Goal: Information Seeking & Learning: Learn about a topic

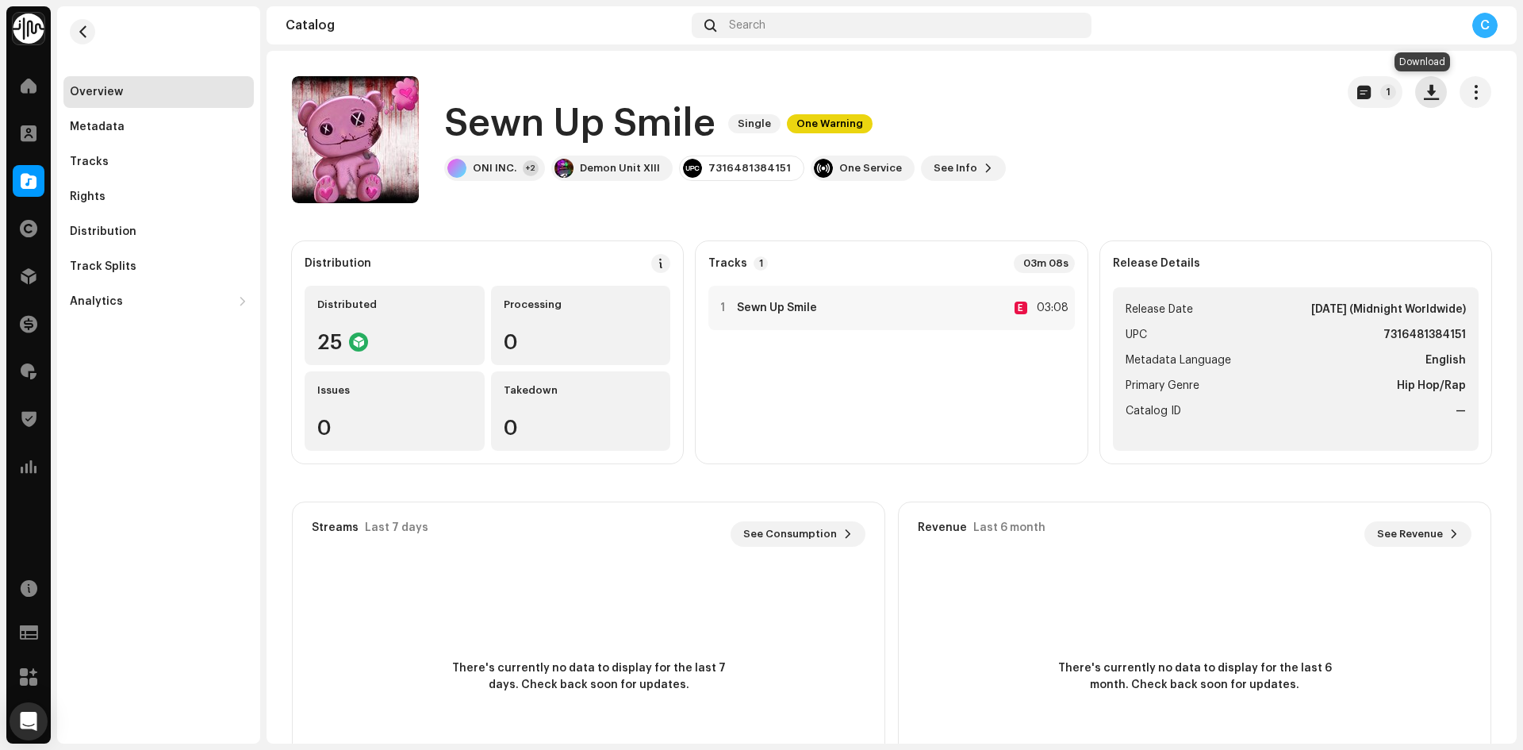
click at [1424, 89] on span "button" at bounding box center [1431, 92] width 15 height 13
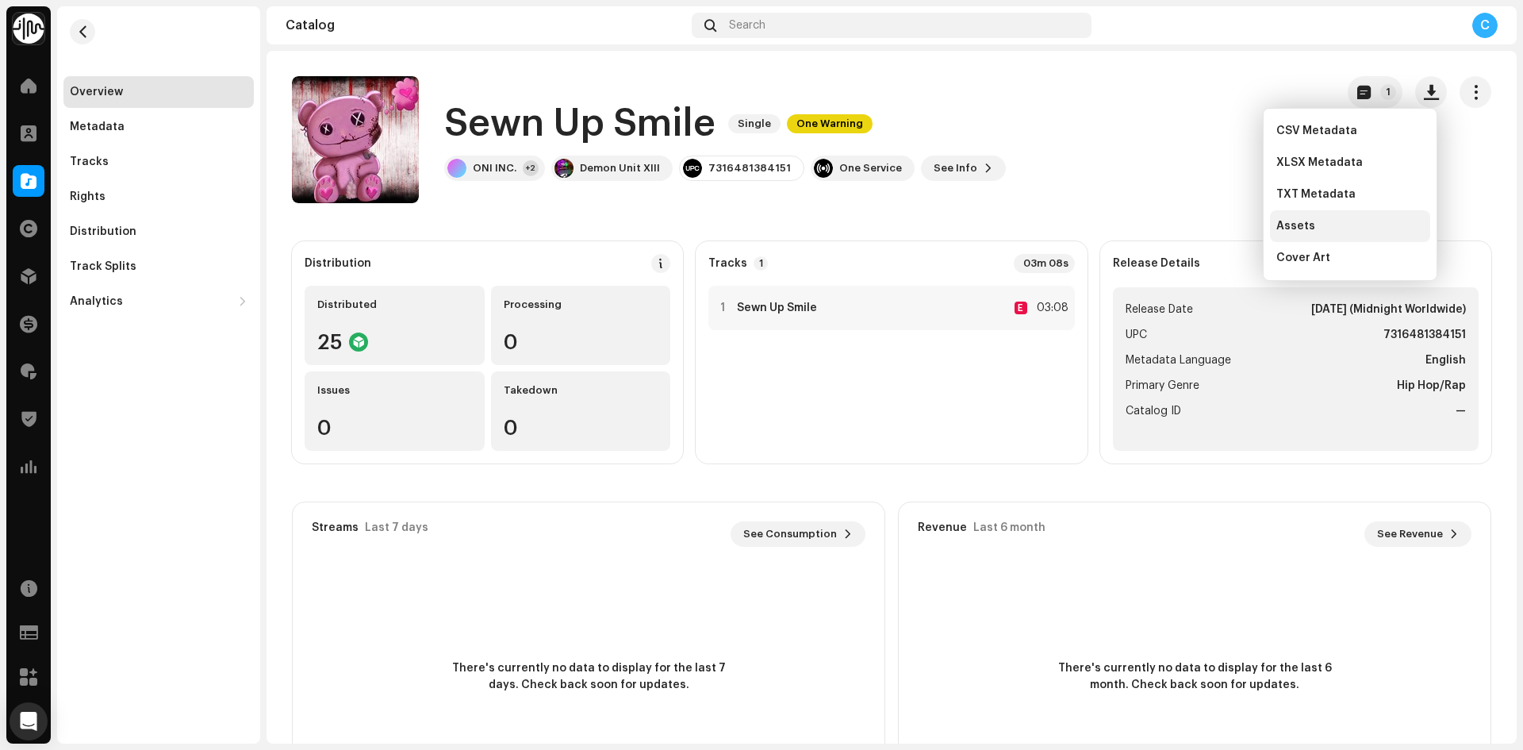
click at [1361, 219] on div "Assets" at bounding box center [1350, 226] width 160 height 32
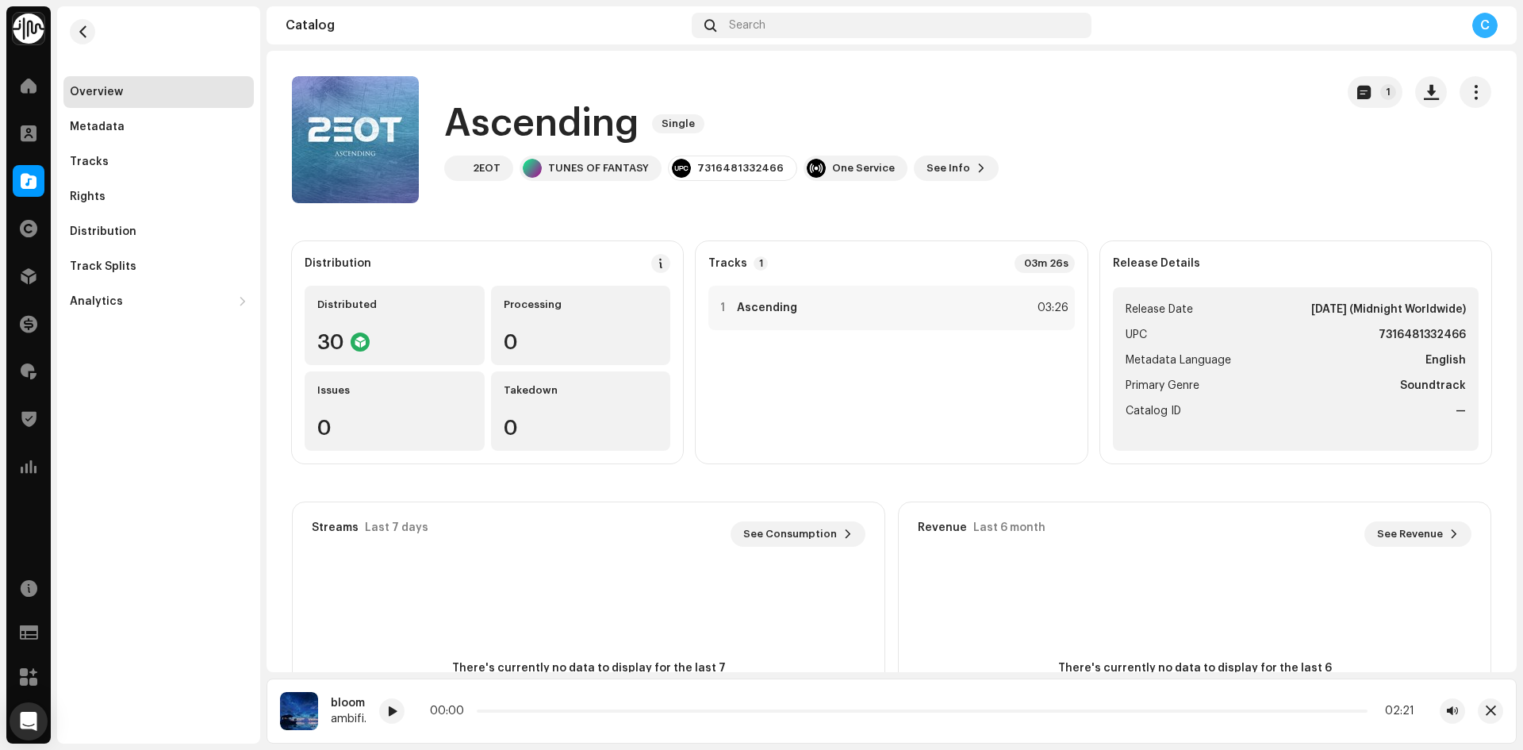
click at [30, 175] on span at bounding box center [29, 181] width 16 height 13
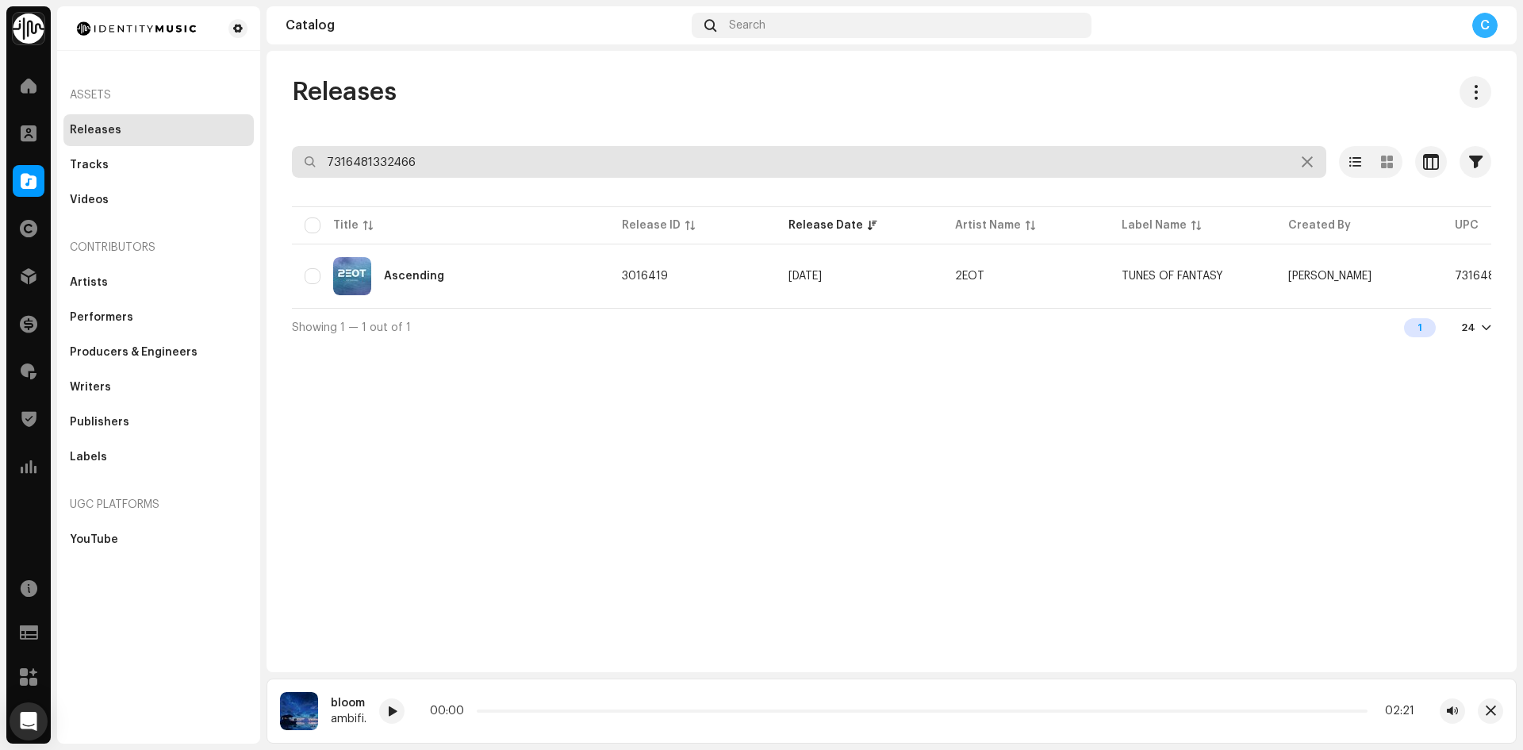
drag, startPoint x: 297, startPoint y: 117, endPoint x: 194, endPoint y: 94, distance: 106.6
click at [196, 95] on div "Identity Music Home Clients Catalog Rights Distribution Finance Royalties Trust…" at bounding box center [761, 375] width 1523 height 750
paste input "7316481337065"
type input "7316481337065"
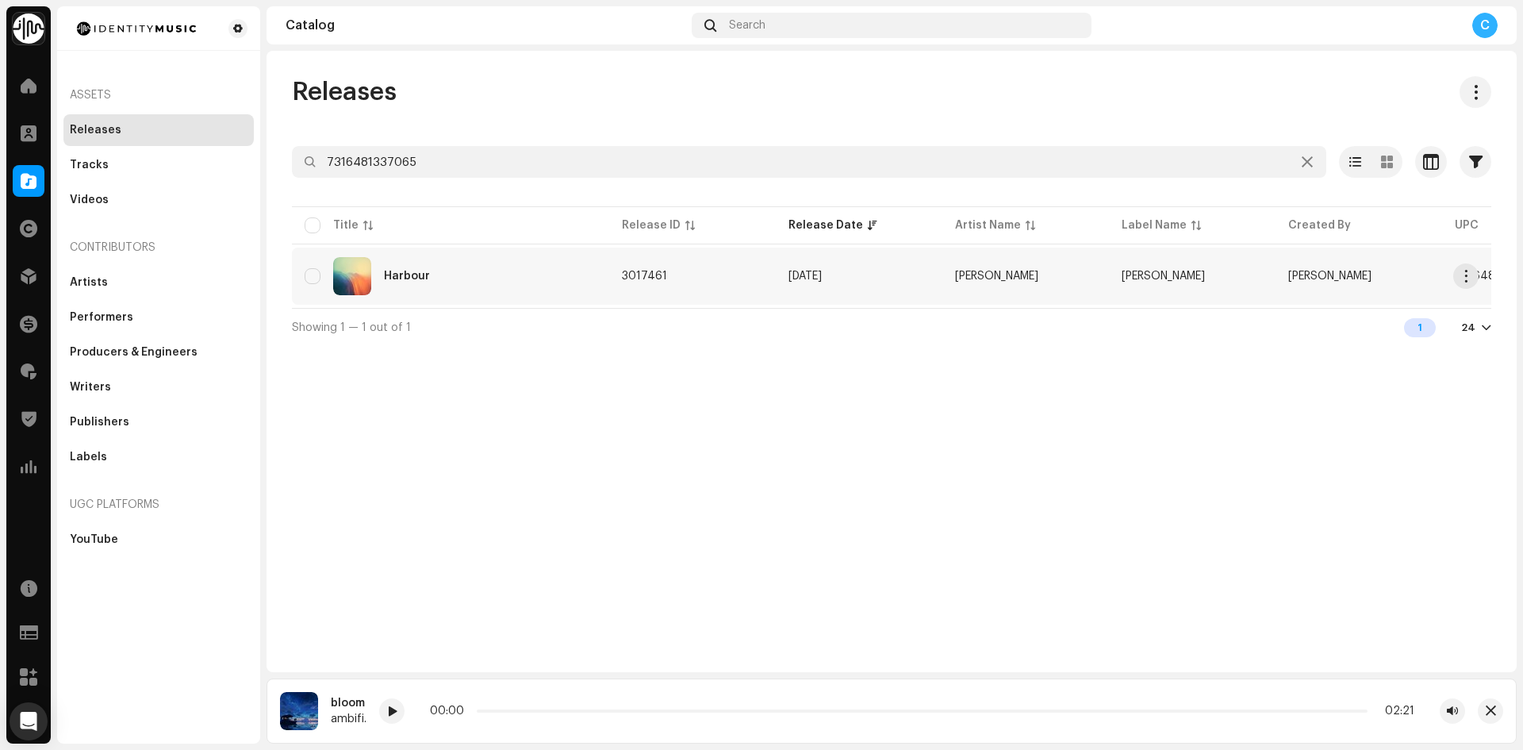
click at [463, 285] on div "Harbour" at bounding box center [451, 276] width 292 height 38
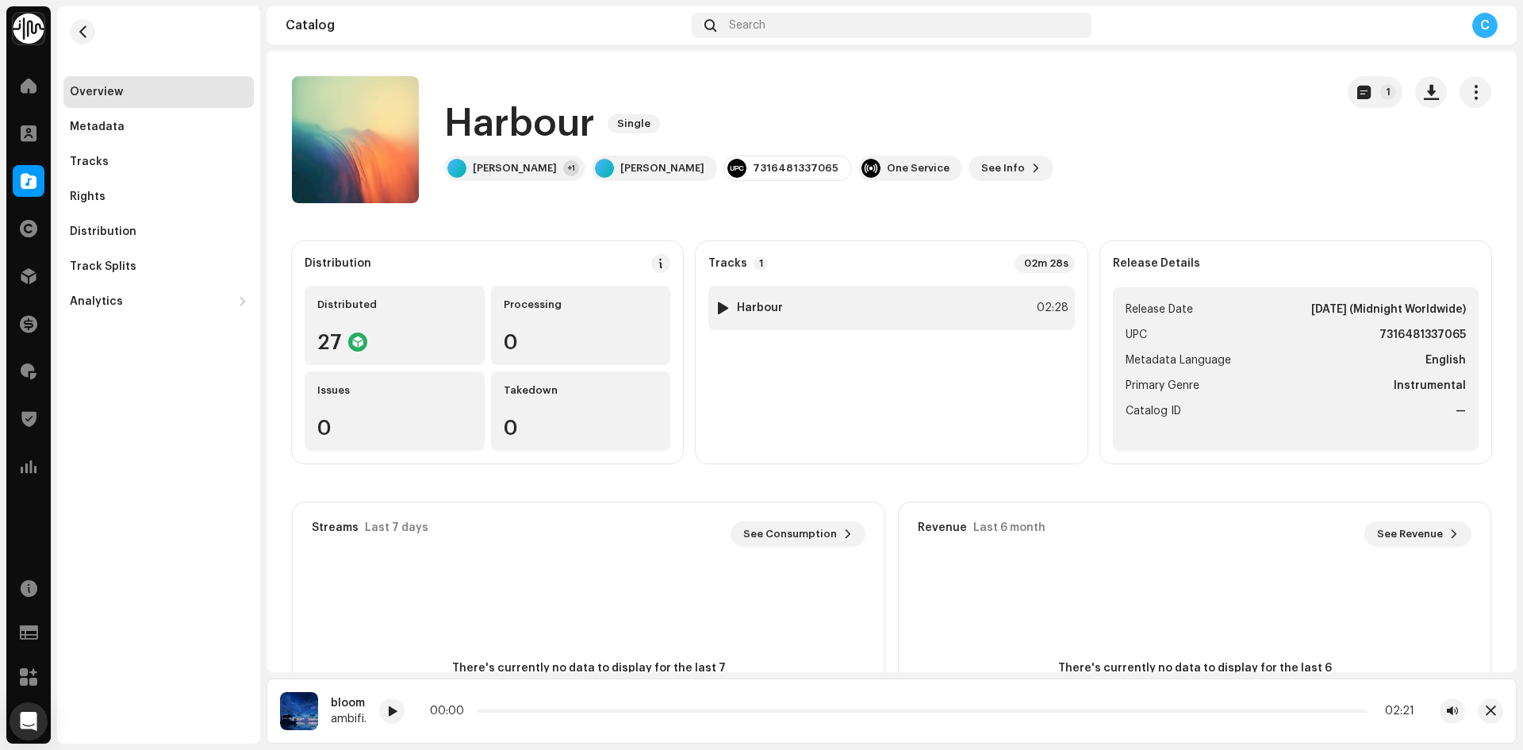
click at [719, 302] on div at bounding box center [723, 307] width 12 height 13
click at [203, 130] on div "Metadata" at bounding box center [159, 127] width 178 height 13
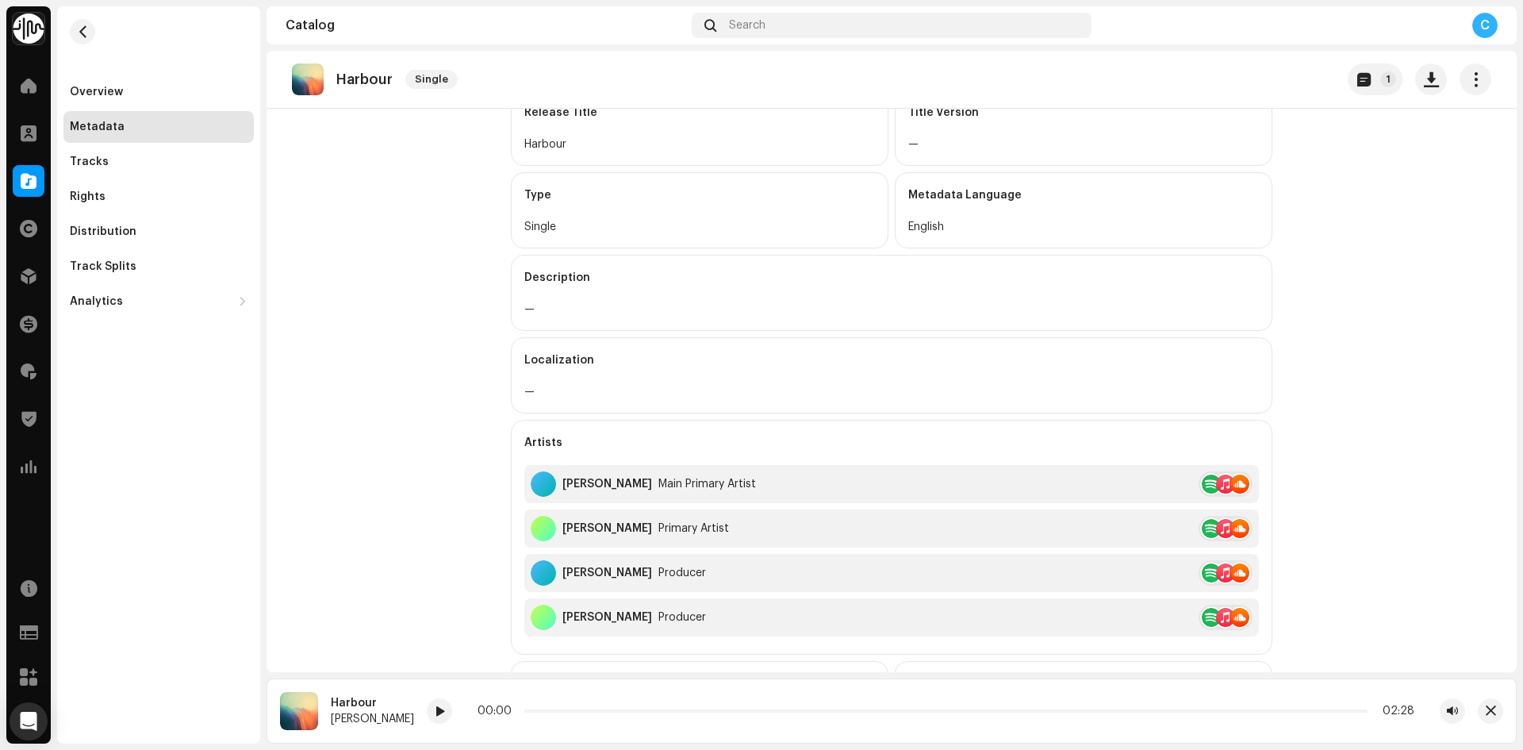
scroll to position [317, 0]
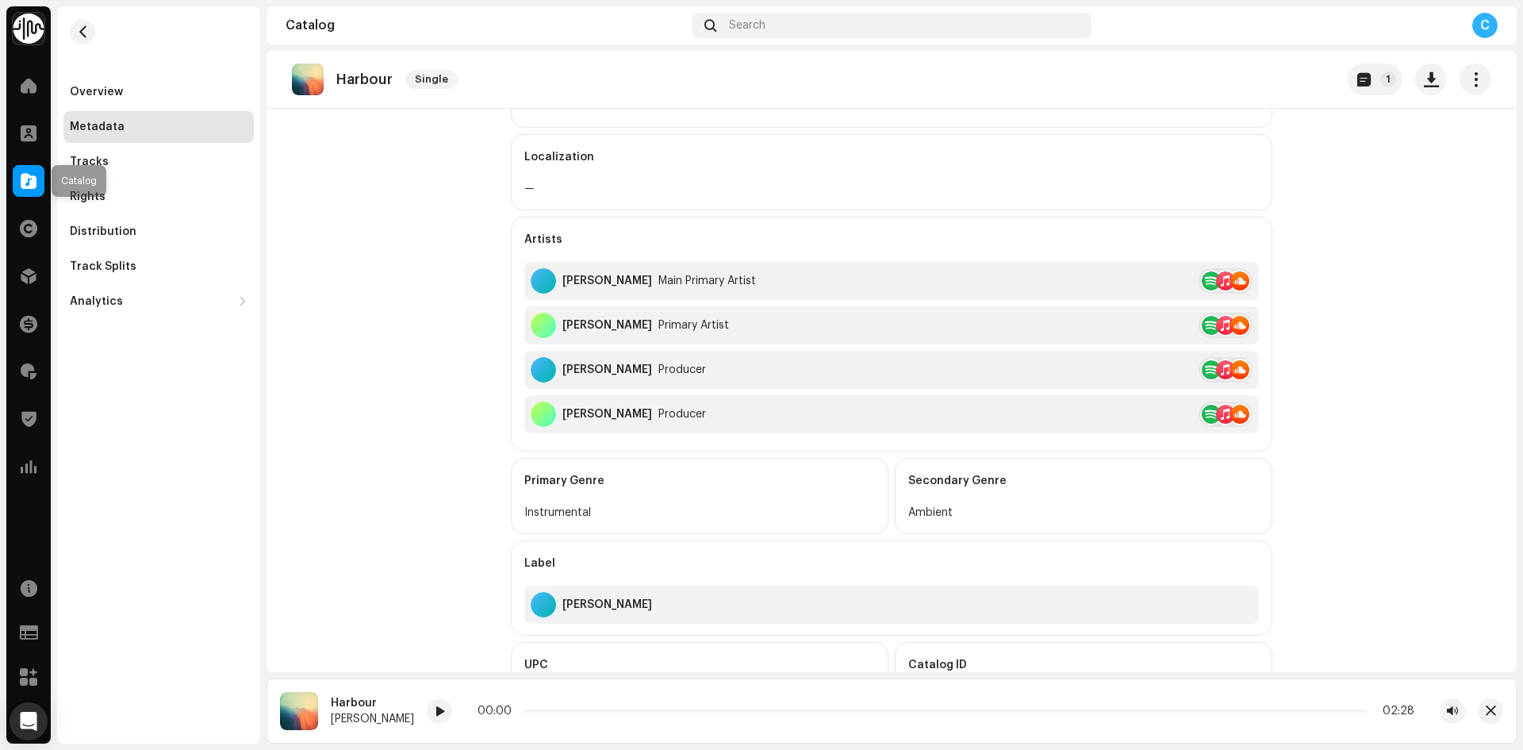
click at [33, 179] on span at bounding box center [29, 181] width 16 height 13
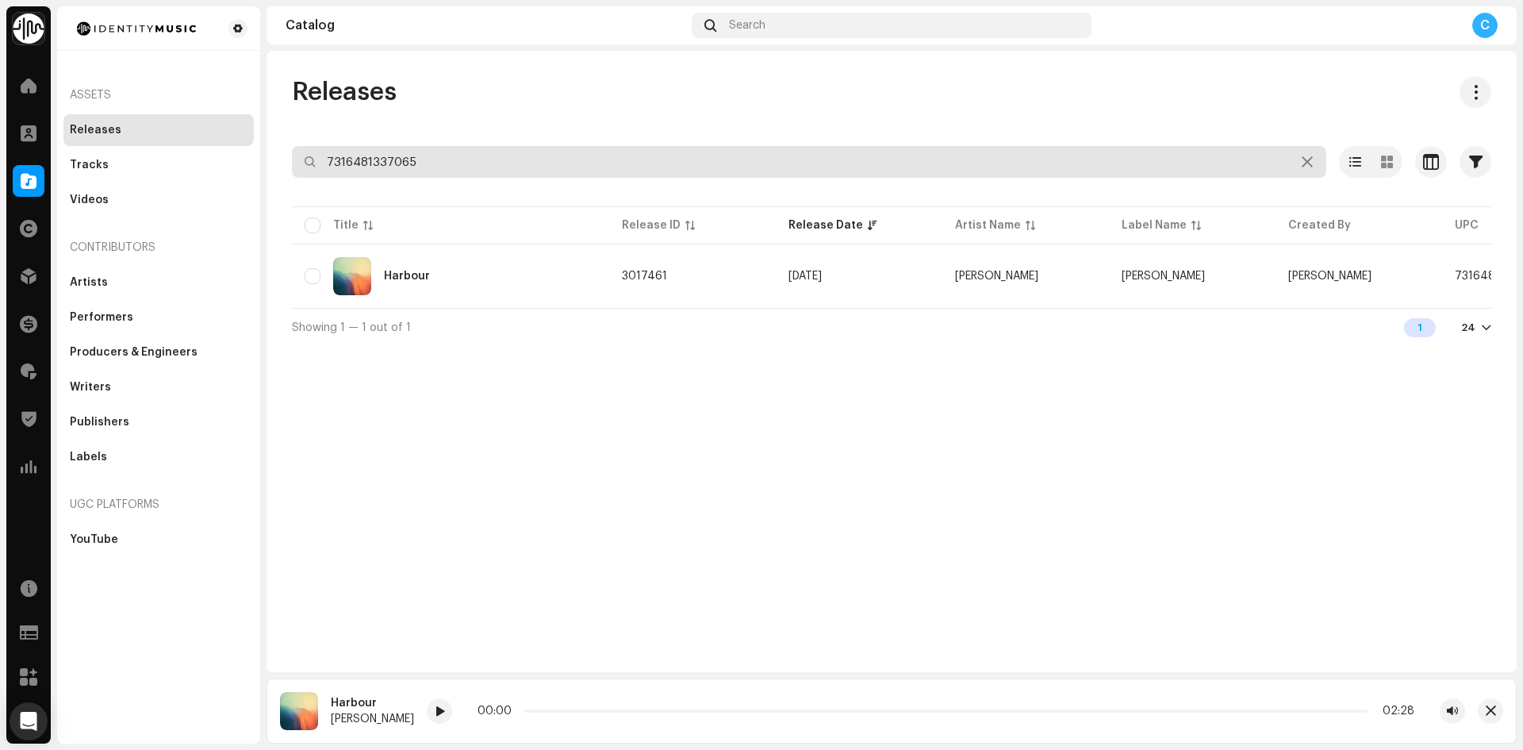
drag, startPoint x: 483, startPoint y: 163, endPoint x: 146, endPoint y: 146, distance: 337.6
click at [171, 156] on div "Identity Music Home Clients Catalog Rights Distribution Finance Royalties Trust…" at bounding box center [761, 375] width 1523 height 750
paste input "7316481332466"
type input "7316481332466"
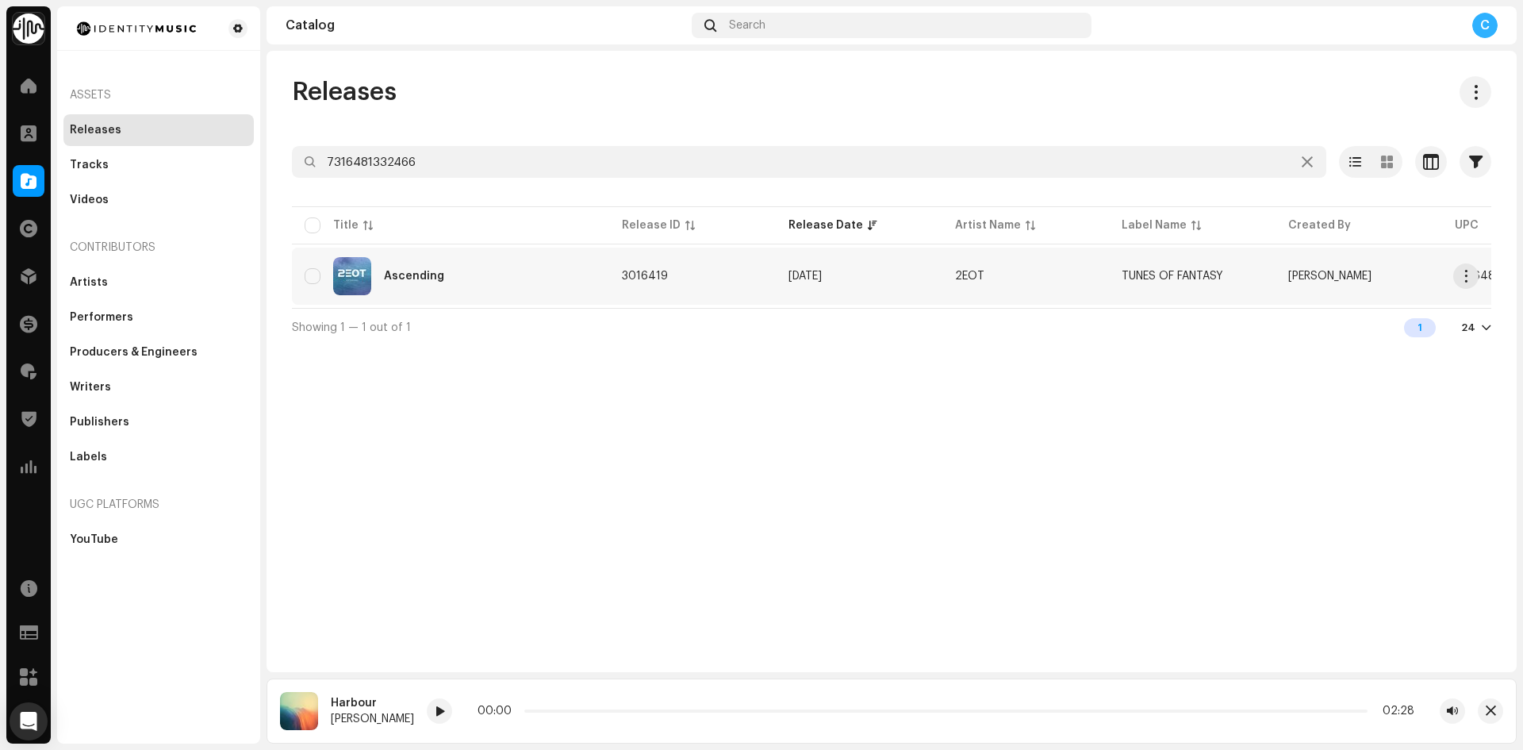
click at [402, 283] on div "Ascending" at bounding box center [451, 276] width 292 height 38
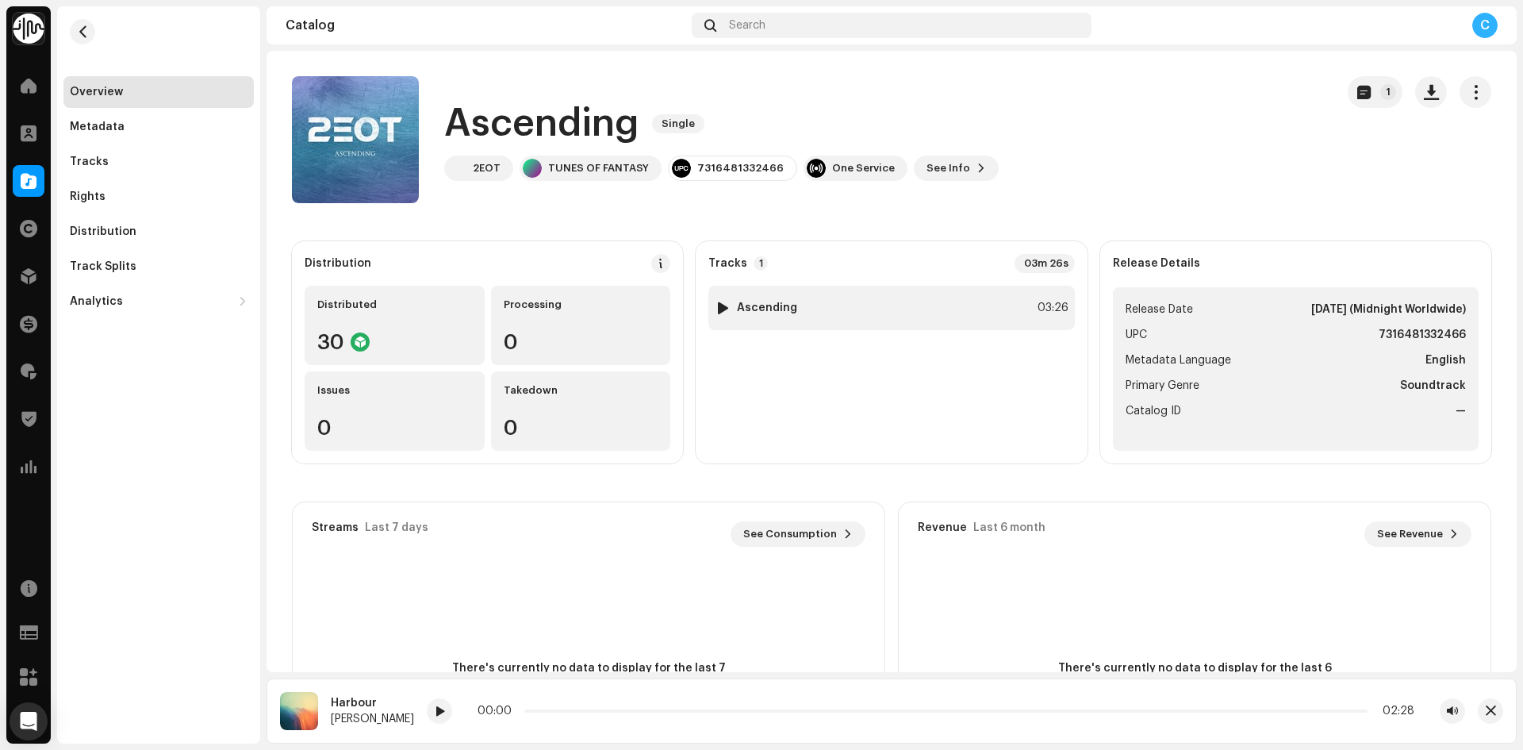
click at [723, 309] on div at bounding box center [723, 307] width 12 height 13
click at [108, 138] on div "Metadata" at bounding box center [158, 127] width 190 height 32
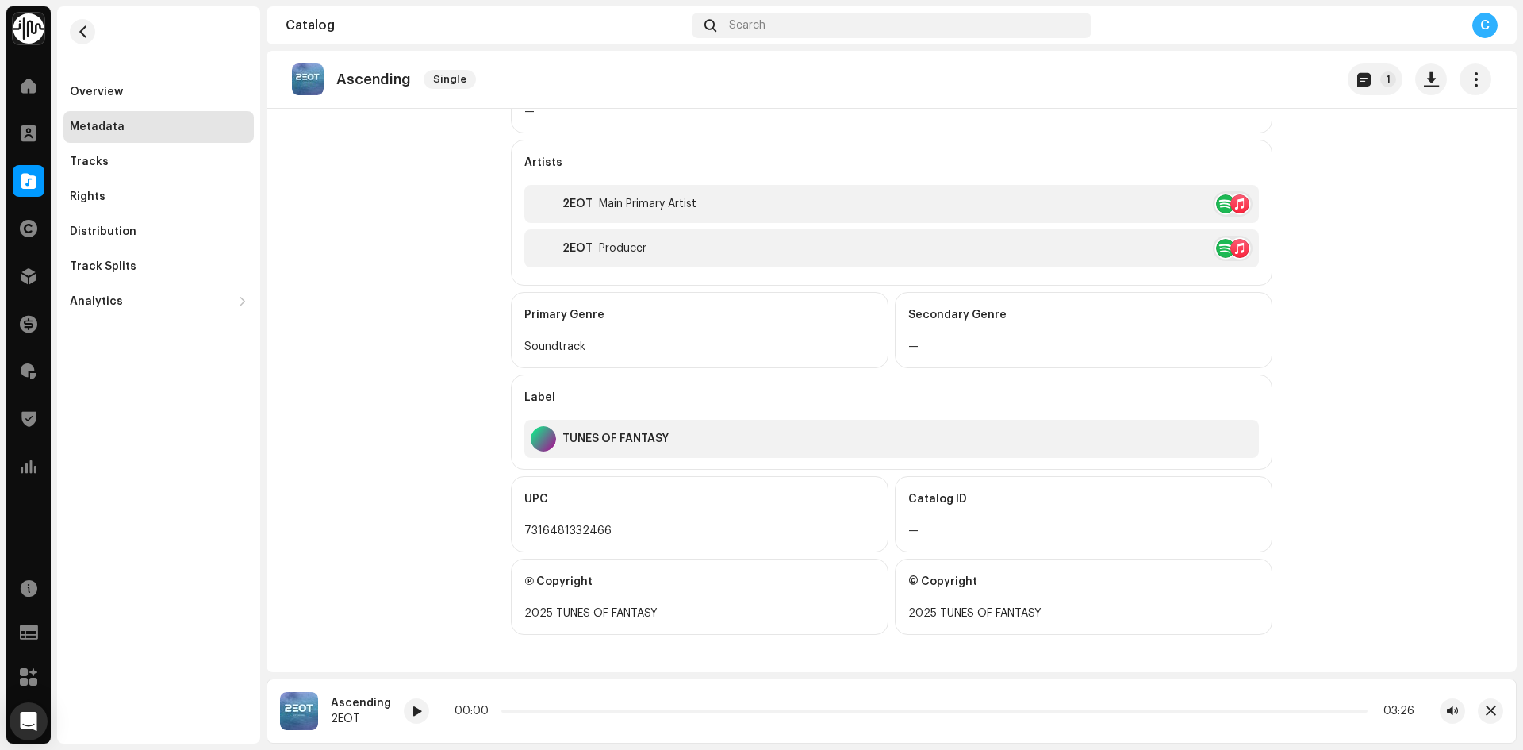
scroll to position [395, 0]
click at [35, 178] on span at bounding box center [29, 181] width 16 height 13
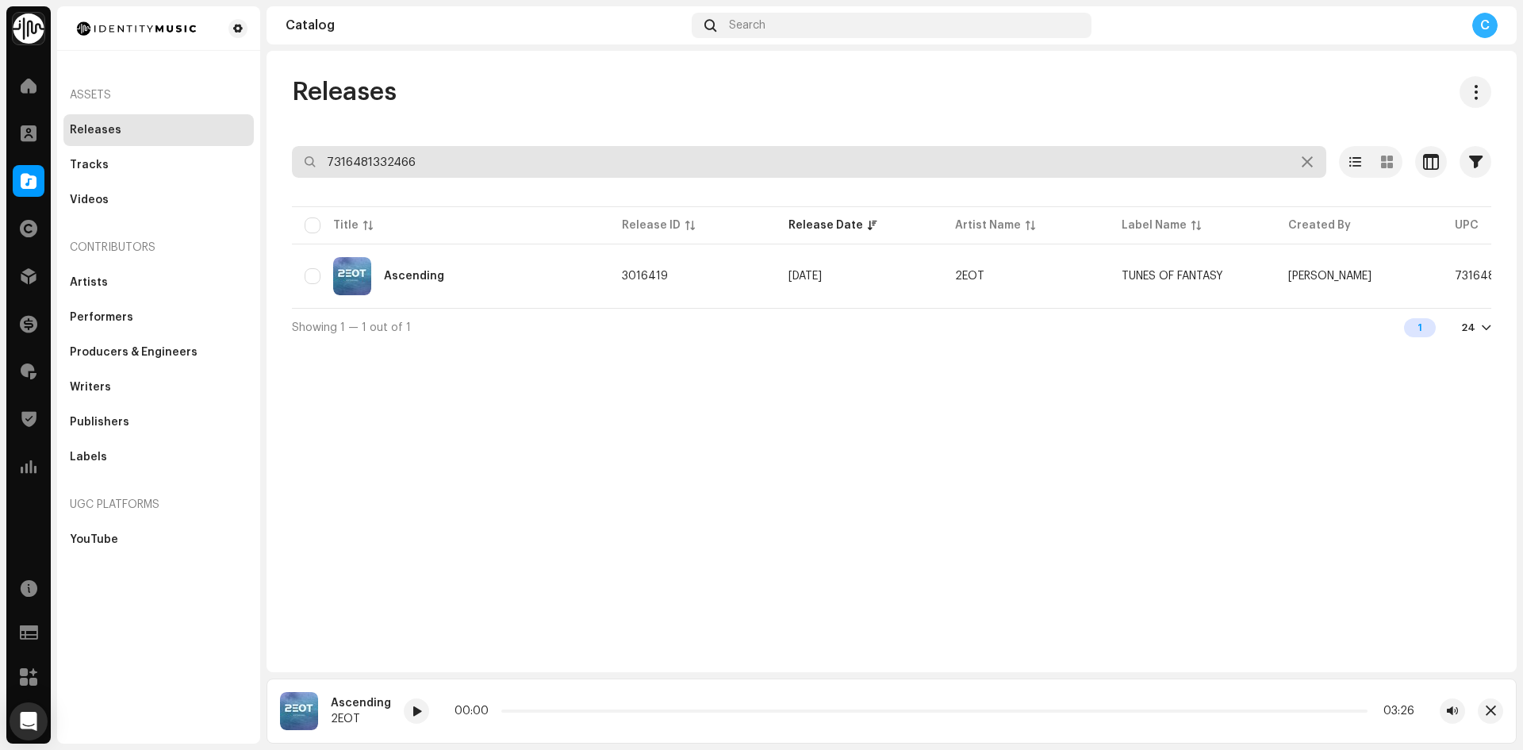
drag, startPoint x: 440, startPoint y: 168, endPoint x: 338, endPoint y: 150, distance: 104.0
click at [340, 151] on input "7316481332466" at bounding box center [809, 162] width 1034 height 32
type input "7"
paste input "7316481356219"
type input "7316481356219"
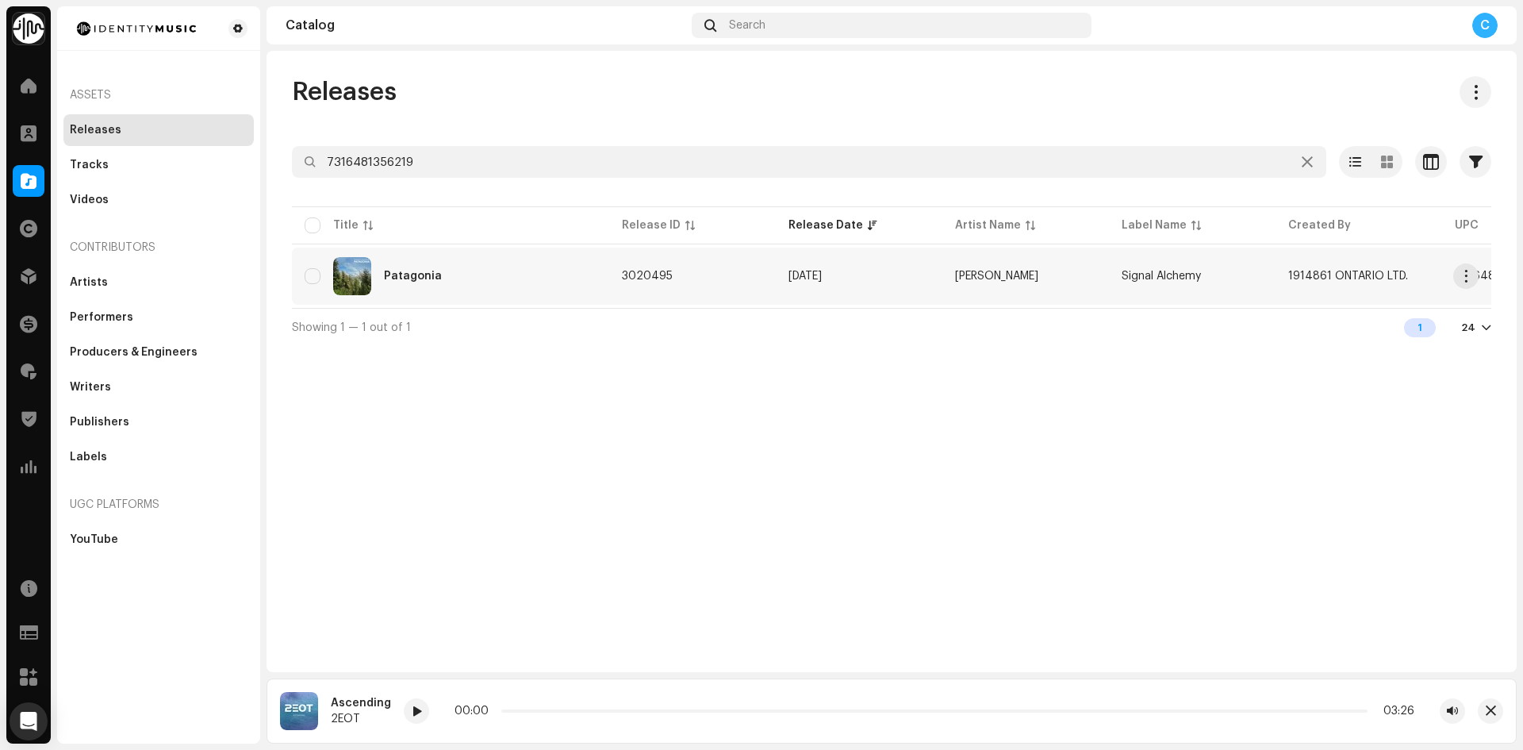
drag, startPoint x: 508, startPoint y: 246, endPoint x: 503, endPoint y: 263, distance: 17.3
click at [508, 246] on table "Title Release ID Release Date Artist Name Label Name Created By UPC Creation Da…" at bounding box center [1200, 255] width 1817 height 105
click at [503, 263] on div "Patagonia" at bounding box center [451, 276] width 292 height 38
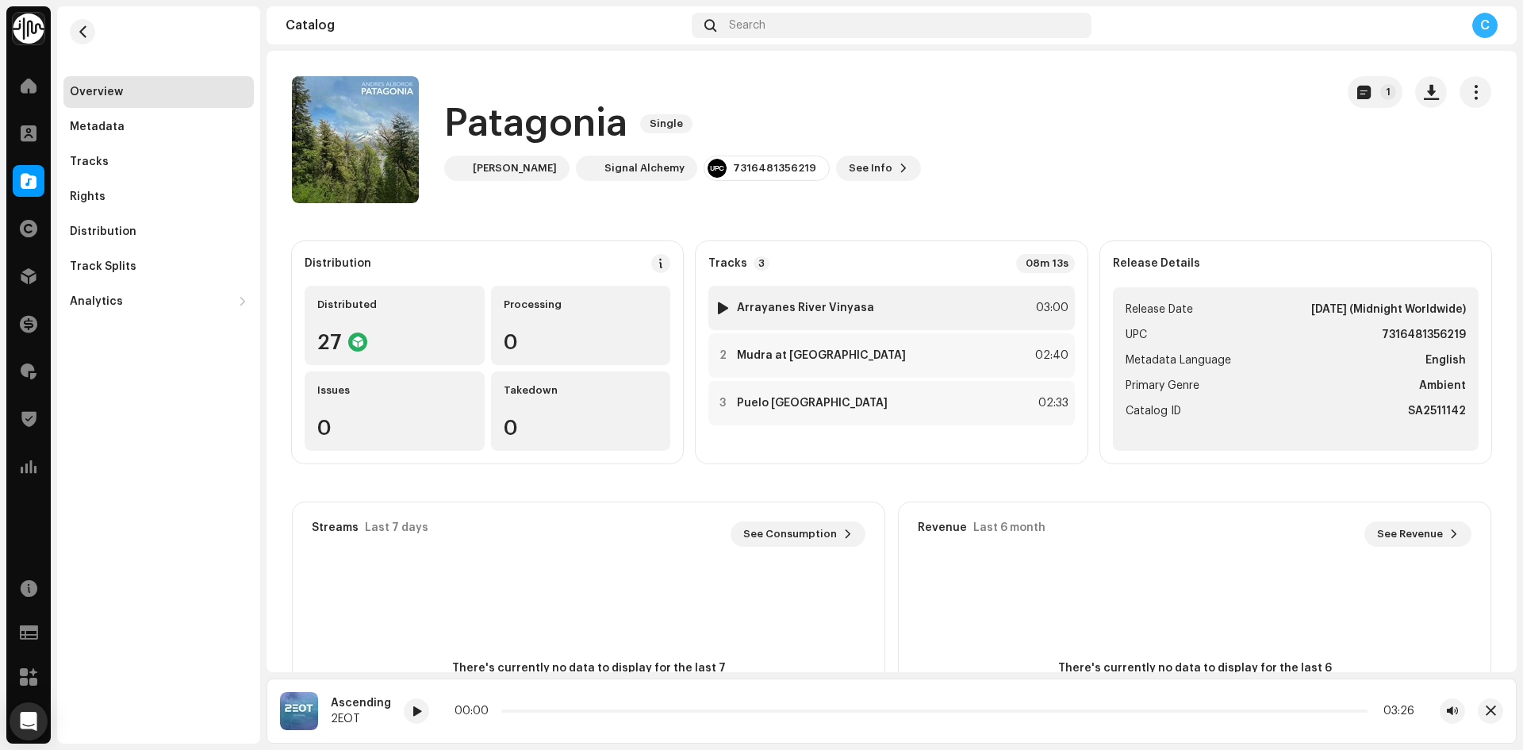
click at [717, 313] on div at bounding box center [723, 307] width 12 height 13
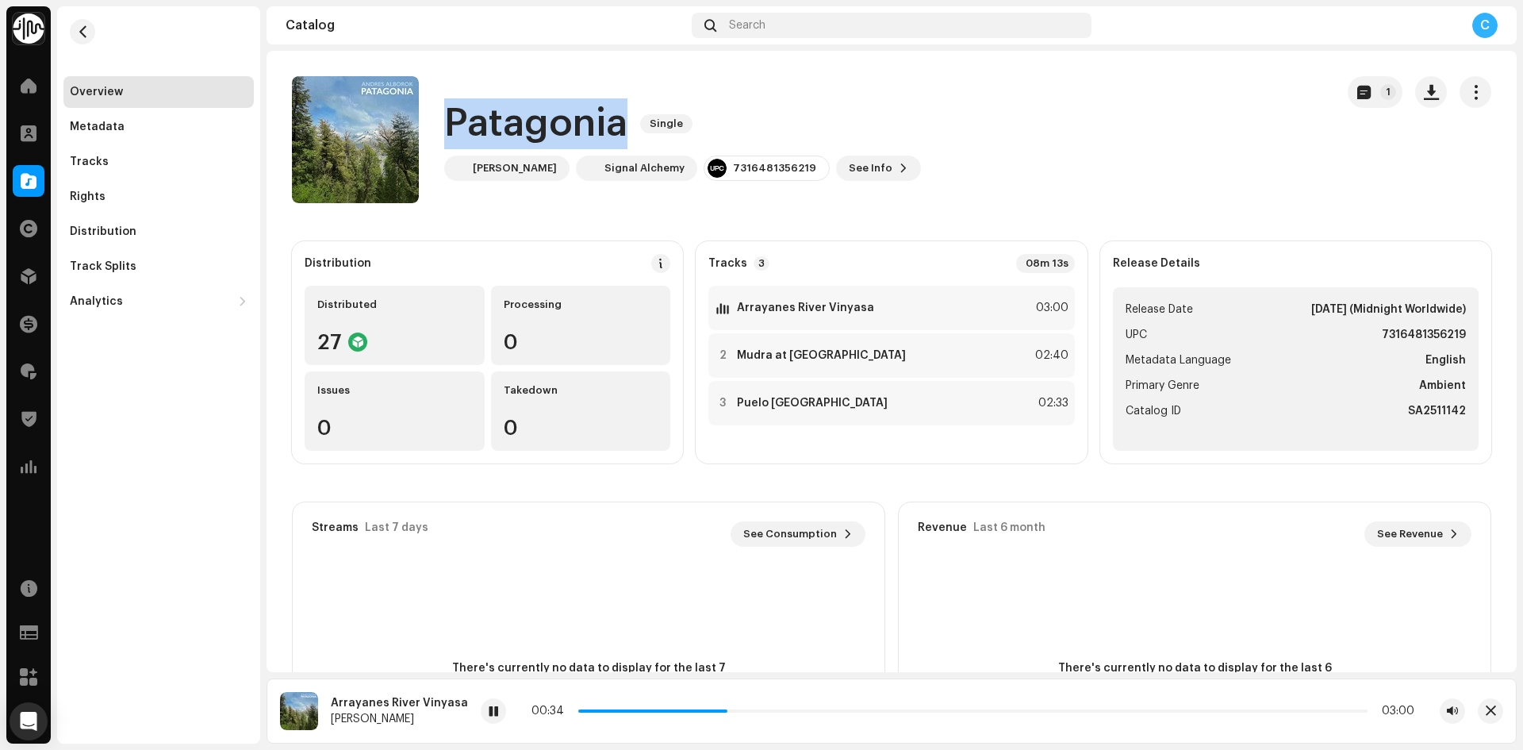
drag, startPoint x: 449, startPoint y: 129, endPoint x: 627, endPoint y: 125, distance: 177.7
click at [627, 125] on div "Patagonia Single" at bounding box center [682, 123] width 477 height 51
copy h1 "Patagonia"
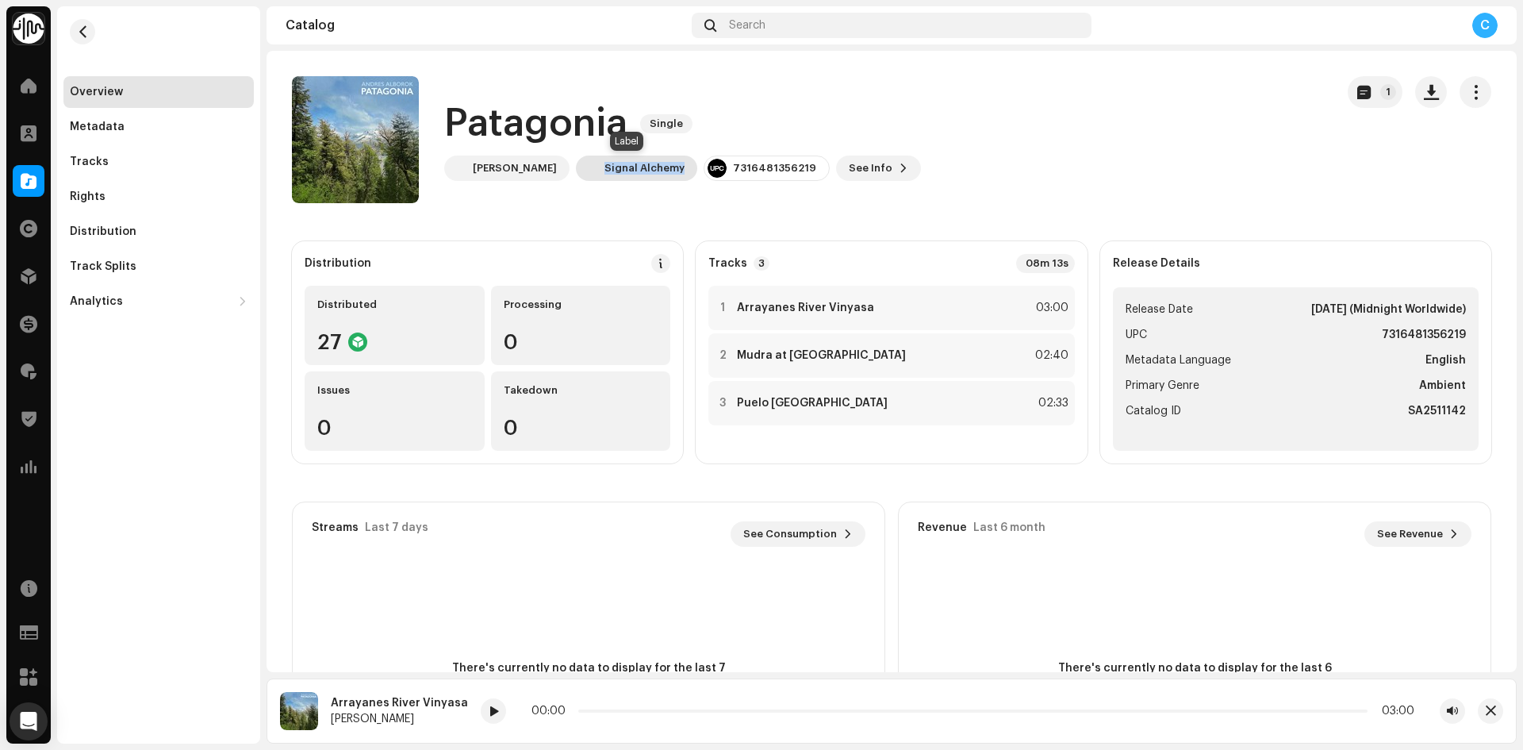
copy div "Signal Alchemy"
drag, startPoint x: 597, startPoint y: 167, endPoint x: 831, endPoint y: 170, distance: 234.0
click at [831, 170] on div "Andres Alborok Signal Alchemy 7316481356219 See Info 1" at bounding box center [682, 167] width 477 height 25
click at [175, 132] on div "Metadata" at bounding box center [159, 127] width 178 height 13
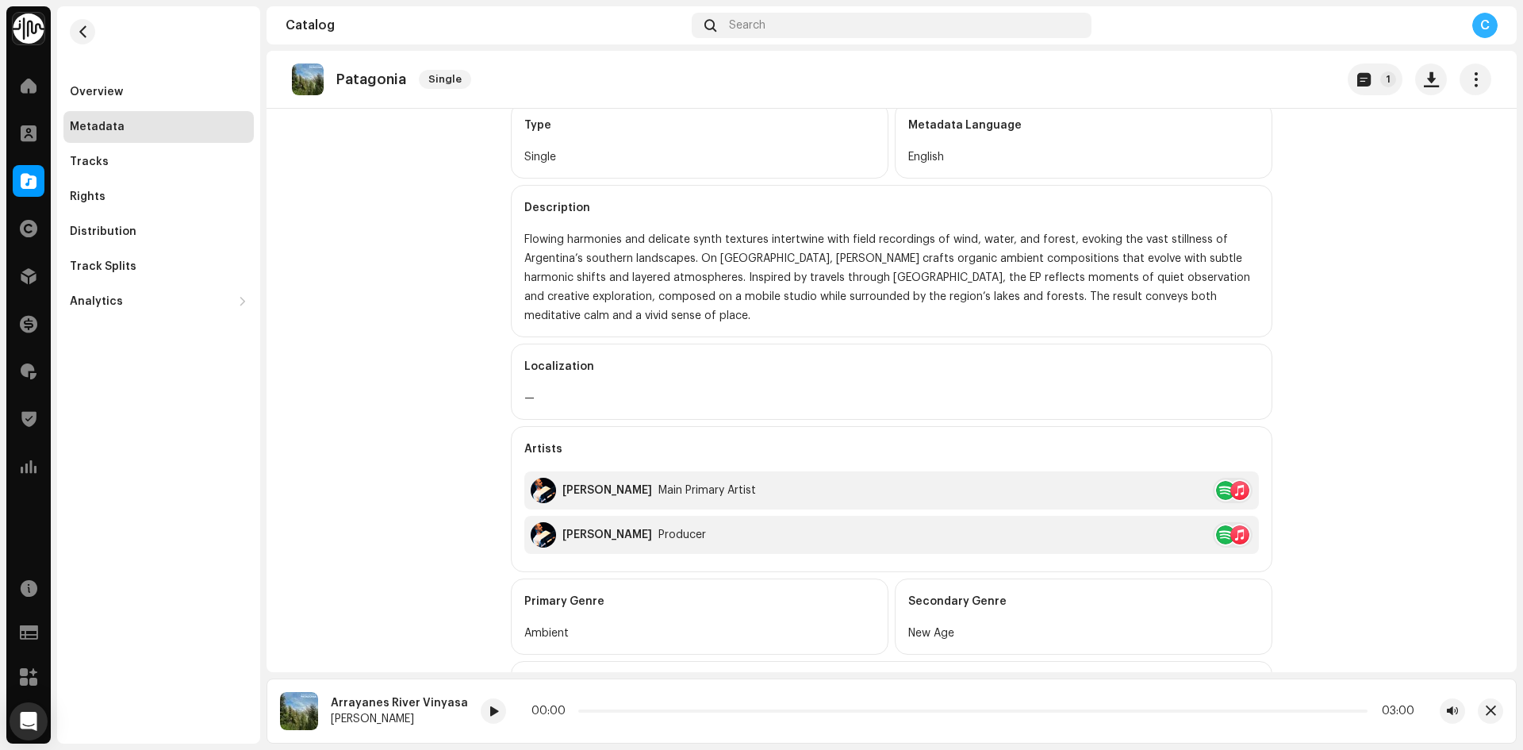
scroll to position [317, 0]
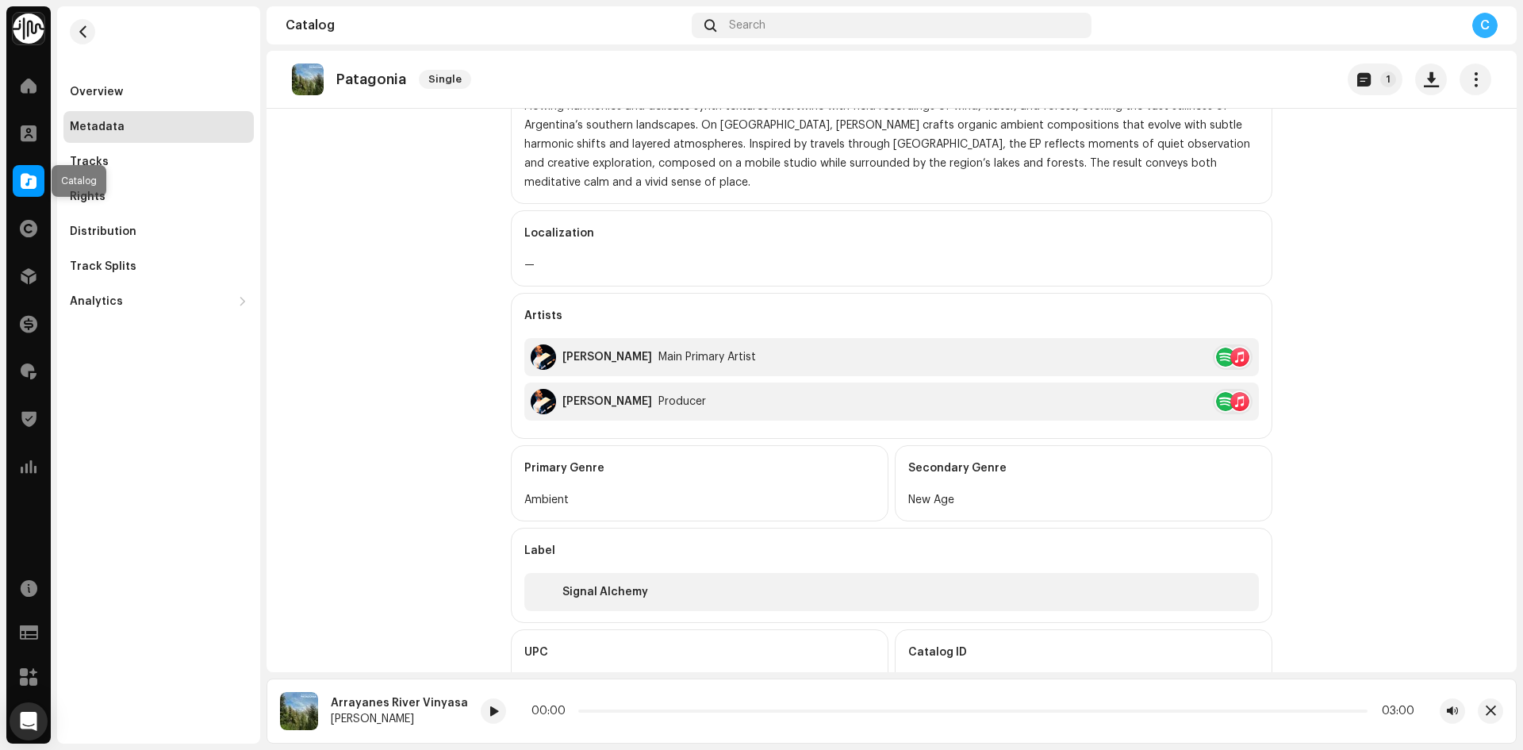
click at [32, 183] on span at bounding box center [29, 181] width 16 height 13
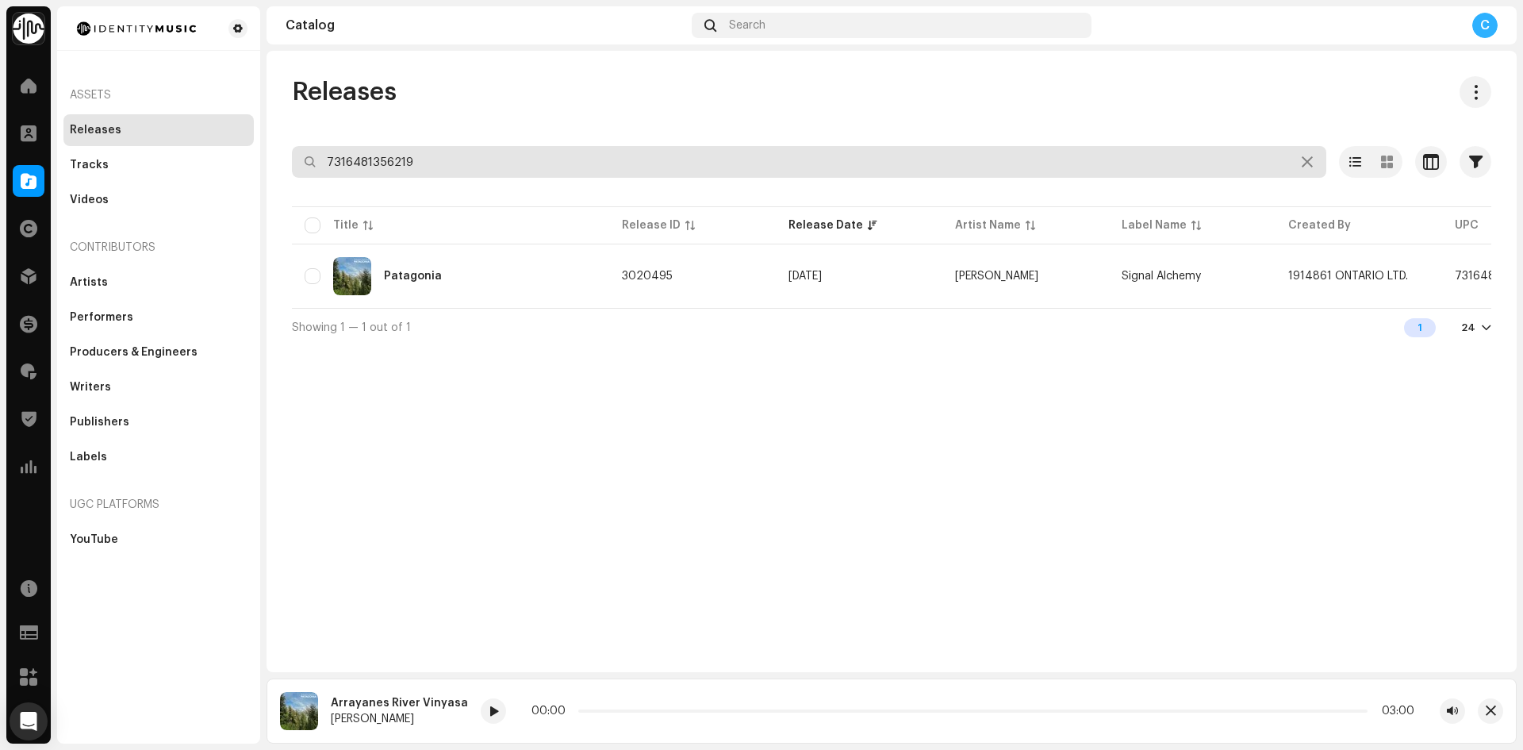
drag, startPoint x: 433, startPoint y: 161, endPoint x: 63, endPoint y: 129, distance: 371.1
click at [115, 140] on div "Identity Music Home Clients Catalog Rights Distribution Finance Royalties Trust…" at bounding box center [761, 375] width 1523 height 750
paste input "7316481346883"
type input "7316481346883"
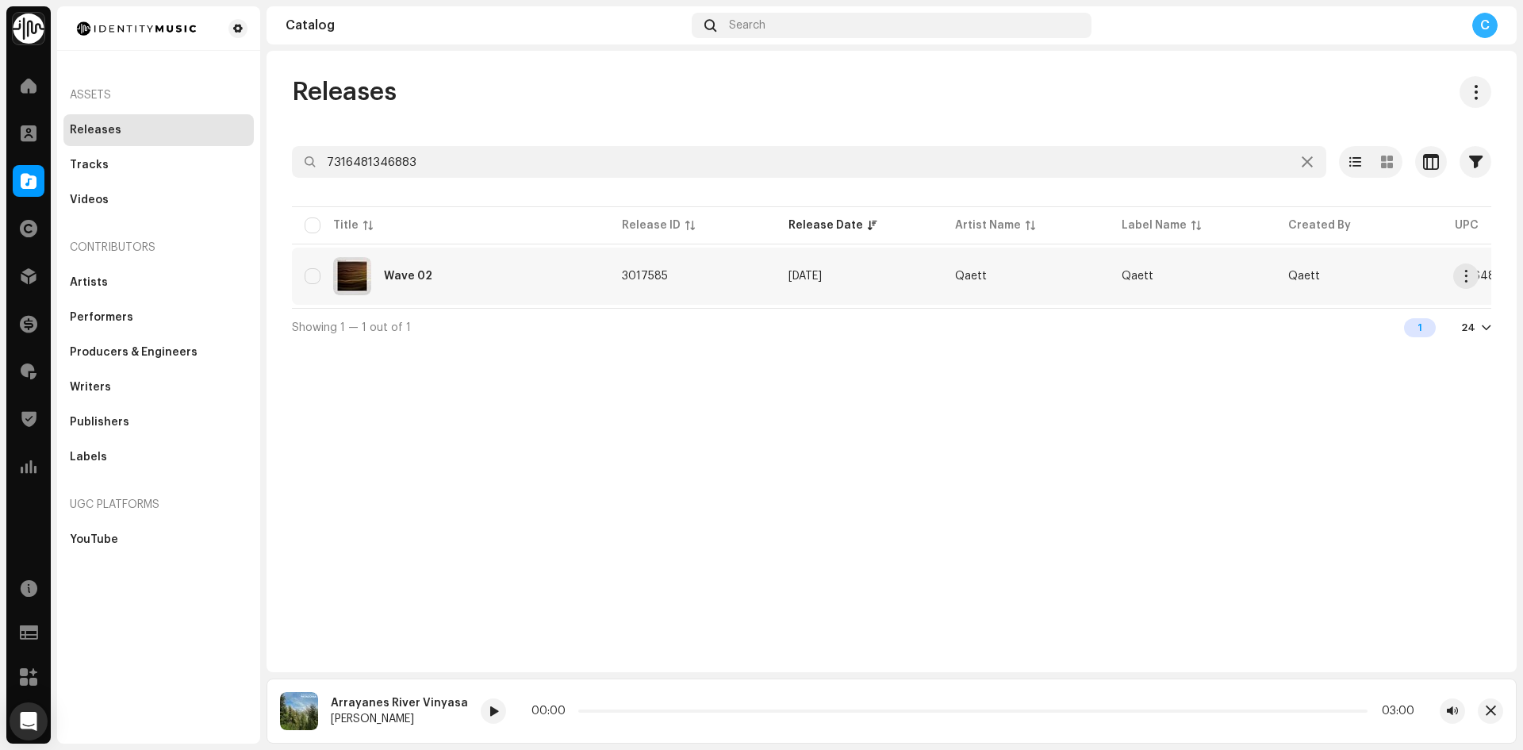
click at [442, 291] on div "Wave 02" at bounding box center [451, 276] width 292 height 38
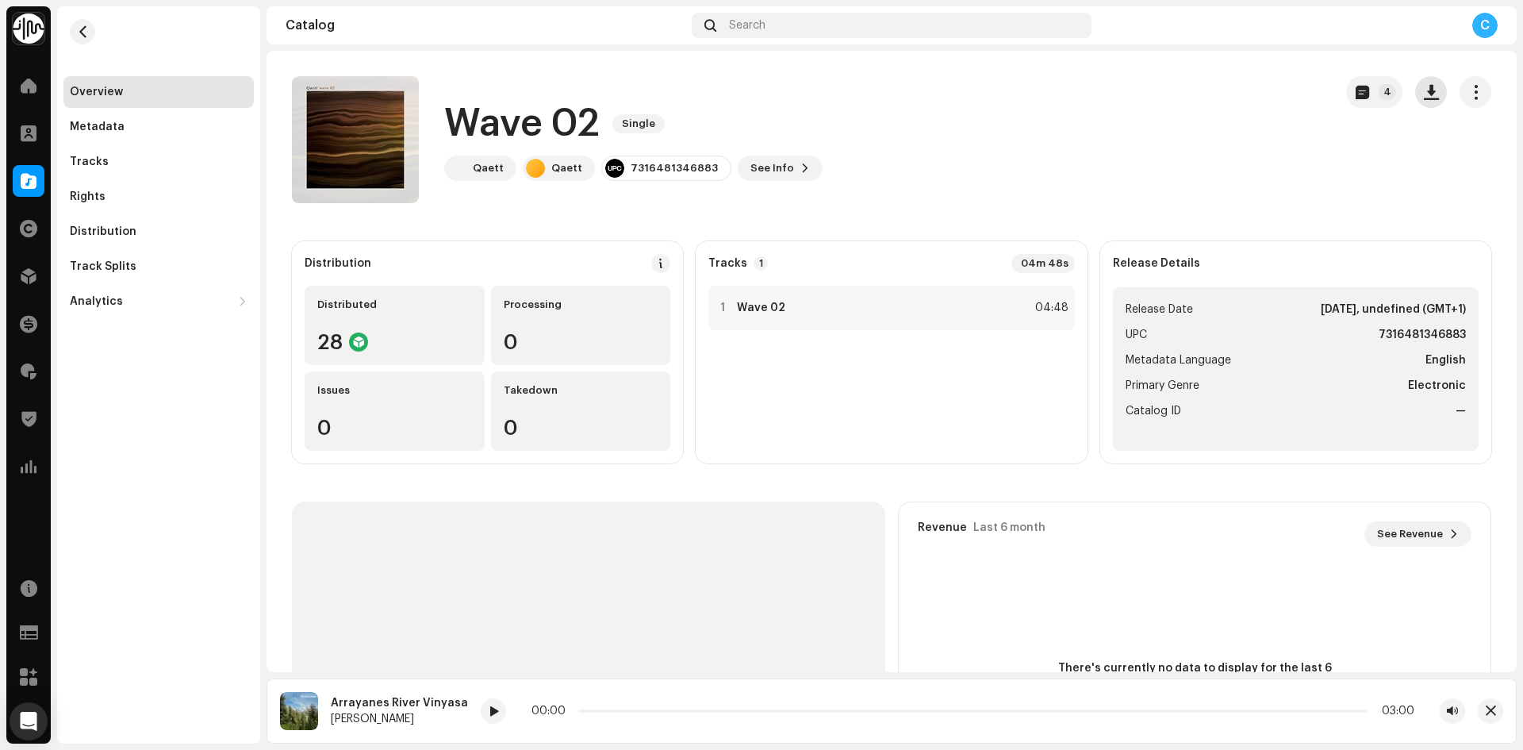
click at [1424, 93] on span "button" at bounding box center [1431, 92] width 15 height 13
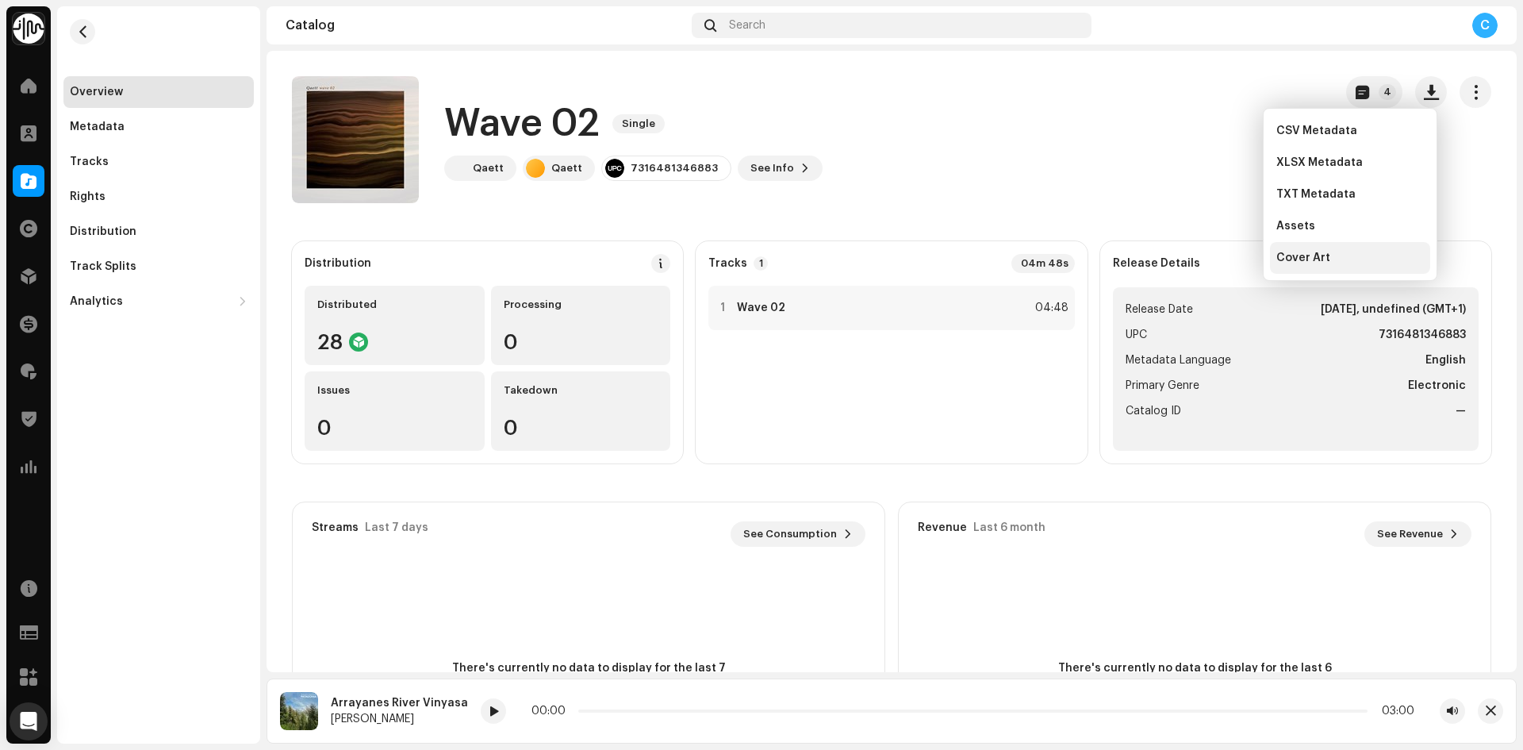
click at [1294, 256] on span "Cover Art" at bounding box center [1303, 257] width 54 height 13
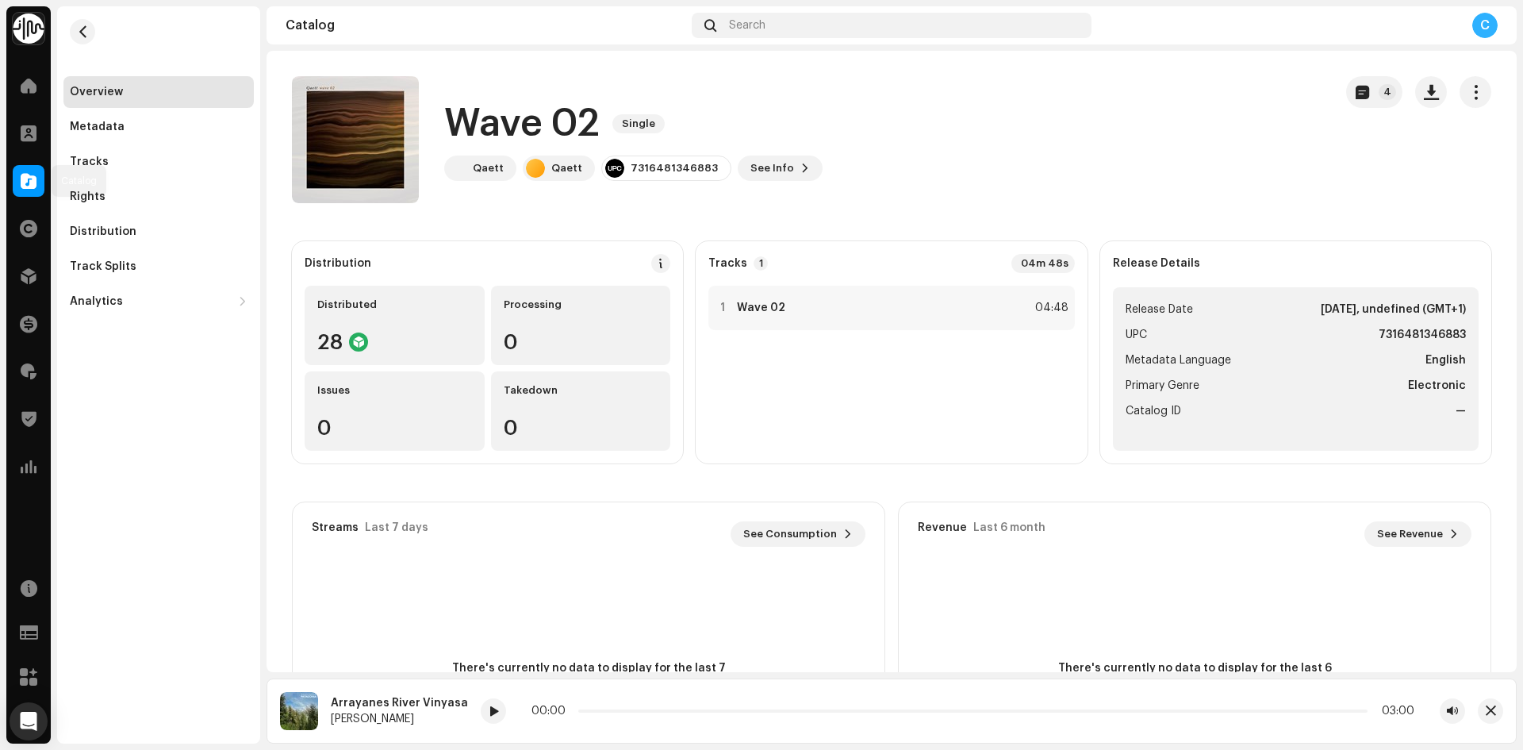
click at [20, 178] on div at bounding box center [29, 181] width 32 height 32
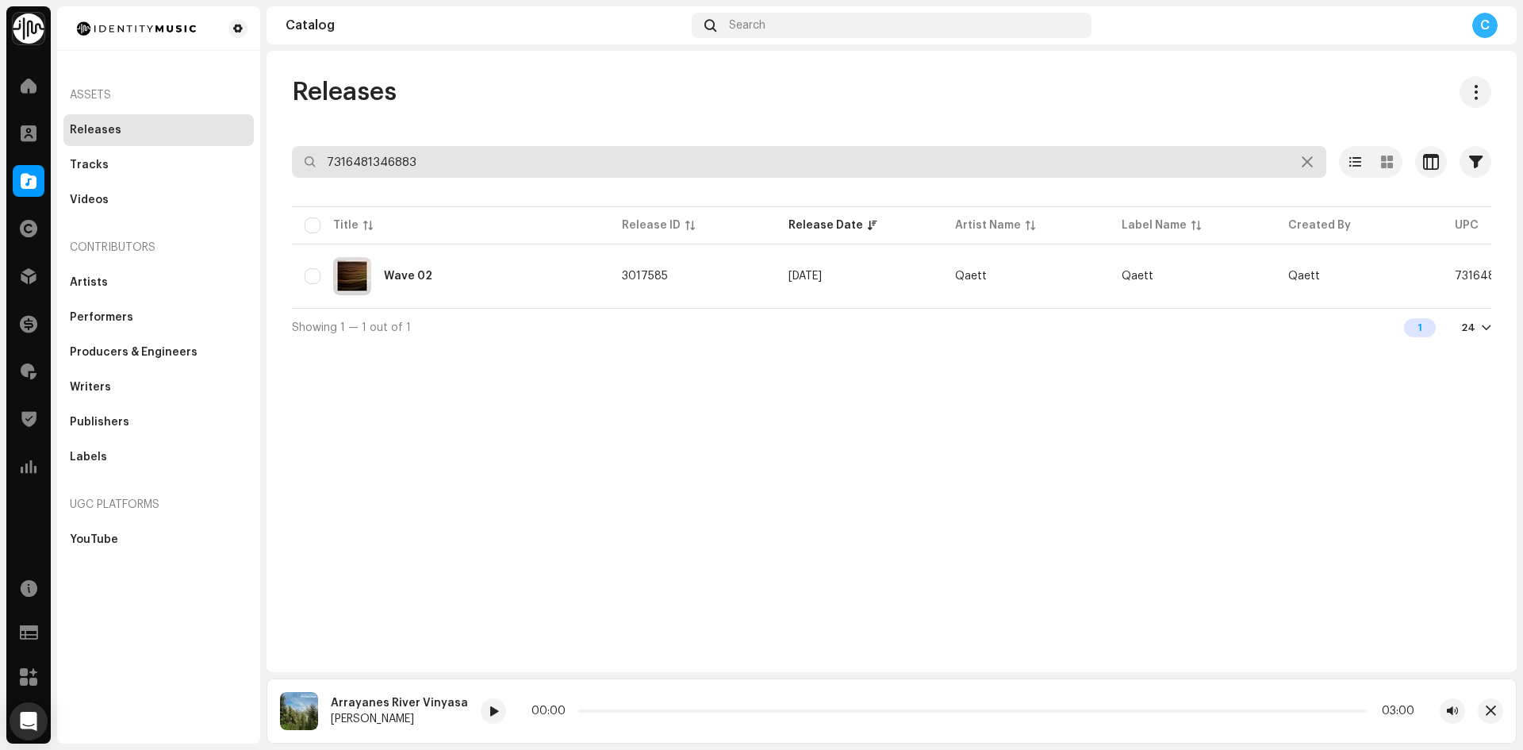
drag, startPoint x: 448, startPoint y: 158, endPoint x: 169, endPoint y: 109, distance: 283.4
click at [203, 117] on div "Identity Music Home Clients Catalog Rights Distribution Finance Royalties Trust…" at bounding box center [761, 375] width 1523 height 750
paste input "7316481281894"
type input "7316481281894"
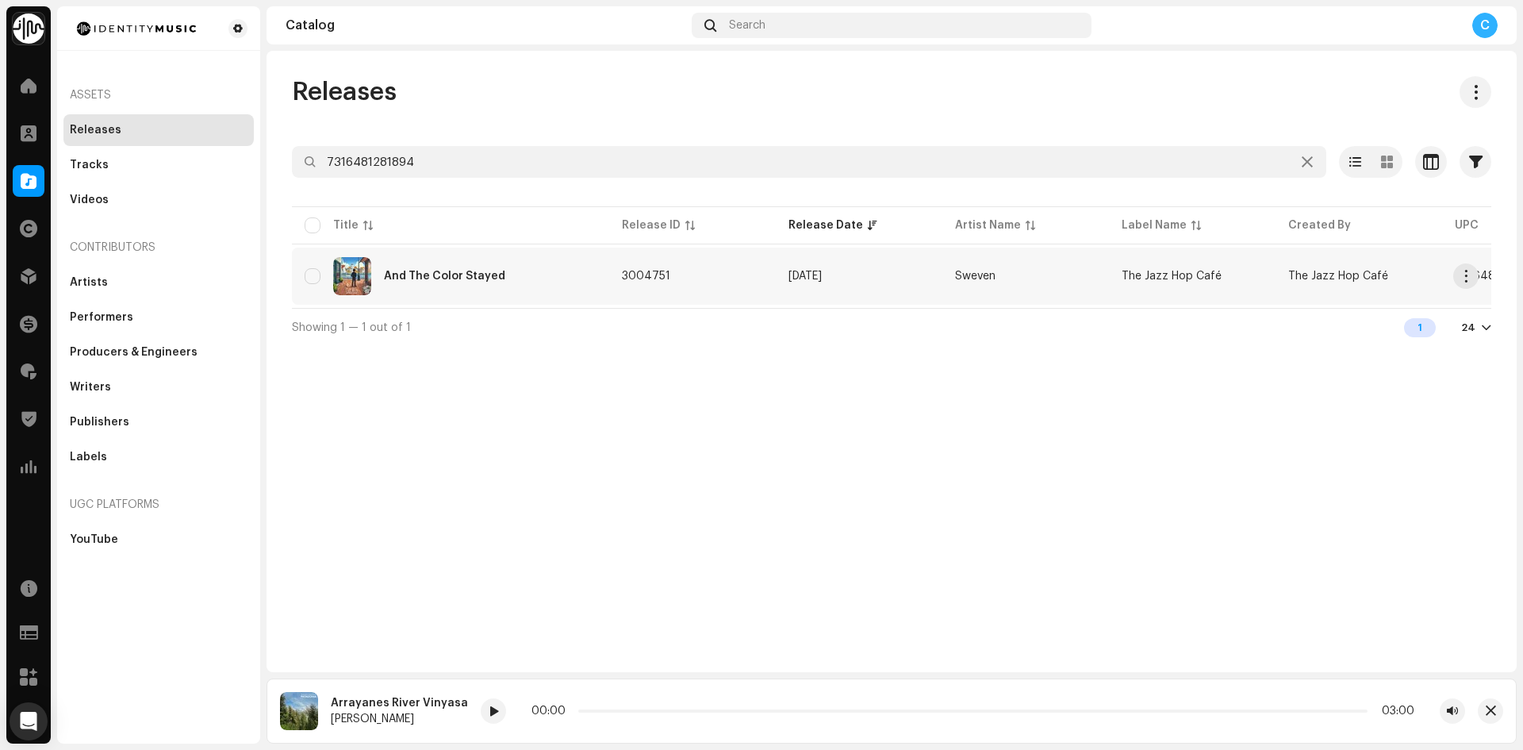
click at [461, 285] on div "And The Color Stayed" at bounding box center [451, 276] width 292 height 38
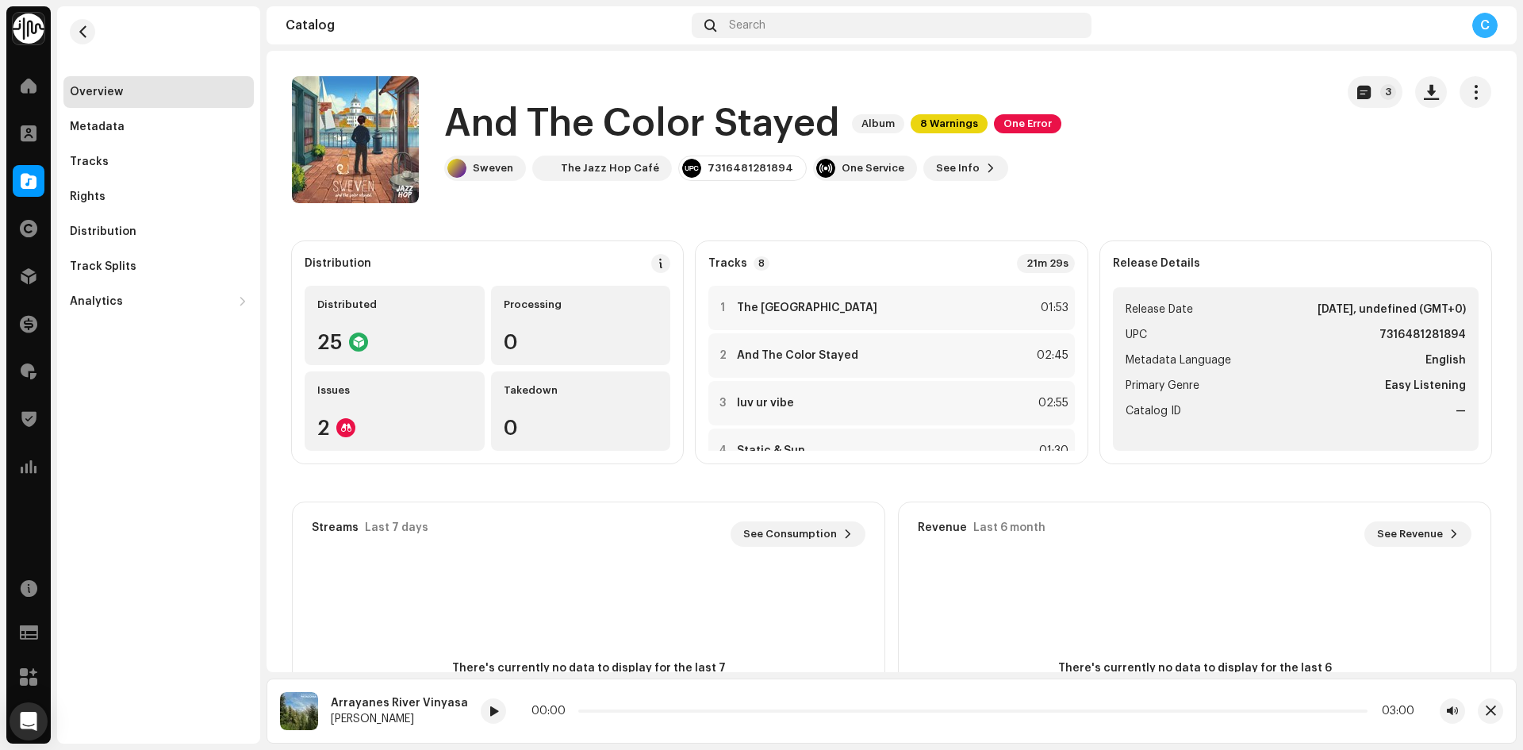
click at [17, 182] on div at bounding box center [29, 181] width 32 height 32
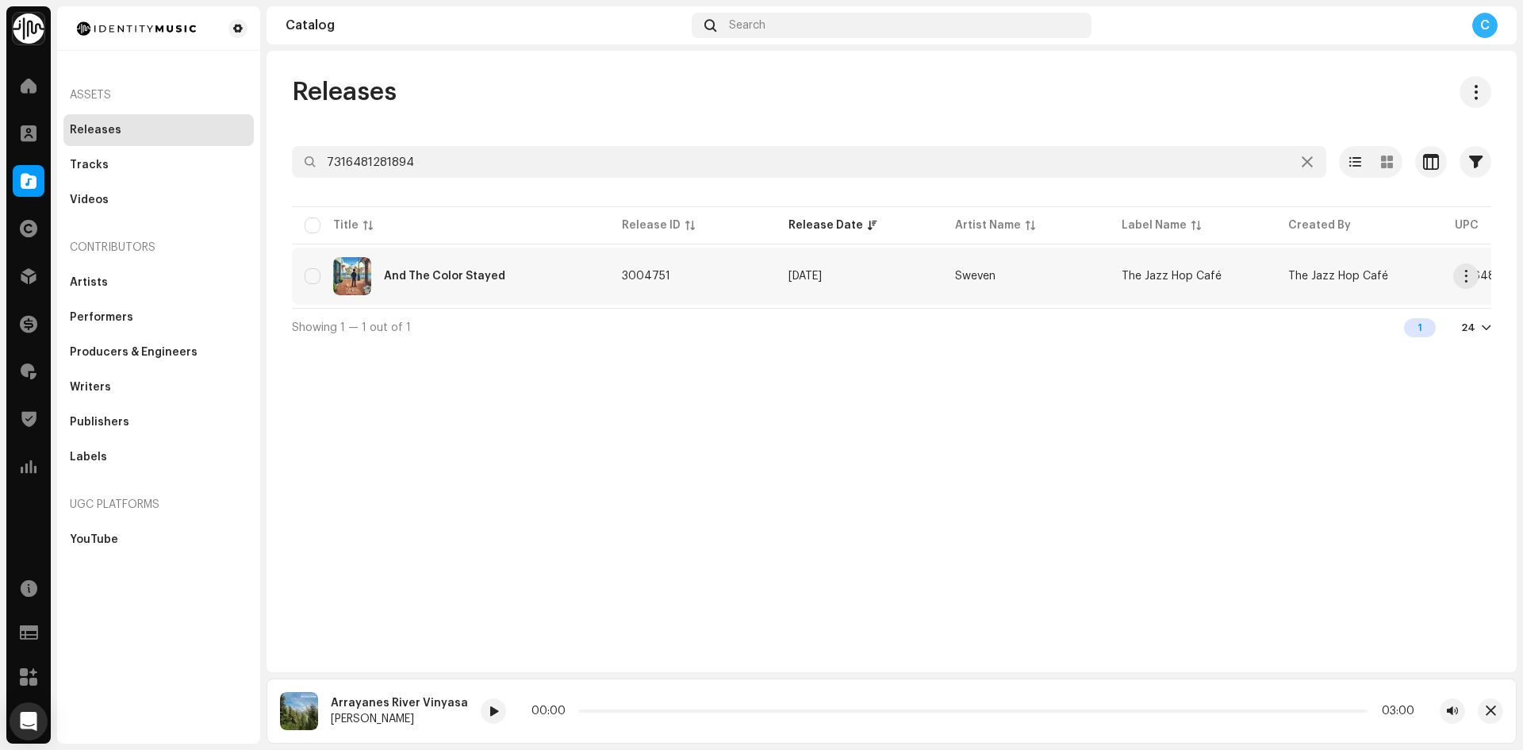
click at [454, 274] on div "And The Color Stayed" at bounding box center [444, 276] width 121 height 11
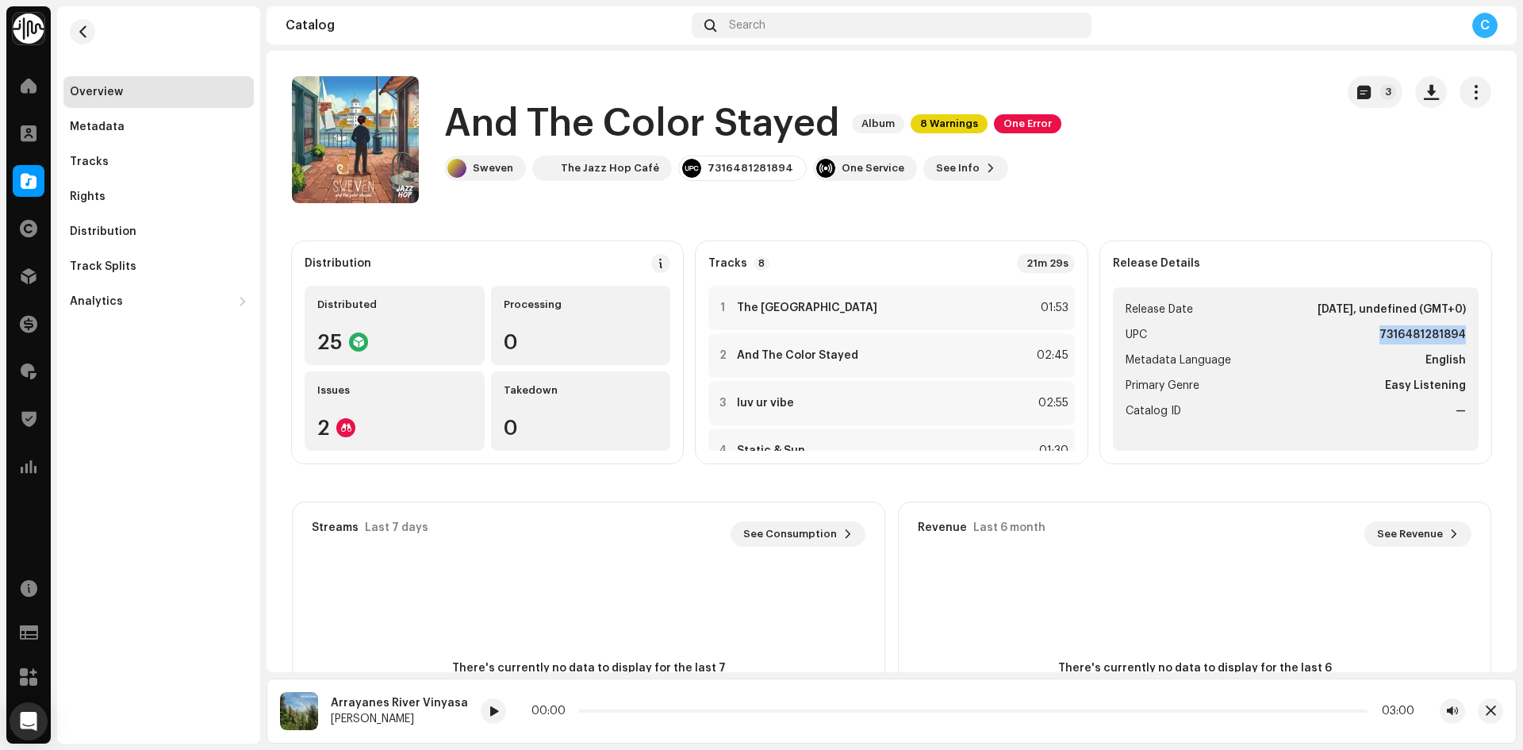
drag, startPoint x: 1345, startPoint y: 334, endPoint x: 1464, endPoint y: 342, distance: 119.3
click at [1464, 342] on ul "Release Date Oct 27, 2025, undefined (GMT+0) UPC 7316481281894 Metadata Languag…" at bounding box center [1296, 368] width 366 height 163
copy strong "7316481281894"
click at [717, 309] on div at bounding box center [723, 307] width 12 height 13
click at [142, 125] on div "Metadata" at bounding box center [159, 127] width 178 height 13
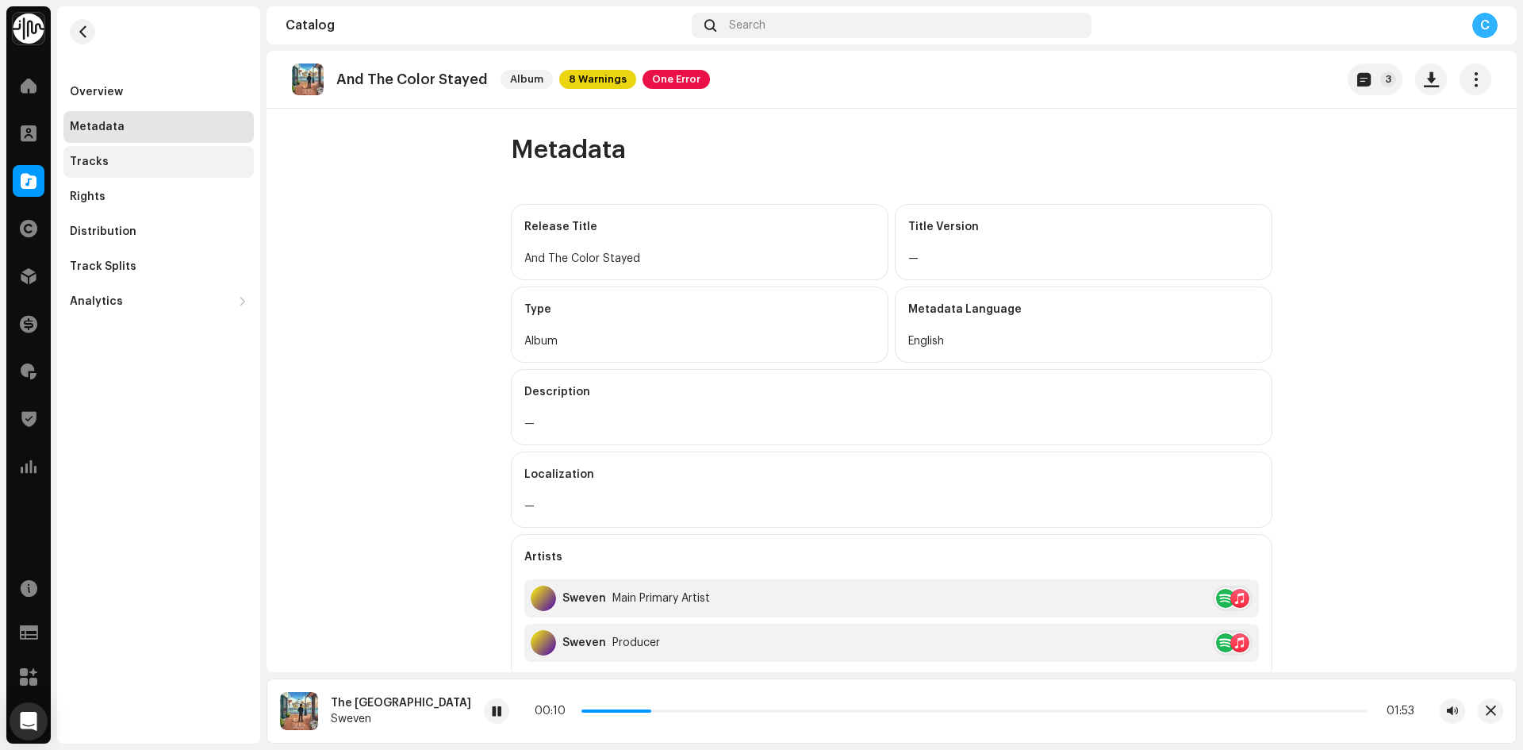
click at [215, 146] on div "Tracks" at bounding box center [158, 162] width 190 height 32
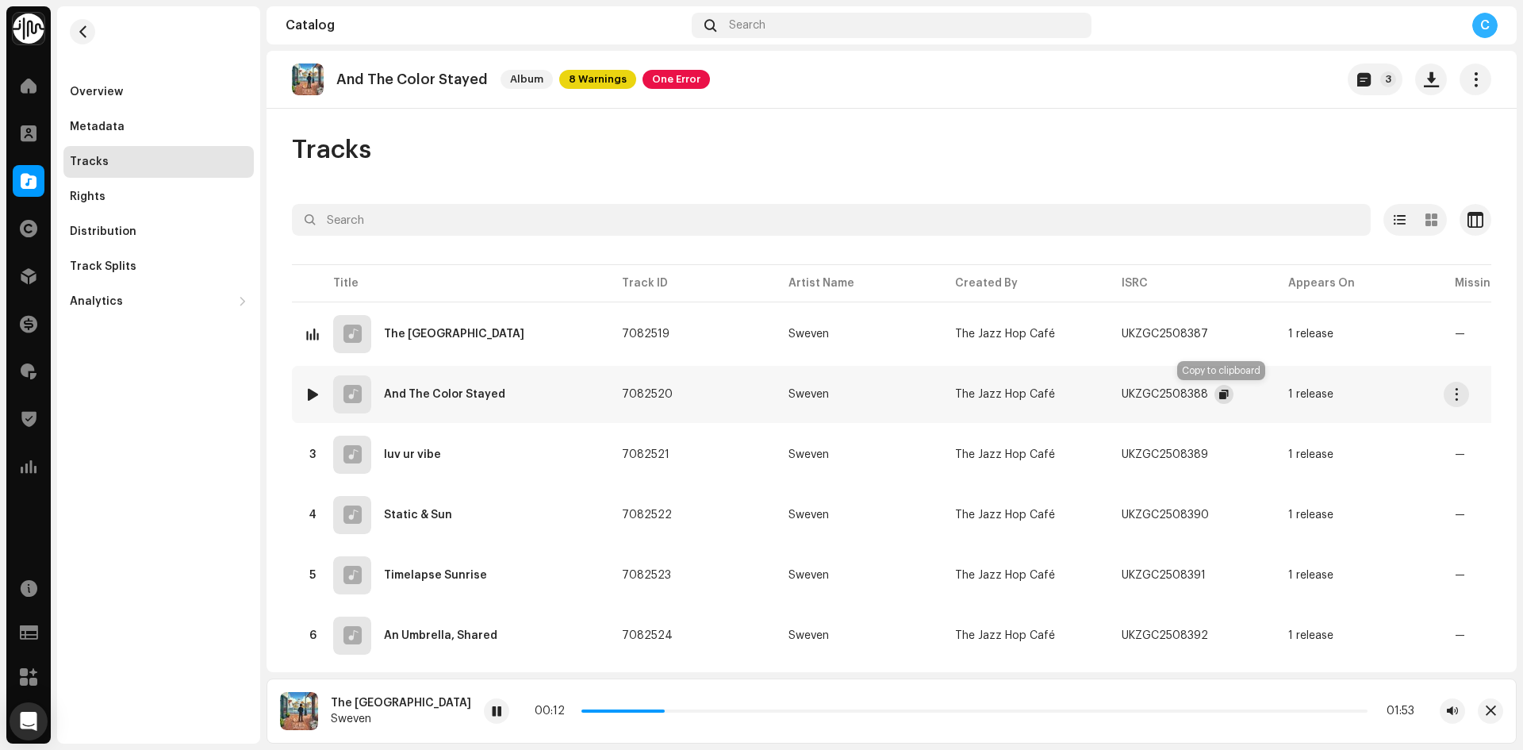
click at [1221, 394] on span "button" at bounding box center [1224, 394] width 10 height 13
click at [136, 90] on div "Overview" at bounding box center [159, 92] width 178 height 13
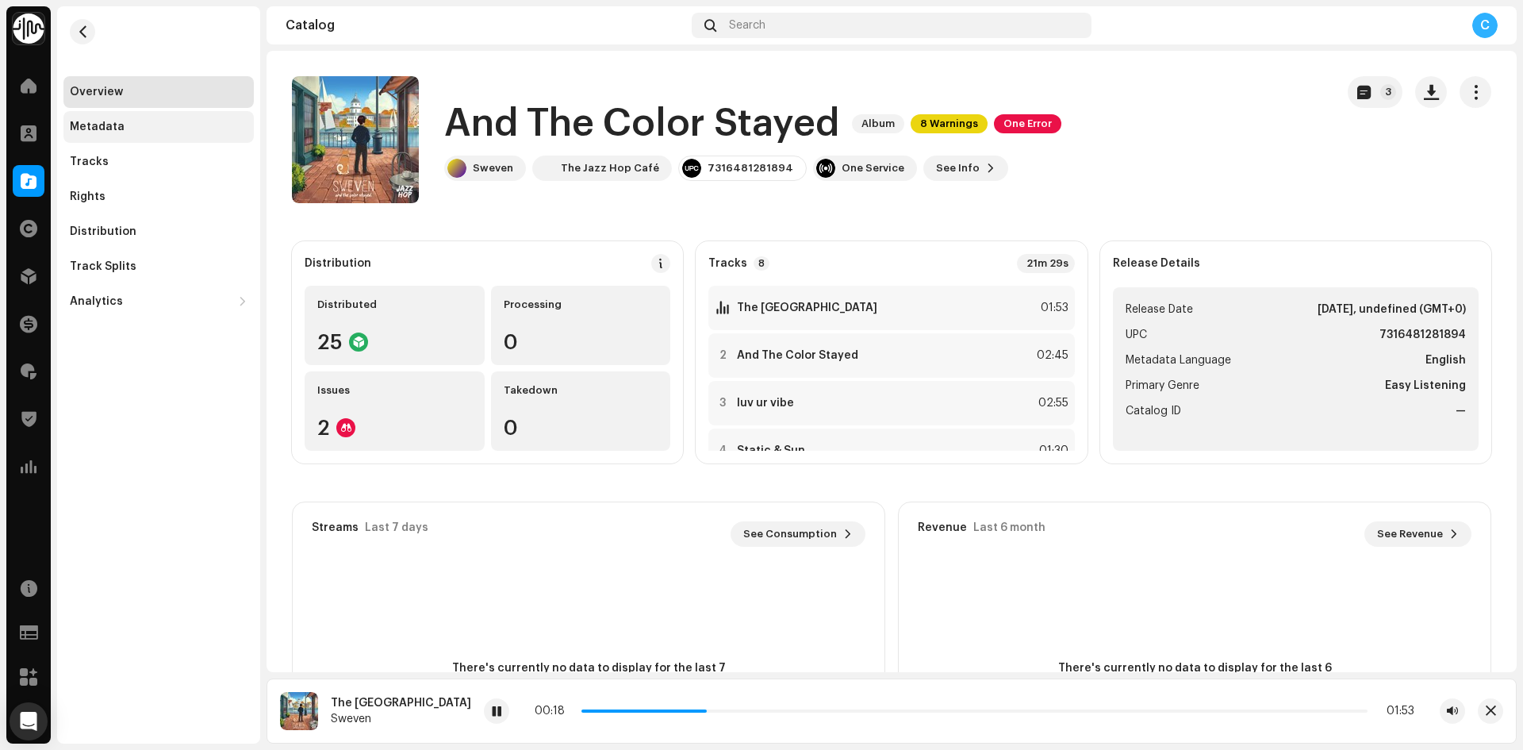
click at [102, 138] on div "Metadata" at bounding box center [158, 127] width 190 height 32
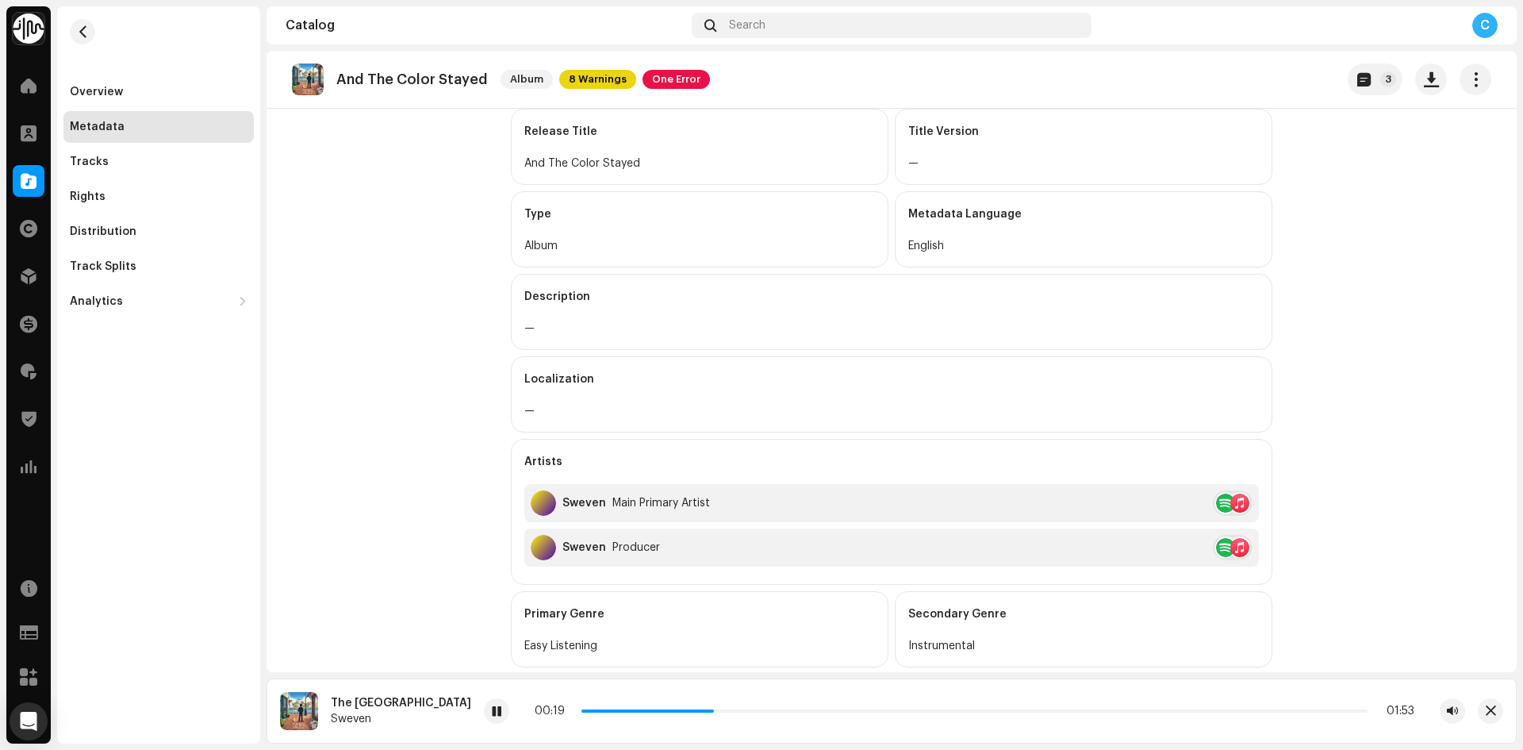
scroll to position [317, 0]
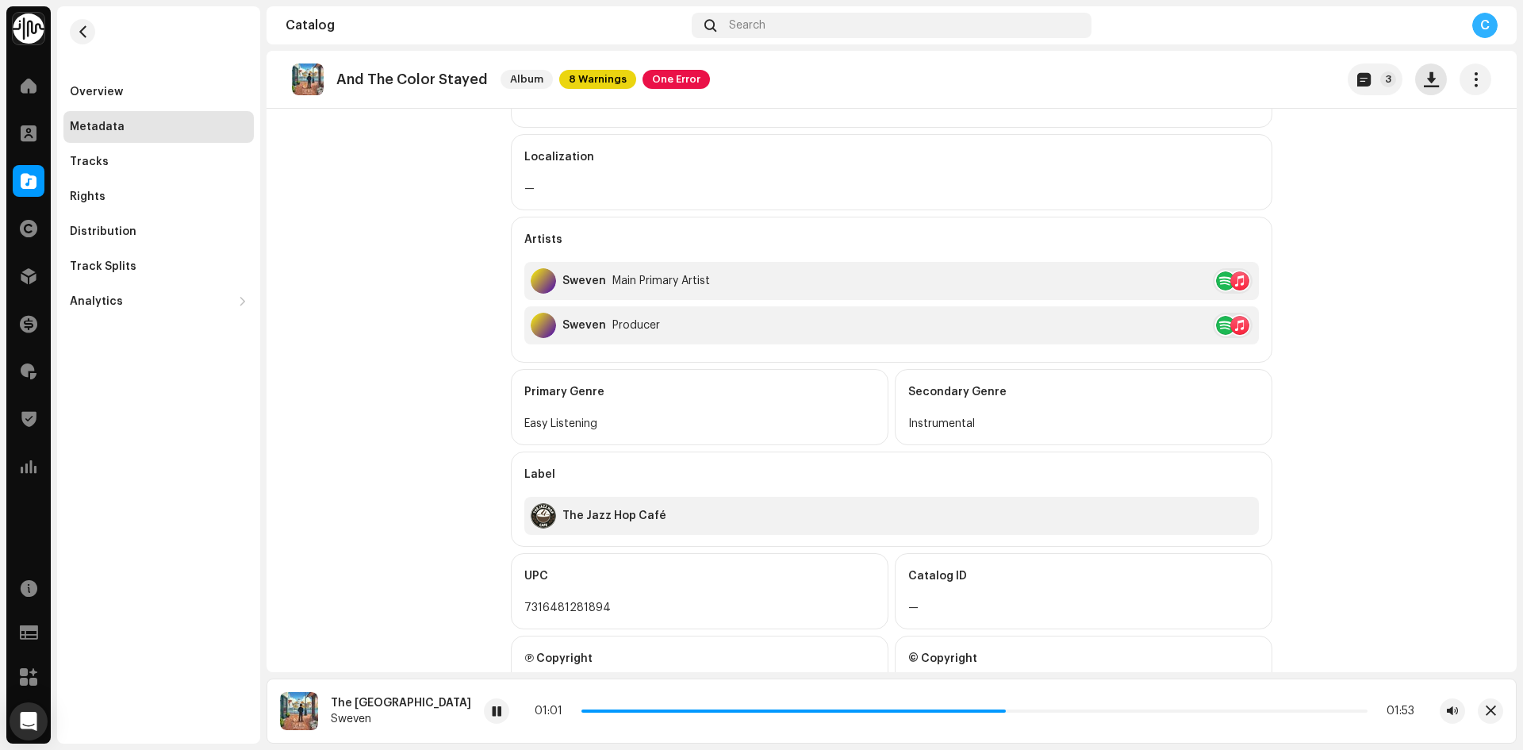
click at [1427, 83] on span "button" at bounding box center [1431, 79] width 15 height 13
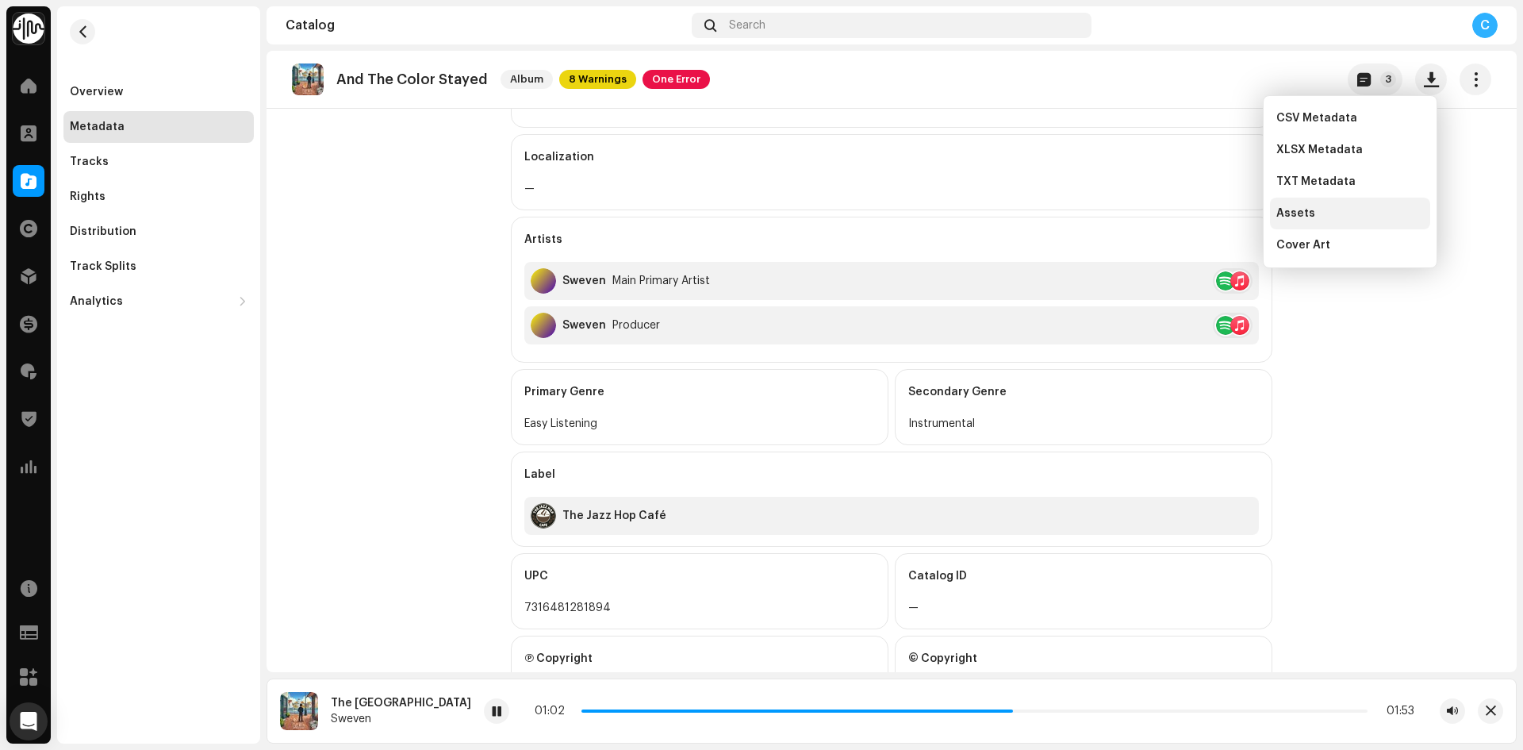
click at [1337, 219] on div "Assets" at bounding box center [1350, 213] width 148 height 13
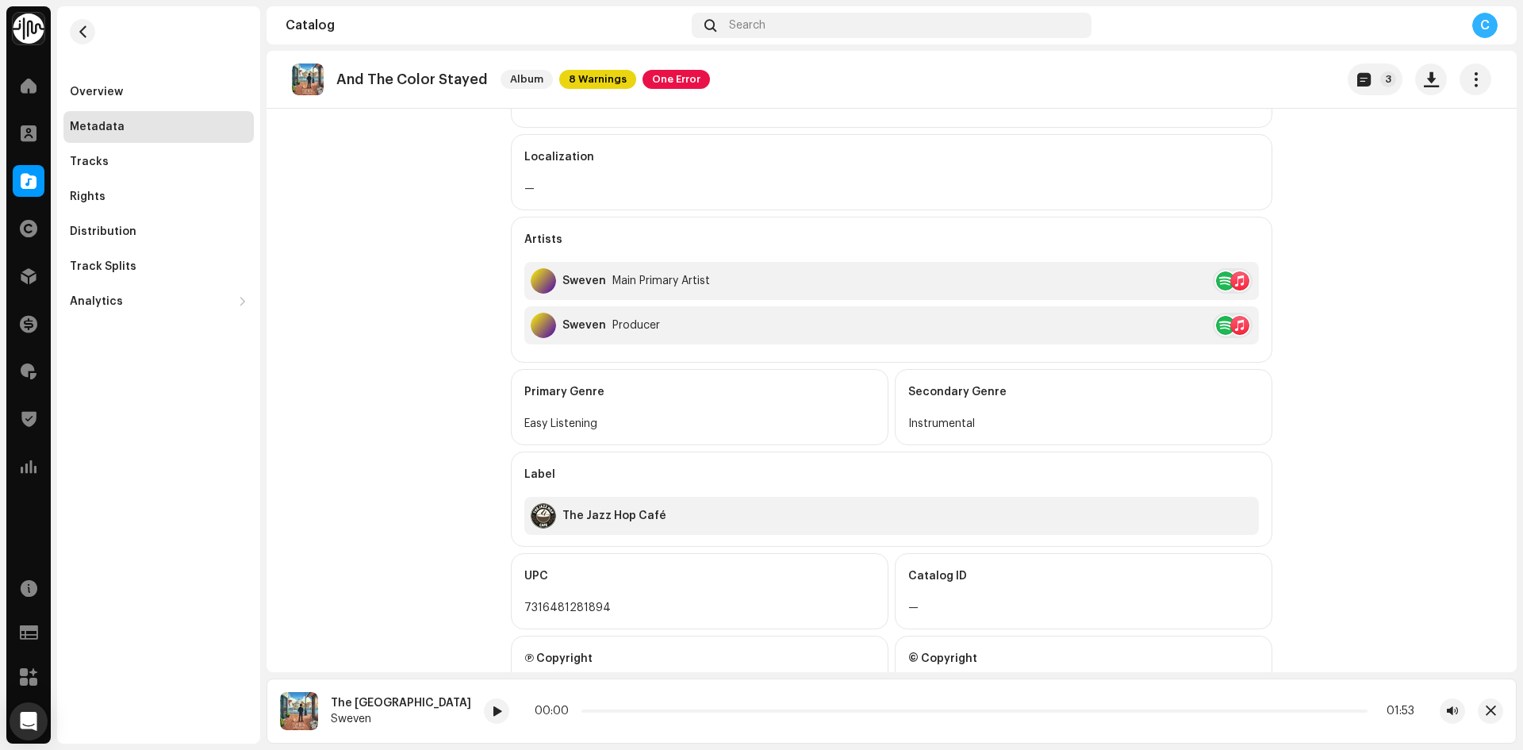
click at [105, 91] on div "Overview" at bounding box center [96, 92] width 53 height 13
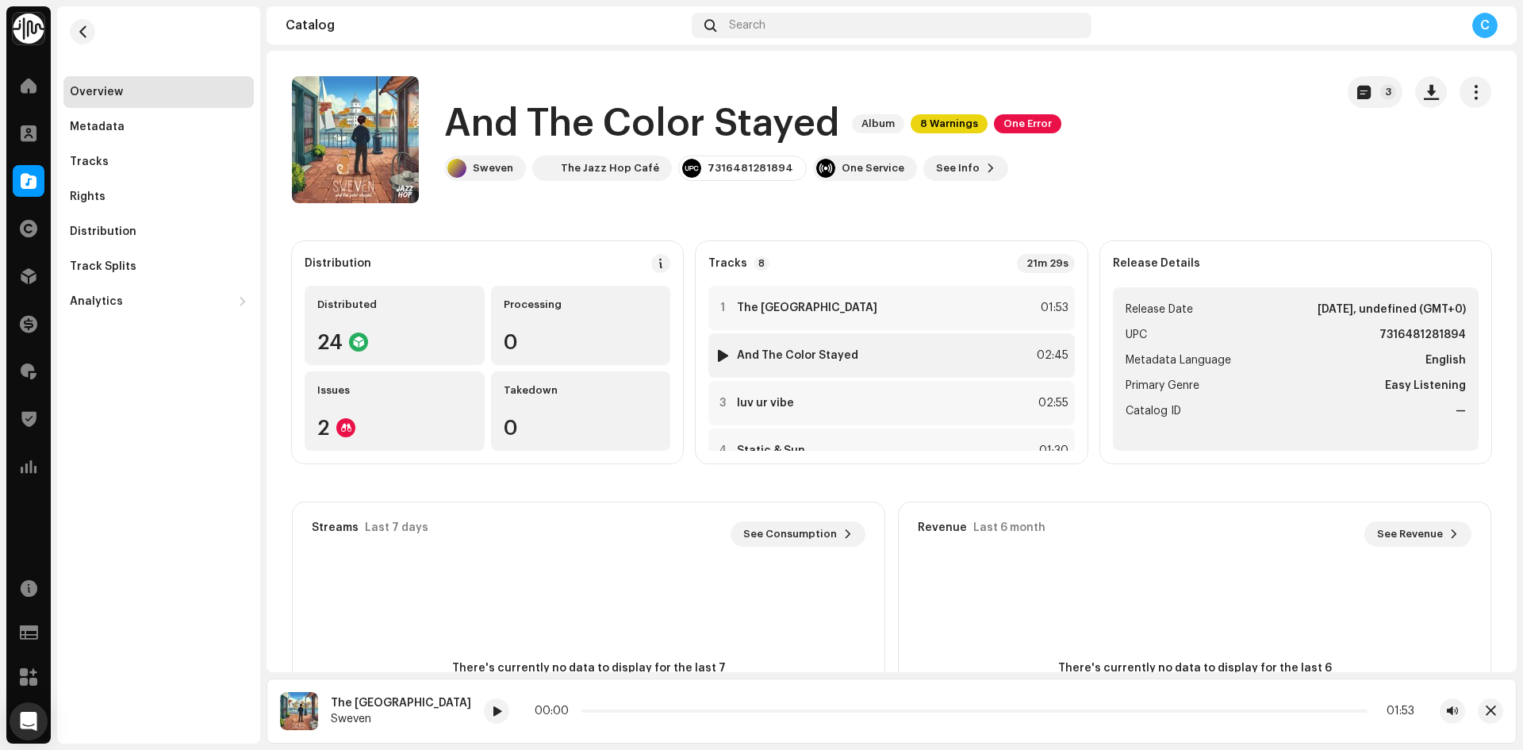
click at [727, 355] on img at bounding box center [722, 355] width 21 height 21
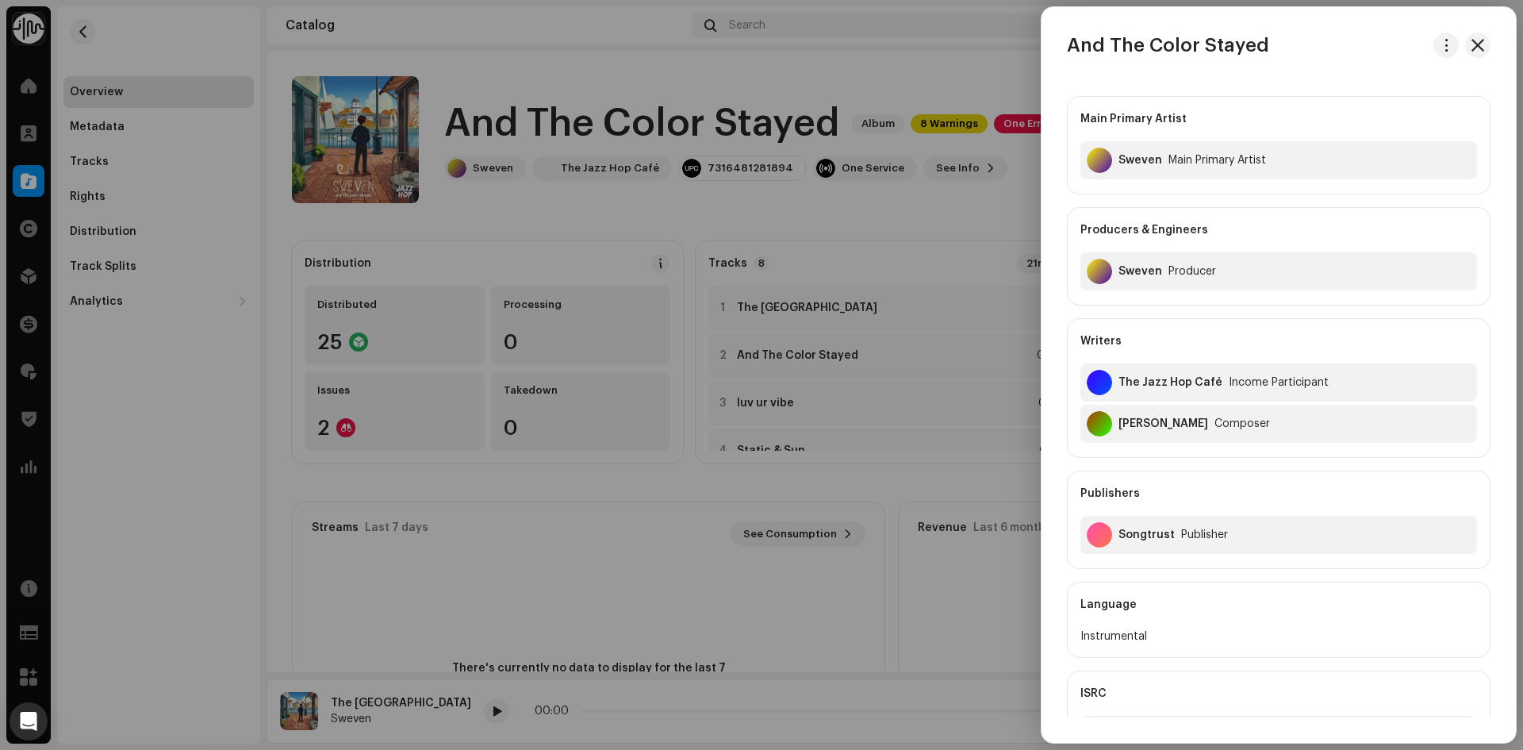
click at [720, 353] on div at bounding box center [761, 375] width 1523 height 750
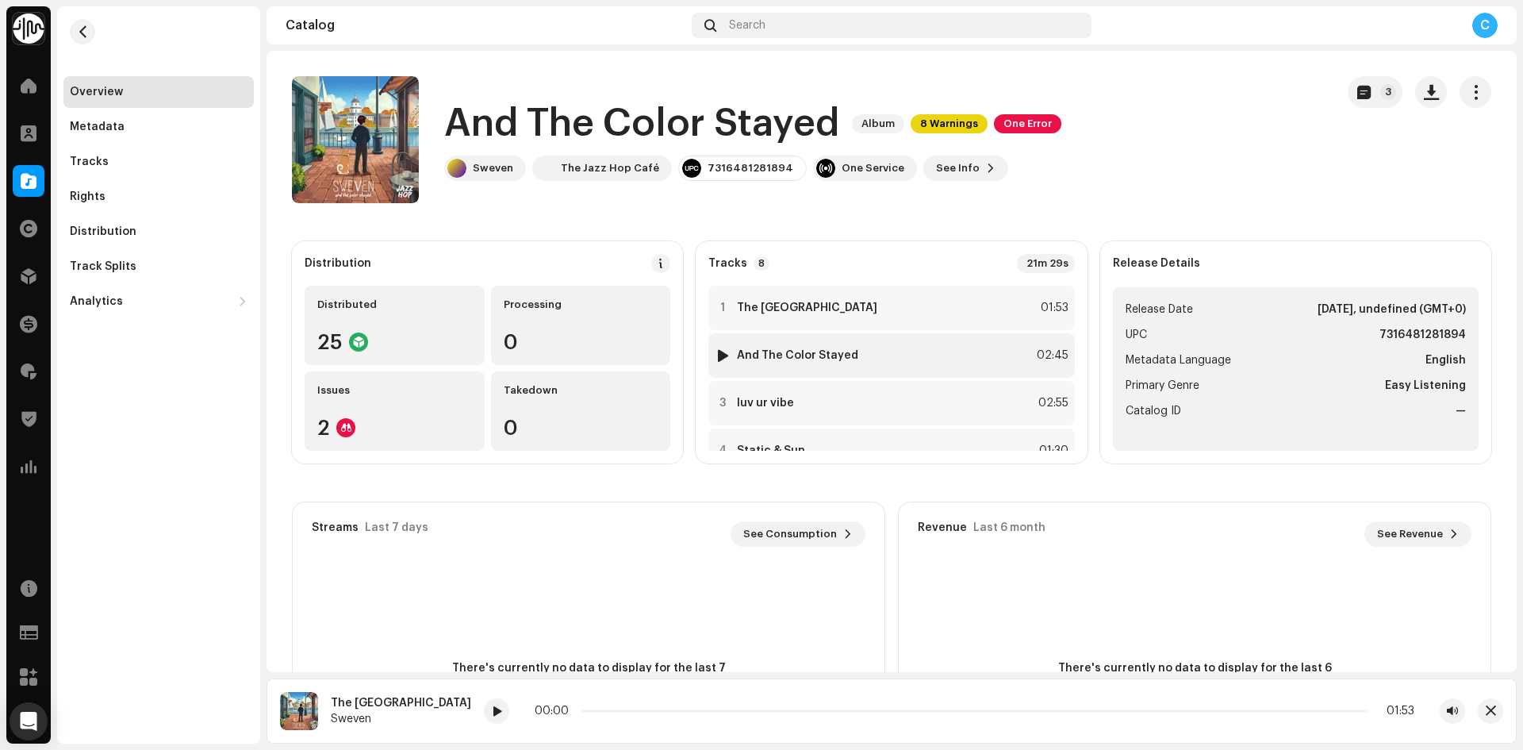
click at [719, 358] on div at bounding box center [723, 355] width 12 height 13
drag, startPoint x: 723, startPoint y: 351, endPoint x: 759, endPoint y: 351, distance: 36.5
click at [723, 351] on div at bounding box center [723, 355] width 12 height 13
click at [465, 712] on div at bounding box center [477, 710] width 25 height 25
drag, startPoint x: 564, startPoint y: 712, endPoint x: 703, endPoint y: 719, distance: 139.0
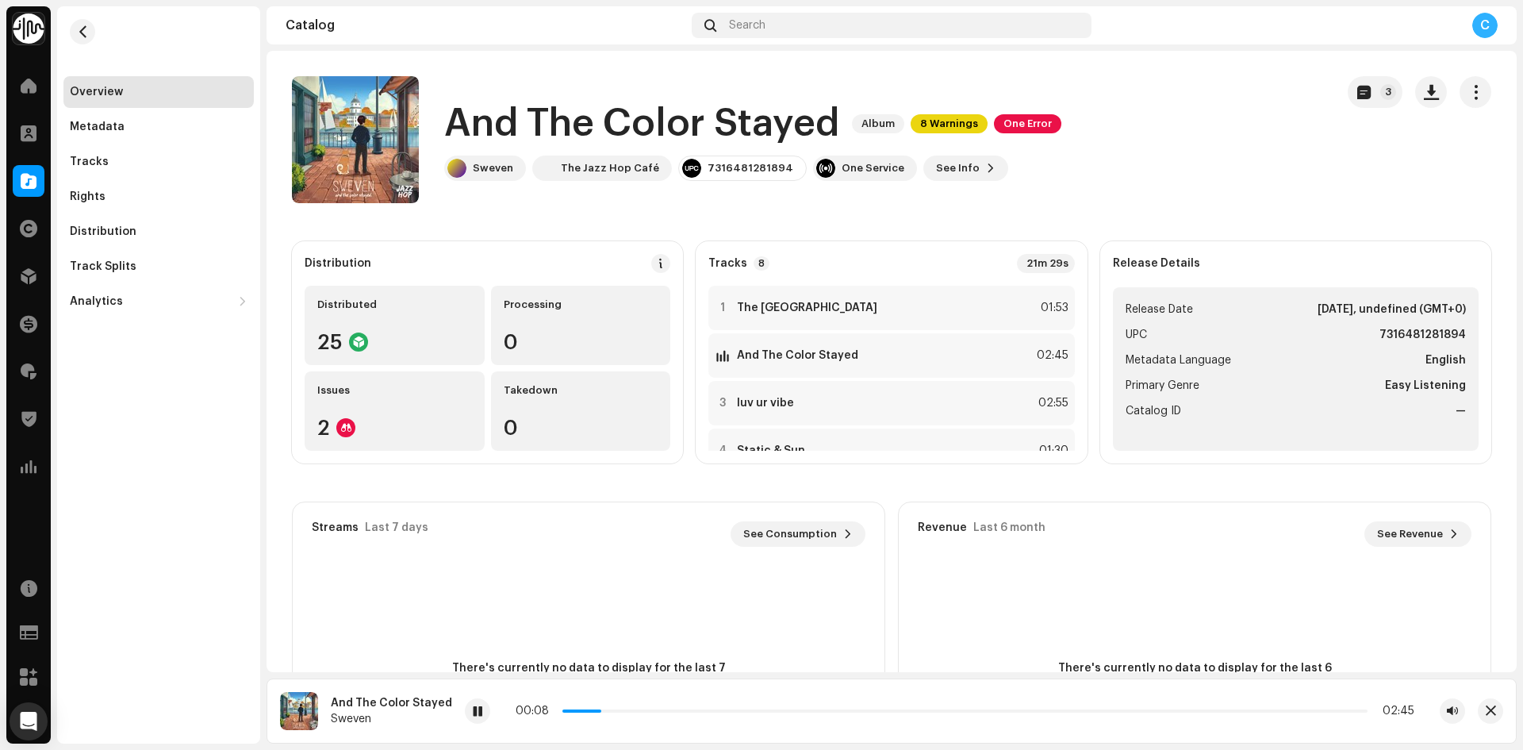
click at [654, 719] on div "00:08 02:45" at bounding box center [965, 710] width 1000 height 25
drag, startPoint x: 655, startPoint y: 710, endPoint x: 796, endPoint y: 707, distance: 140.5
click at [796, 707] on div "00:48 02:45" at bounding box center [965, 710] width 899 height 13
drag, startPoint x: 795, startPoint y: 711, endPoint x: 901, endPoint y: 706, distance: 106.4
click at [901, 706] on div "01:08 02:45" at bounding box center [963, 710] width 901 height 13
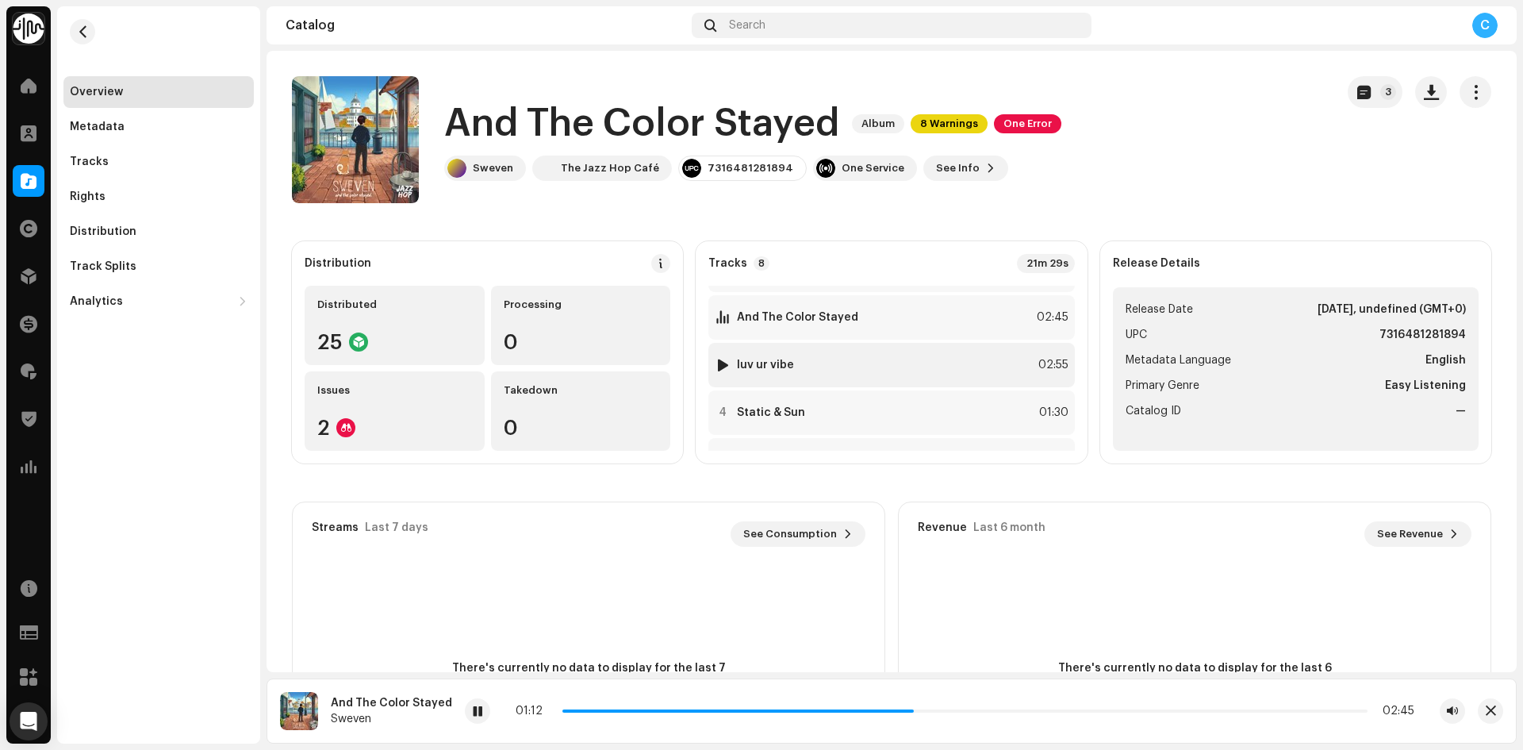
scroll to position [79, 0]
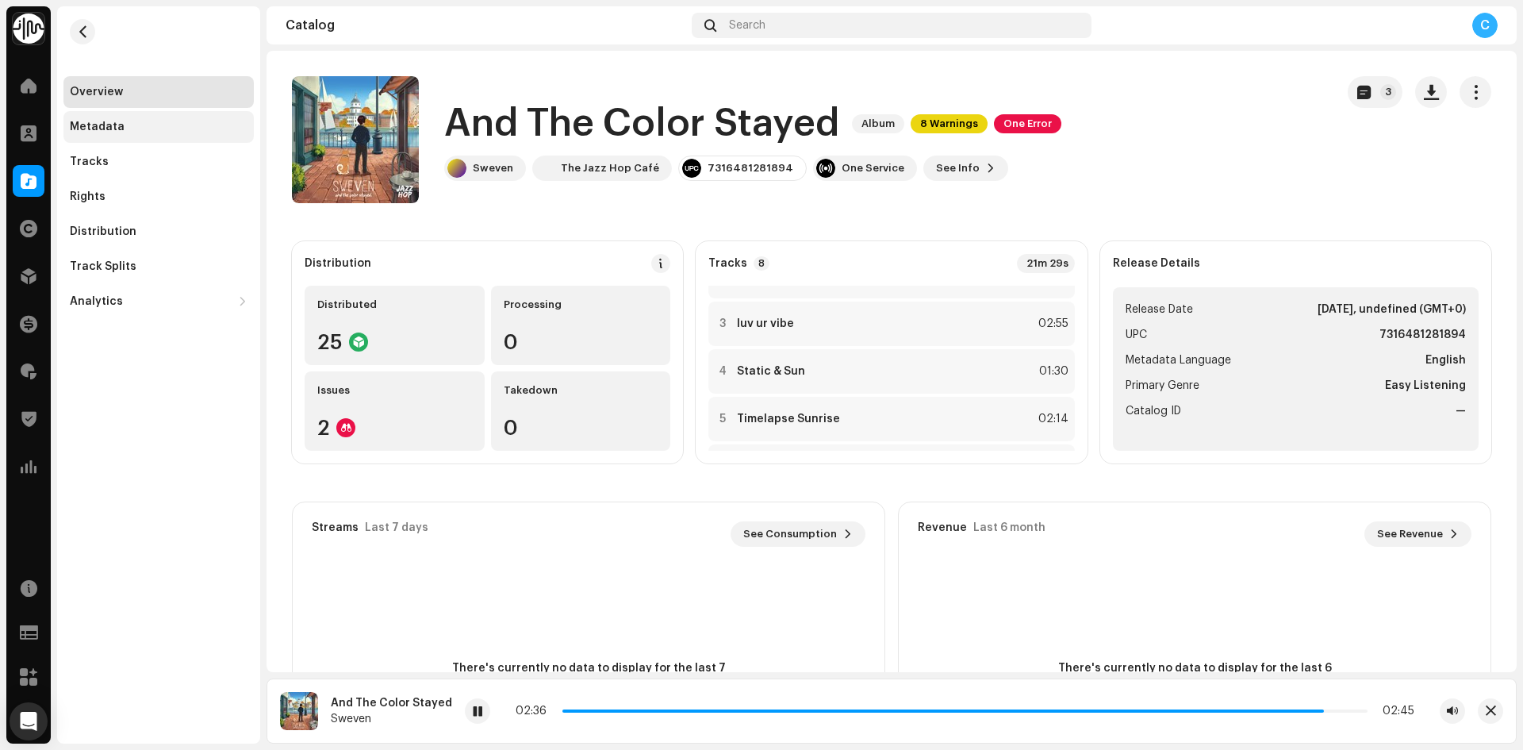
click at [201, 118] on div "Metadata" at bounding box center [158, 127] width 190 height 32
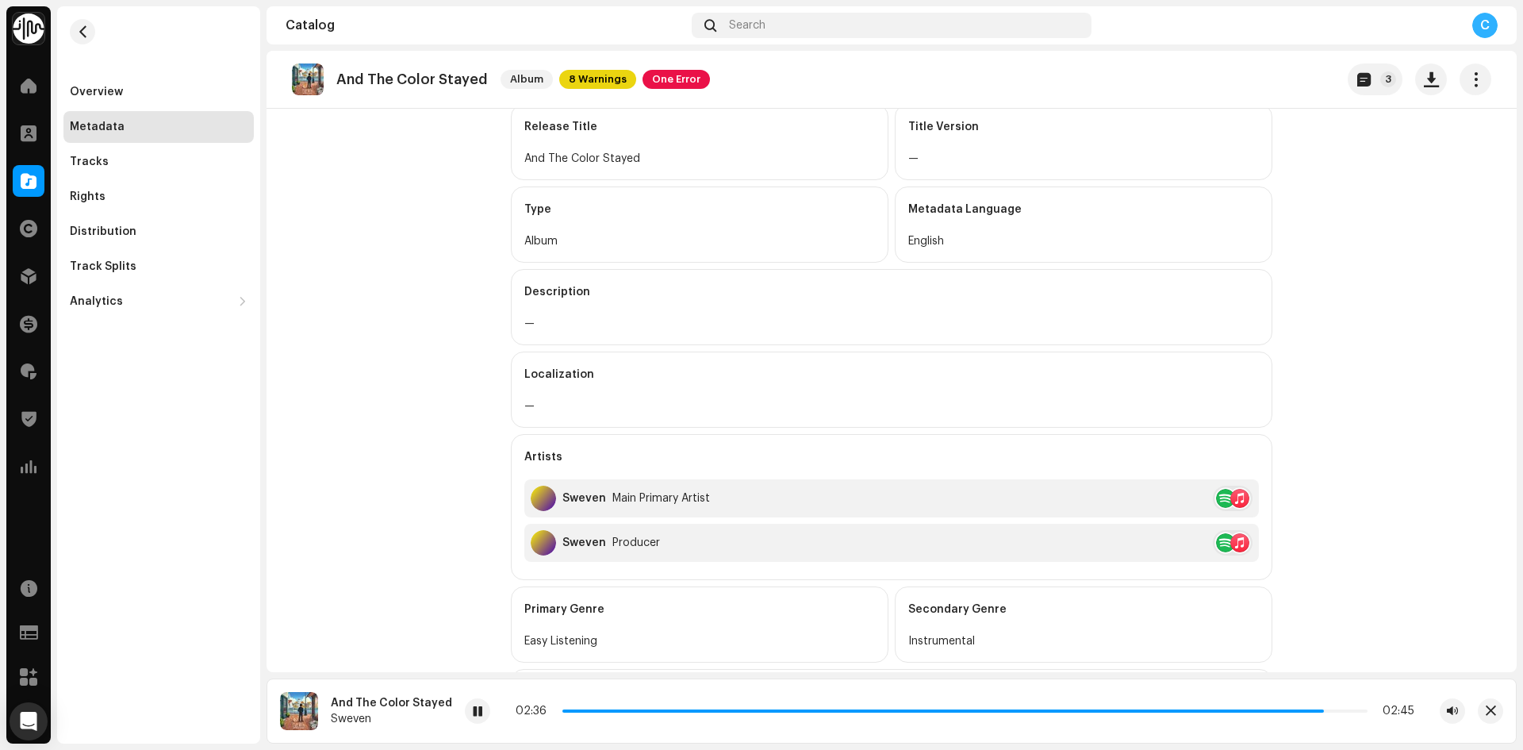
scroll to position [395, 0]
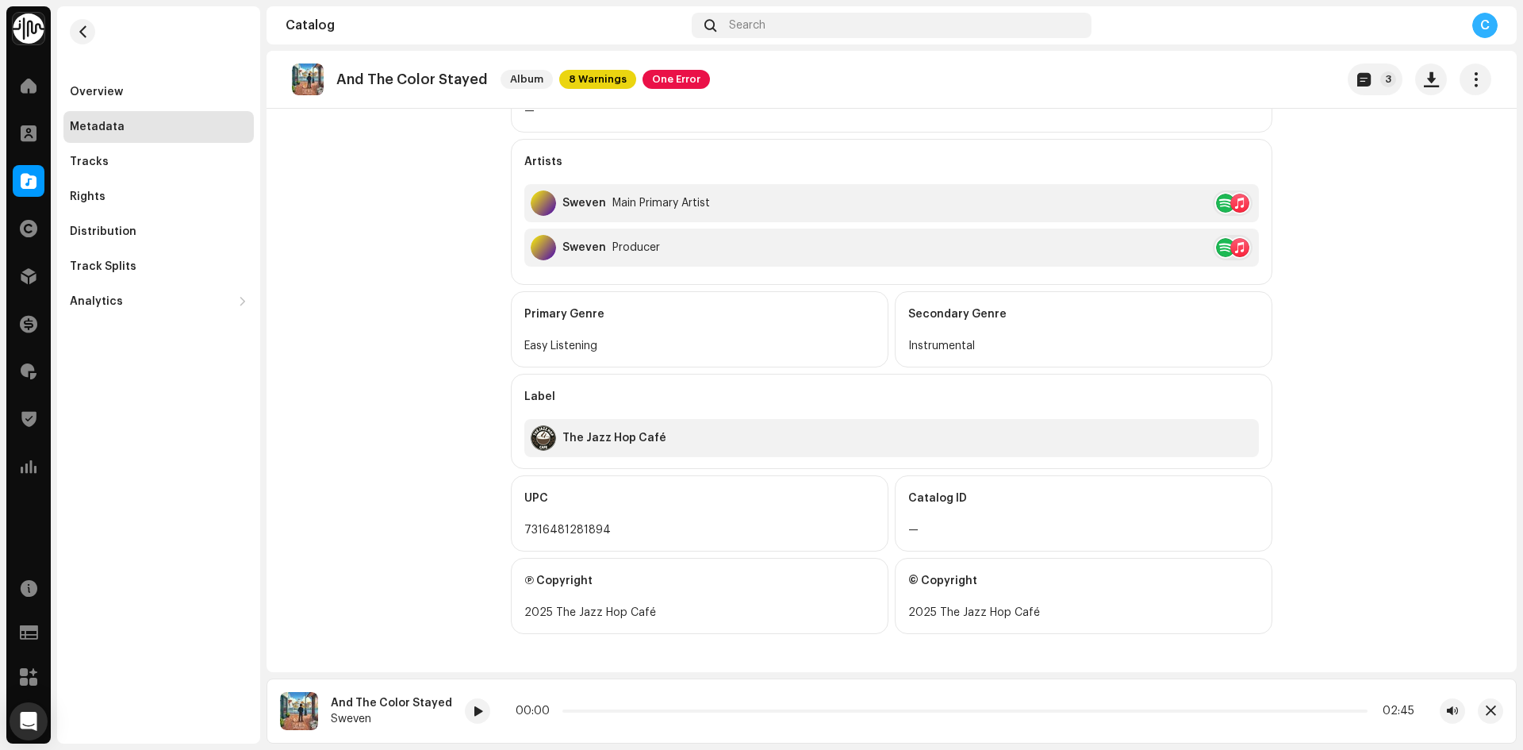
click at [11, 180] on div "Catalog" at bounding box center [28, 181] width 44 height 44
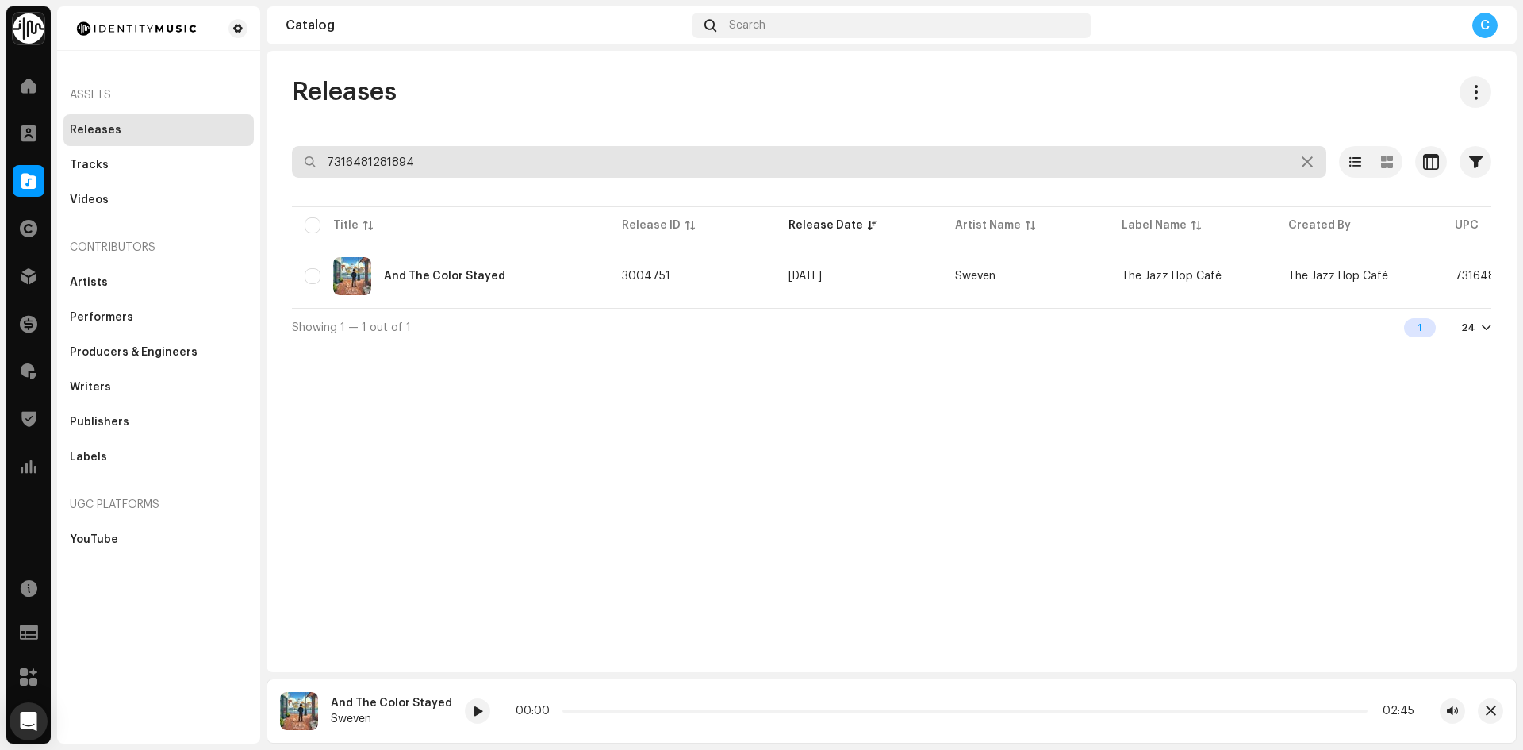
drag, startPoint x: 324, startPoint y: 159, endPoint x: 202, endPoint y: 147, distance: 123.5
click at [214, 149] on div "Identity Music Home Clients Catalog Rights Distribution Finance Royalties Trust…" at bounding box center [761, 375] width 1523 height 750
paste input "7316481310587"
type input "7316481310587"
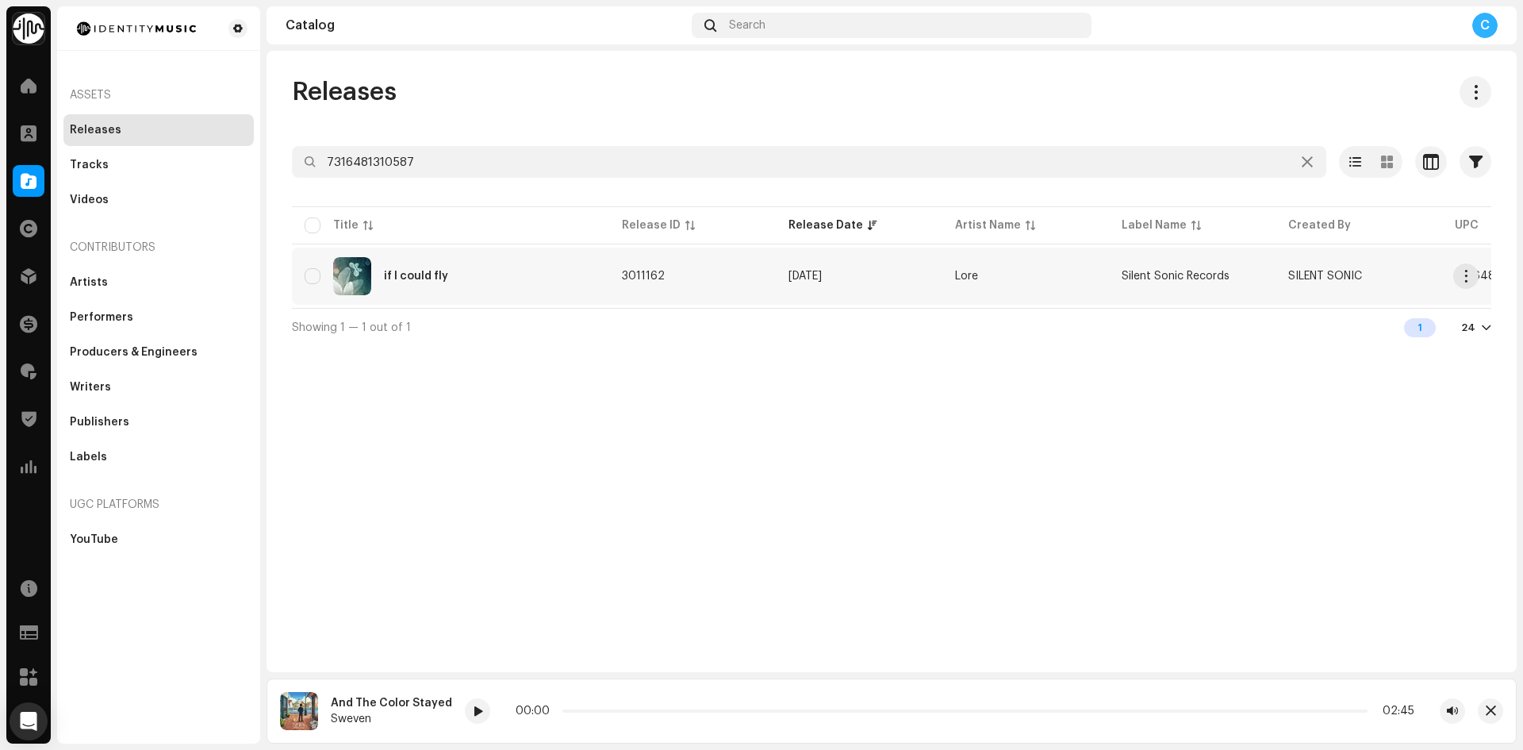
click at [415, 294] on div "if I could fly" at bounding box center [451, 276] width 292 height 38
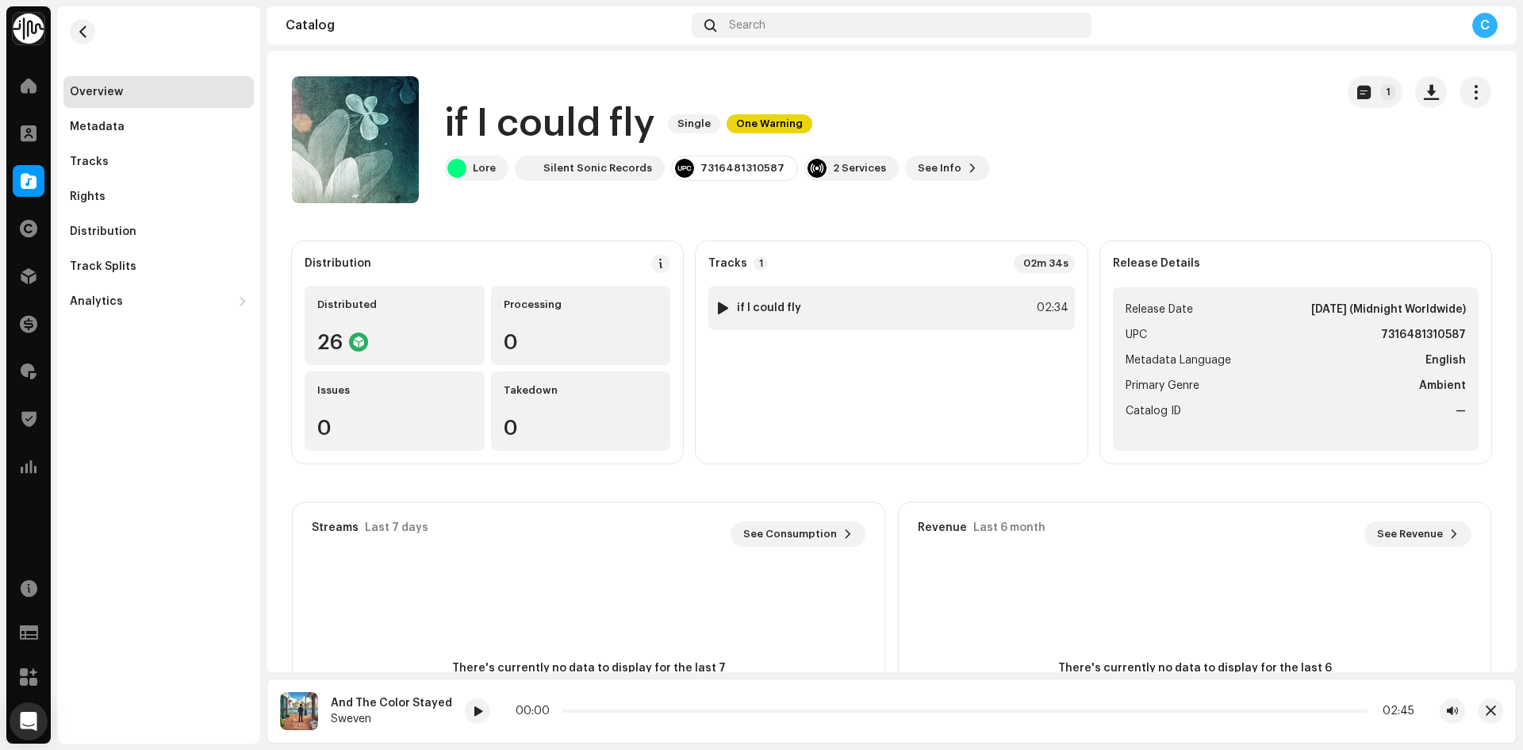
click at [721, 302] on div at bounding box center [723, 307] width 12 height 13
click at [178, 136] on div "Metadata" at bounding box center [158, 127] width 190 height 32
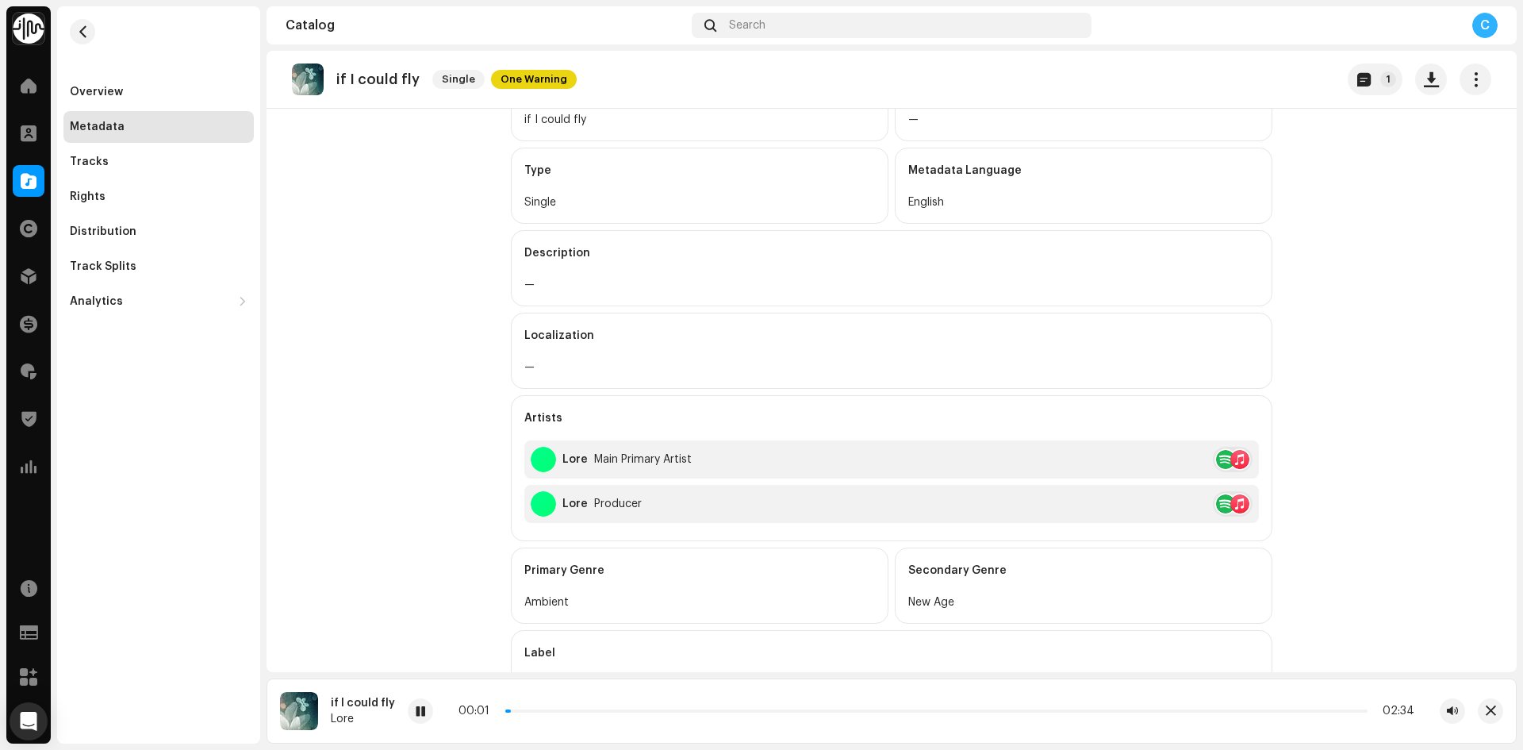
scroll to position [395, 0]
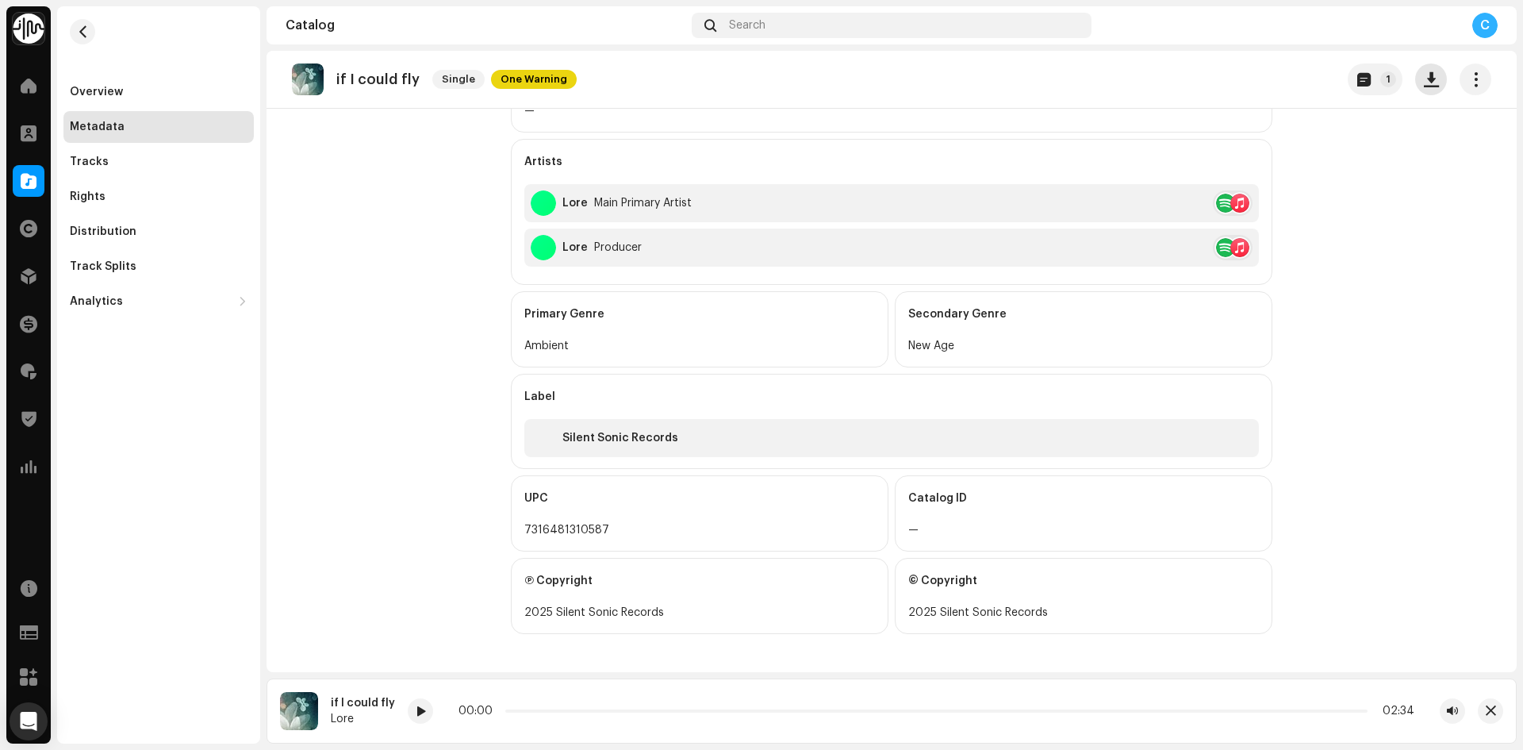
click at [1424, 80] on span "button" at bounding box center [1431, 79] width 15 height 13
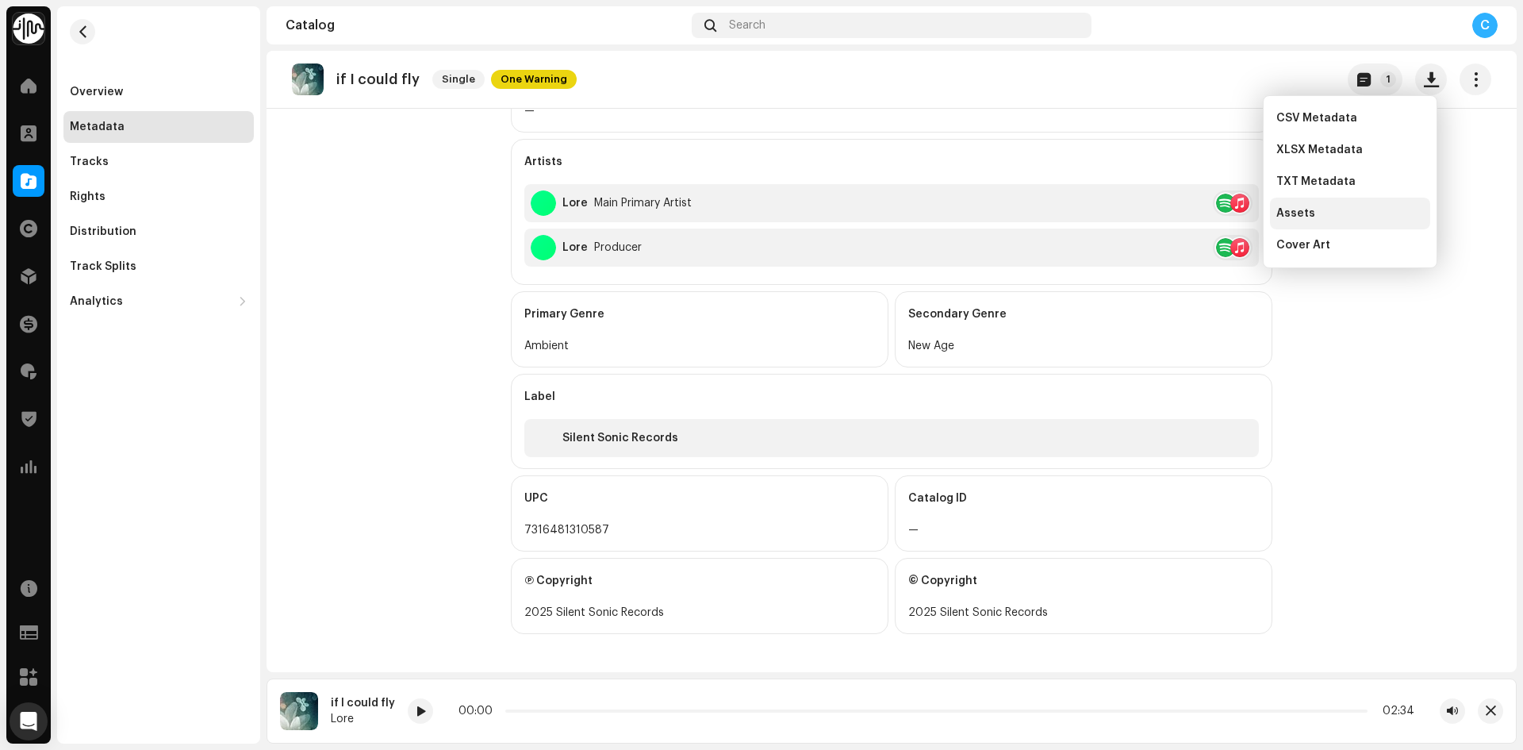
click at [1355, 209] on div "Assets" at bounding box center [1350, 213] width 148 height 13
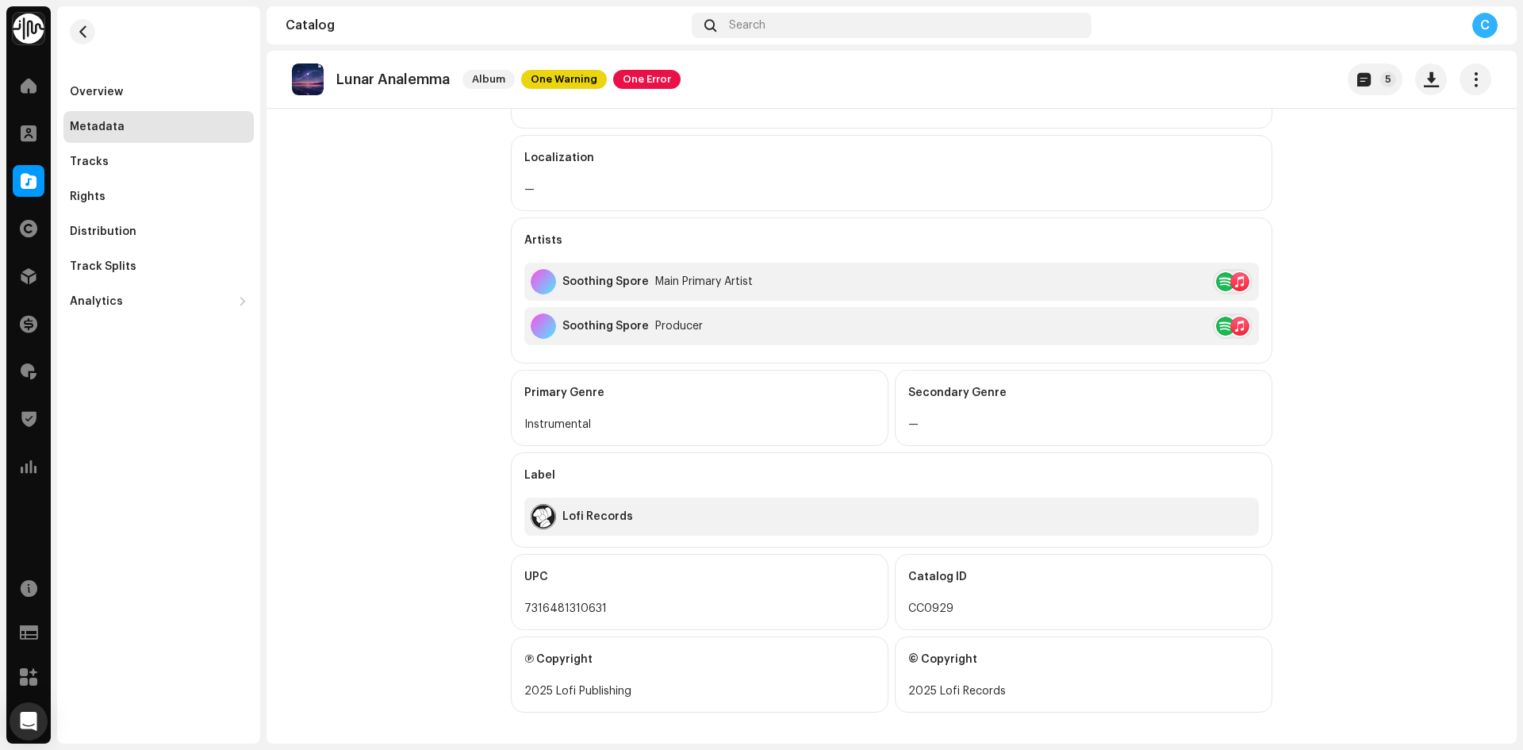
scroll to position [317, 0]
click at [109, 99] on div "Overview" at bounding box center [158, 92] width 190 height 32
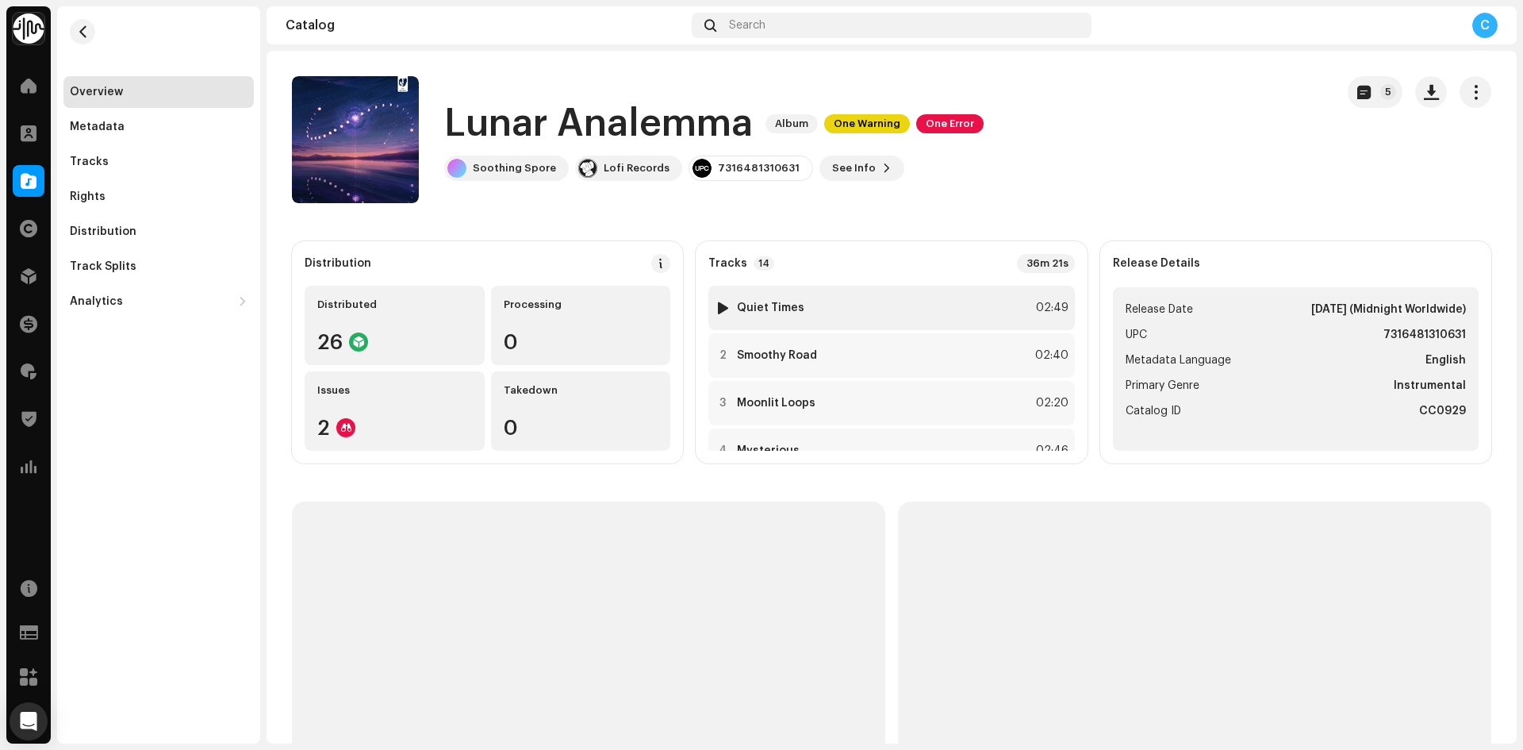
click at [725, 308] on div at bounding box center [723, 307] width 12 height 13
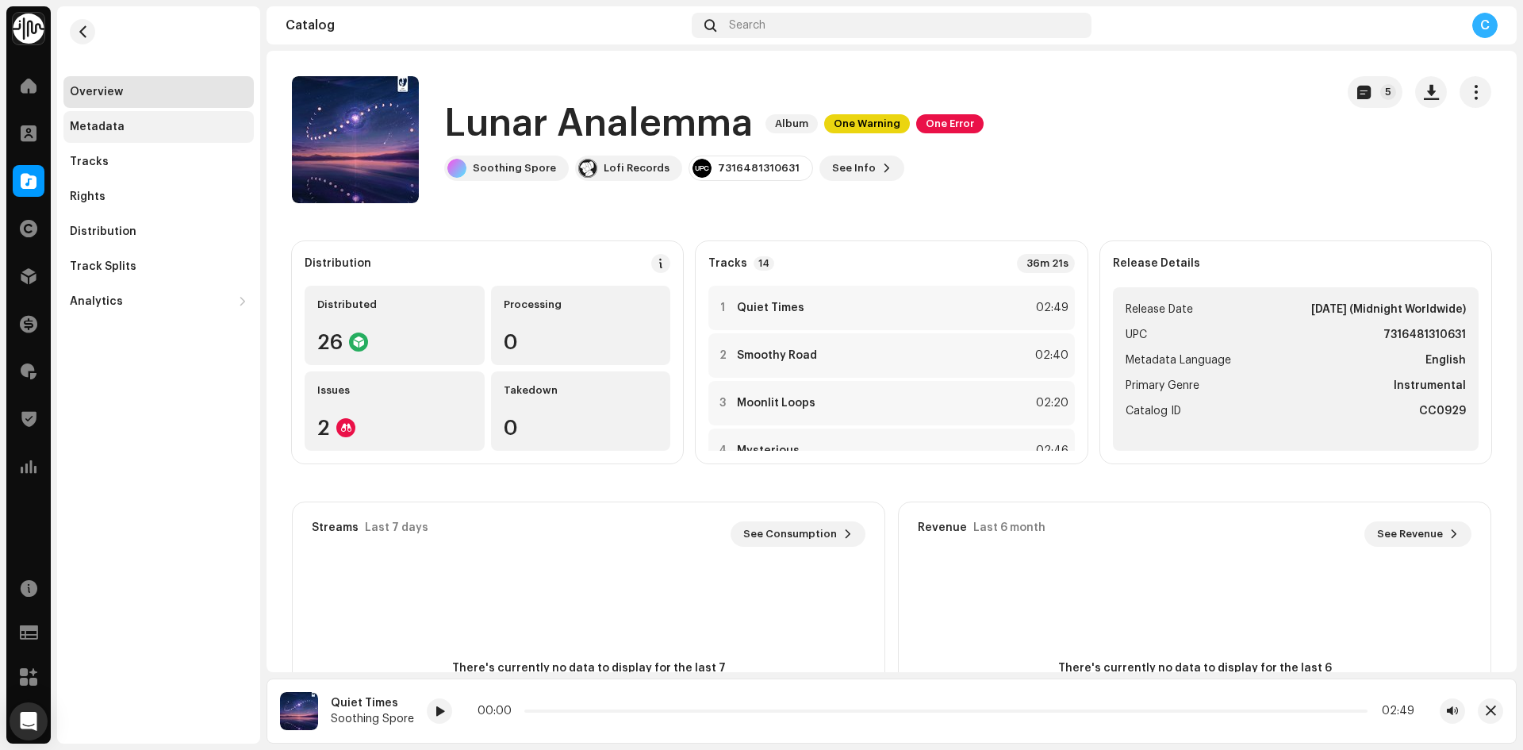
click at [142, 140] on div "Metadata" at bounding box center [158, 127] width 190 height 32
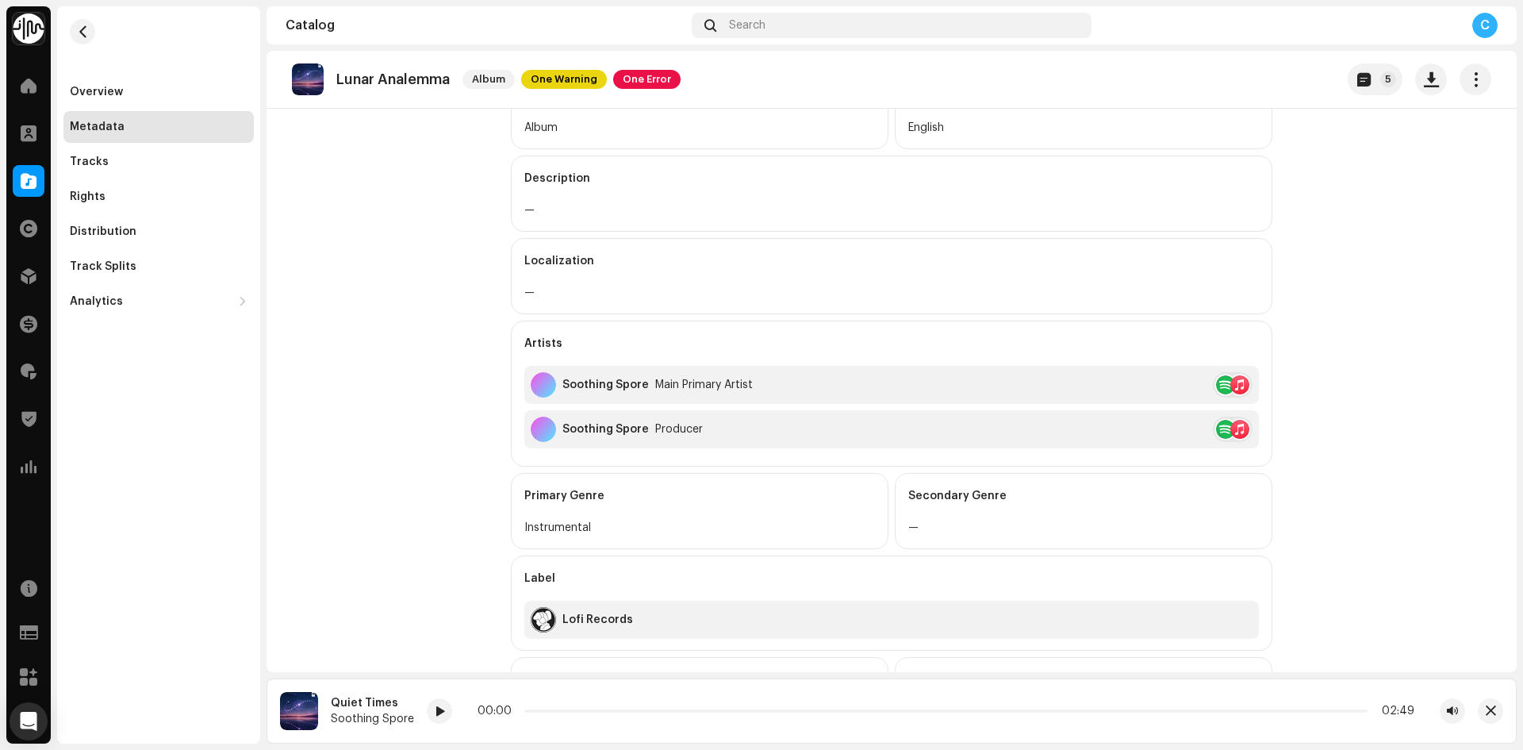
scroll to position [395, 0]
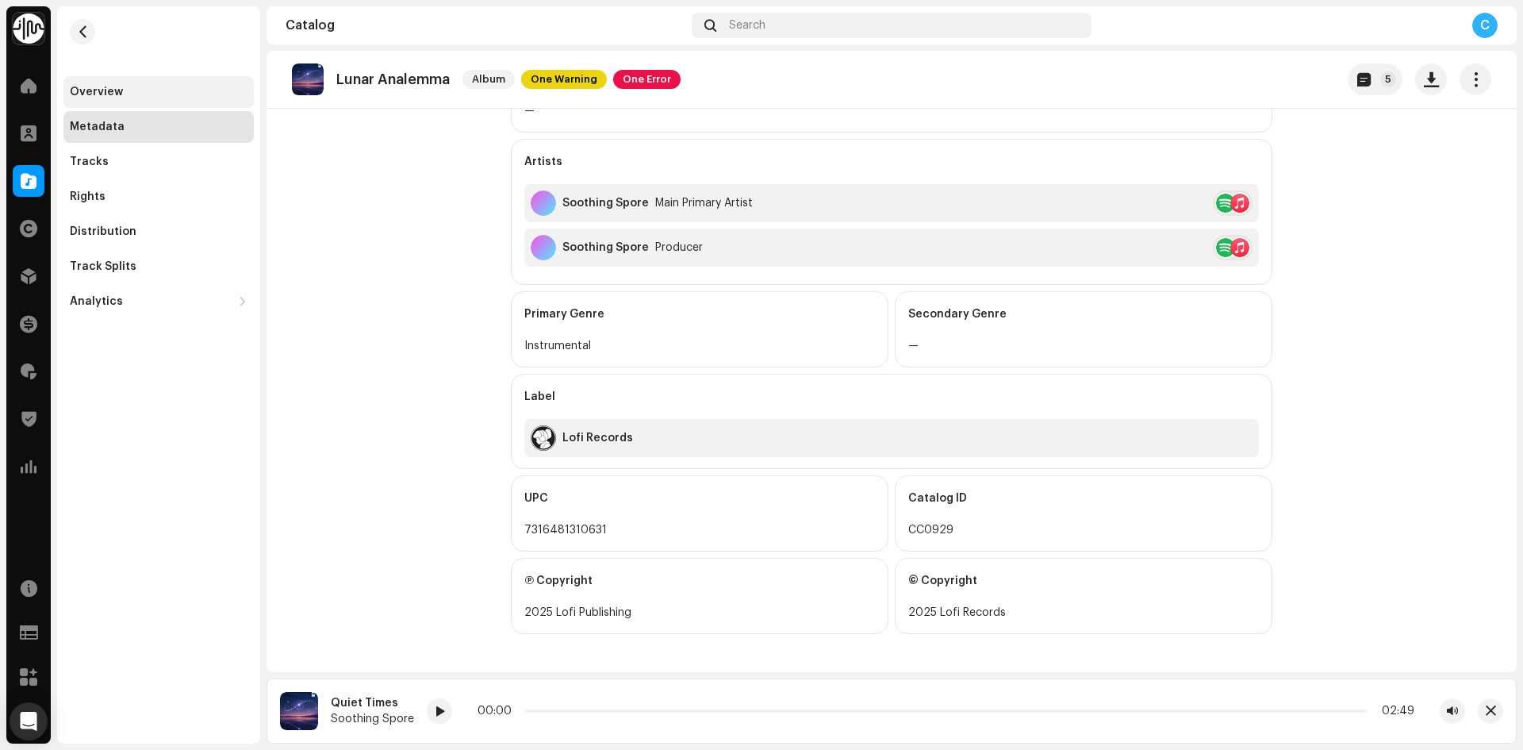
click at [163, 92] on div "Overview" at bounding box center [159, 92] width 178 height 13
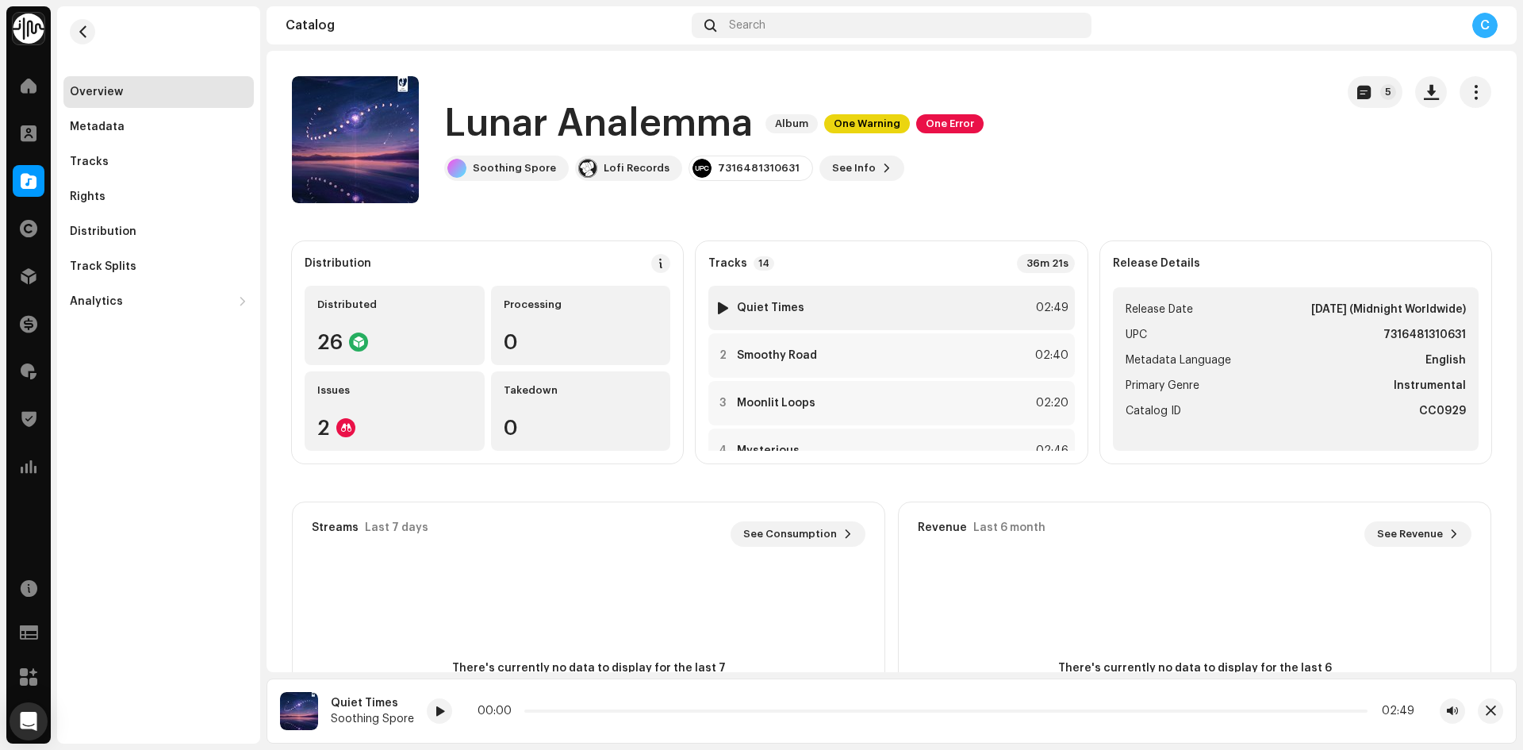
click at [720, 302] on div at bounding box center [723, 307] width 12 height 13
click at [32, 176] on span at bounding box center [29, 181] width 16 height 13
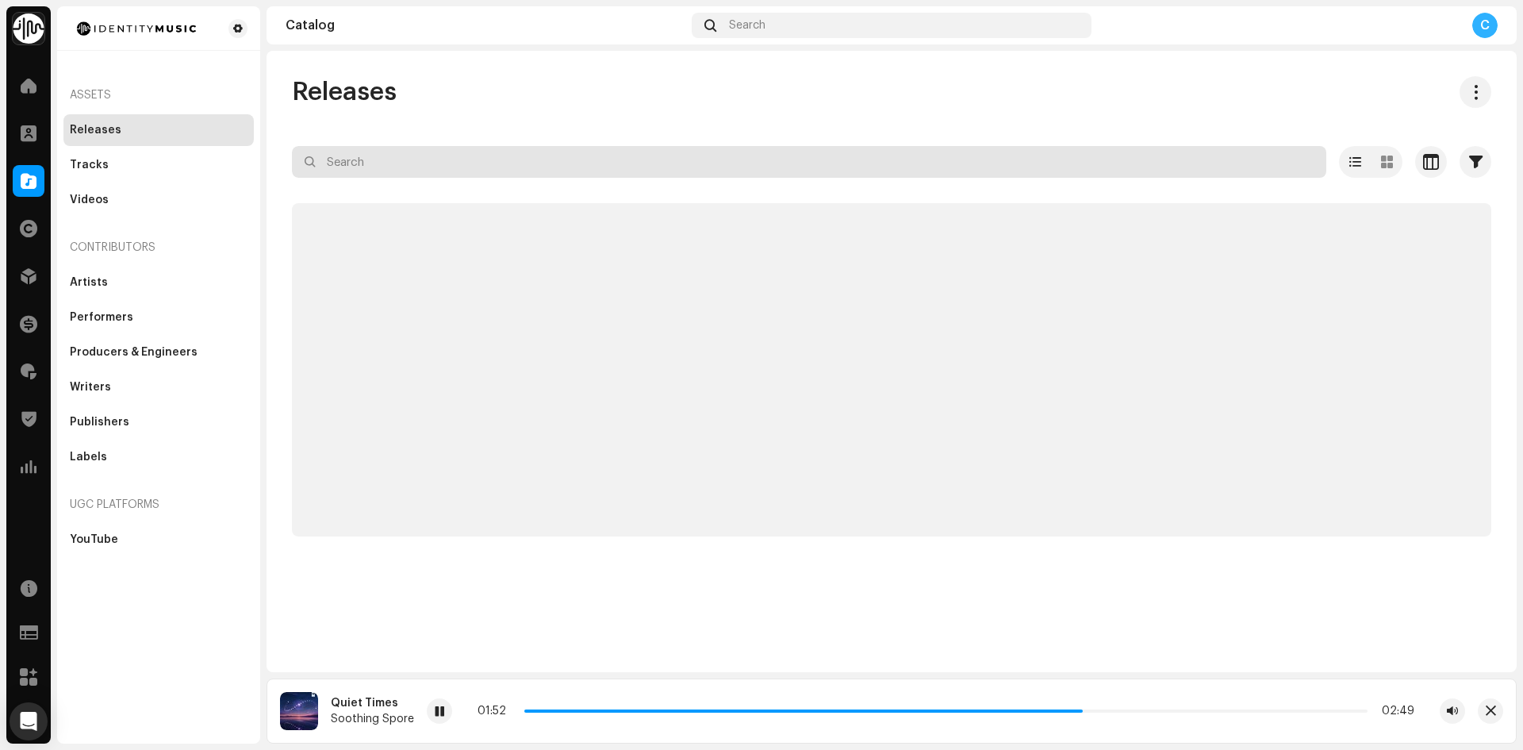
click at [277, 152] on div "Releases Selected 0 Options Filters Distribution status Never Distributed Proce…" at bounding box center [892, 306] width 1250 height 460
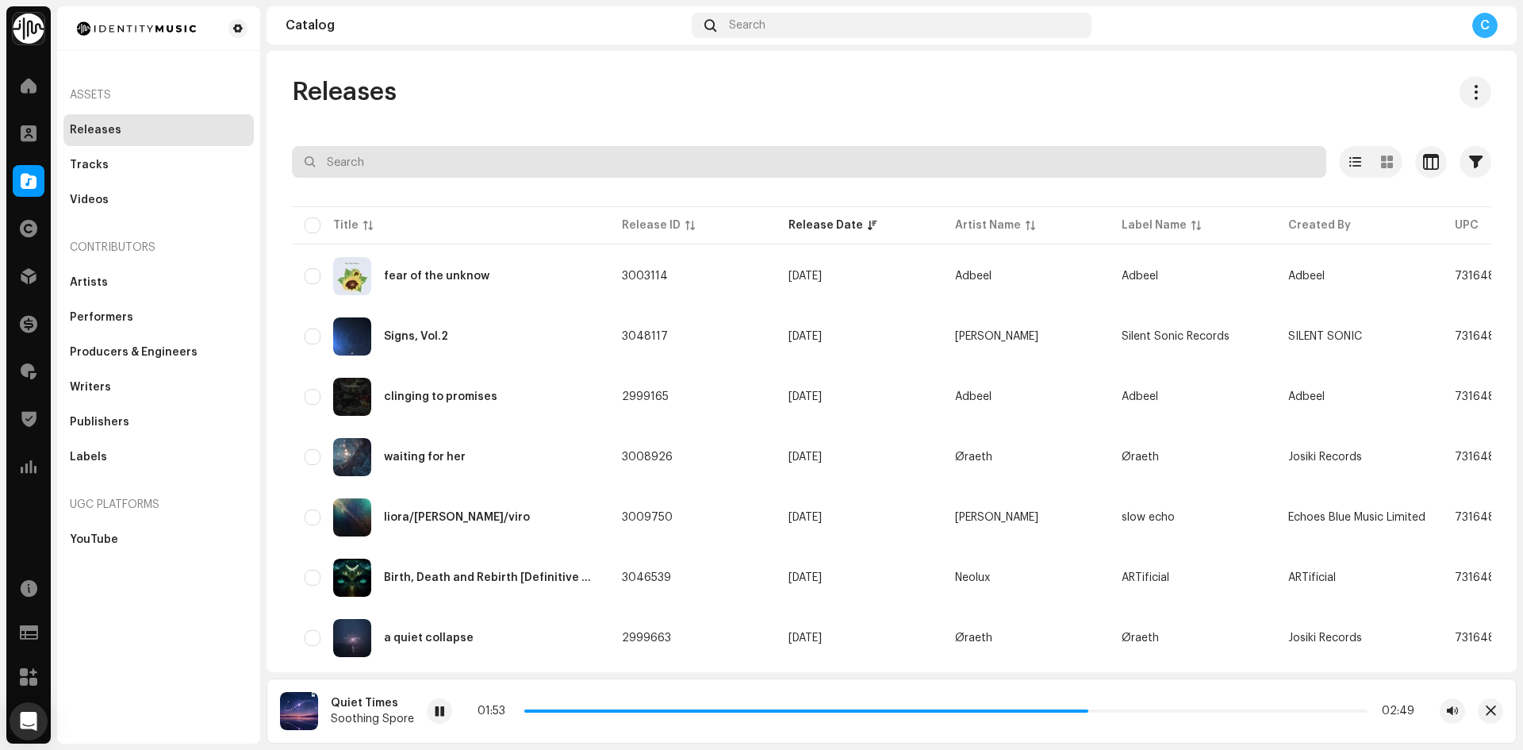
paste input "7316481207474"
type input "7316481207474"
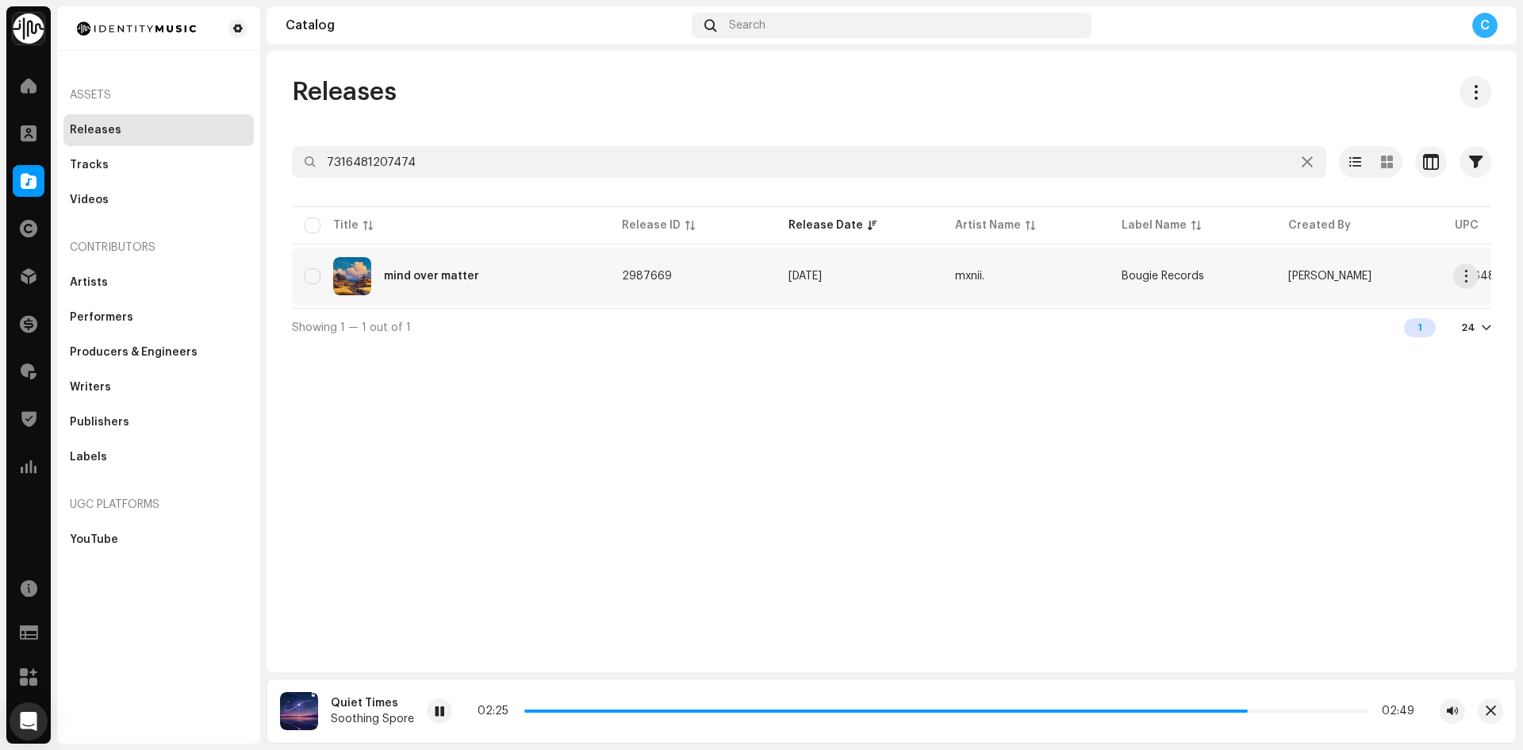
click at [425, 270] on div "mind over matter" at bounding box center [451, 276] width 292 height 38
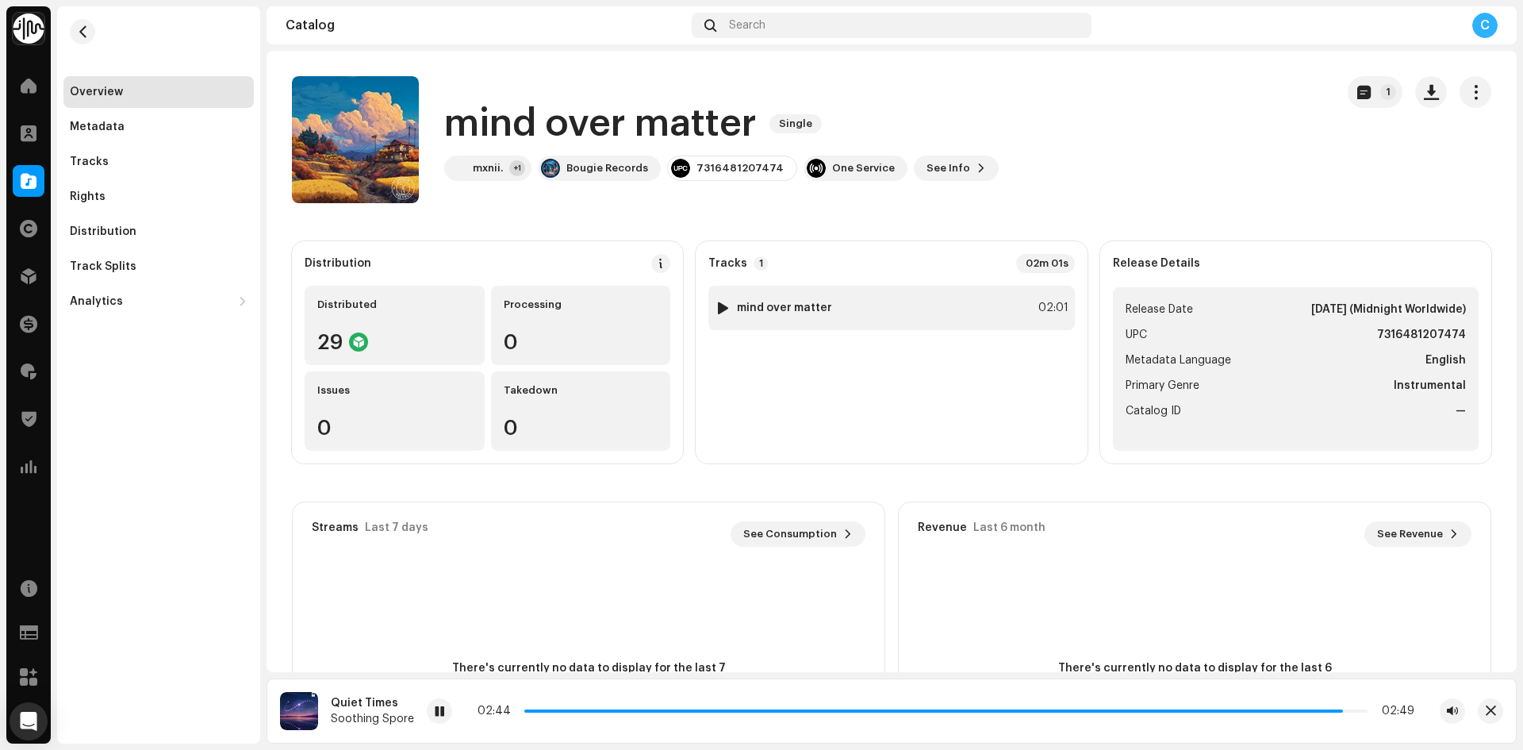
click at [718, 313] on div at bounding box center [723, 307] width 12 height 13
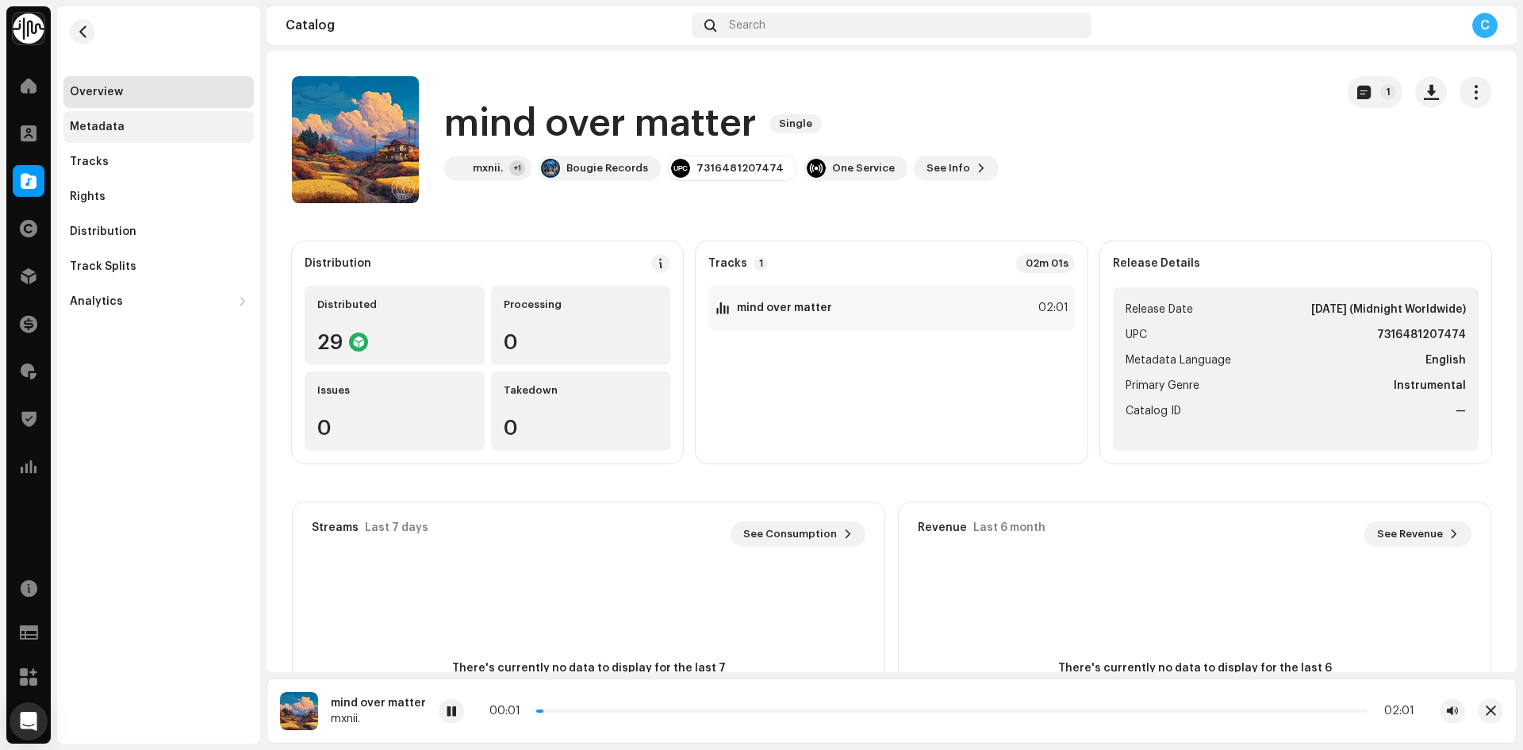
click at [125, 123] on div "Metadata" at bounding box center [159, 127] width 178 height 13
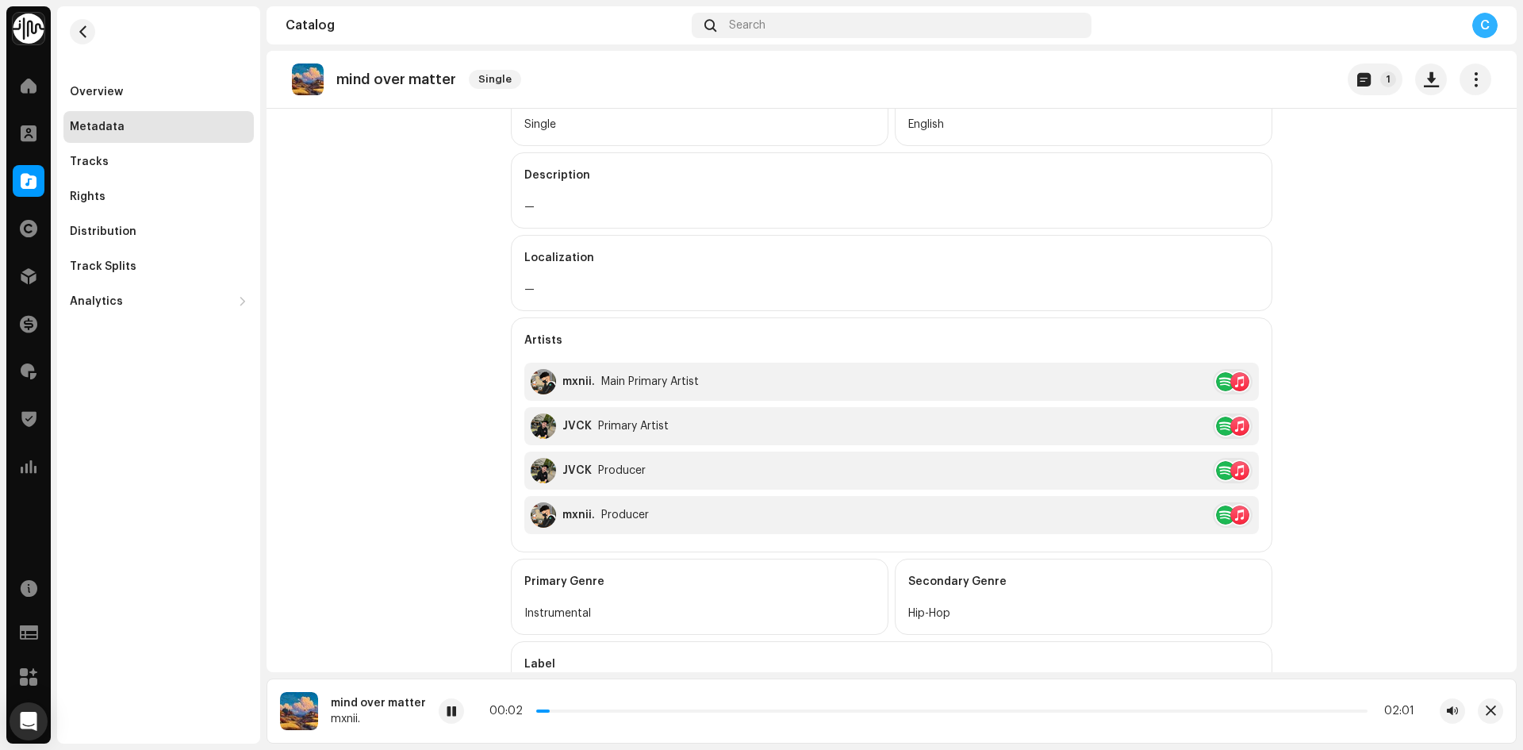
scroll to position [484, 0]
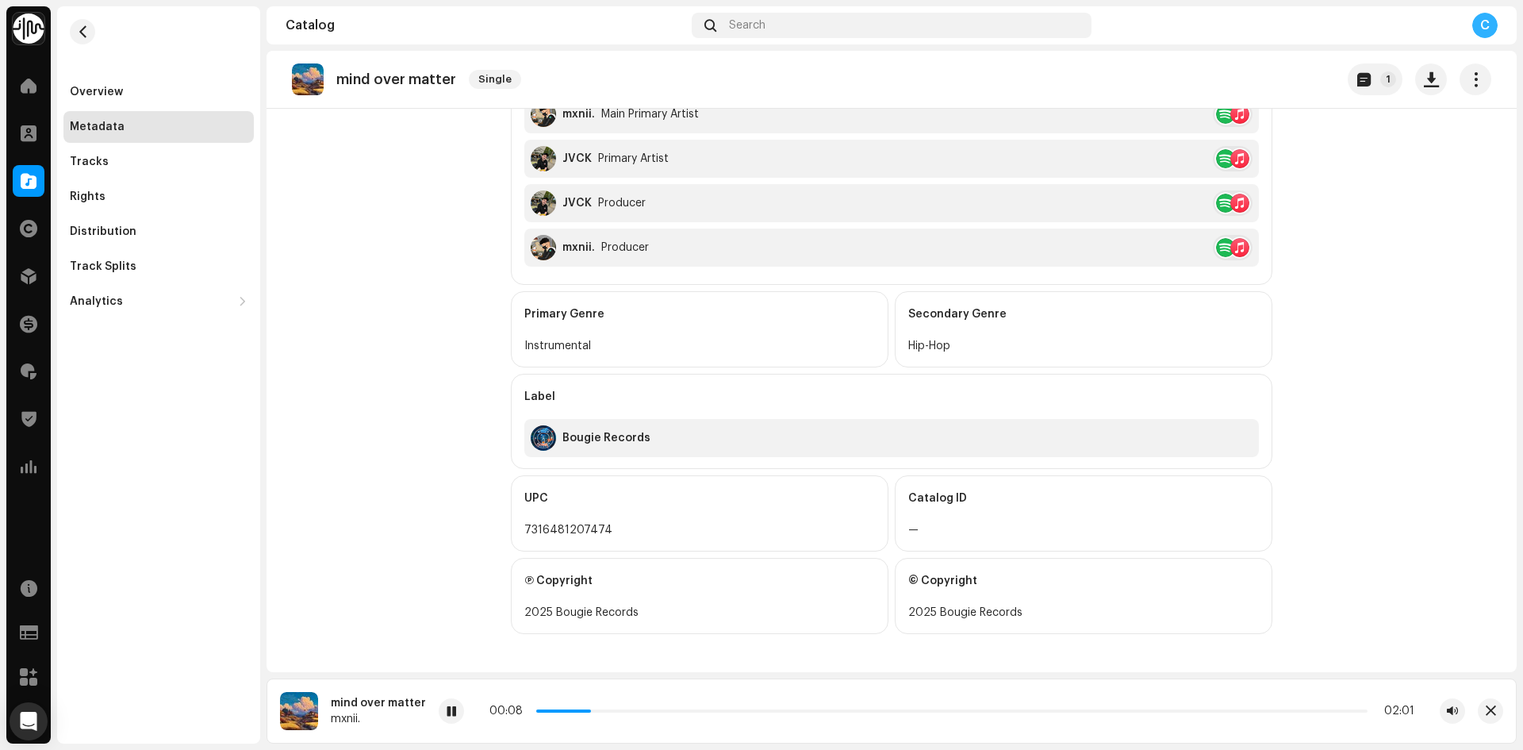
drag, startPoint x: 589, startPoint y: 712, endPoint x: 834, endPoint y: 718, distance: 245.2
click at [834, 718] on div "00:08 02:01" at bounding box center [952, 710] width 1027 height 25
drag, startPoint x: 586, startPoint y: 712, endPoint x: 735, endPoint y: 708, distance: 149.2
click at [734, 708] on div "00:09 02:01" at bounding box center [951, 710] width 925 height 13
drag, startPoint x: 593, startPoint y: 710, endPoint x: 817, endPoint y: 706, distance: 223.7
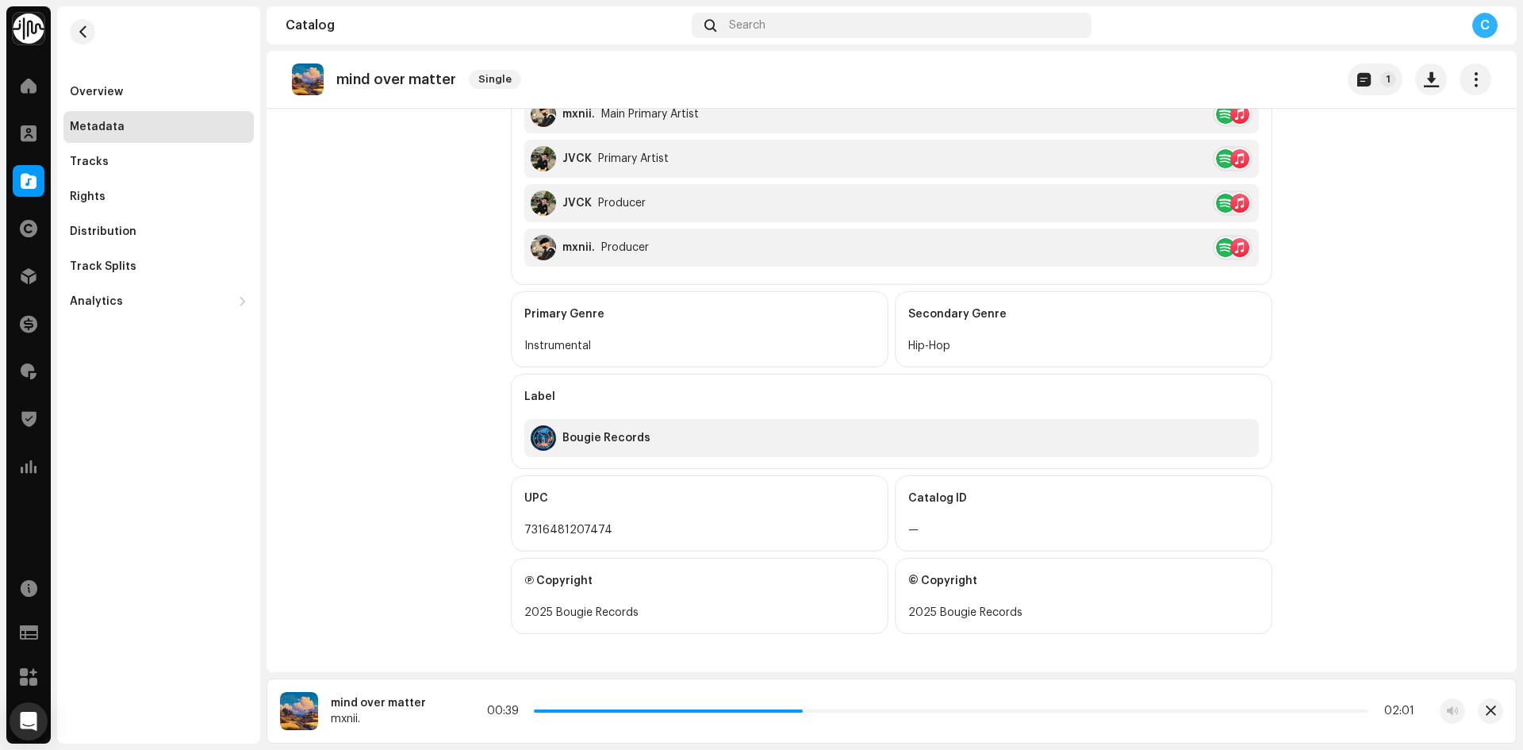
click at [817, 706] on div "00:39 02:01" at bounding box center [950, 710] width 927 height 13
click at [97, 98] on div "Overview" at bounding box center [158, 92] width 190 height 32
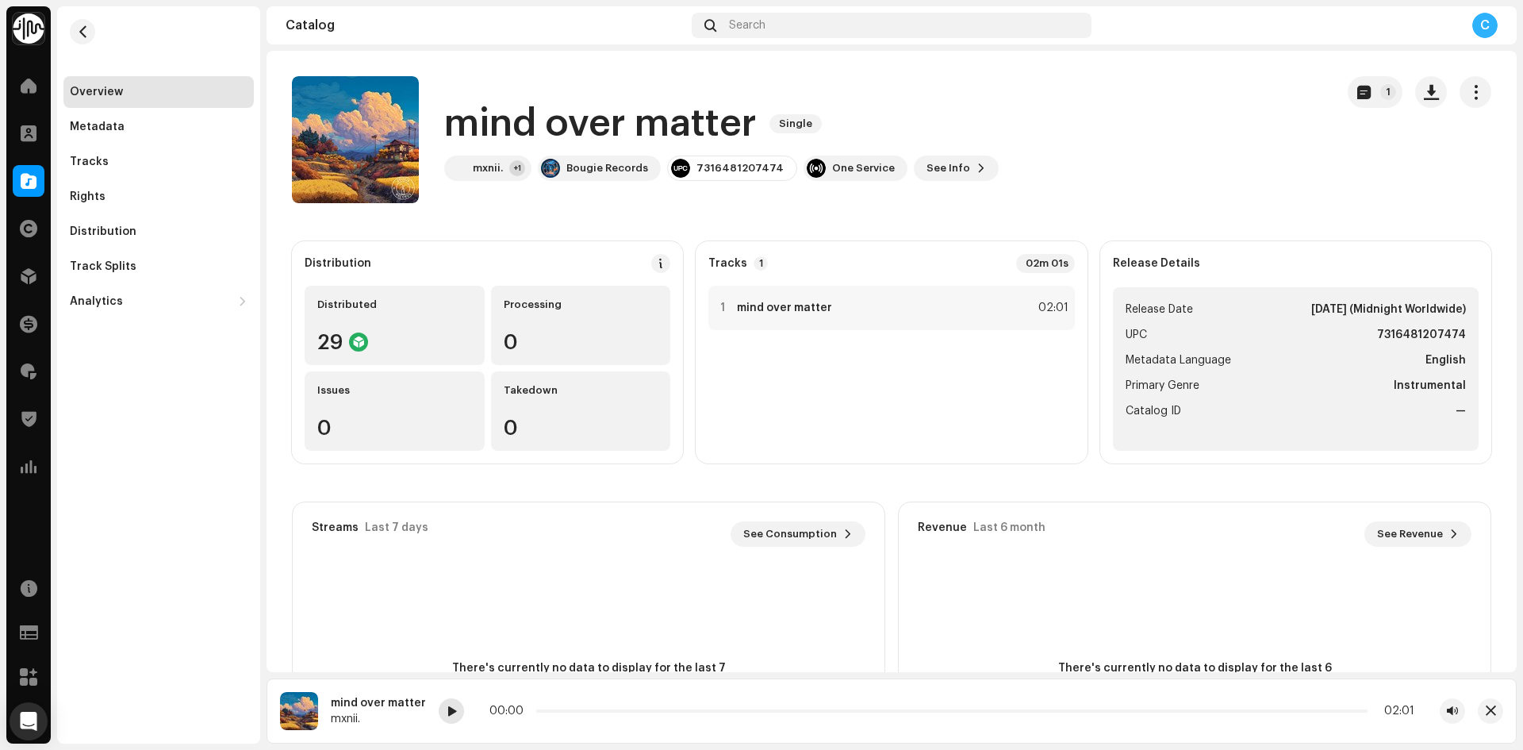
click at [448, 713] on span at bounding box center [452, 711] width 10 height 13
click at [451, 712] on span at bounding box center [452, 711] width 10 height 13
click at [719, 305] on div at bounding box center [723, 307] width 12 height 13
click at [117, 109] on div "Overview Metadata Tracks Rights Distribution Track Splits Analytics Consumption…" at bounding box center [158, 196] width 190 height 241
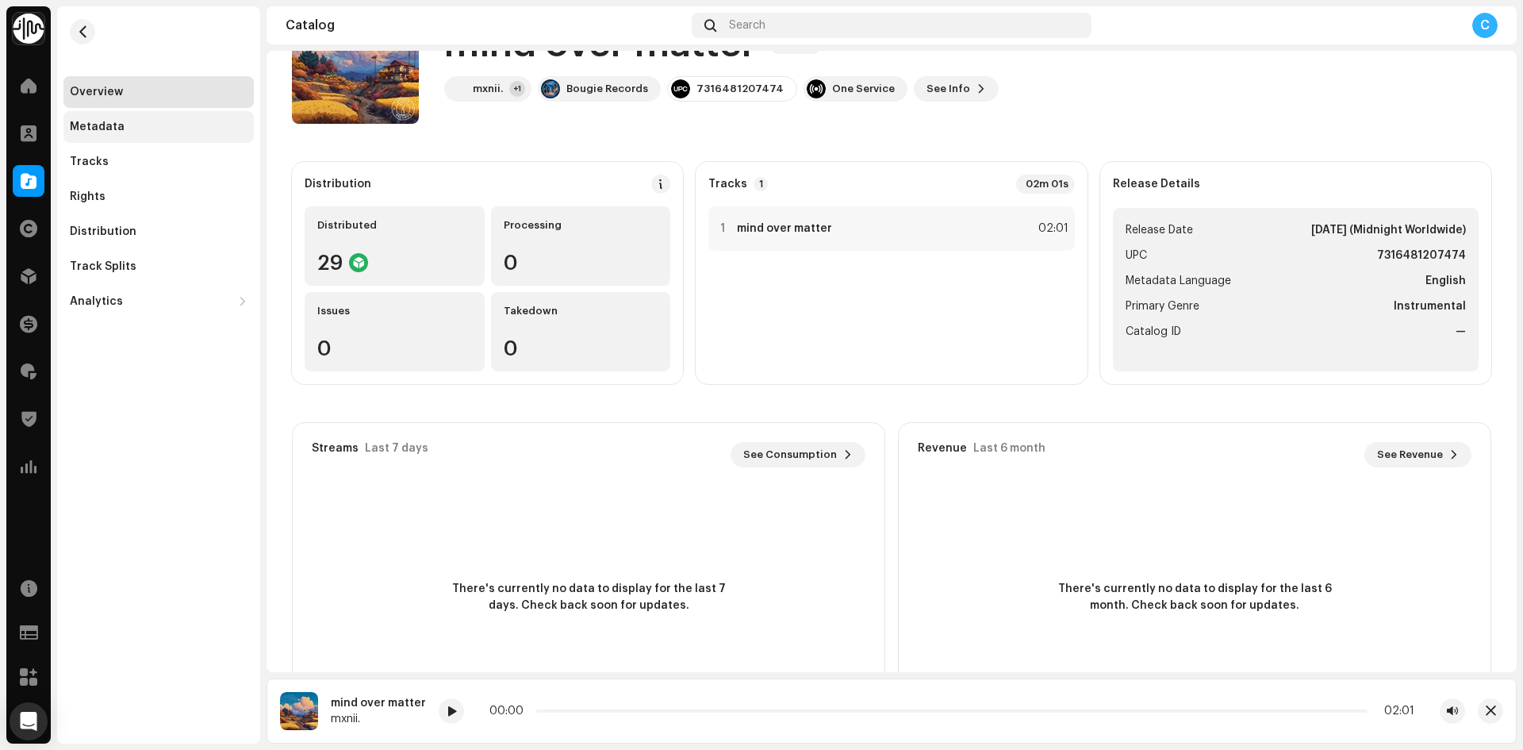
click at [208, 139] on div "Metadata" at bounding box center [158, 127] width 190 height 32
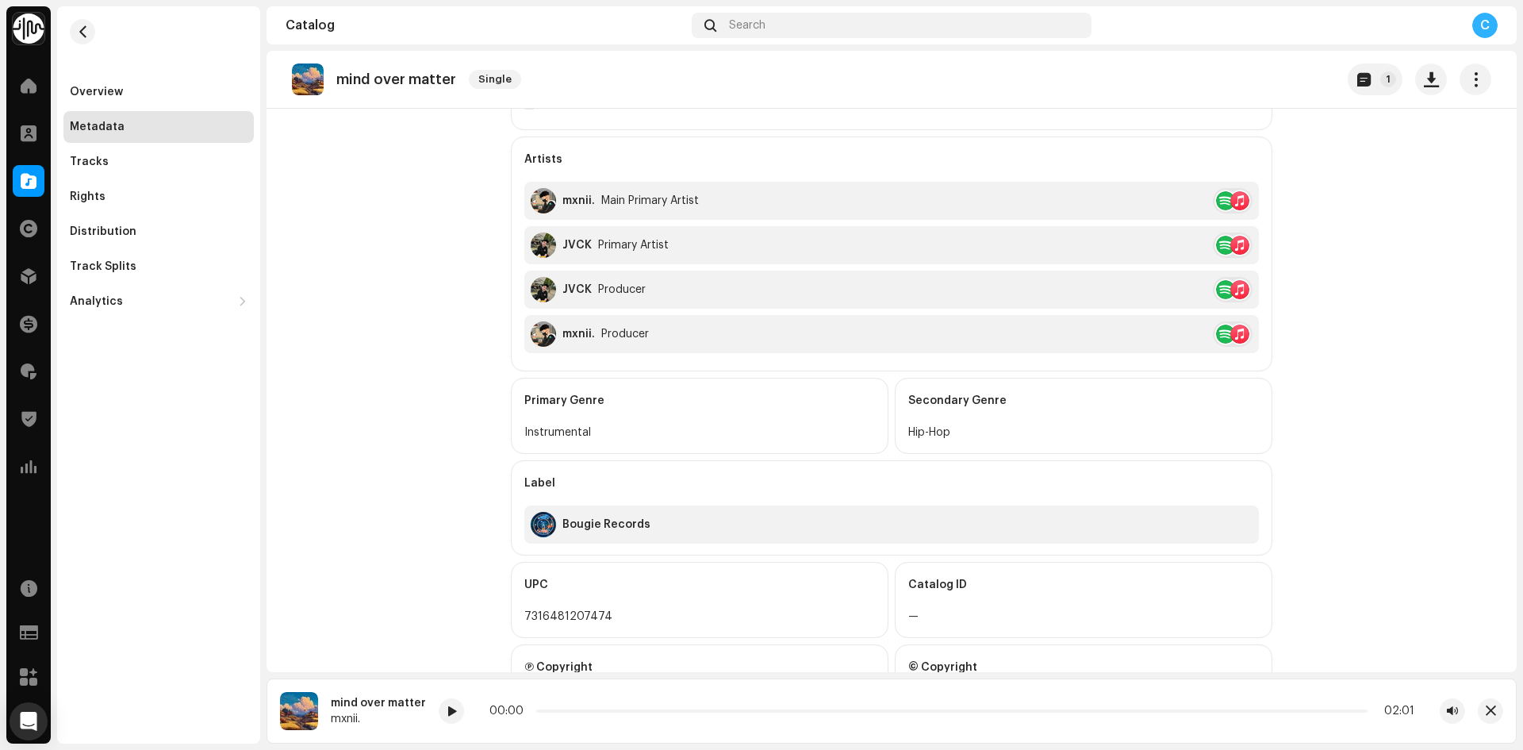
scroll to position [405, 0]
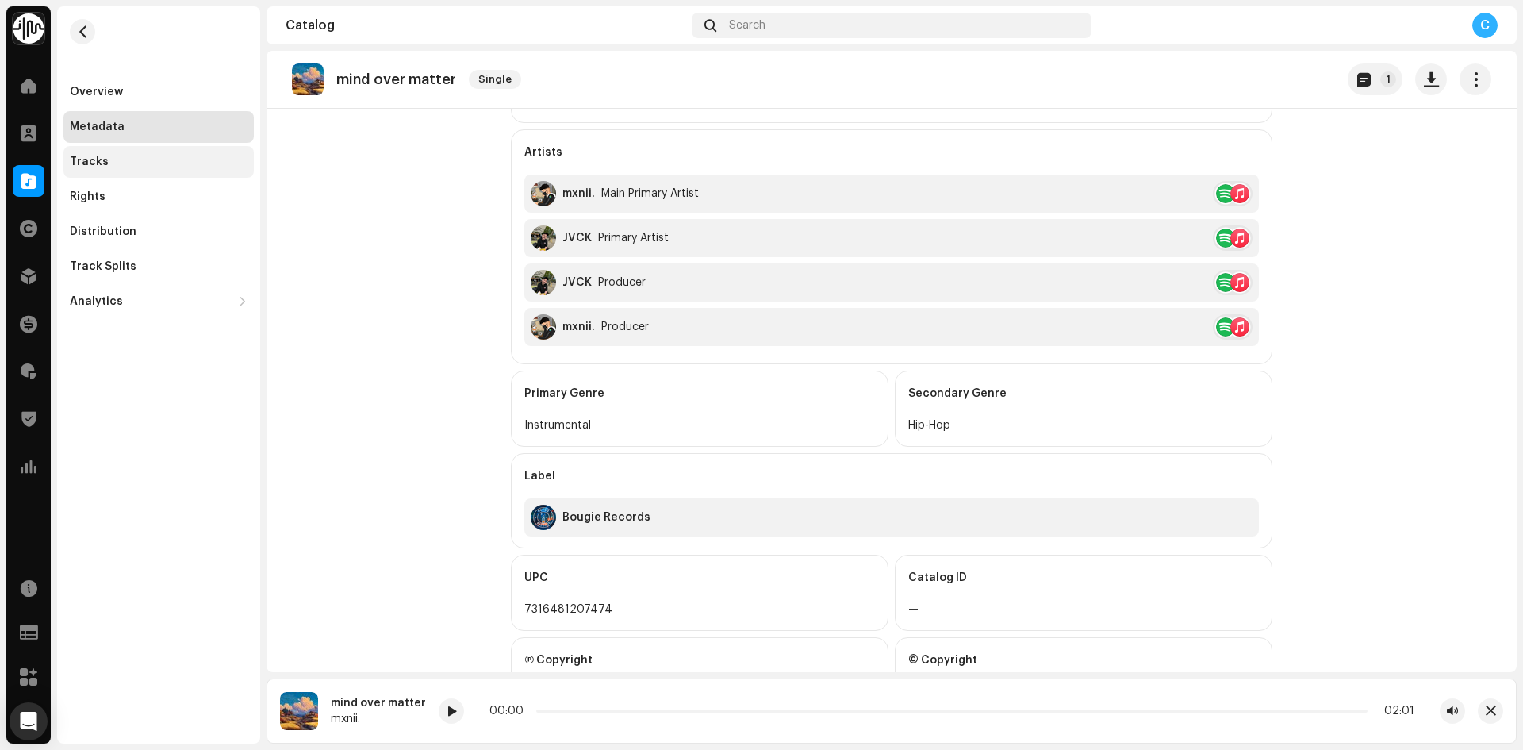
click at [199, 167] on div "Tracks" at bounding box center [159, 161] width 178 height 13
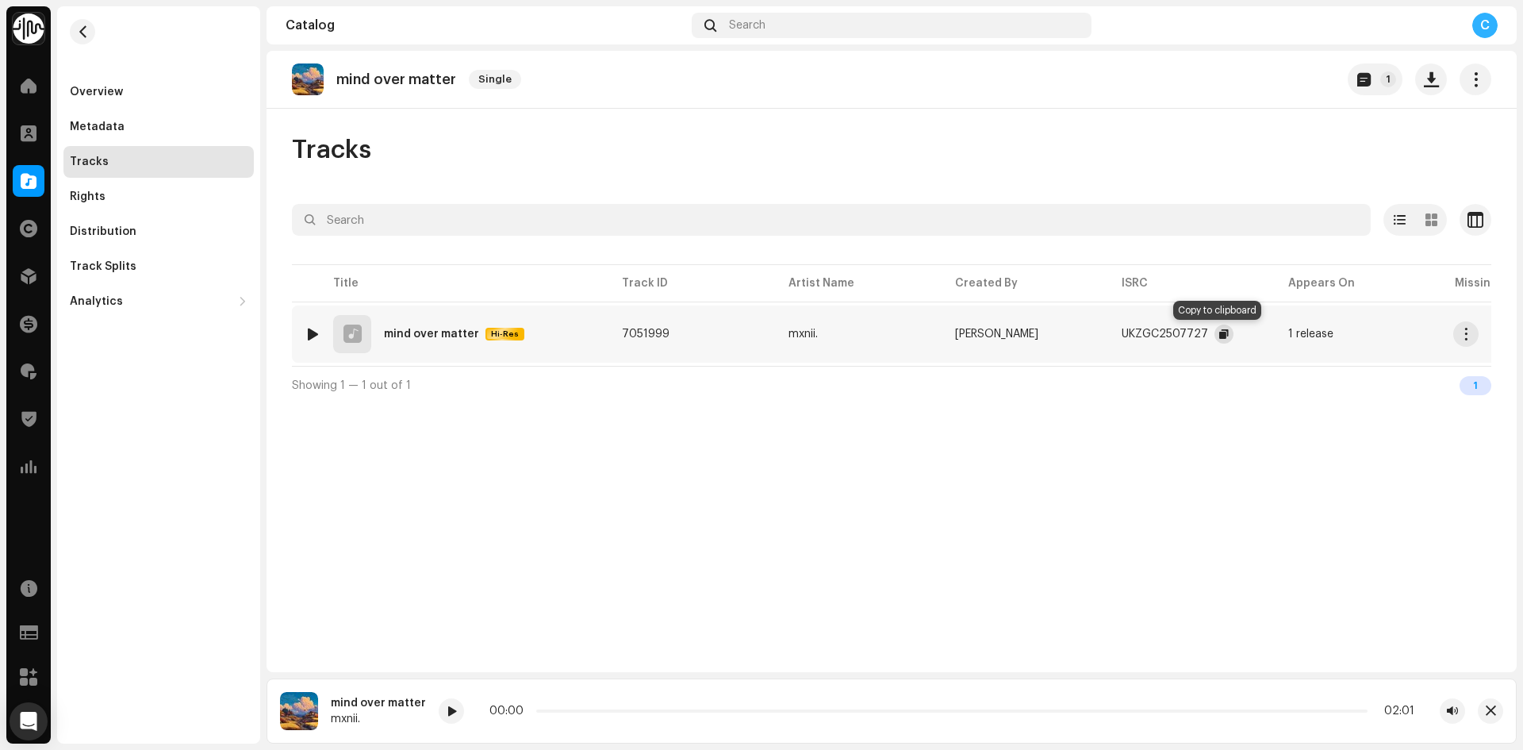
click at [1222, 337] on span "button" at bounding box center [1224, 334] width 10 height 13
drag, startPoint x: 1437, startPoint y: 83, endPoint x: 1428, endPoint y: 98, distance: 16.7
click at [1437, 83] on span "button" at bounding box center [1431, 79] width 15 height 13
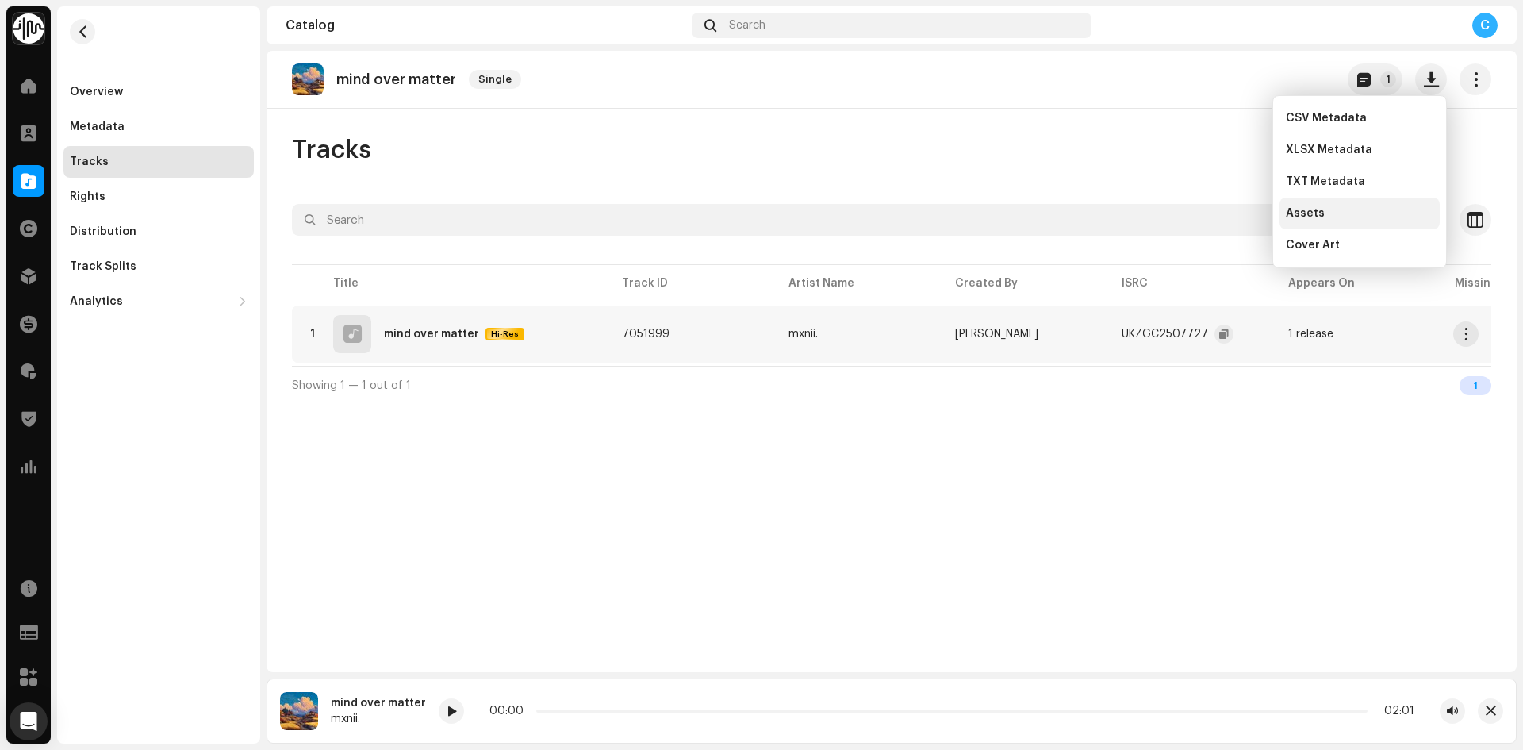
click at [1340, 217] on div "Assets" at bounding box center [1360, 213] width 148 height 13
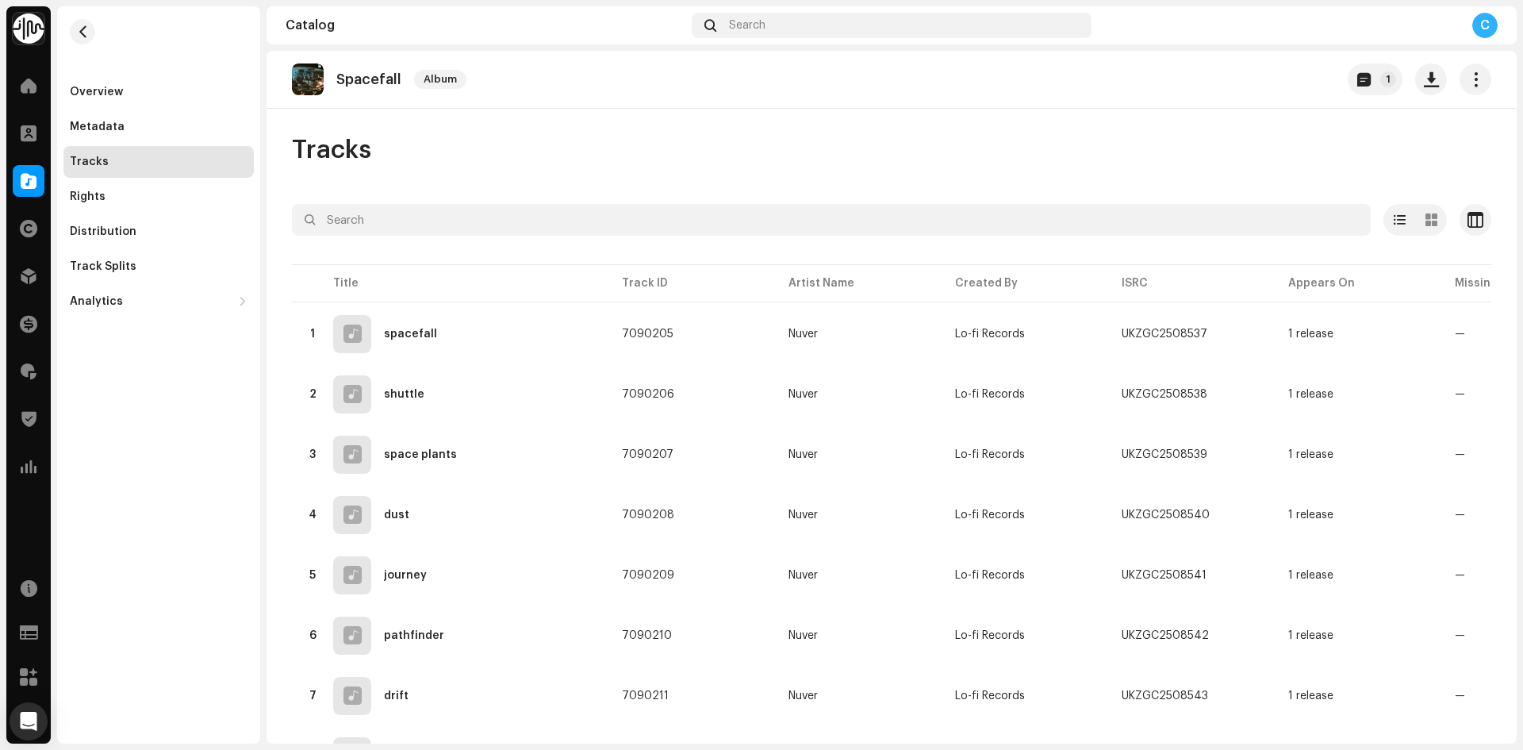
click at [201, 110] on div "Overview Metadata Tracks Rights Distribution Track Splits Analytics Consumption…" at bounding box center [158, 196] width 190 height 241
click at [175, 90] on div "Overview" at bounding box center [159, 92] width 178 height 13
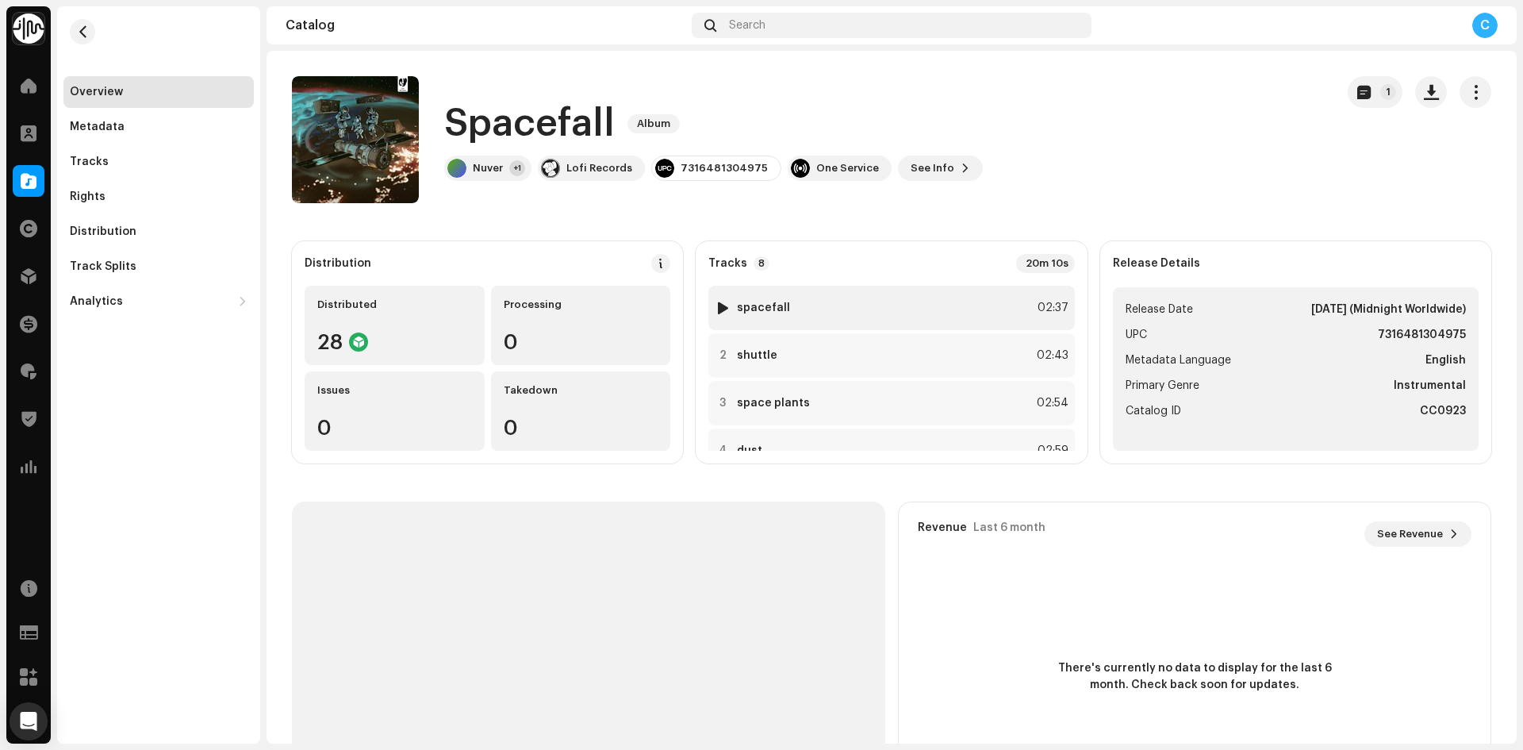
click at [722, 309] on div at bounding box center [723, 307] width 12 height 13
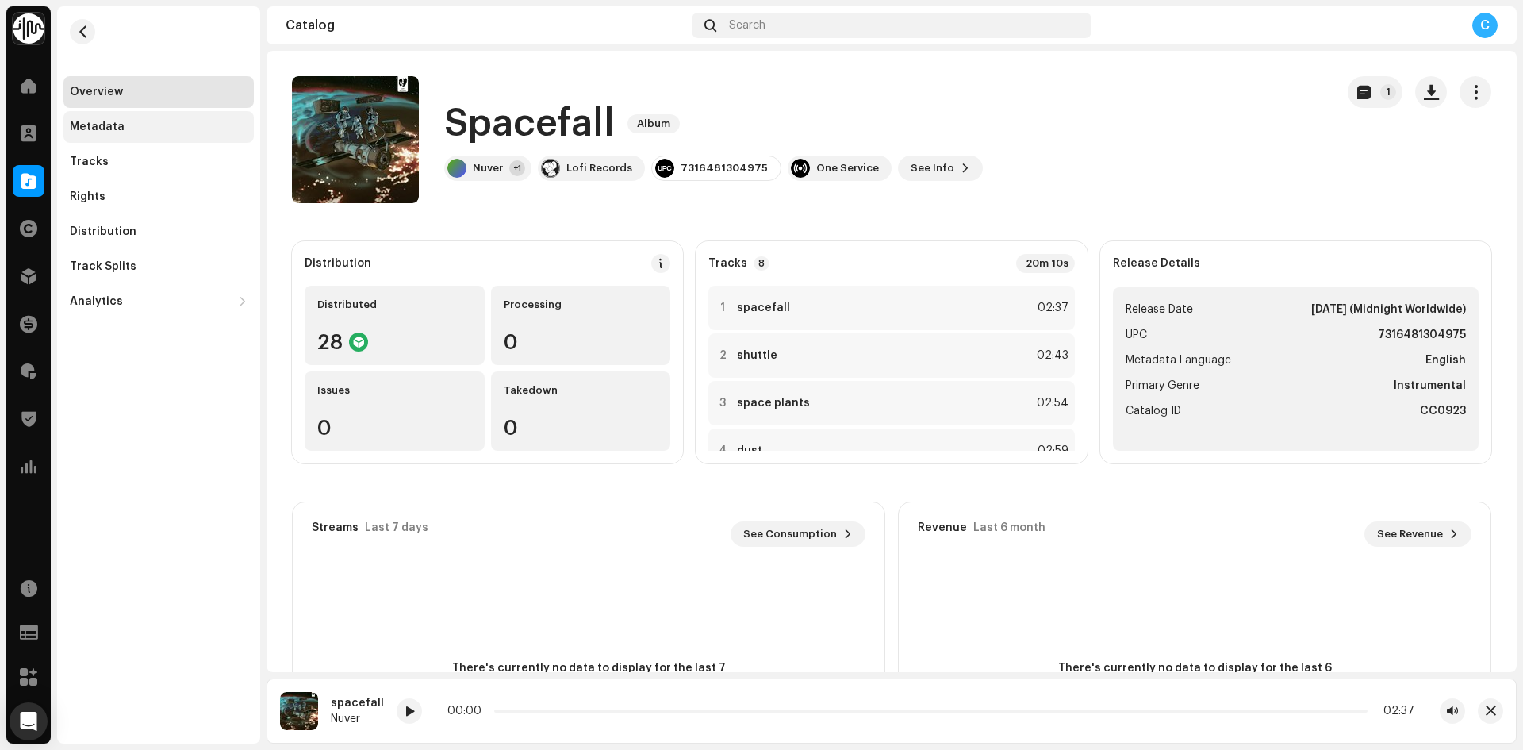
click at [172, 120] on div "Metadata" at bounding box center [158, 127] width 190 height 32
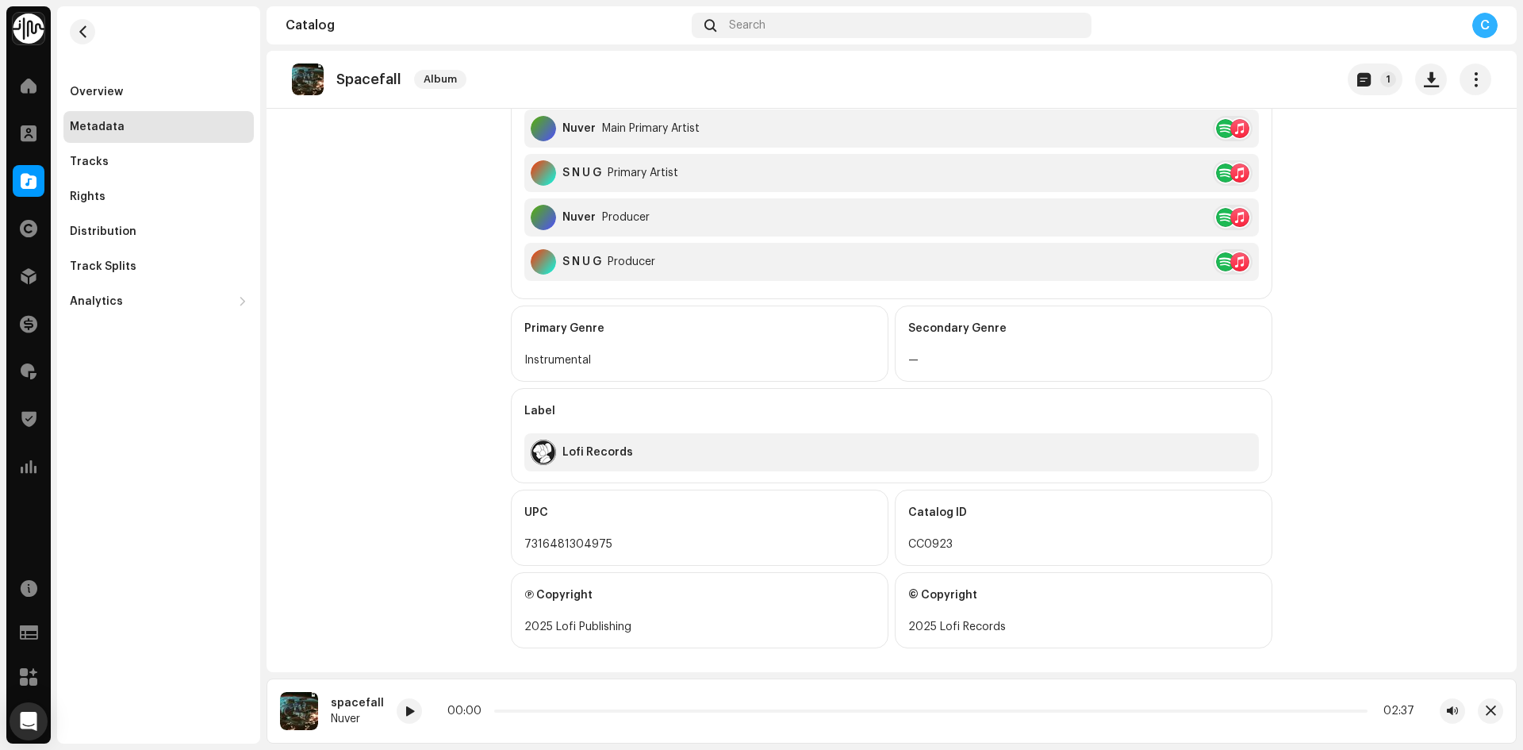
scroll to position [476, 0]
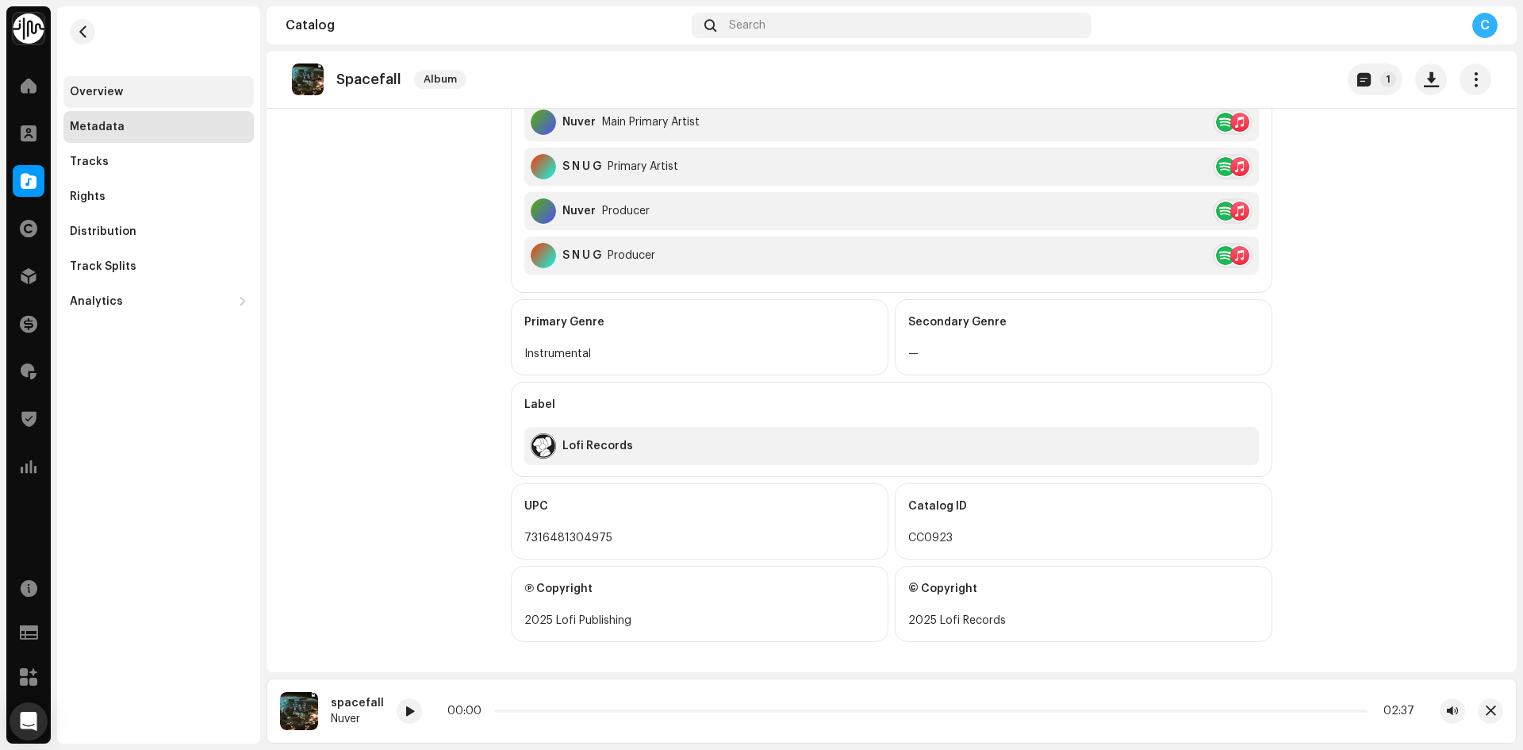
click at [132, 102] on div "Overview" at bounding box center [158, 92] width 190 height 32
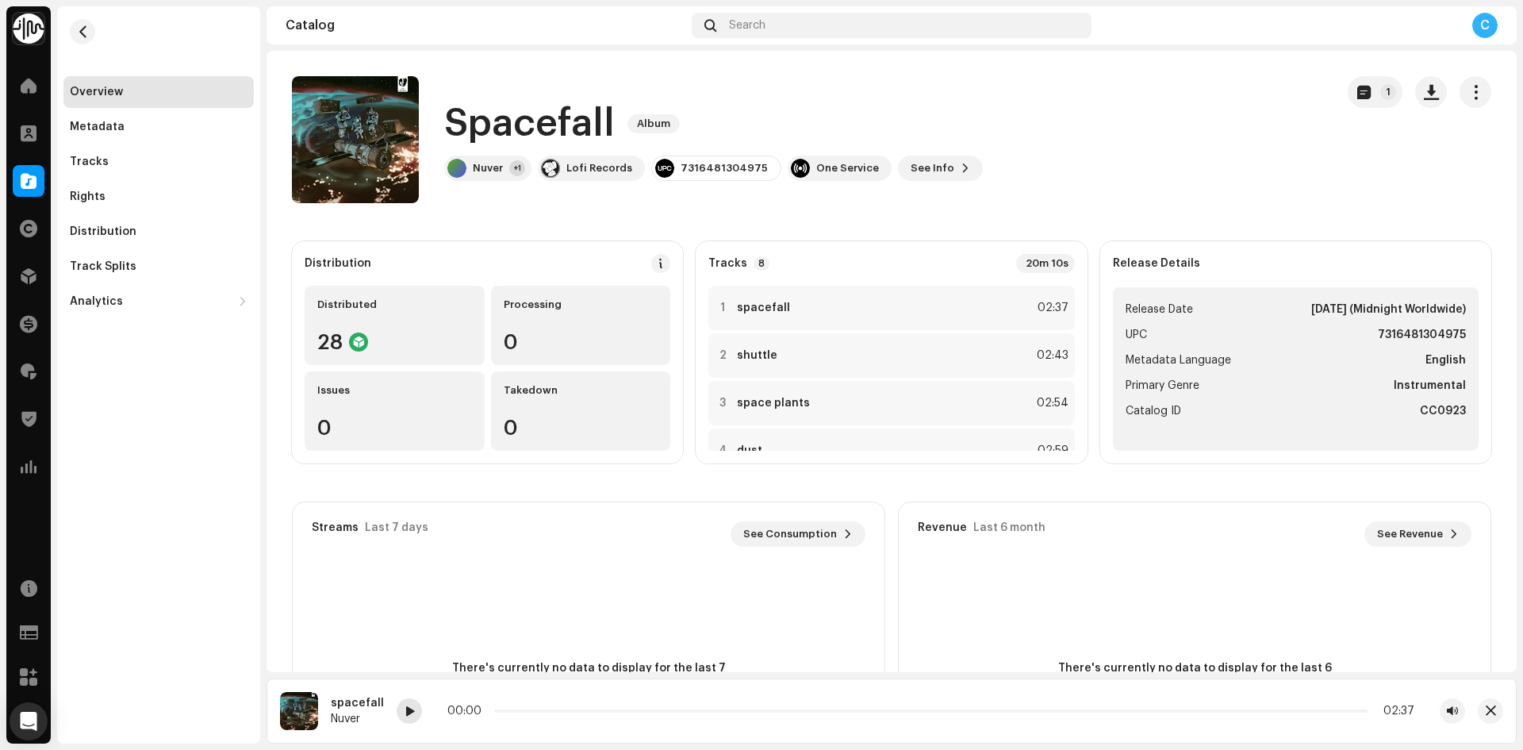
click at [405, 708] on span at bounding box center [410, 711] width 10 height 13
click at [24, 175] on span at bounding box center [29, 181] width 16 height 13
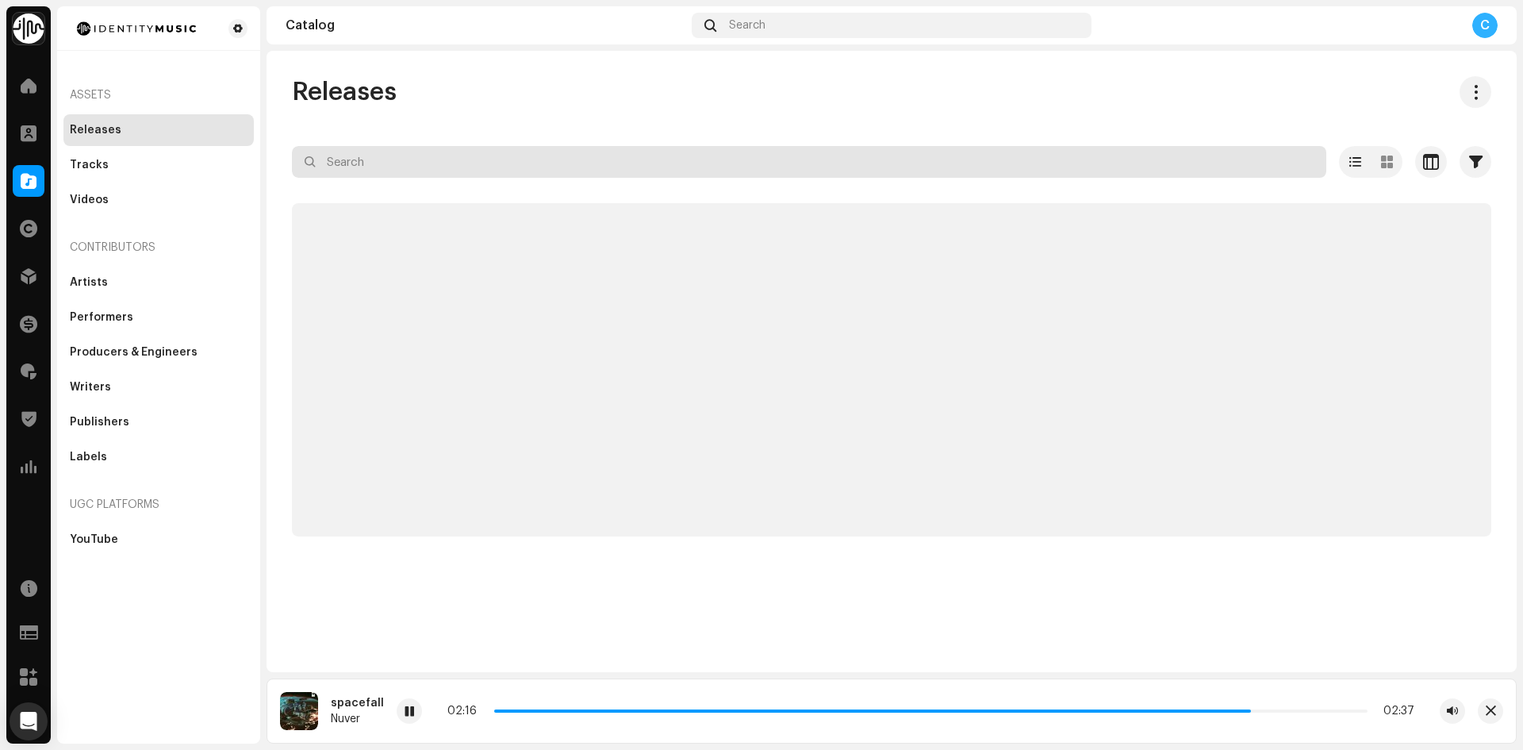
click at [482, 154] on input "text" at bounding box center [809, 162] width 1034 height 32
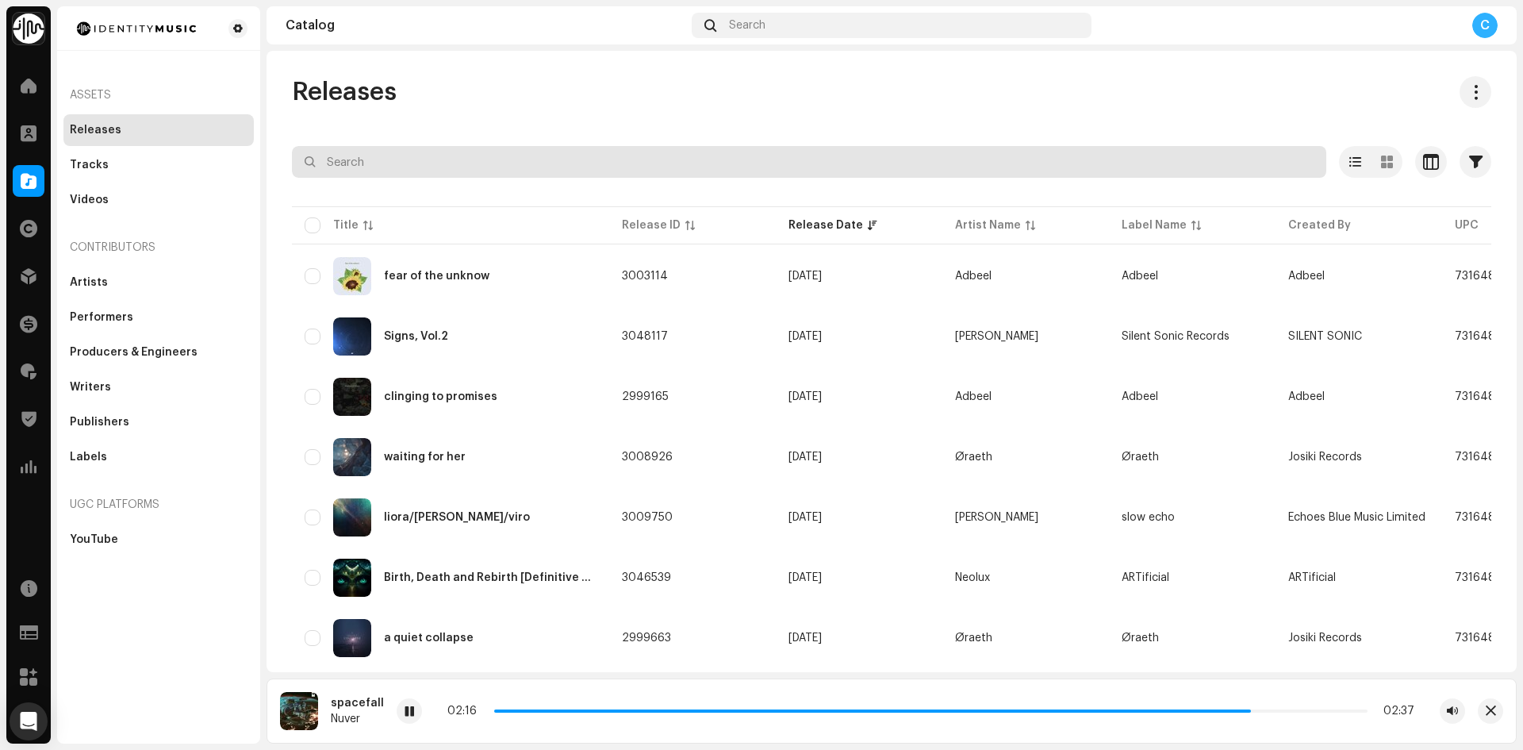
paste input "7316481310501"
type input "7316481310501"
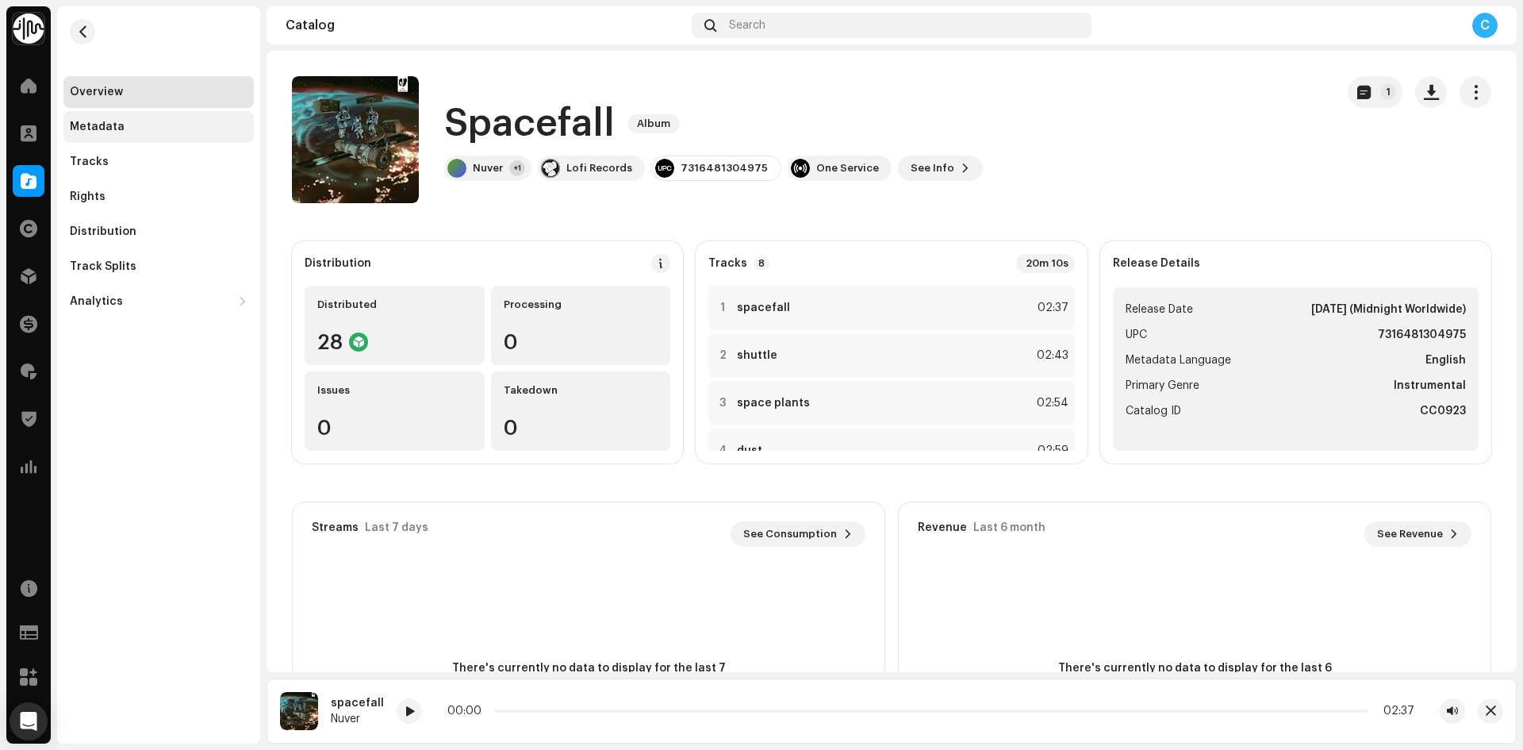
click at [149, 140] on div "Metadata" at bounding box center [158, 127] width 190 height 32
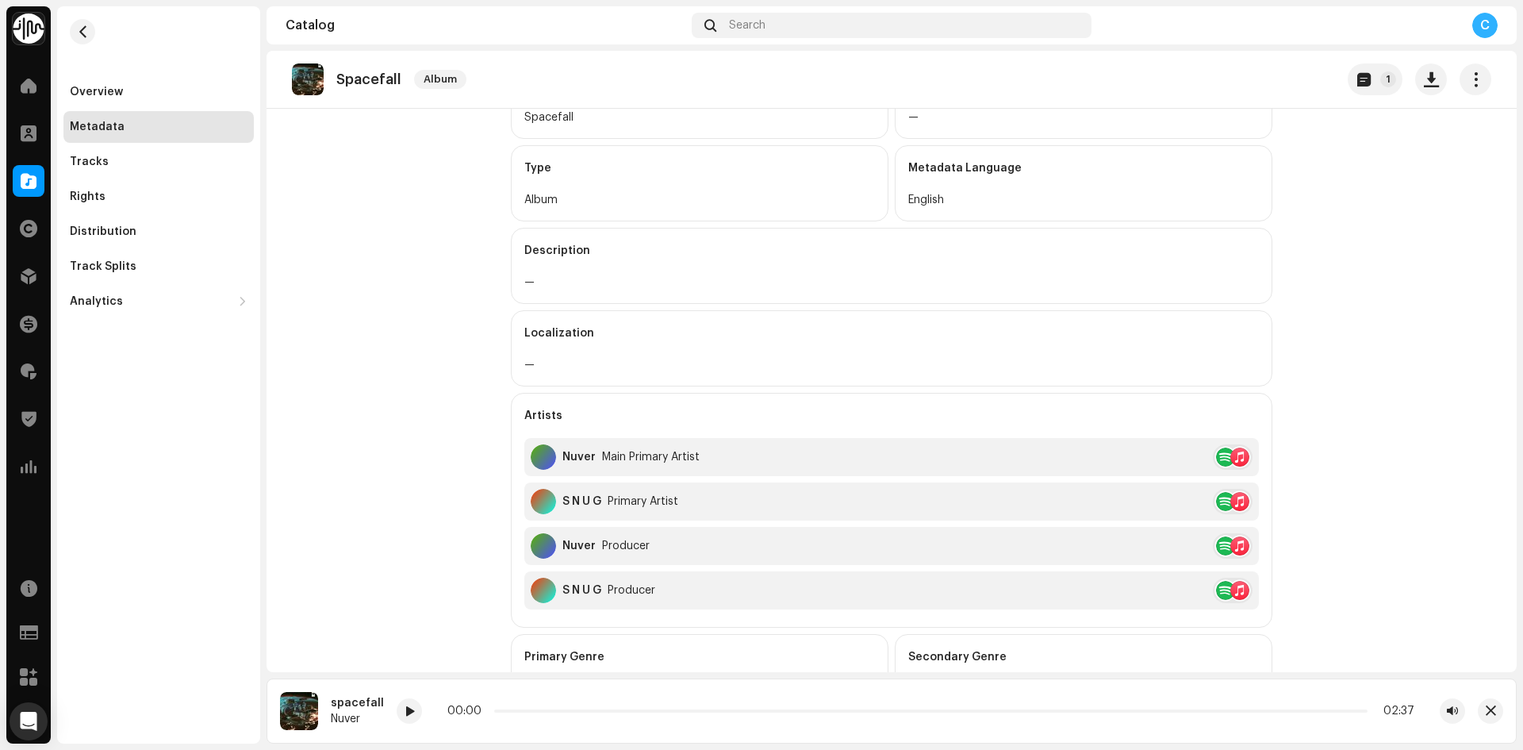
scroll to position [397, 0]
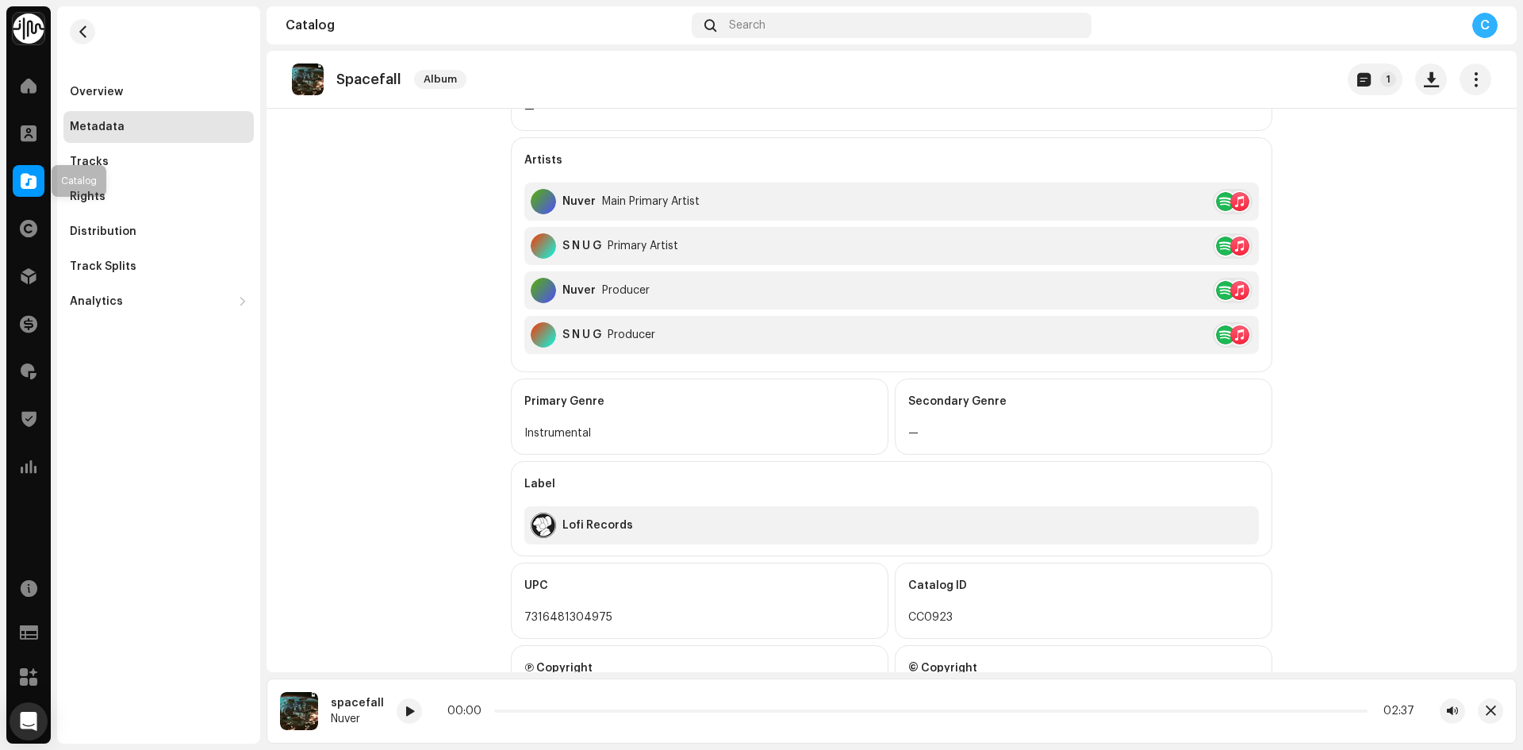
click at [35, 179] on span at bounding box center [29, 181] width 16 height 13
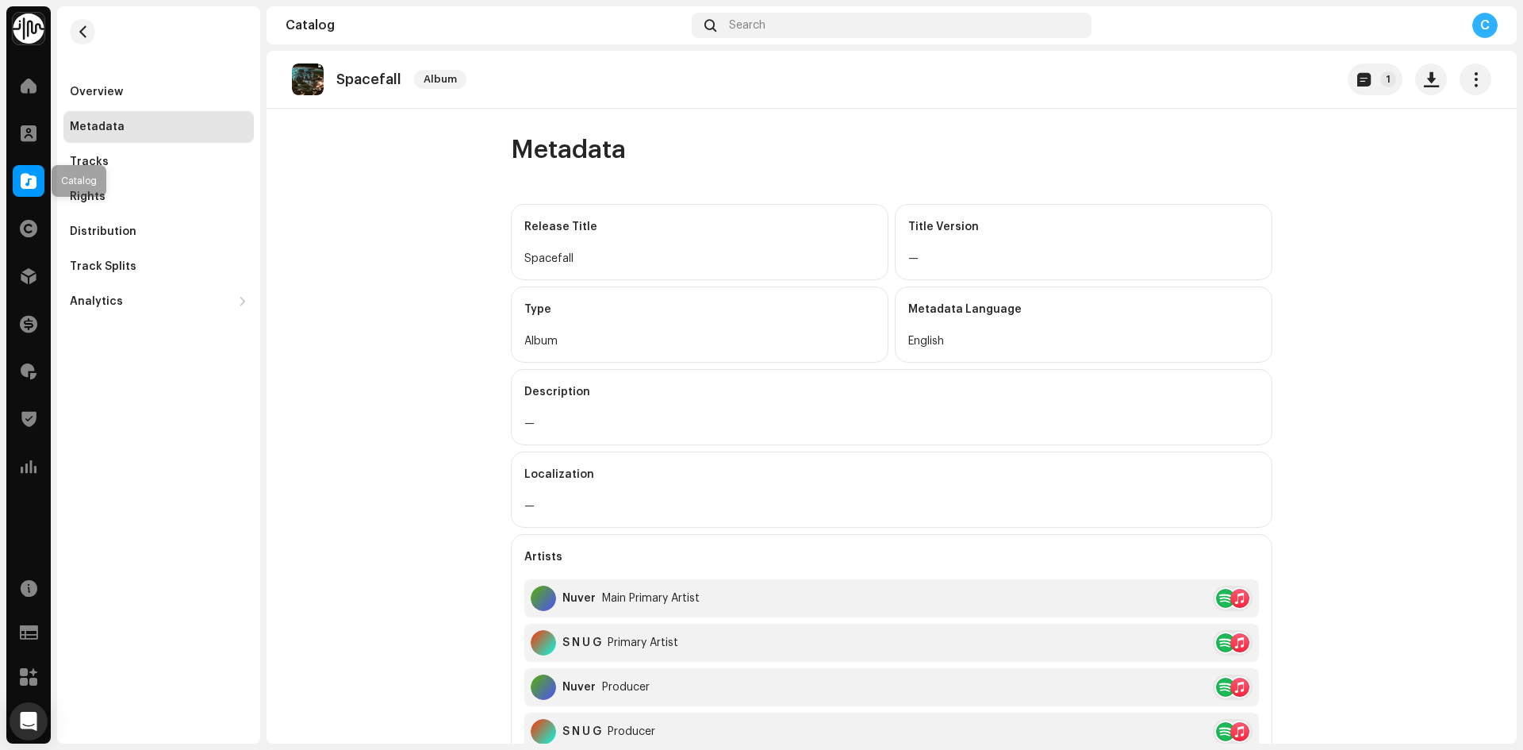
click at [33, 182] on span at bounding box center [29, 181] width 16 height 13
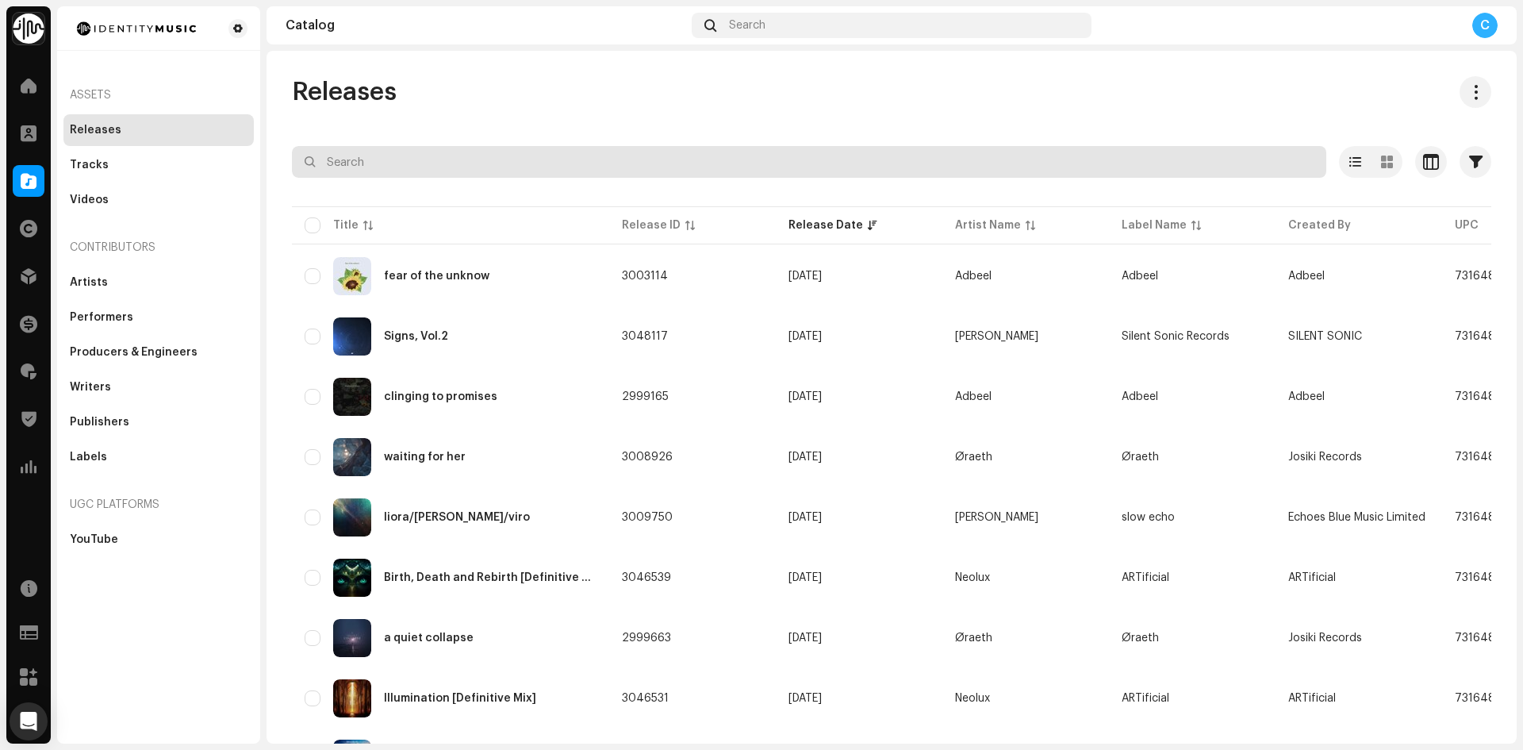
click at [436, 170] on input "text" at bounding box center [809, 162] width 1034 height 32
paste input "7316481310501"
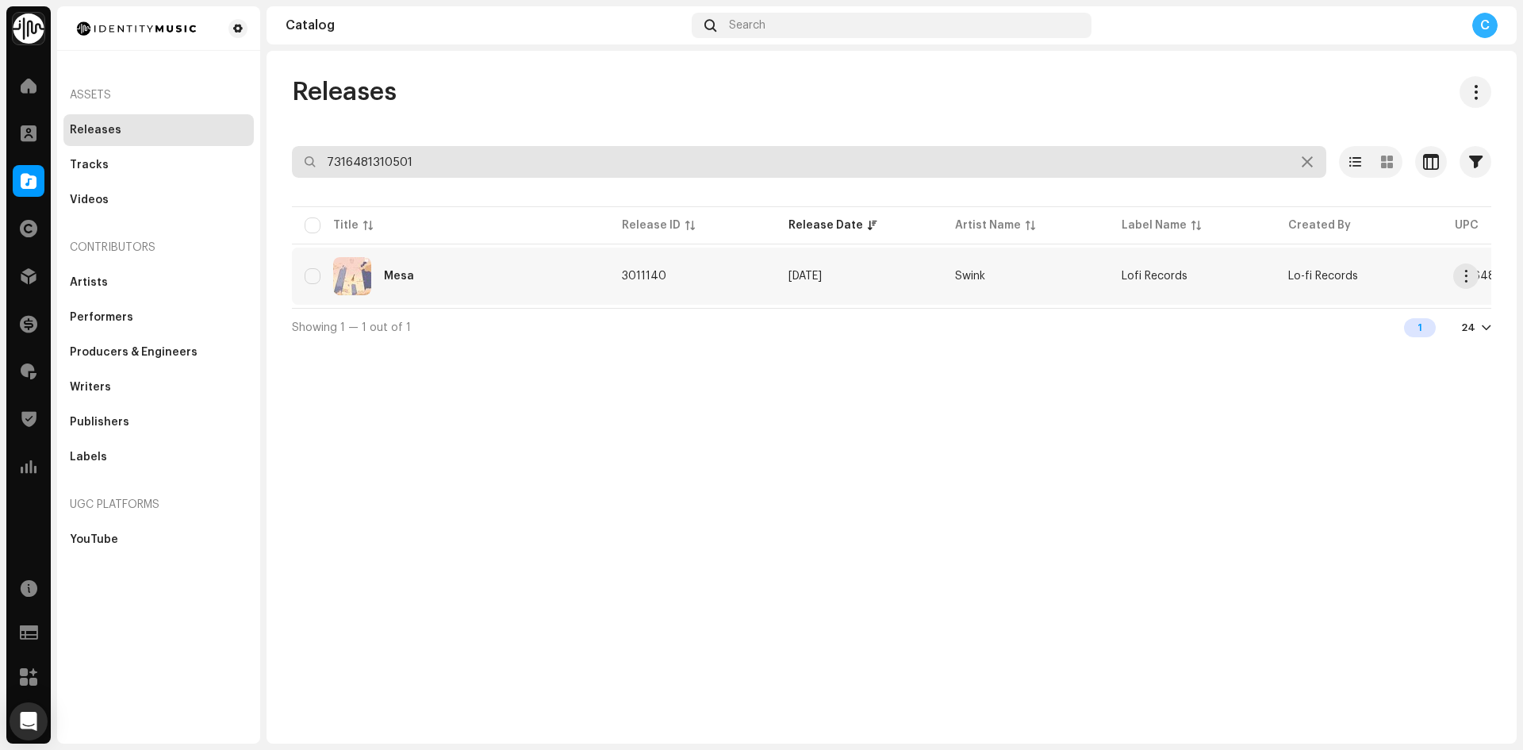
type input "7316481310501"
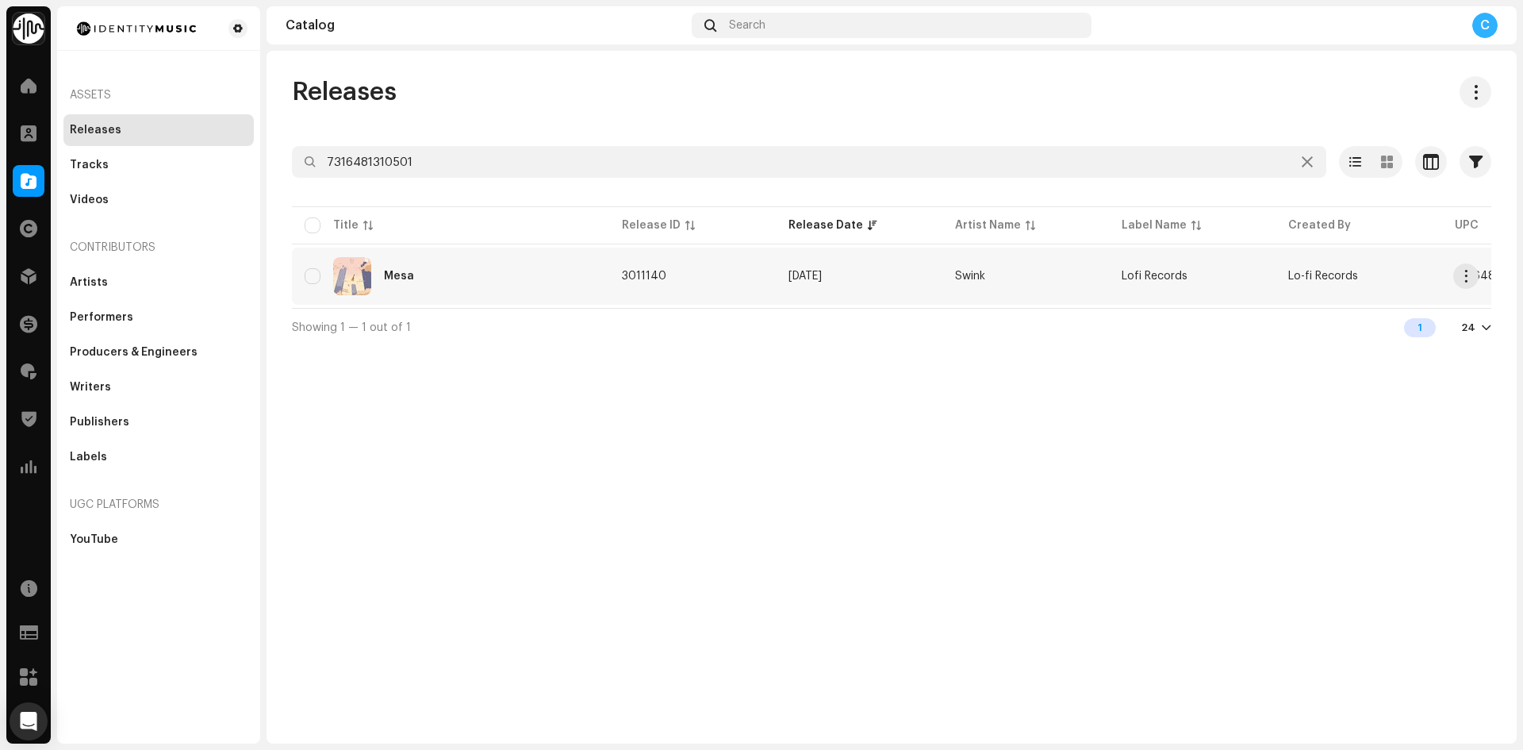
click at [420, 284] on div "Mesa" at bounding box center [451, 276] width 292 height 38
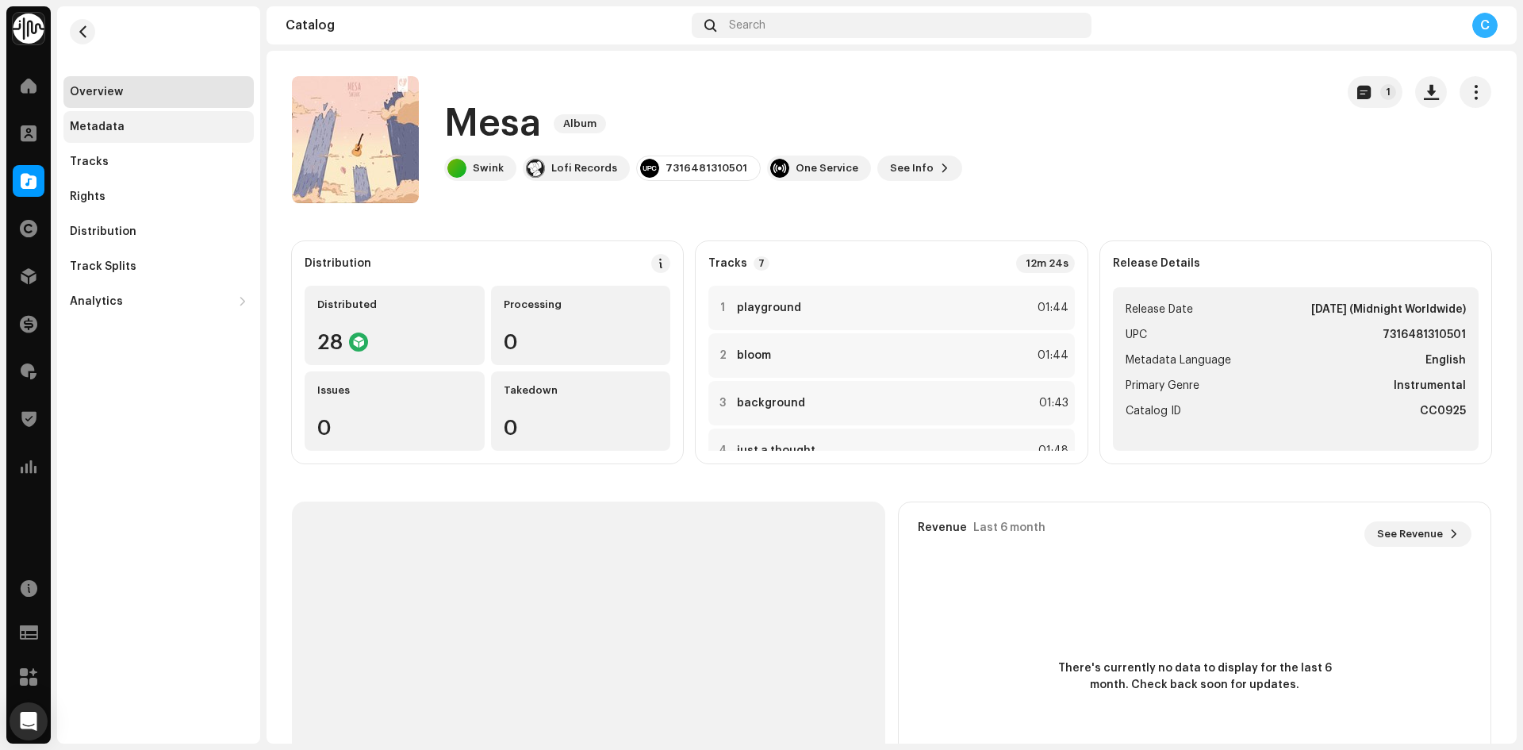
click at [128, 125] on div "Metadata" at bounding box center [159, 127] width 178 height 13
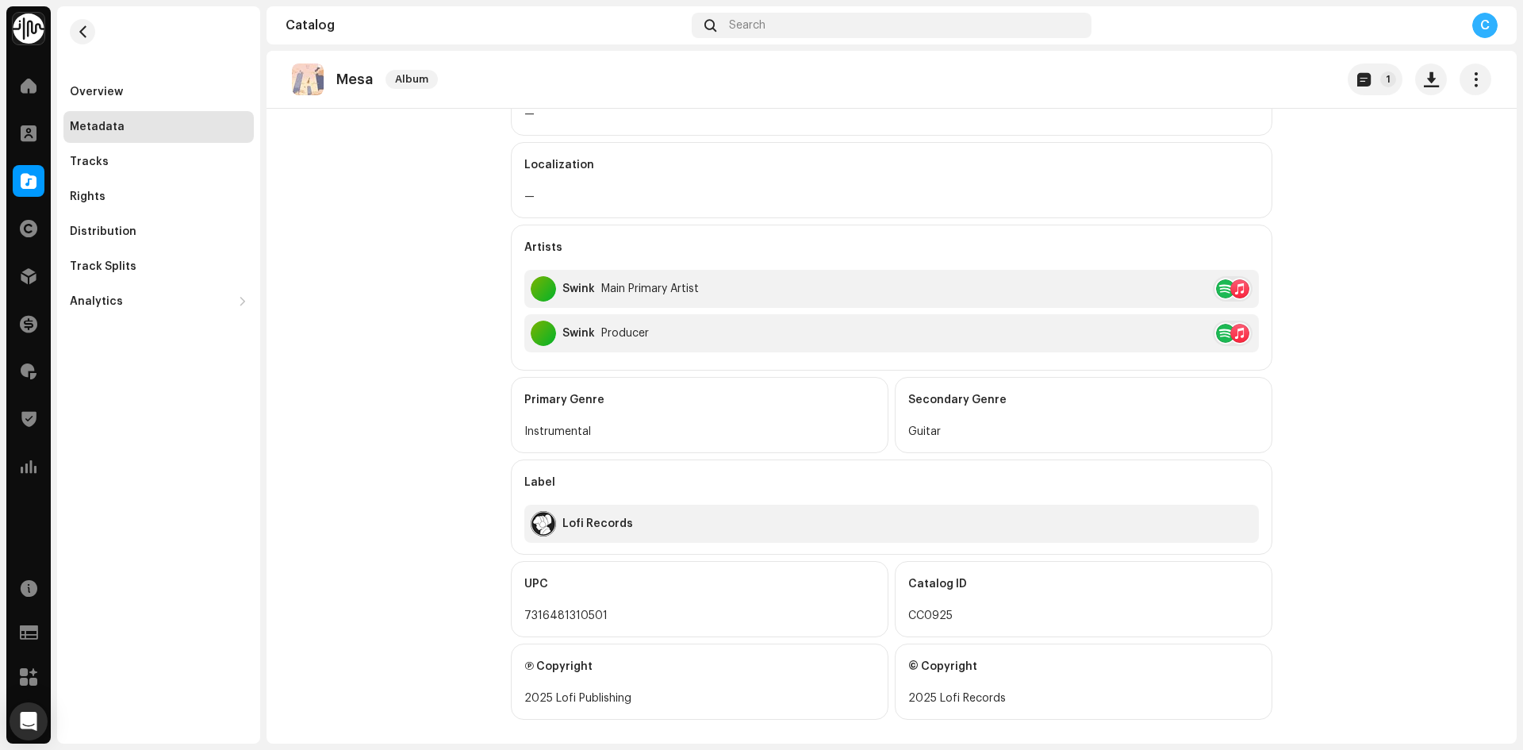
scroll to position [324, 0]
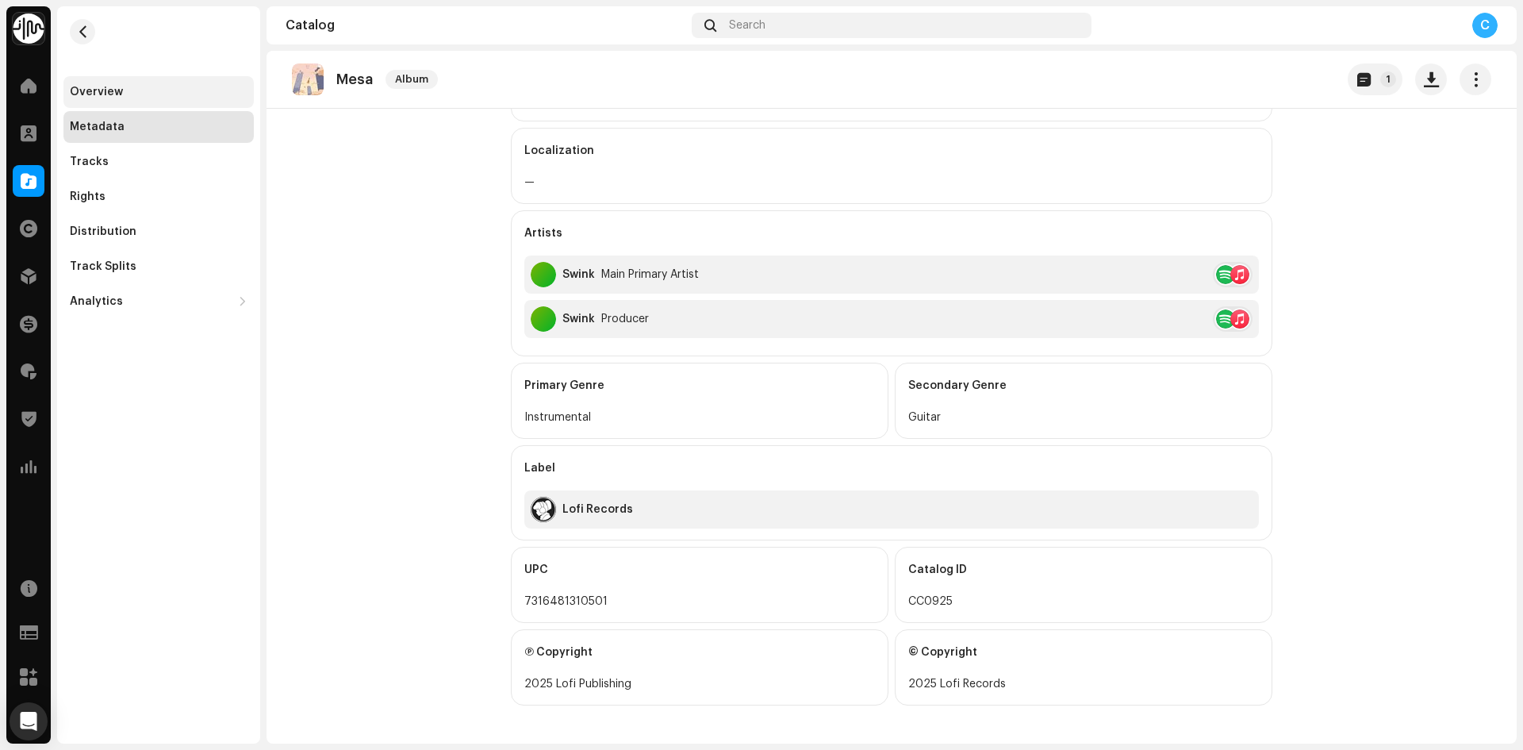
drag, startPoint x: 157, startPoint y: 84, endPoint x: 228, endPoint y: 96, distance: 71.6
click at [159, 84] on div "Overview" at bounding box center [158, 92] width 190 height 32
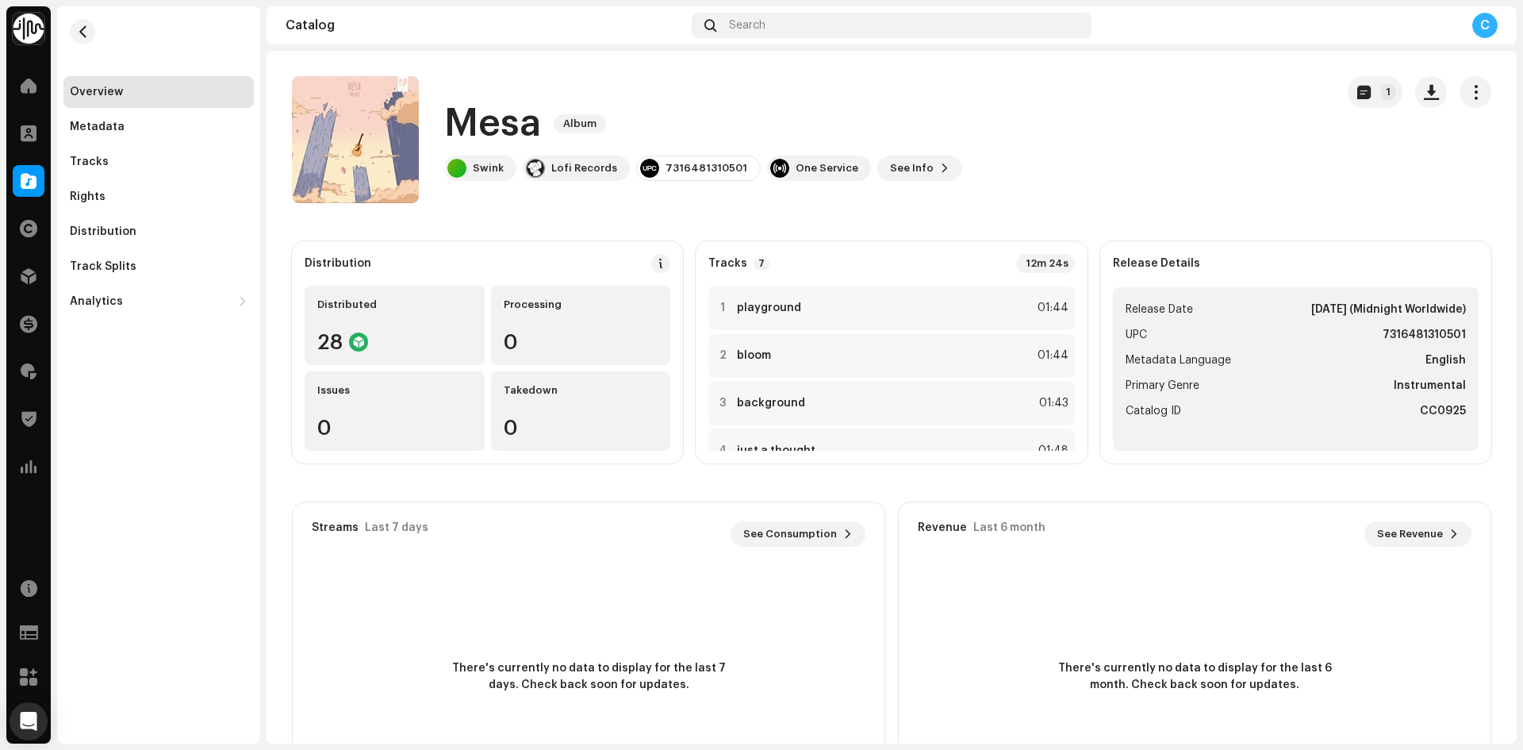
scroll to position [79, 0]
click at [720, 325] on div at bounding box center [723, 323] width 12 height 13
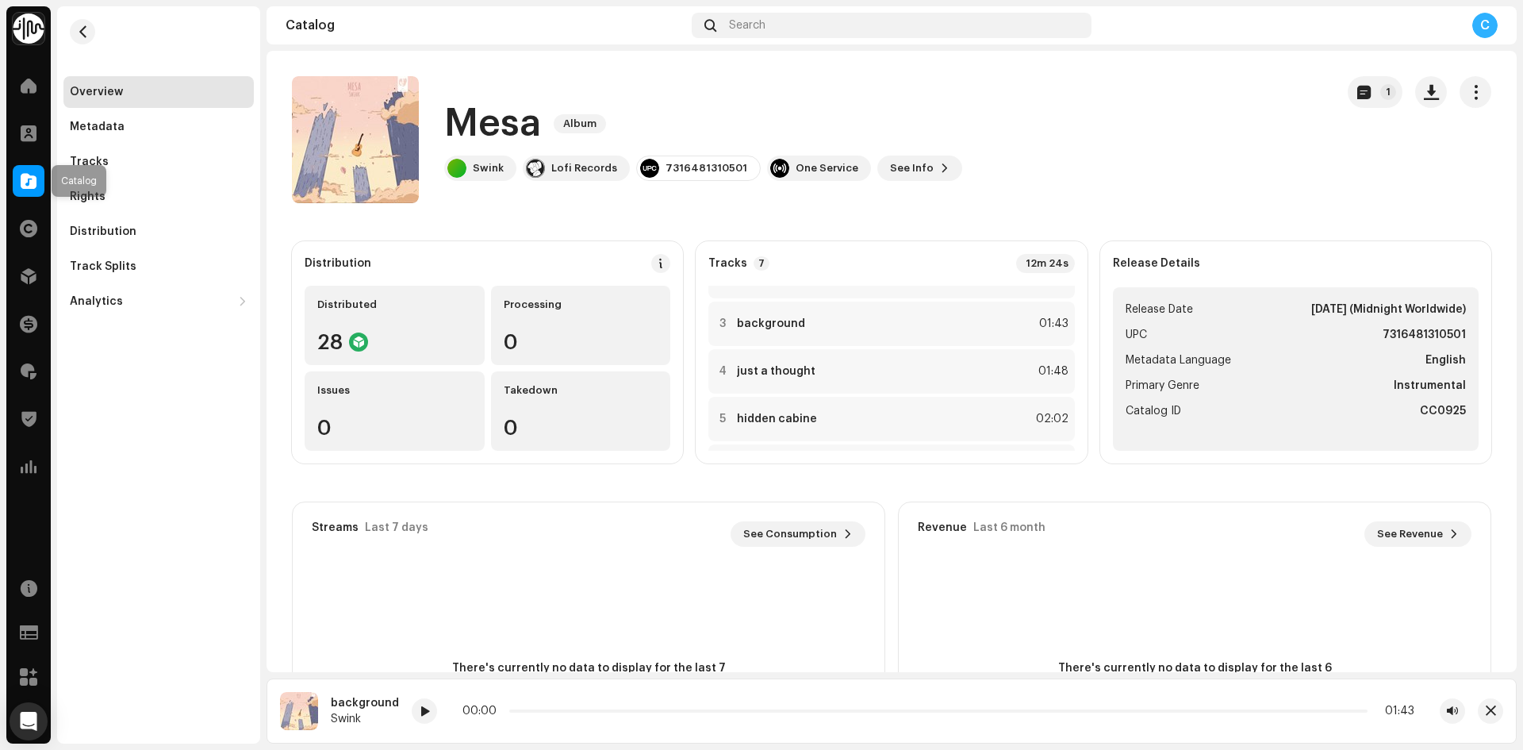
click at [36, 183] on div at bounding box center [29, 181] width 32 height 32
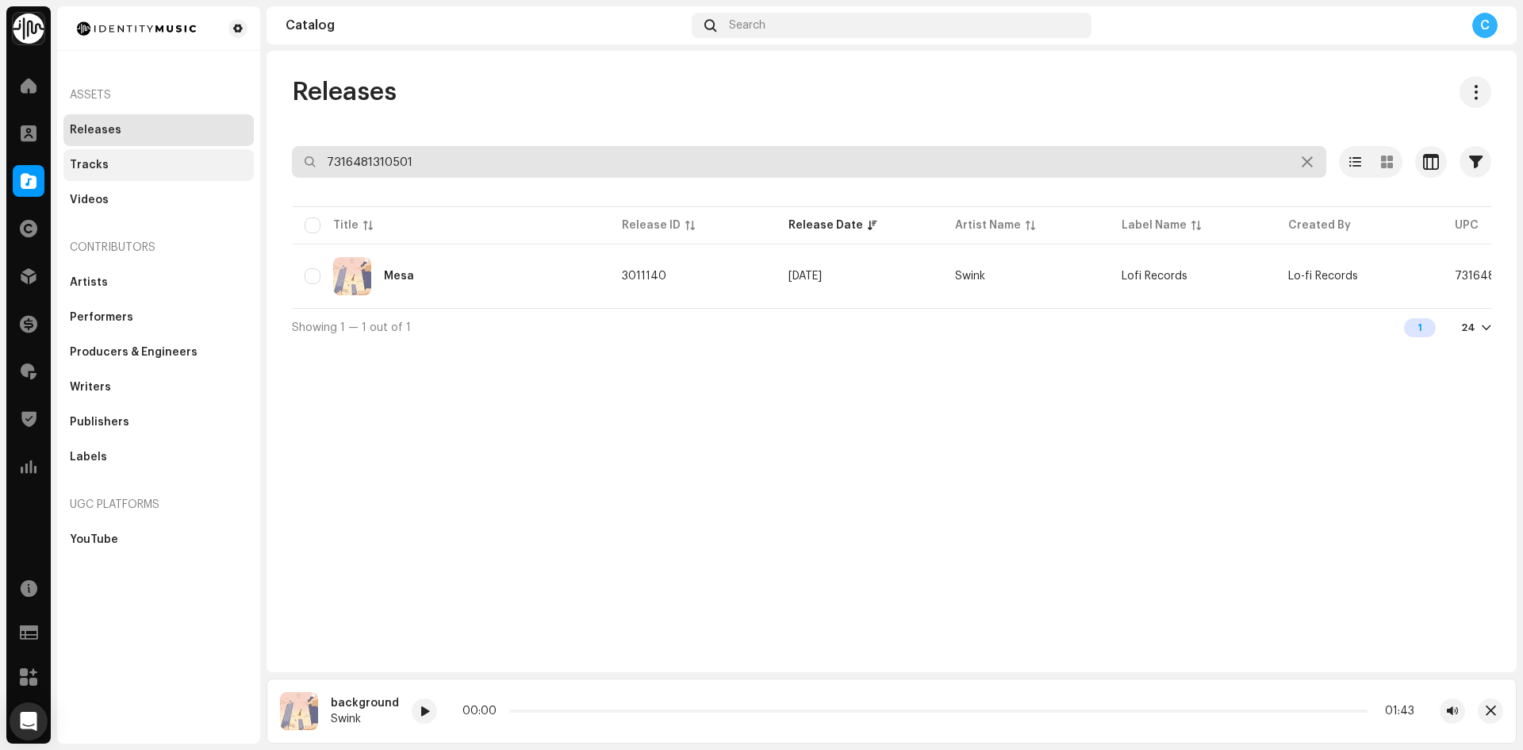
drag, startPoint x: 429, startPoint y: 159, endPoint x: 217, endPoint y: 163, distance: 212.6
click at [235, 164] on div "Identity Music Home Clients Catalog Rights Distribution Finance Royalties Trust…" at bounding box center [761, 375] width 1523 height 750
paste input "7316481177074"
type input "7316481177074"
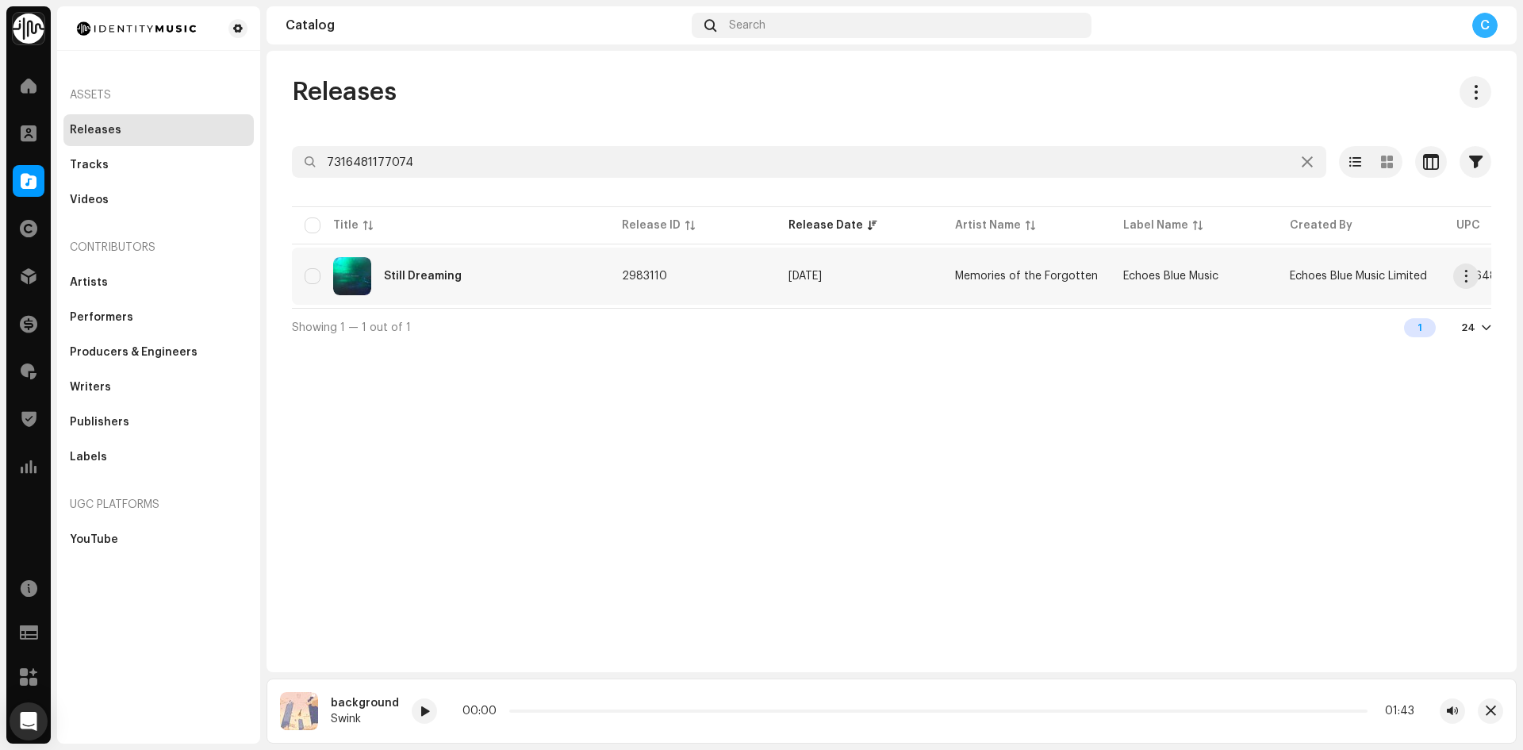
click at [458, 271] on div "Still Dreaming" at bounding box center [423, 276] width 78 height 11
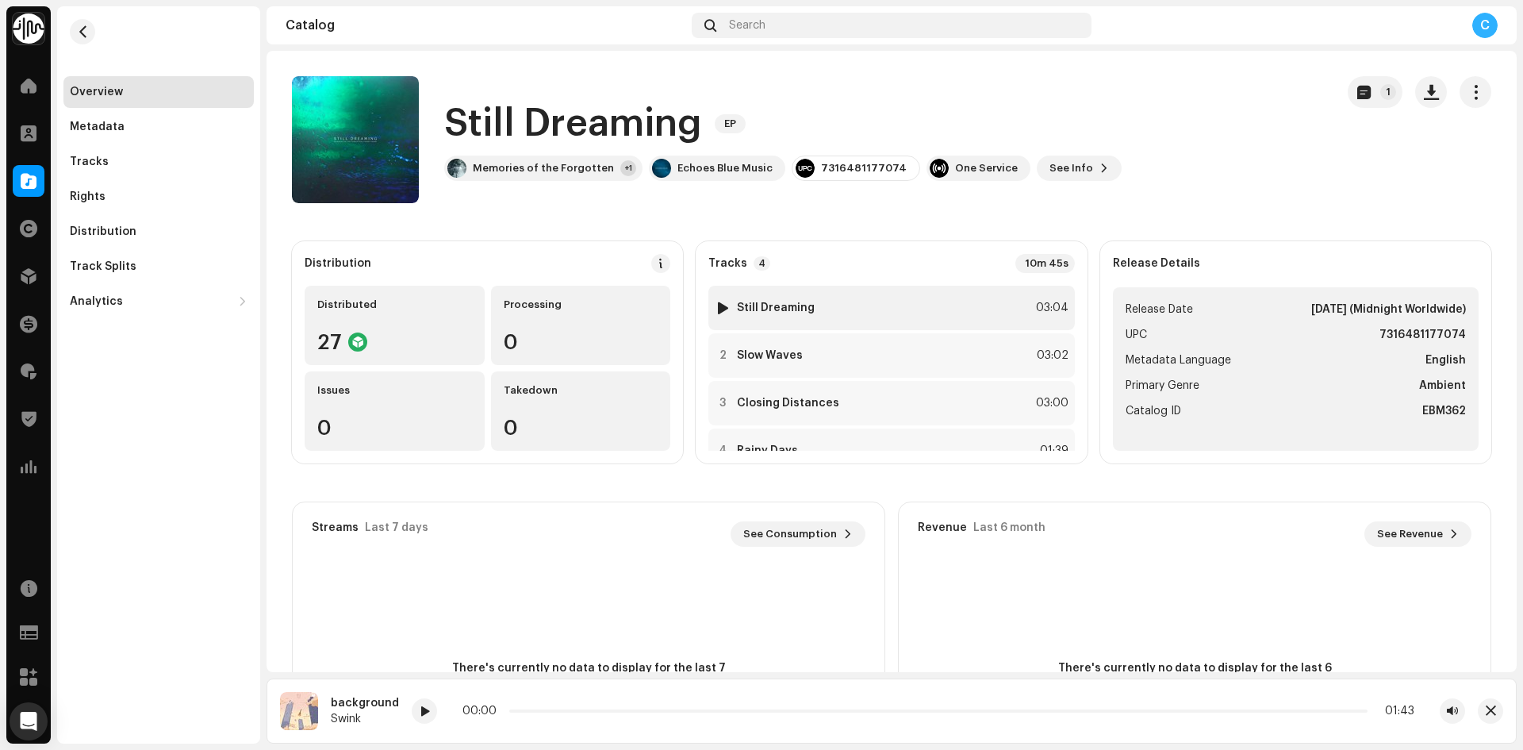
click at [721, 307] on div at bounding box center [723, 307] width 12 height 13
click at [723, 309] on div at bounding box center [723, 307] width 12 height 13
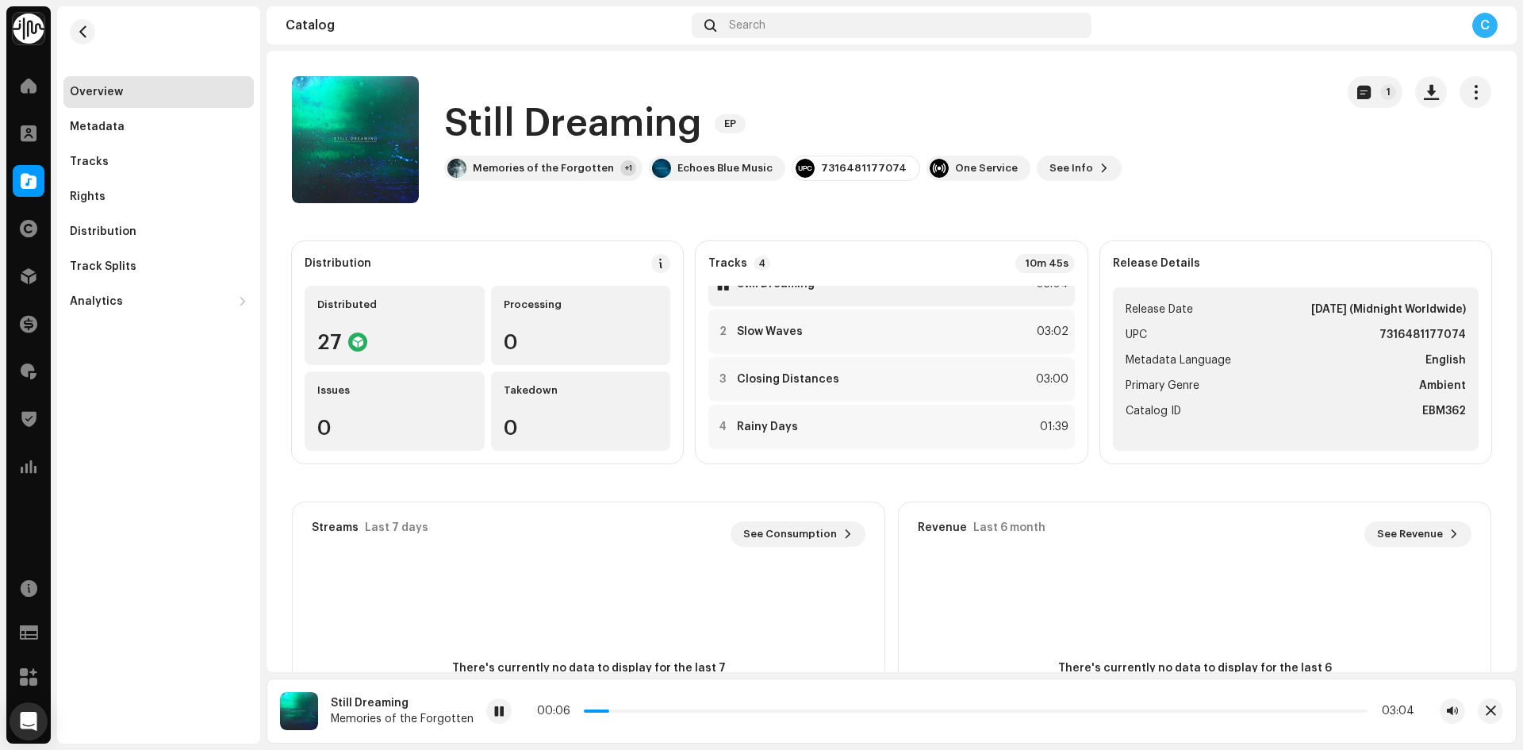
scroll to position [35, 0]
click at [719, 369] on div at bounding box center [723, 368] width 12 height 13
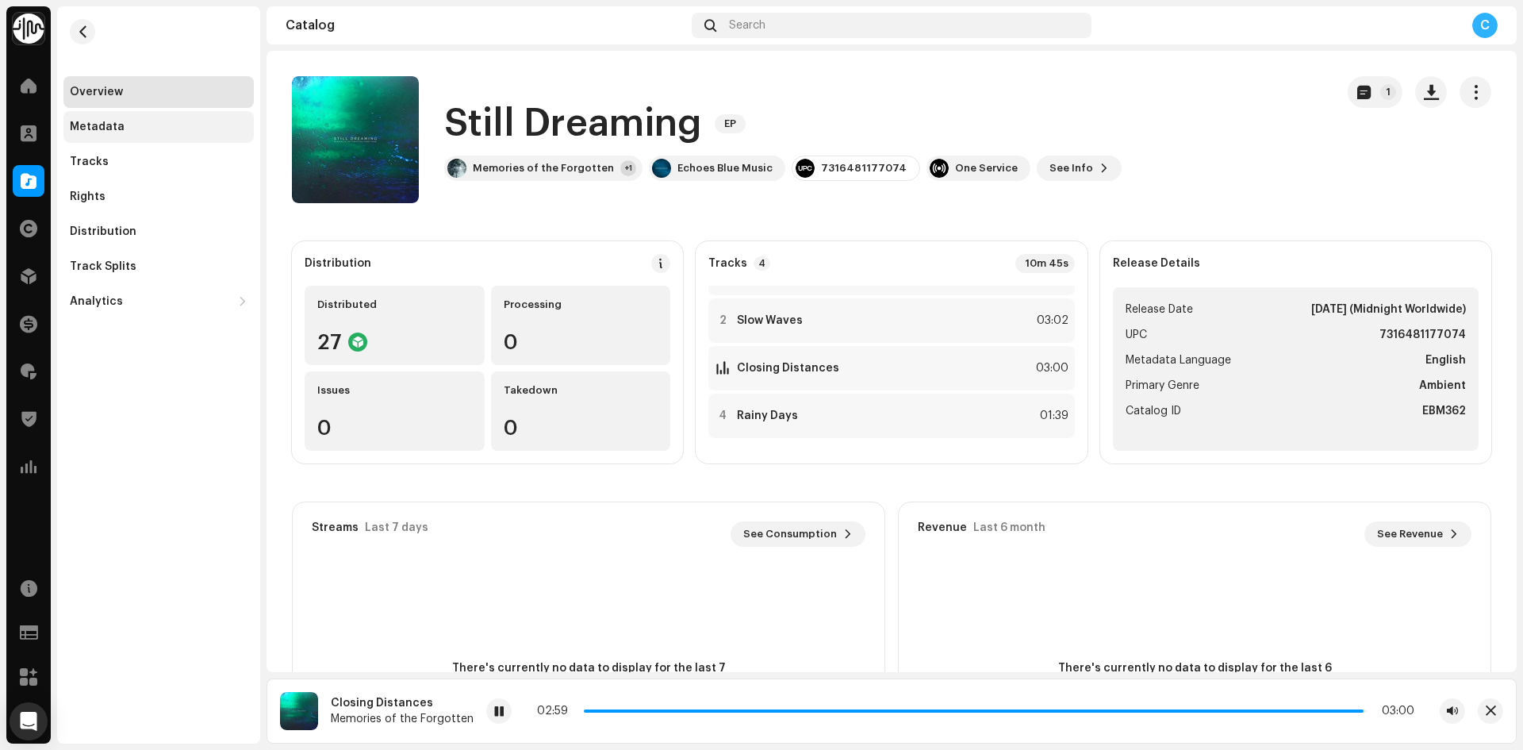
click at [136, 132] on div "Metadata" at bounding box center [159, 127] width 178 height 13
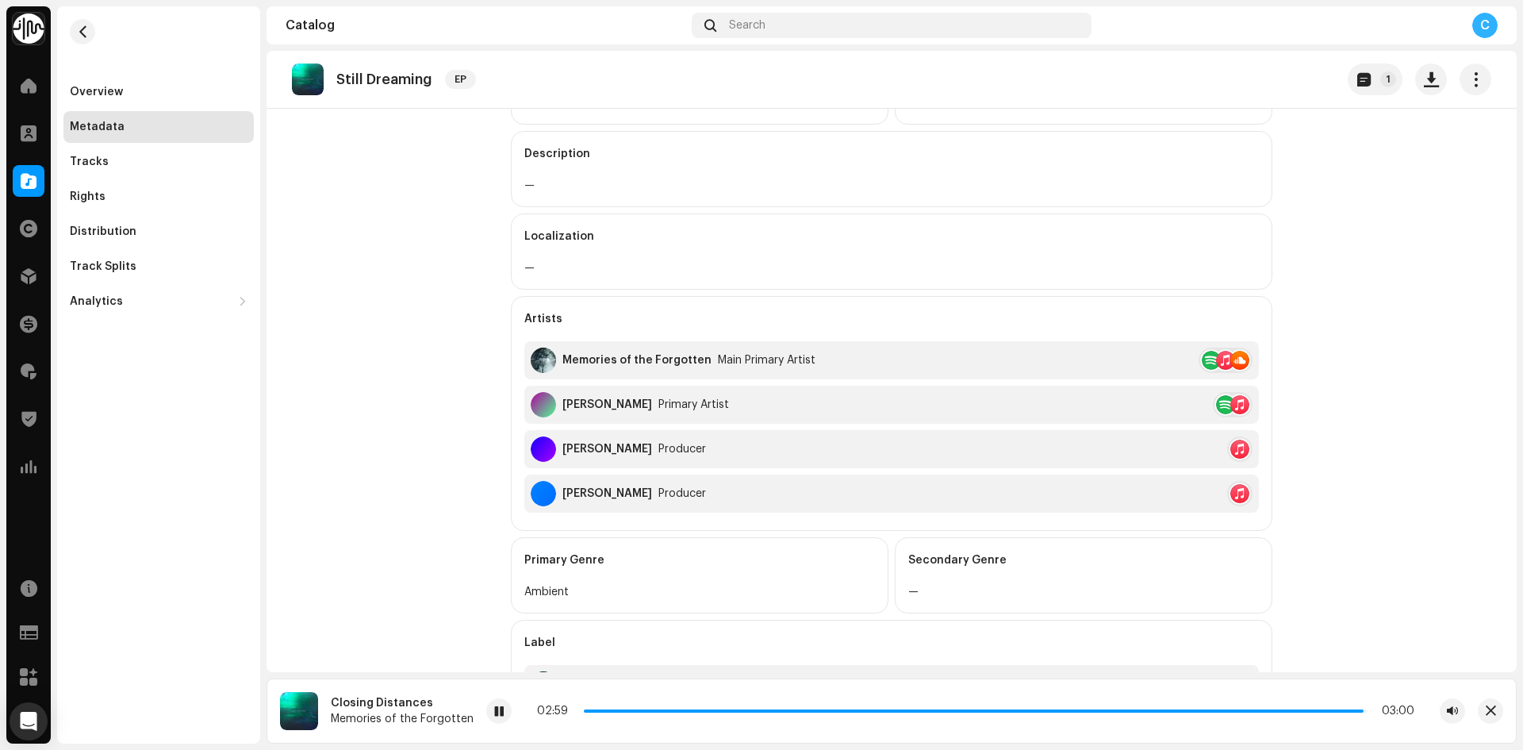
scroll to position [484, 0]
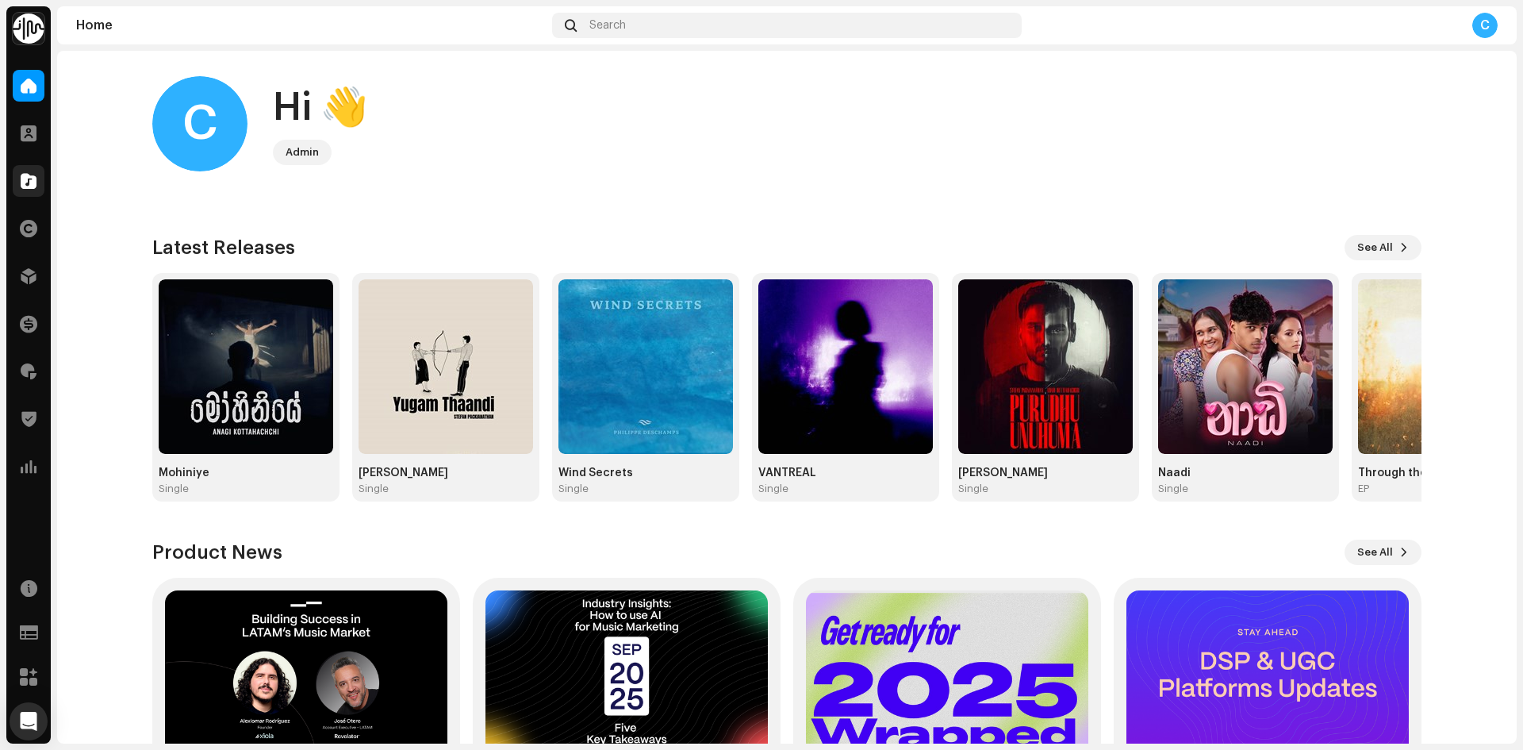
click at [27, 178] on span at bounding box center [29, 181] width 16 height 13
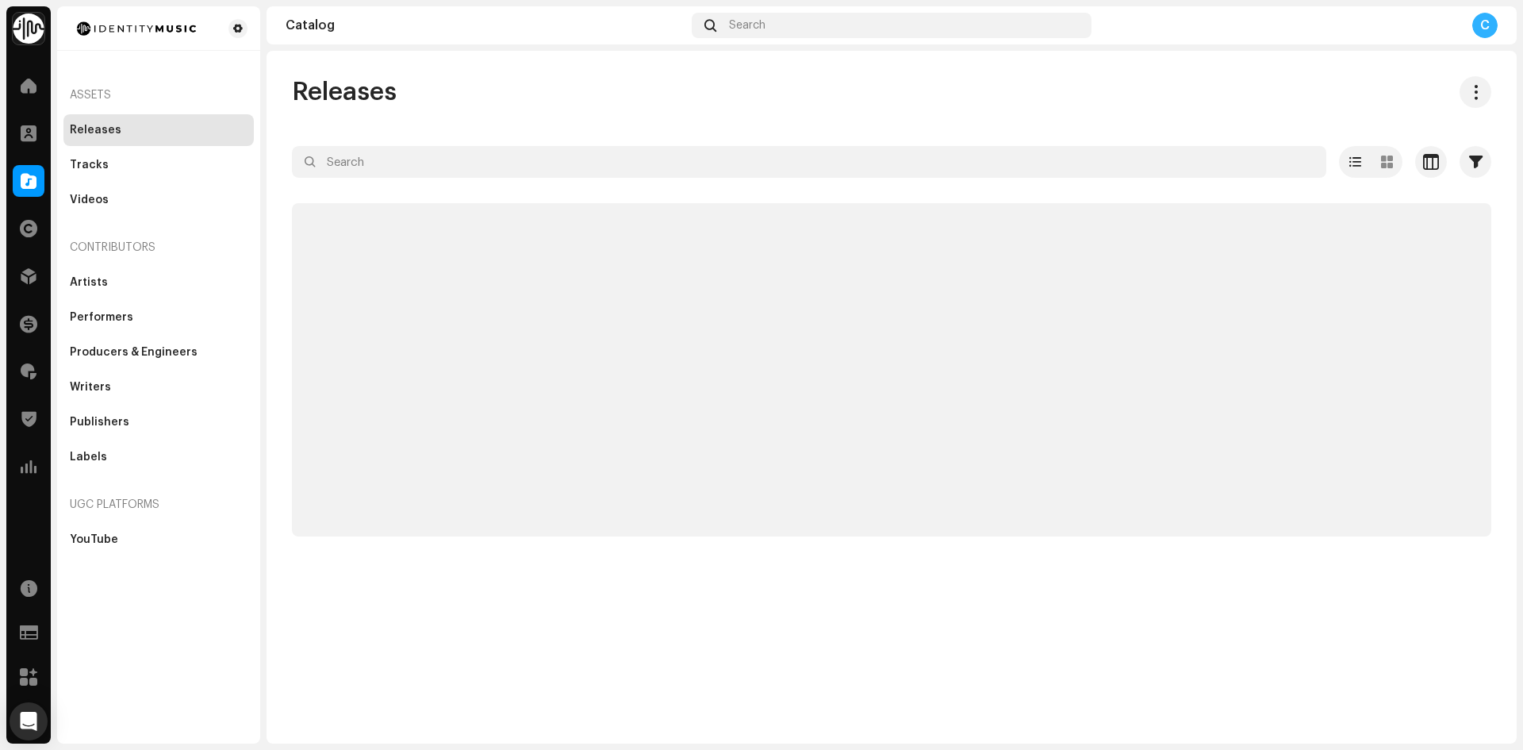
click at [172, 126] on div "Releases" at bounding box center [159, 130] width 178 height 13
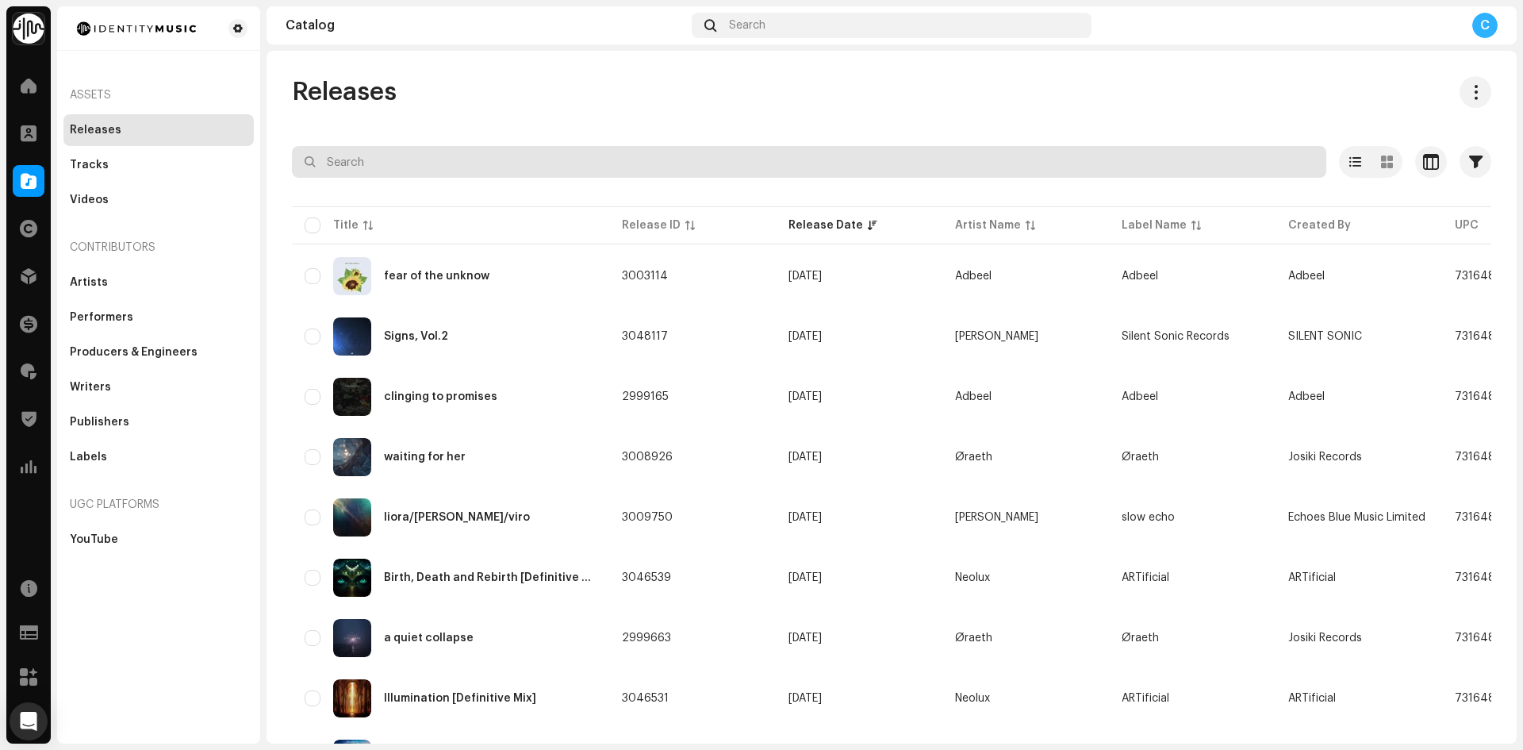
click at [370, 159] on input "text" at bounding box center [809, 162] width 1034 height 32
paste input "2991870"
type input "2991870"
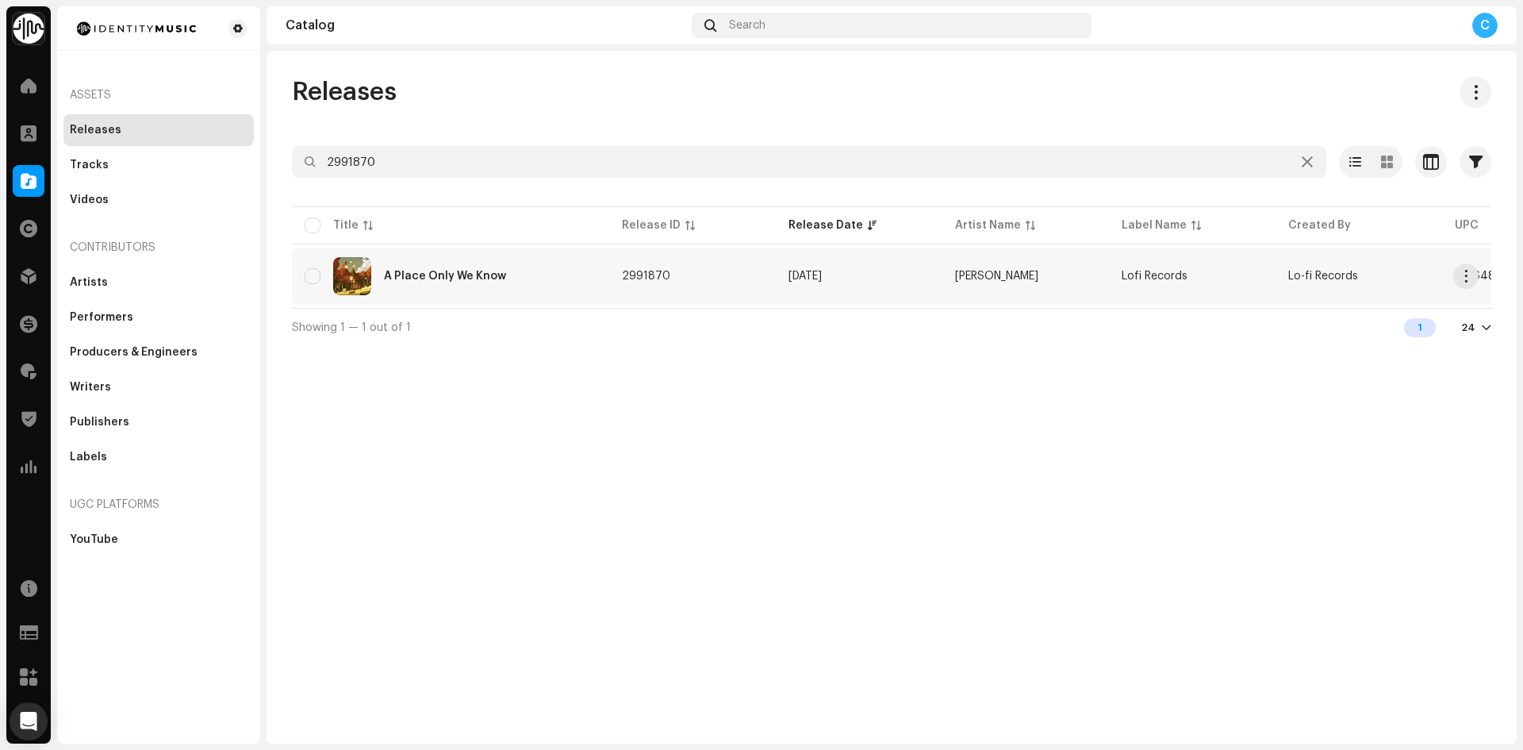
click at [436, 271] on div "A Place Only We Know" at bounding box center [445, 276] width 122 height 11
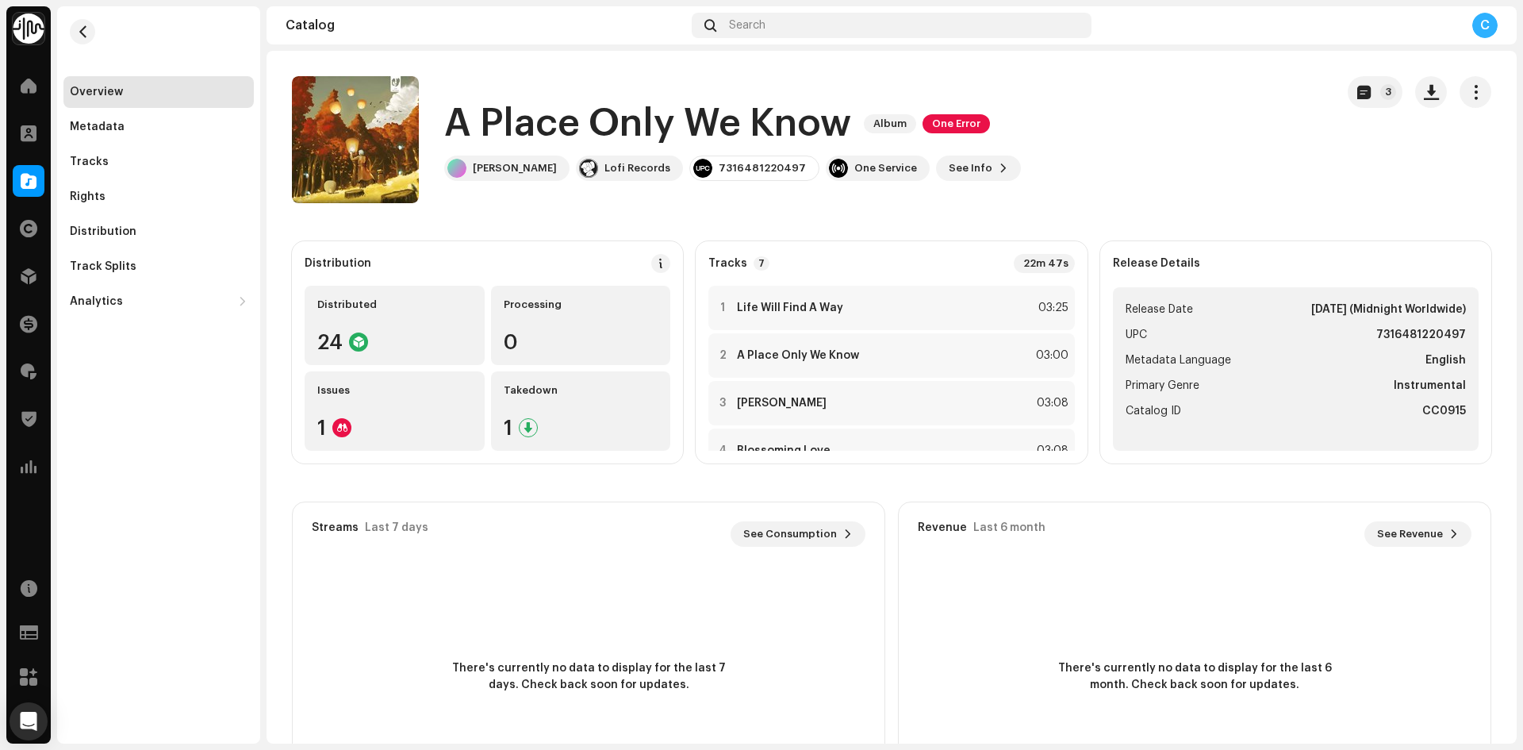
click at [184, 118] on div "Metadata" at bounding box center [158, 127] width 190 height 32
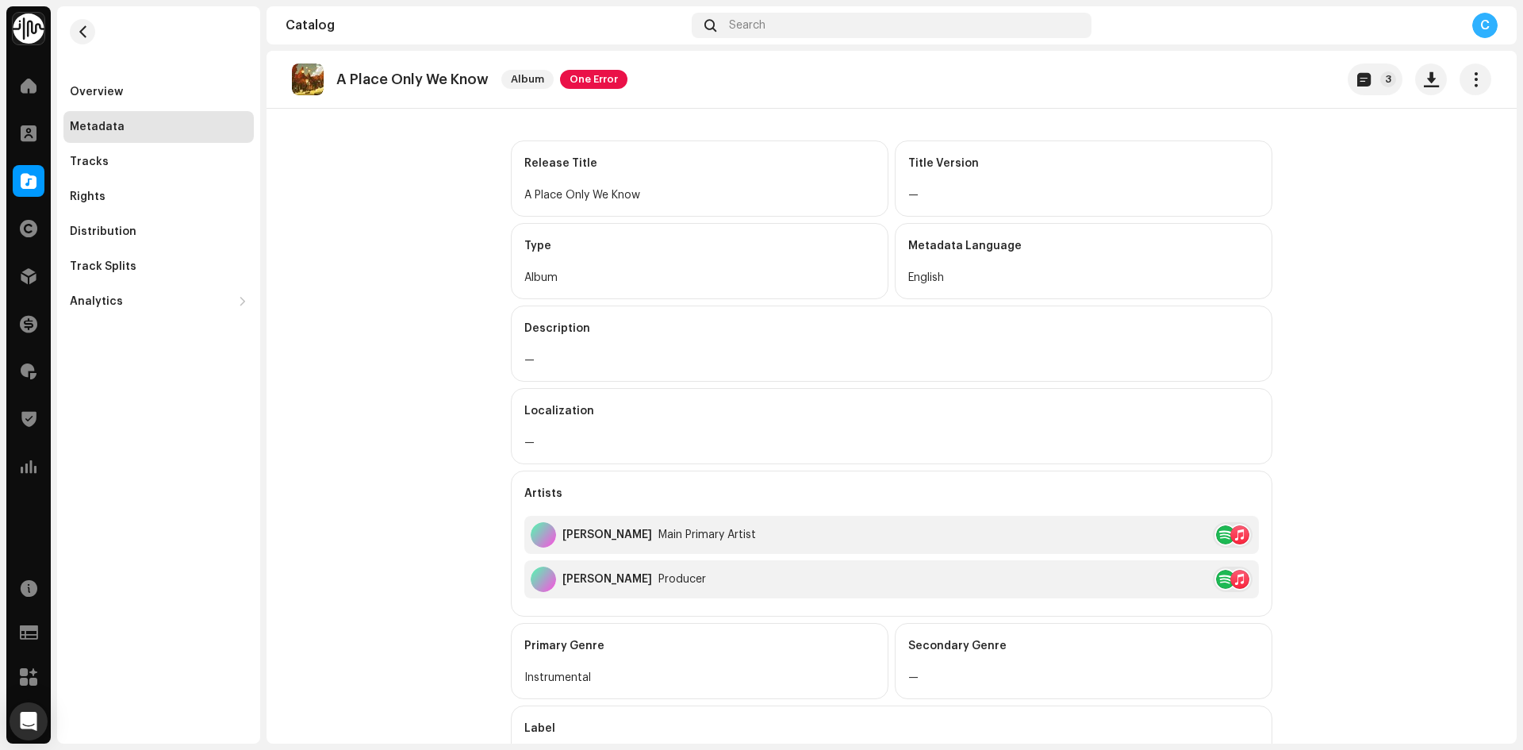
scroll to position [317, 0]
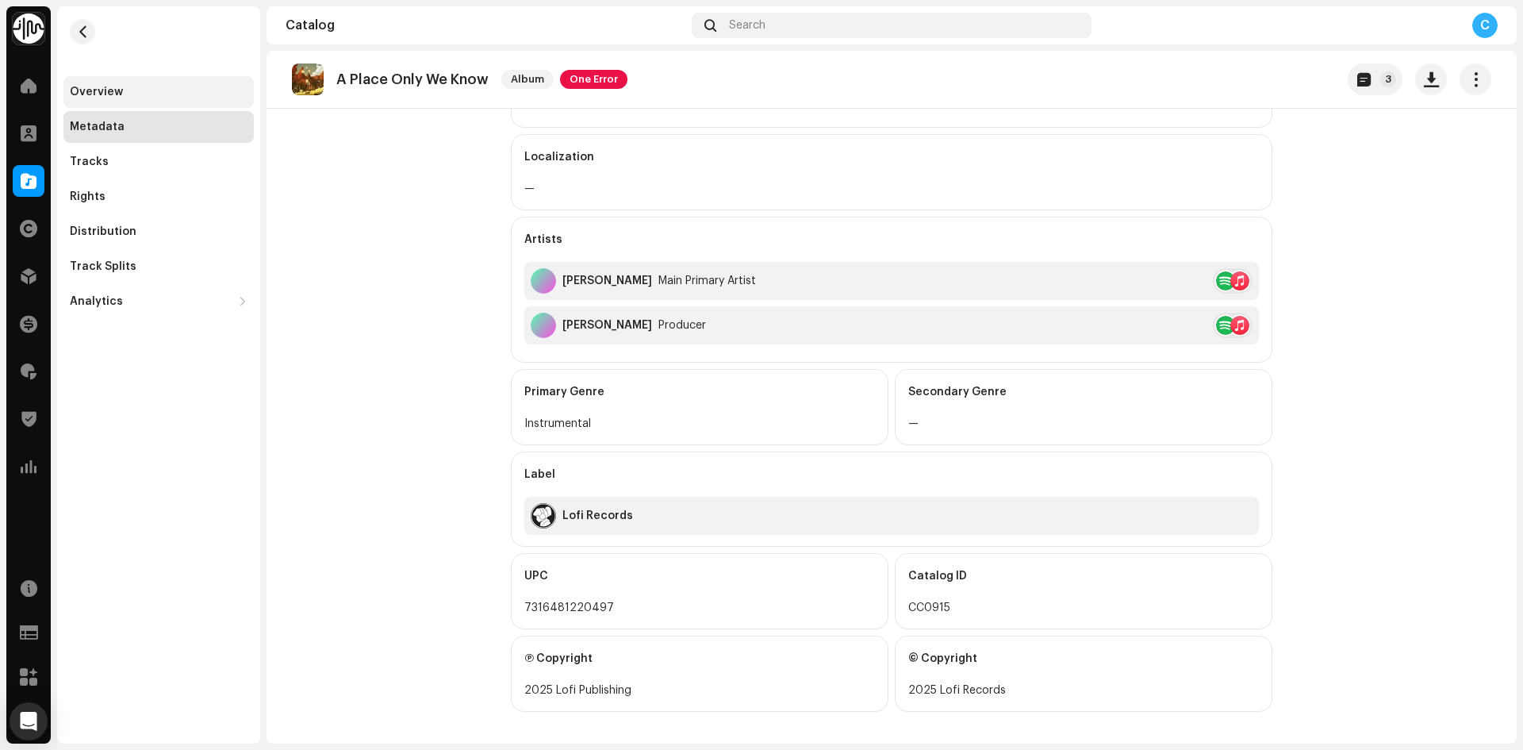
drag, startPoint x: 171, startPoint y: 96, endPoint x: 198, endPoint y: 103, distance: 27.9
click at [171, 96] on div "Overview" at bounding box center [159, 92] width 178 height 13
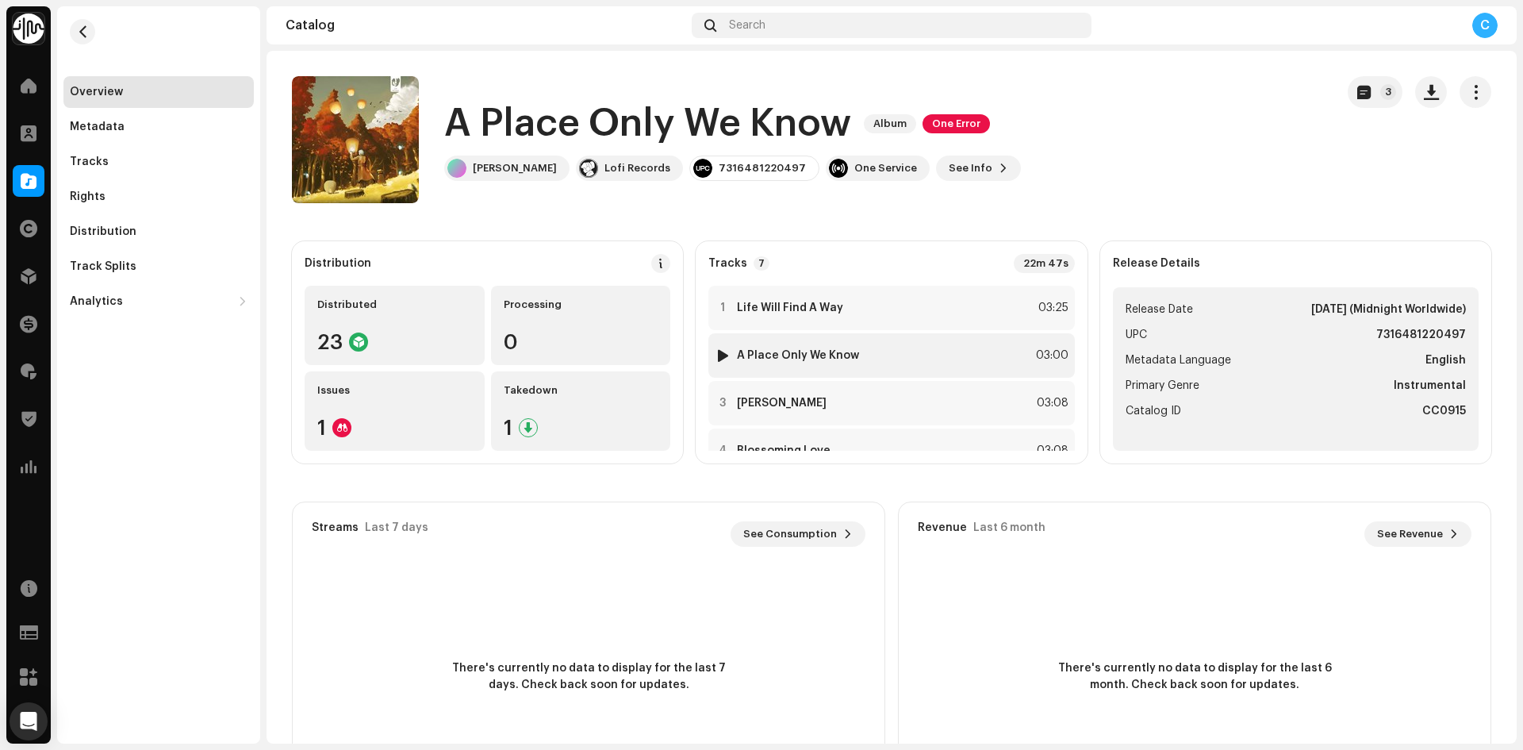
click at [725, 353] on div at bounding box center [723, 355] width 12 height 13
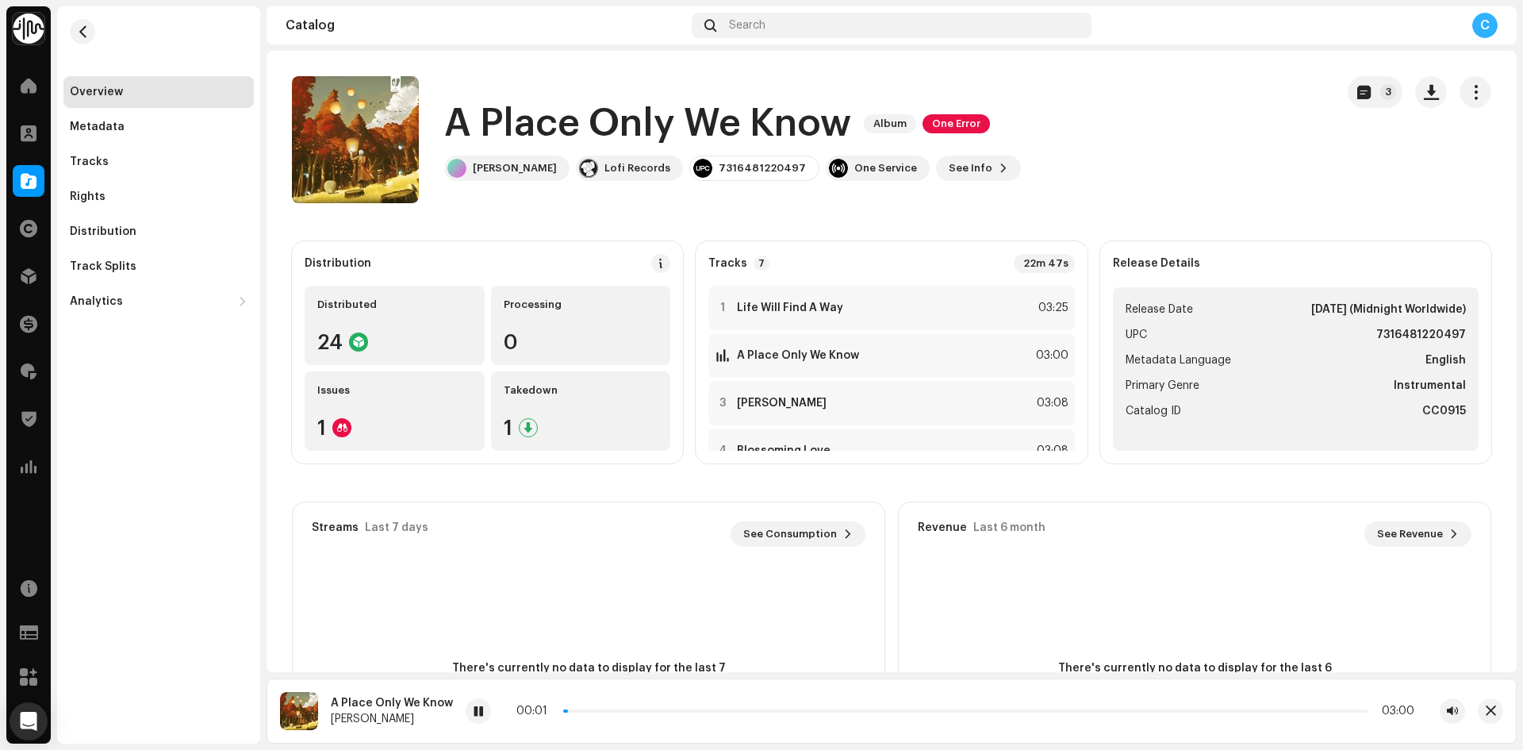
drag, startPoint x: 562, startPoint y: 710, endPoint x: 587, endPoint y: 707, distance: 25.6
click at [587, 707] on div "00:01 03:00" at bounding box center [965, 710] width 898 height 13
drag, startPoint x: 600, startPoint y: 708, endPoint x: 665, endPoint y: 706, distance: 65.1
click at [665, 706] on div "00:21 03:00" at bounding box center [964, 710] width 900 height 13
drag, startPoint x: 721, startPoint y: 708, endPoint x: 767, endPoint y: 709, distance: 46.0
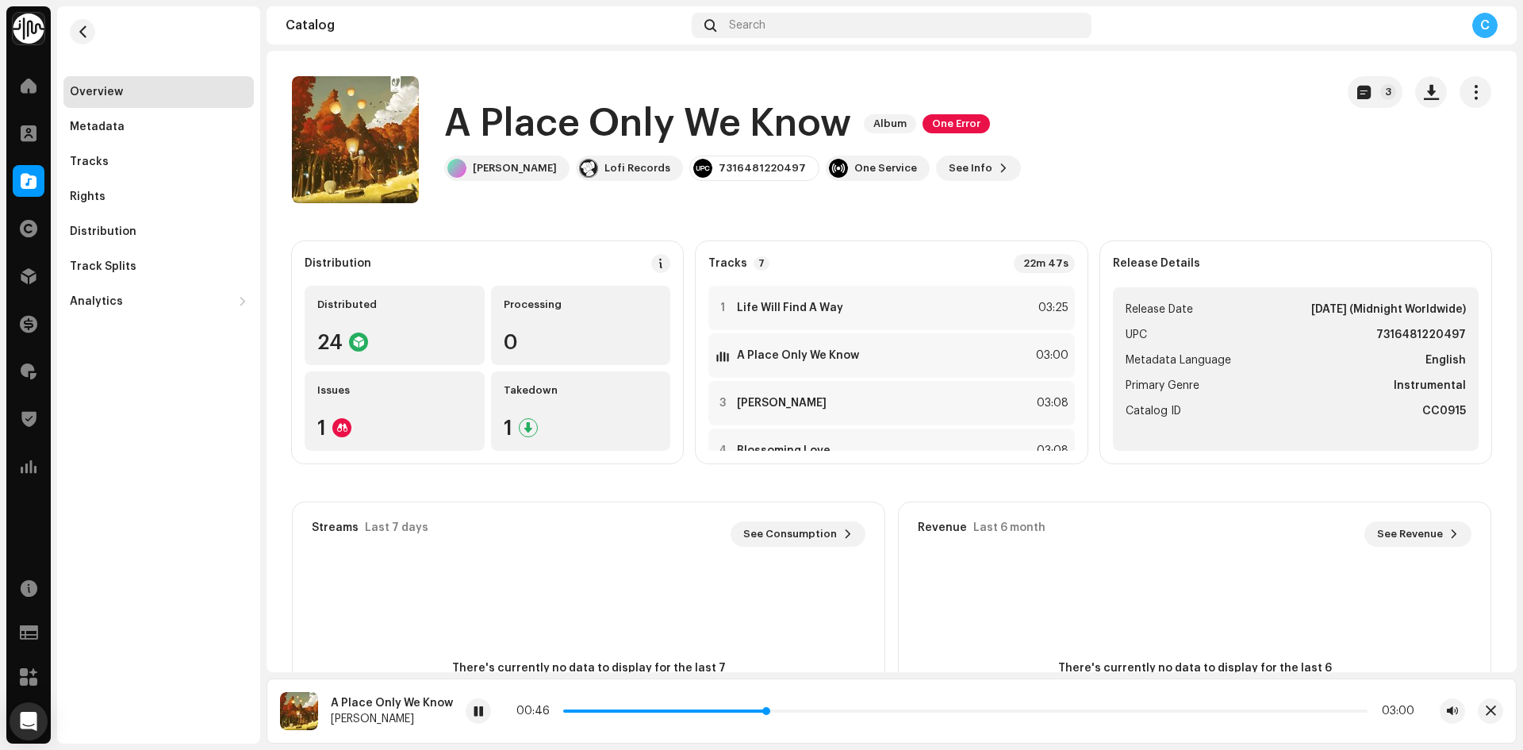
click at [767, 709] on p-slider at bounding box center [965, 710] width 804 height 3
click at [26, 184] on span at bounding box center [29, 181] width 16 height 13
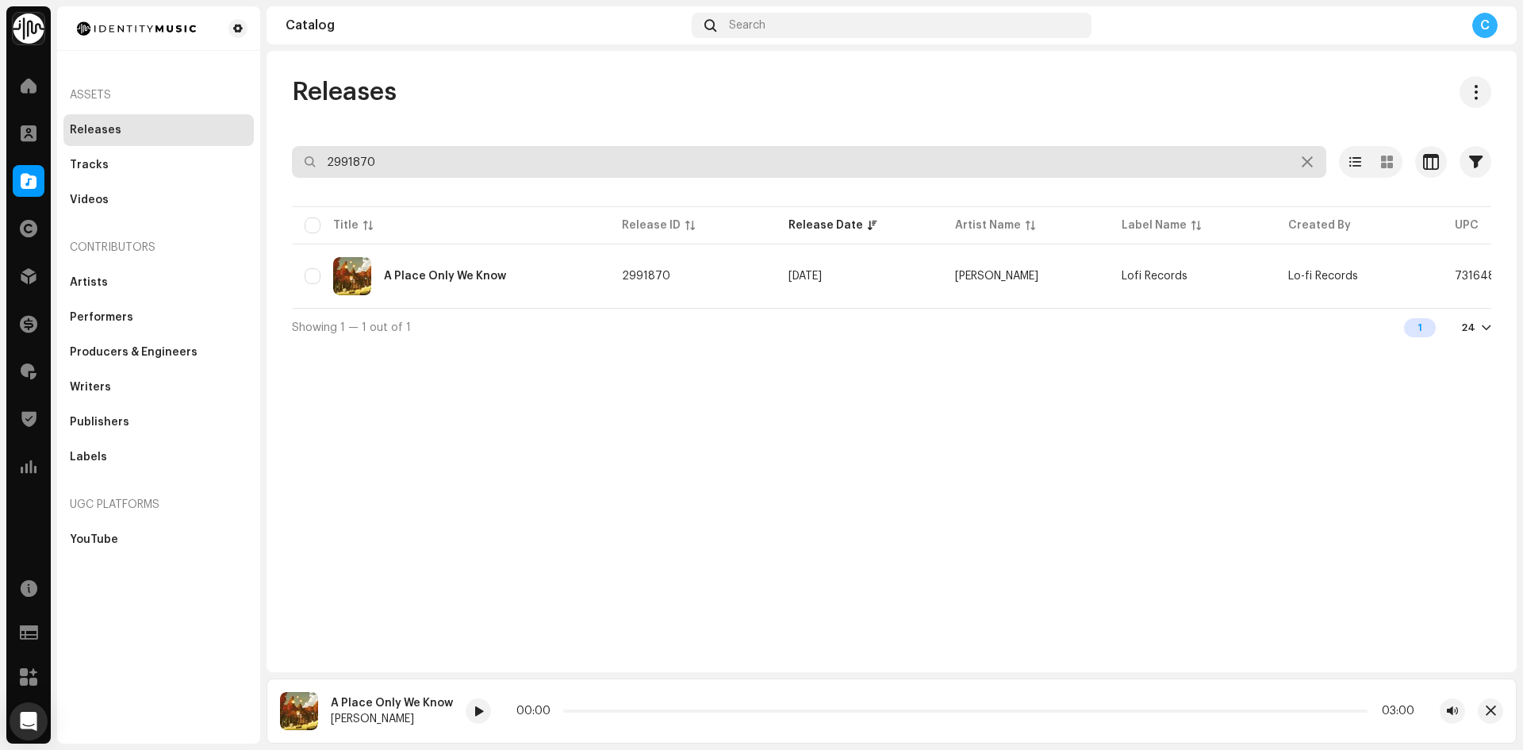
drag, startPoint x: 419, startPoint y: 157, endPoint x: 175, endPoint y: 139, distance: 245.0
click at [255, 150] on div "Identity Music Home Clients Catalog Rights Distribution Finance Royalties Trust…" at bounding box center [761, 375] width 1523 height 750
paste input "7316481384137"
type input "7316481384137"
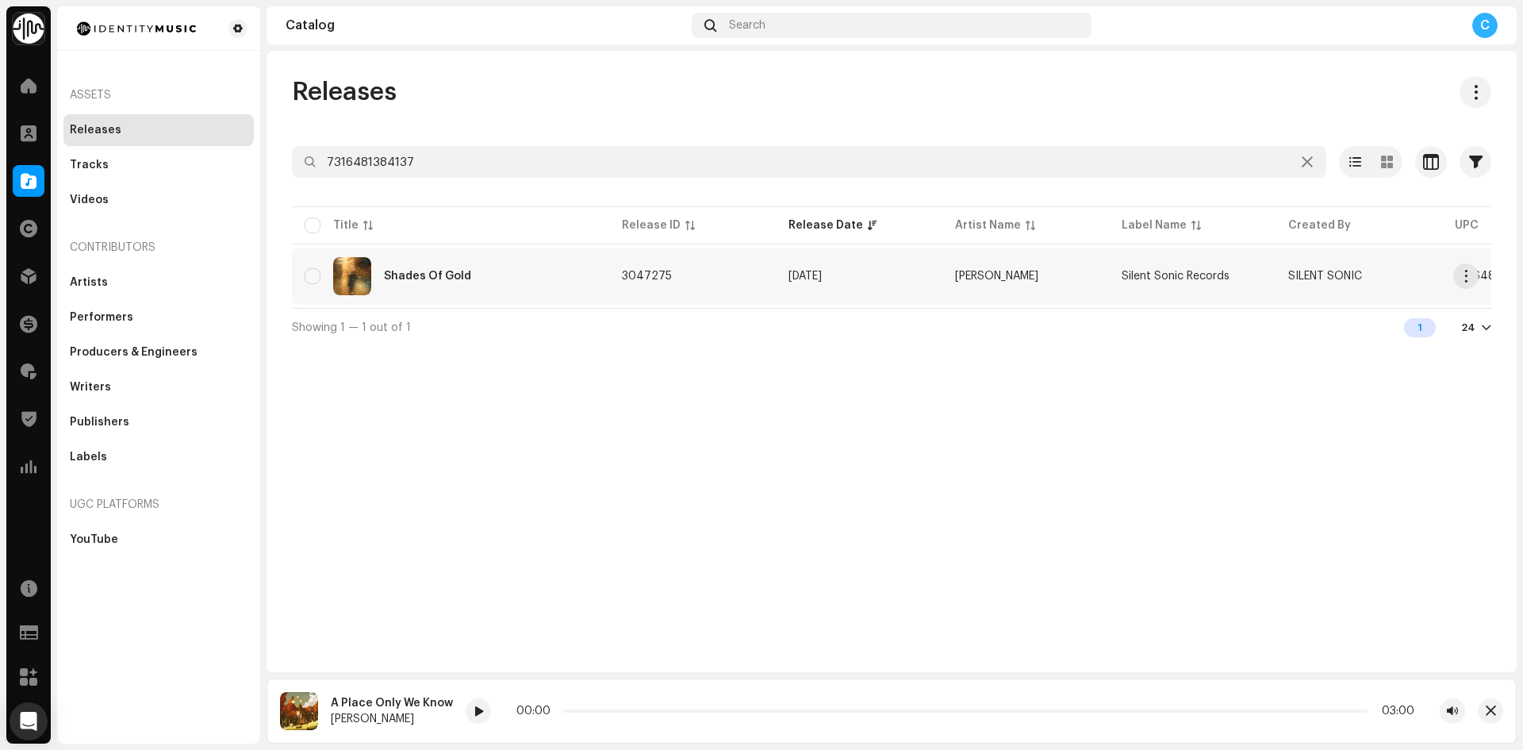
click at [451, 282] on div "Shades Of Gold" at bounding box center [451, 276] width 292 height 38
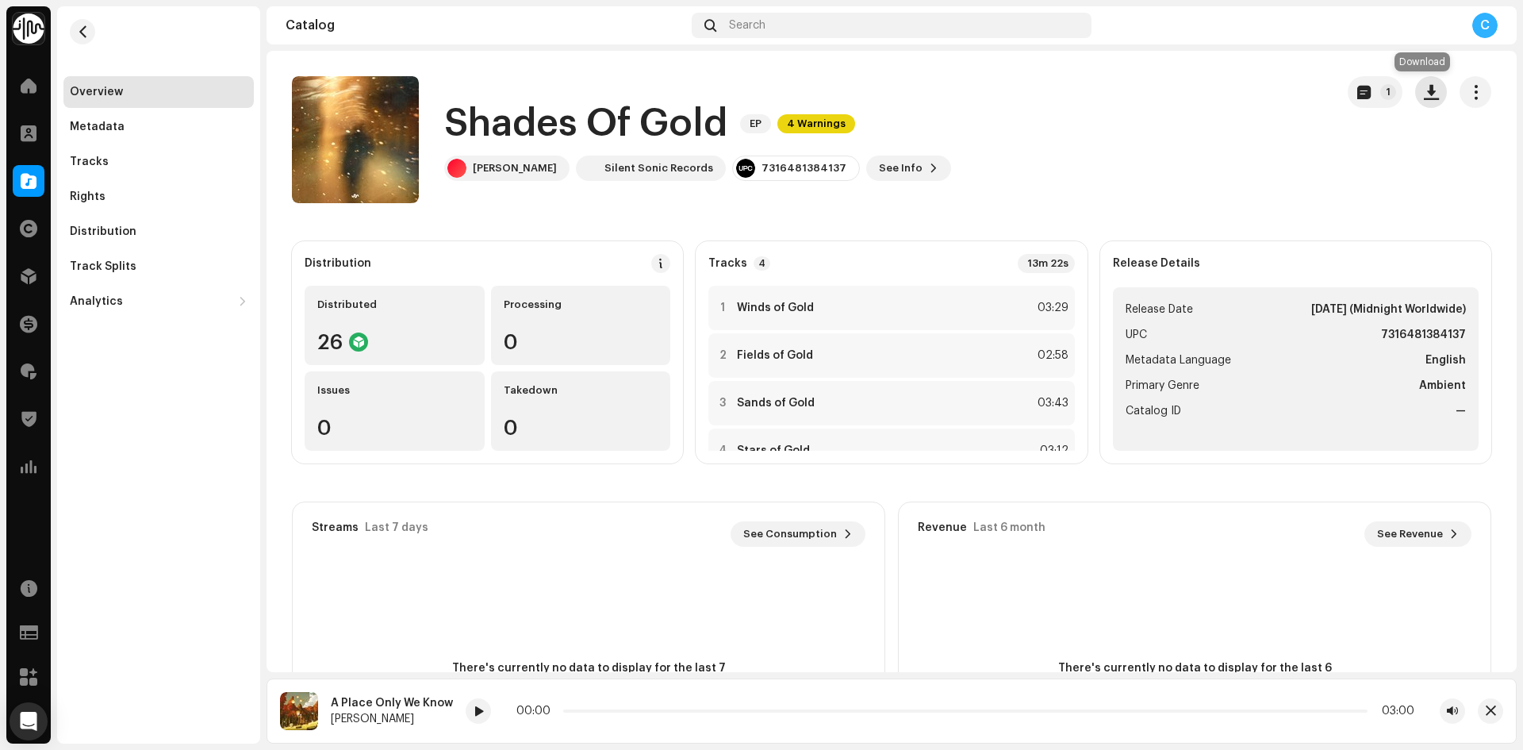
click at [1419, 100] on button "button" at bounding box center [1431, 92] width 32 height 32
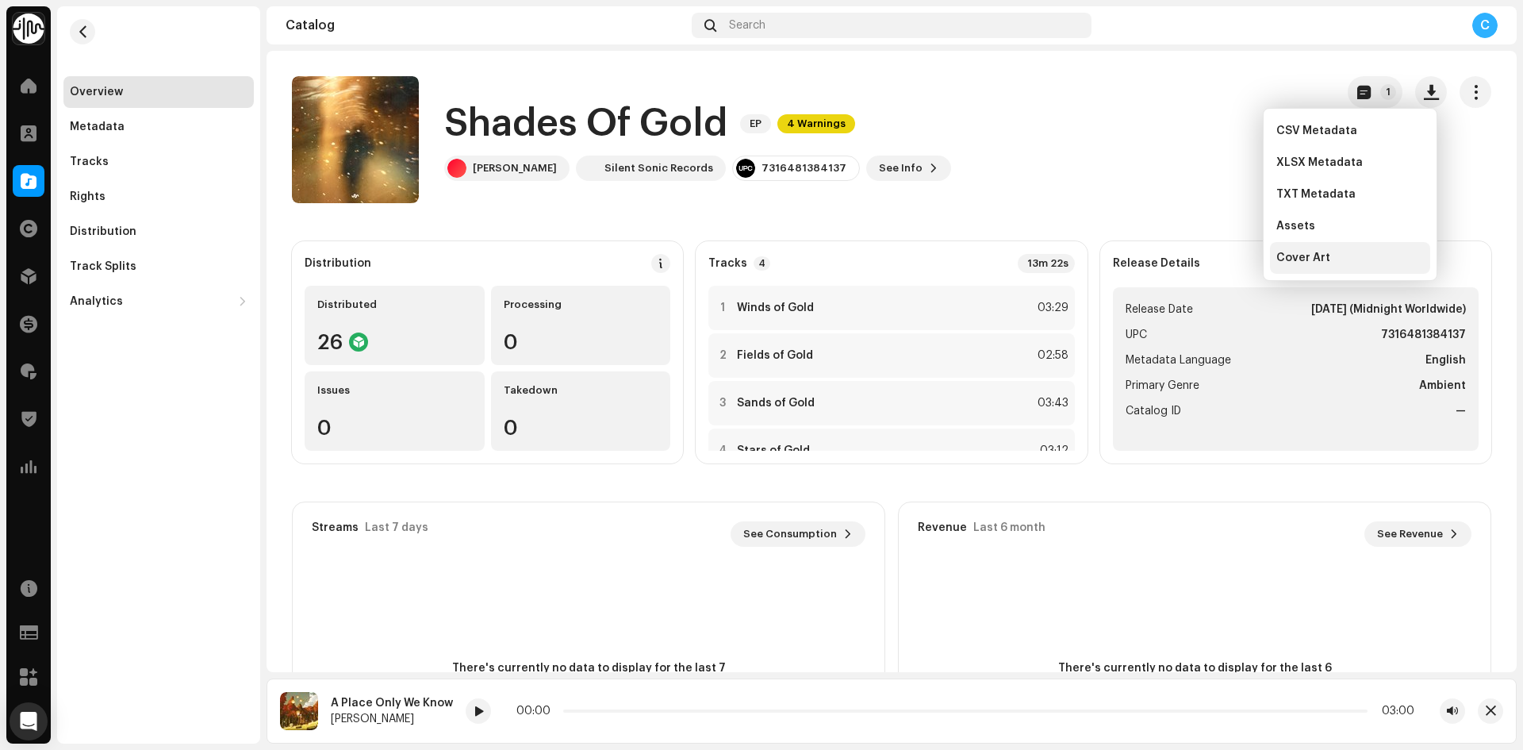
click at [1307, 263] on span "Cover Art" at bounding box center [1303, 257] width 54 height 13
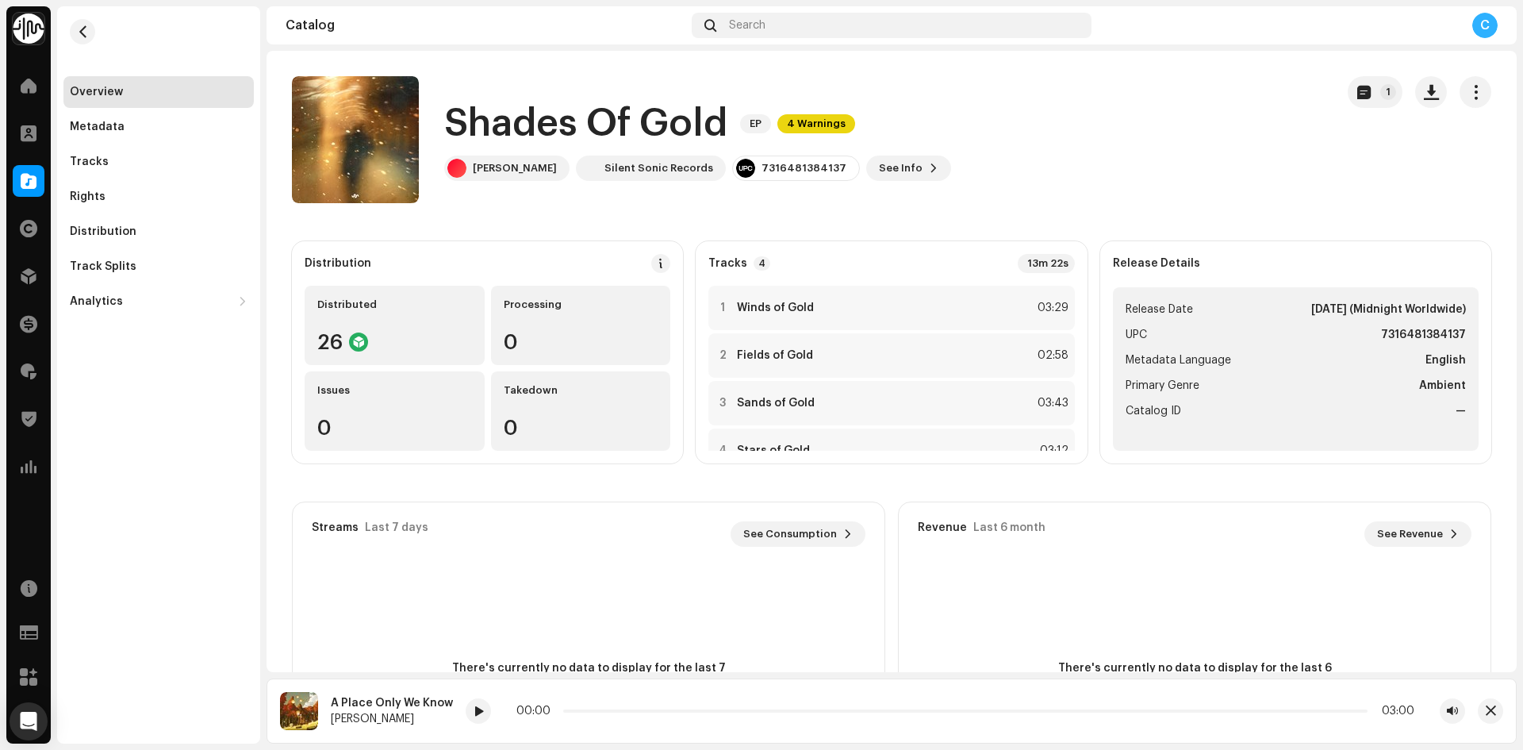
click at [17, 164] on div "Catalog" at bounding box center [28, 181] width 44 height 44
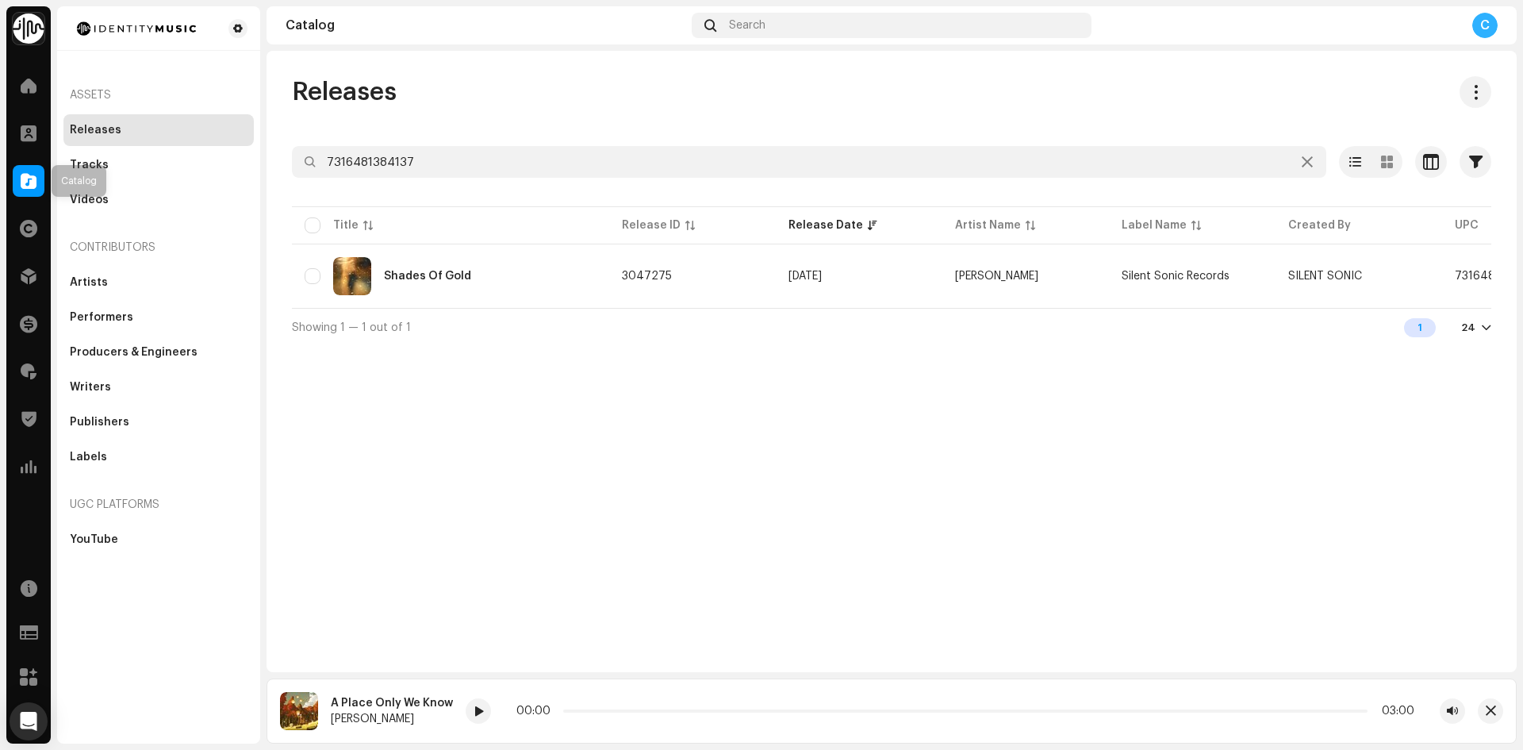
click at [23, 179] on span at bounding box center [29, 181] width 16 height 13
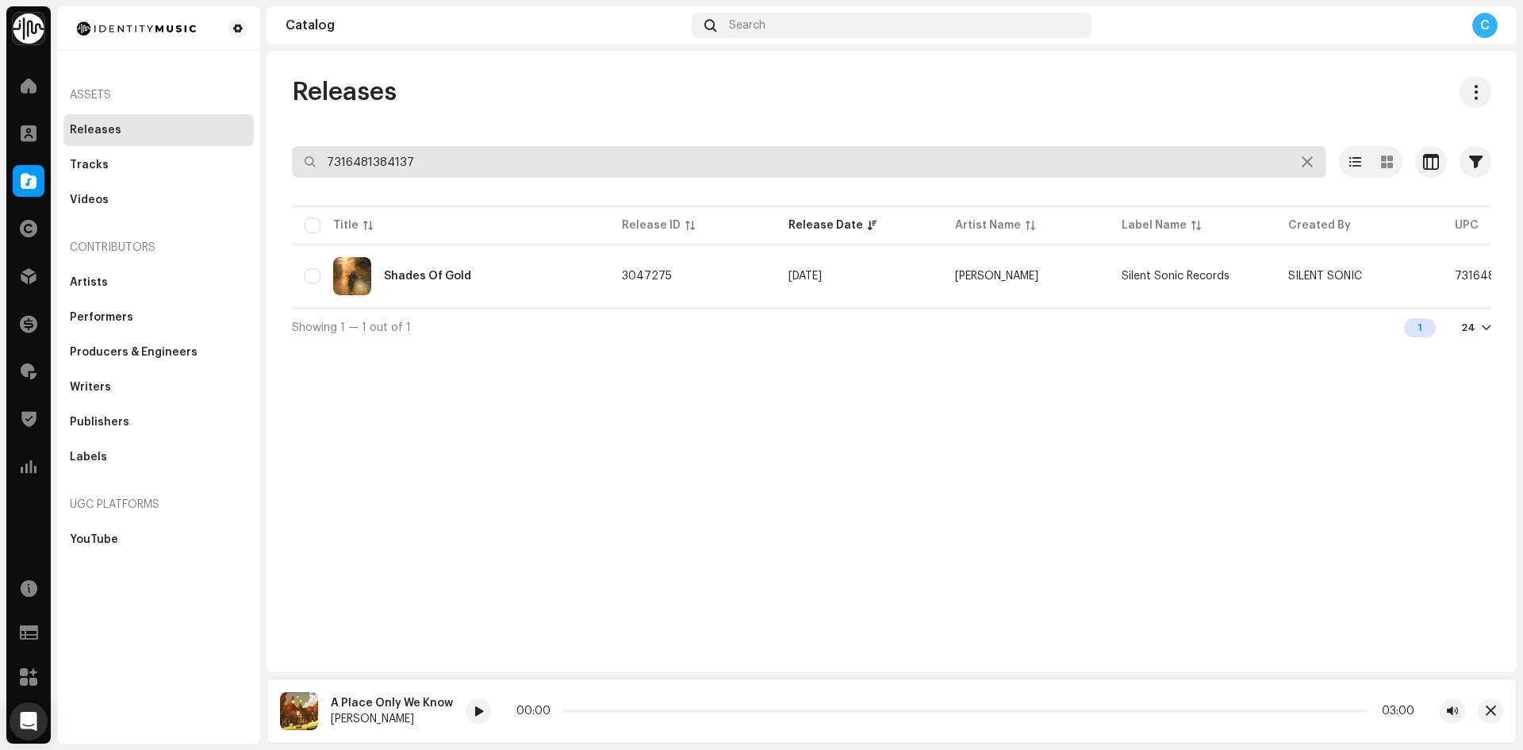
drag, startPoint x: 462, startPoint y: 156, endPoint x: 165, endPoint y: 119, distance: 299.0
click at [207, 143] on div "Identity Music Home Clients Catalog Rights Distribution Finance Royalties Trust…" at bounding box center [761, 375] width 1523 height 750
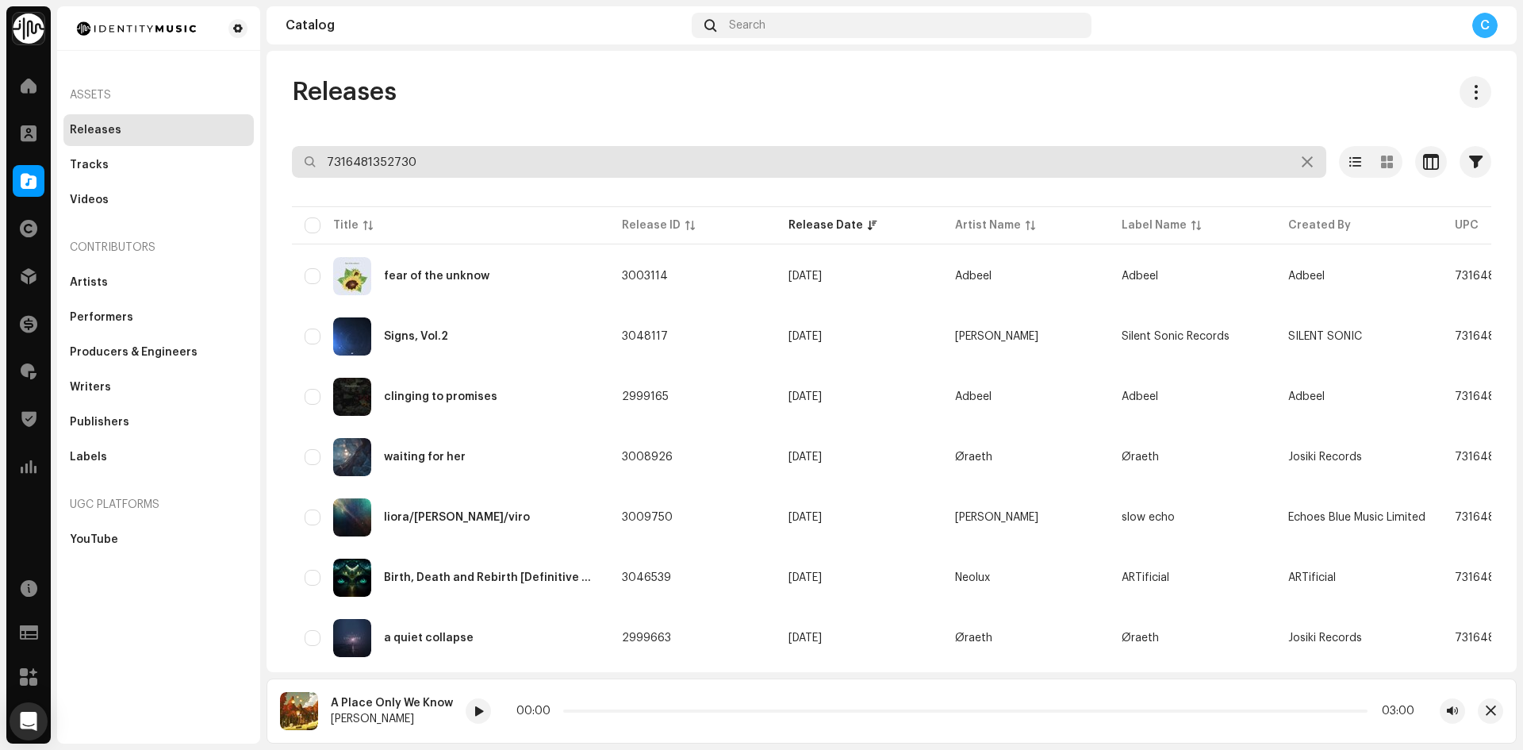
type input "7316481352730"
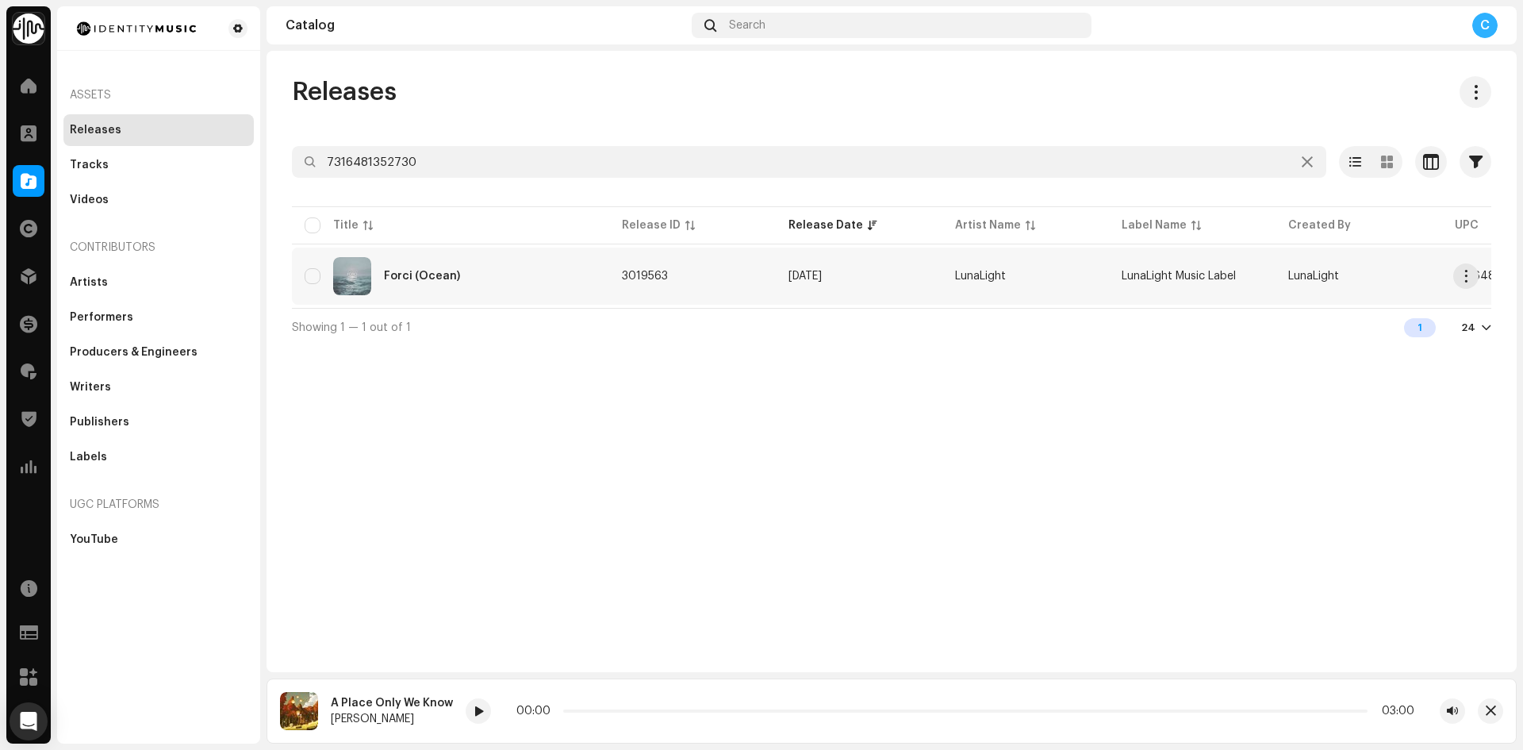
click at [539, 286] on div "Forci (Ocean)" at bounding box center [451, 276] width 292 height 38
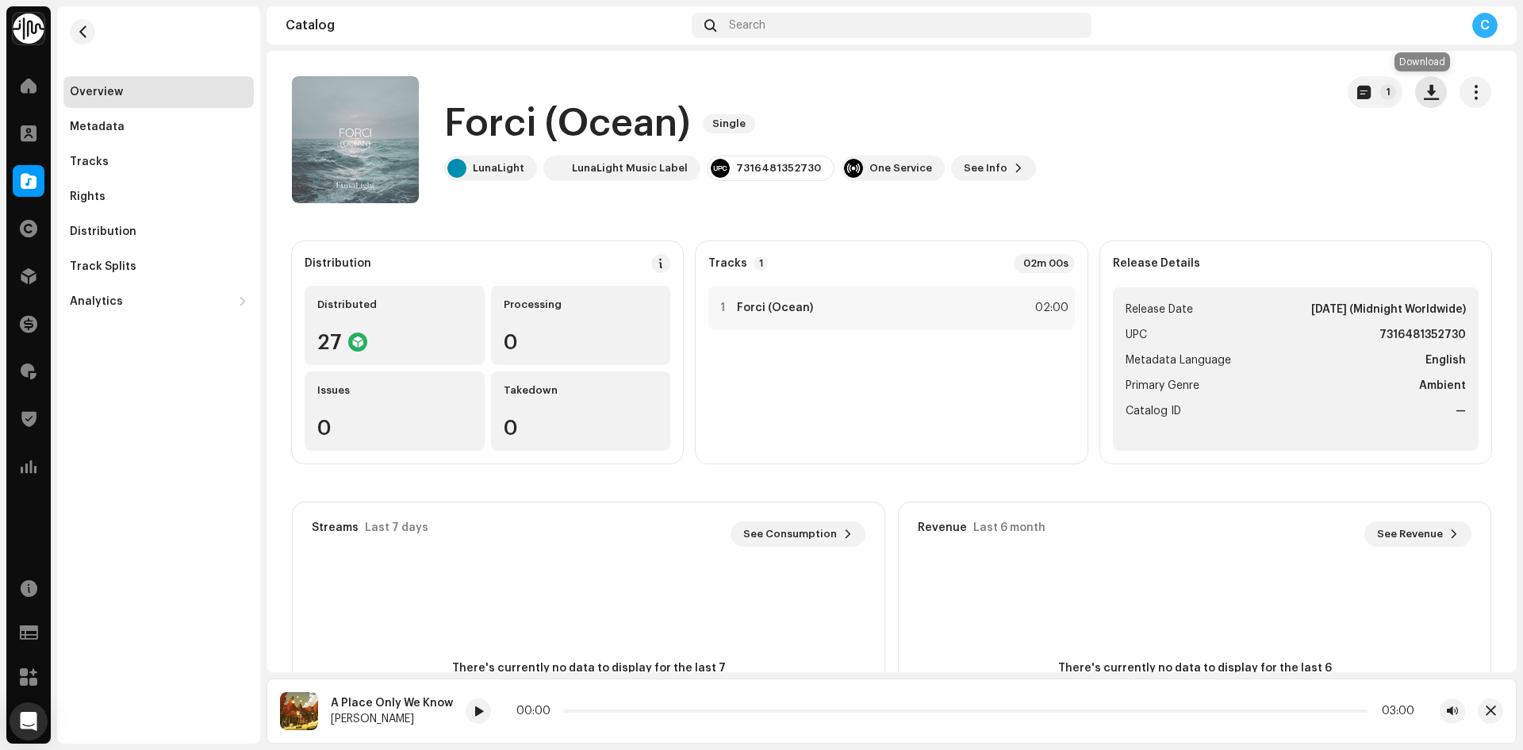
click at [1424, 95] on span "button" at bounding box center [1431, 92] width 15 height 13
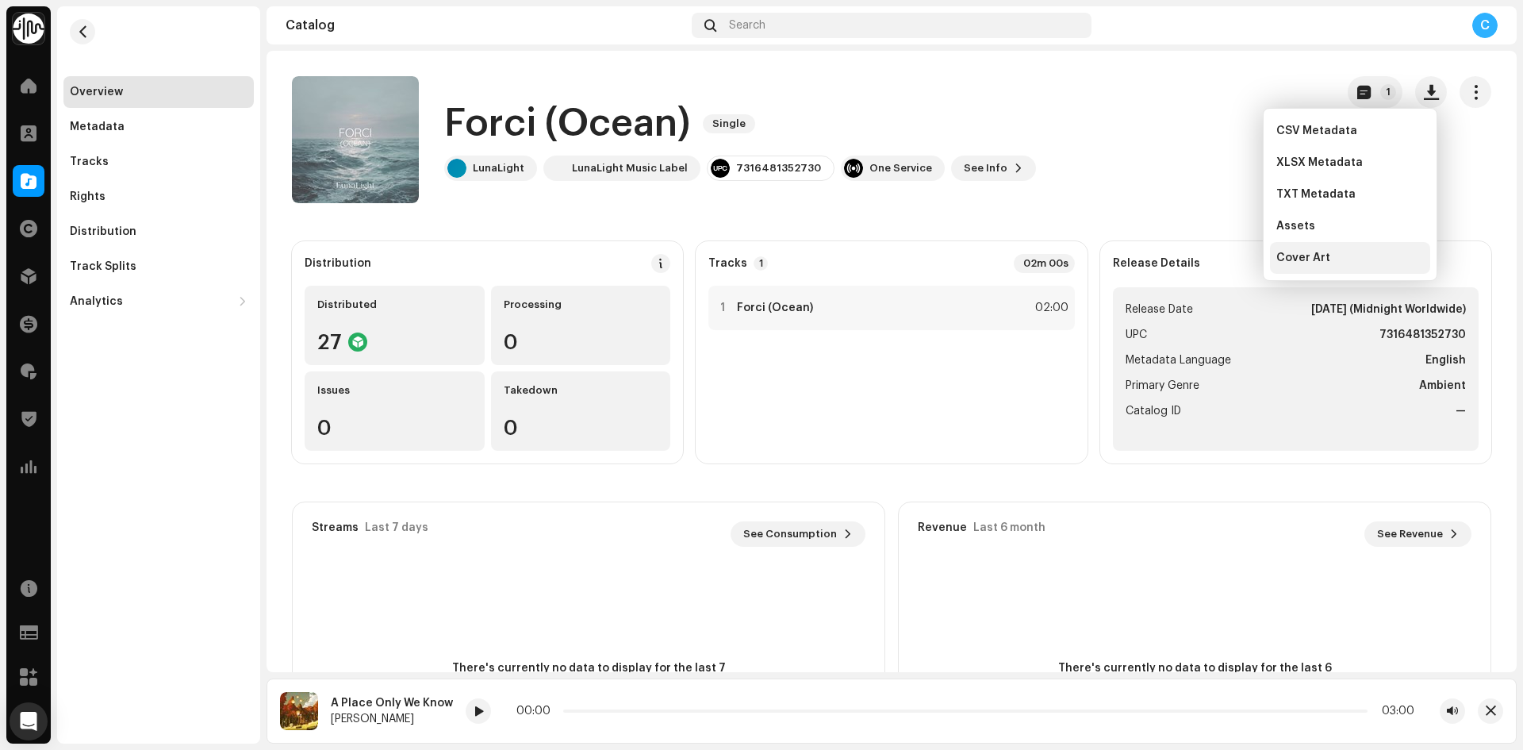
click at [1328, 263] on div "Cover Art" at bounding box center [1350, 257] width 148 height 13
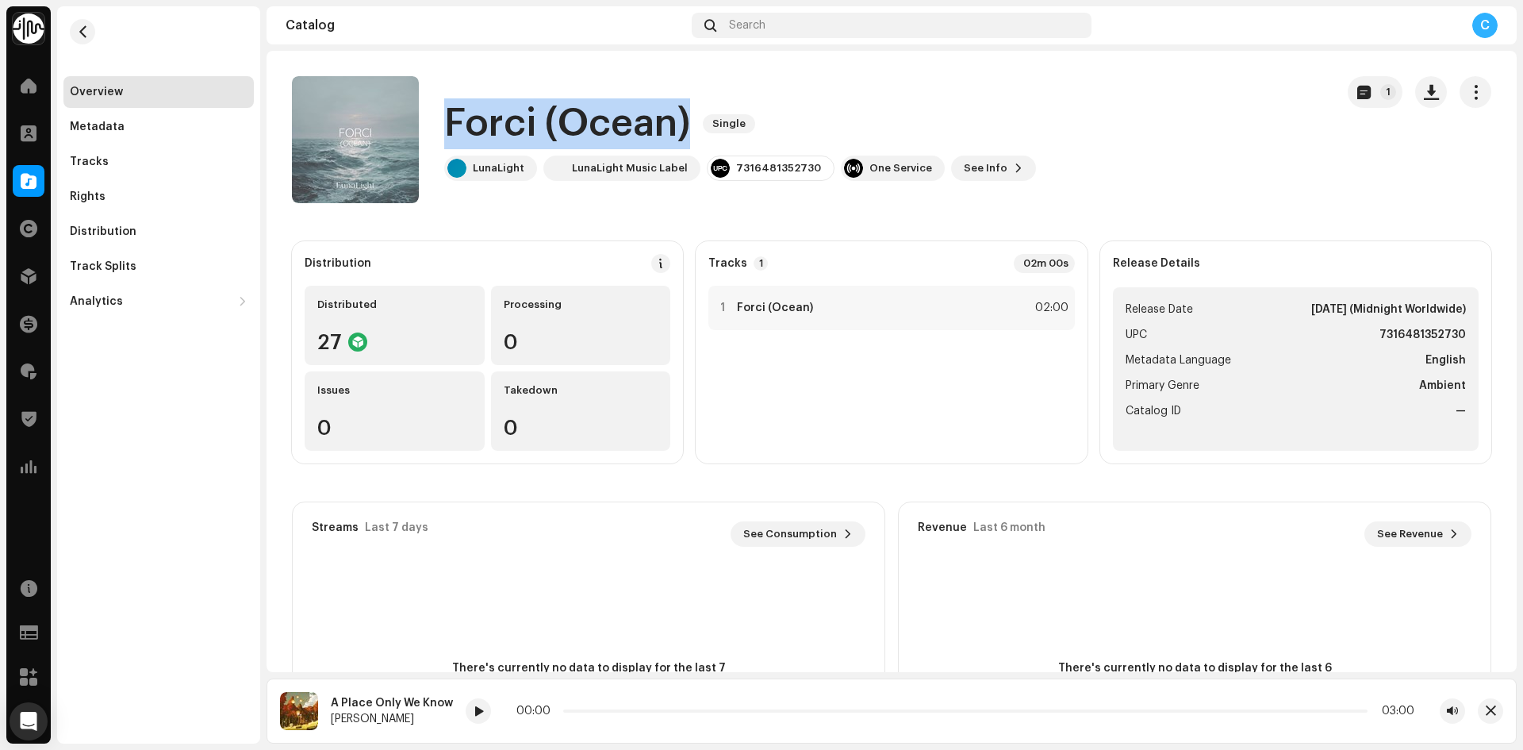
drag, startPoint x: 447, startPoint y: 126, endPoint x: 688, endPoint y: 129, distance: 240.4
click at [688, 129] on h1 "Forci (Ocean)" at bounding box center [567, 123] width 246 height 51
copy h1 "Forci (Ocean)"
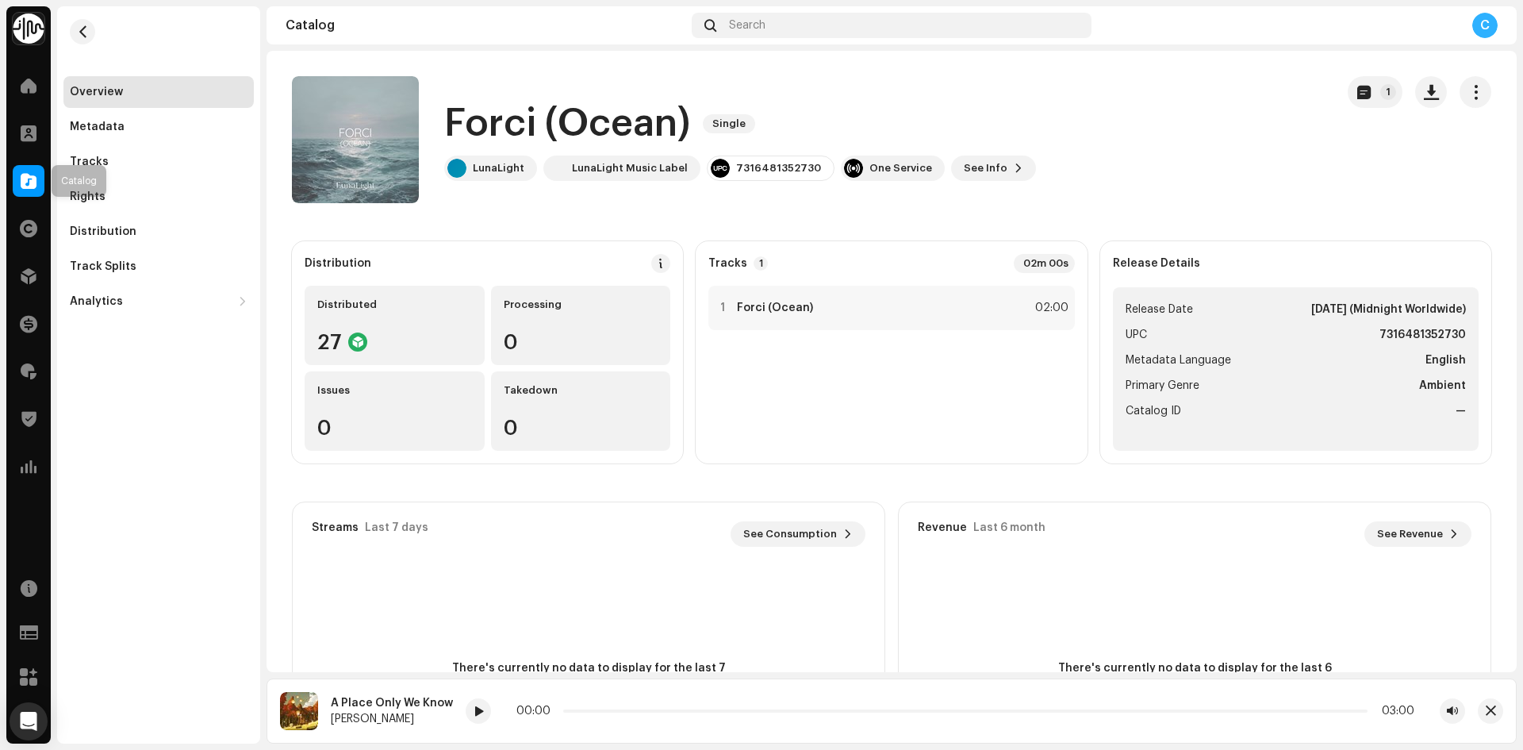
click at [29, 183] on span at bounding box center [29, 181] width 16 height 13
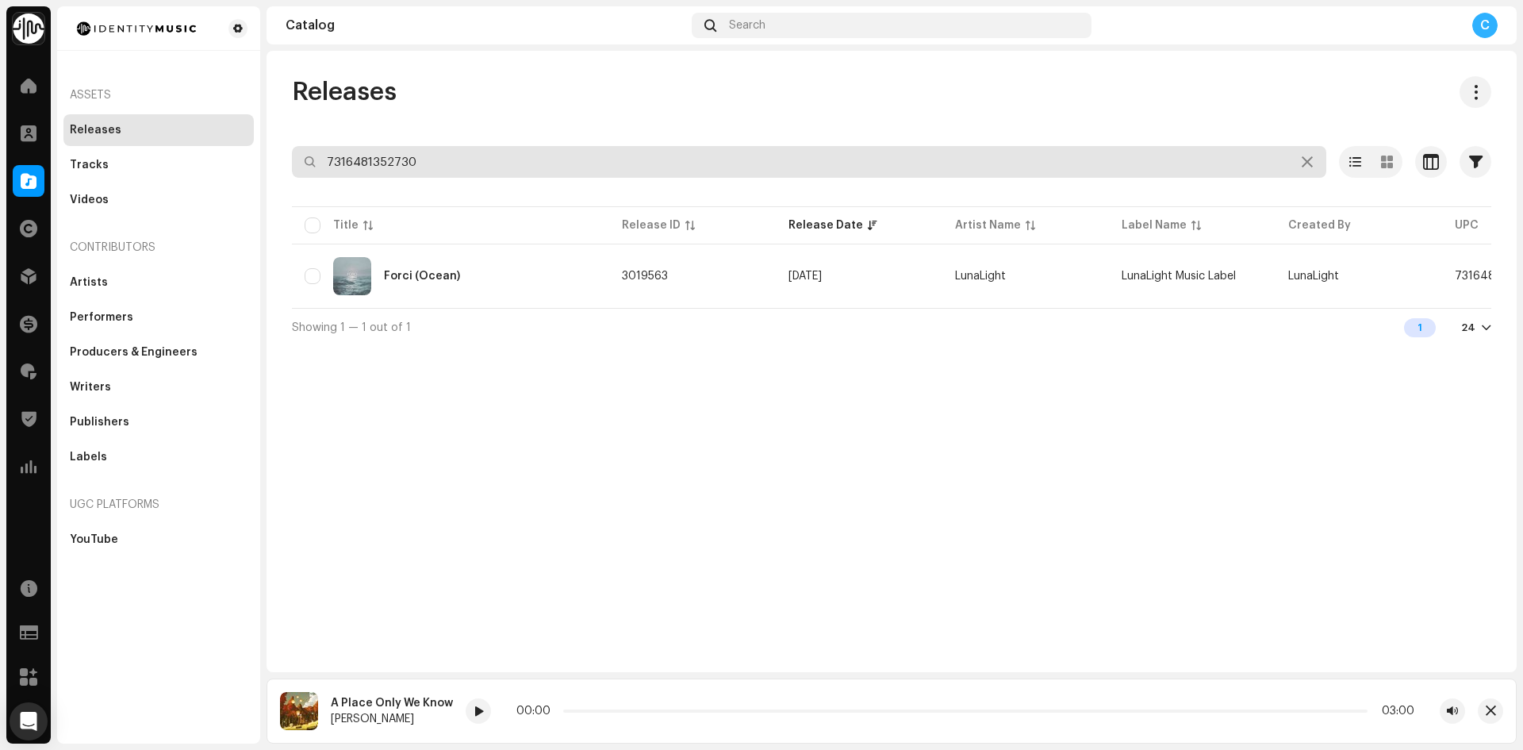
drag, startPoint x: 421, startPoint y: 161, endPoint x: 166, endPoint y: 129, distance: 257.5
click at [236, 142] on div "Identity Music Home Clients Catalog Rights Distribution Finance Royalties Trust…" at bounding box center [761, 375] width 1523 height 750
paste input "7316481019336"
type input "7316481019336"
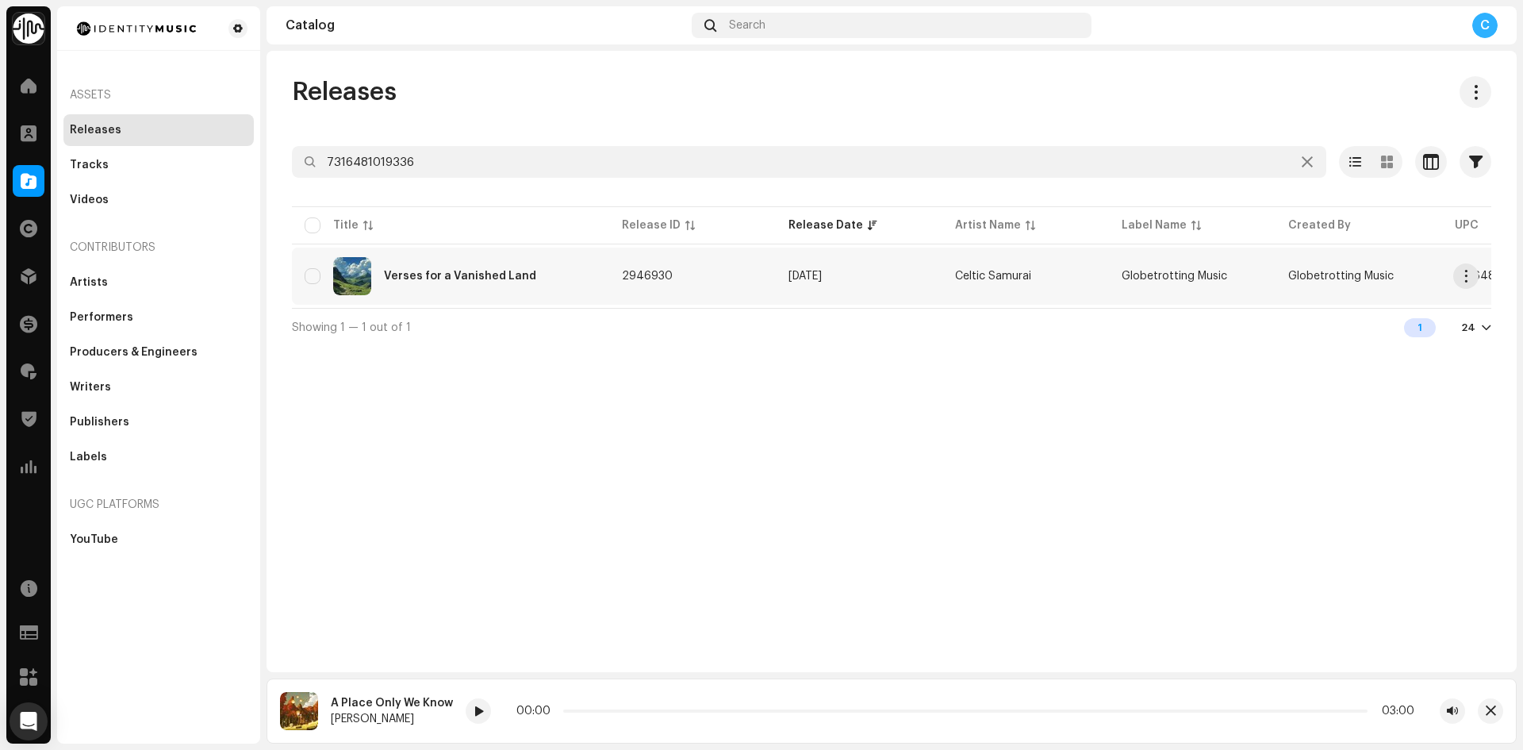
click at [578, 275] on div "Verses for a Vanished Land" at bounding box center [451, 276] width 292 height 38
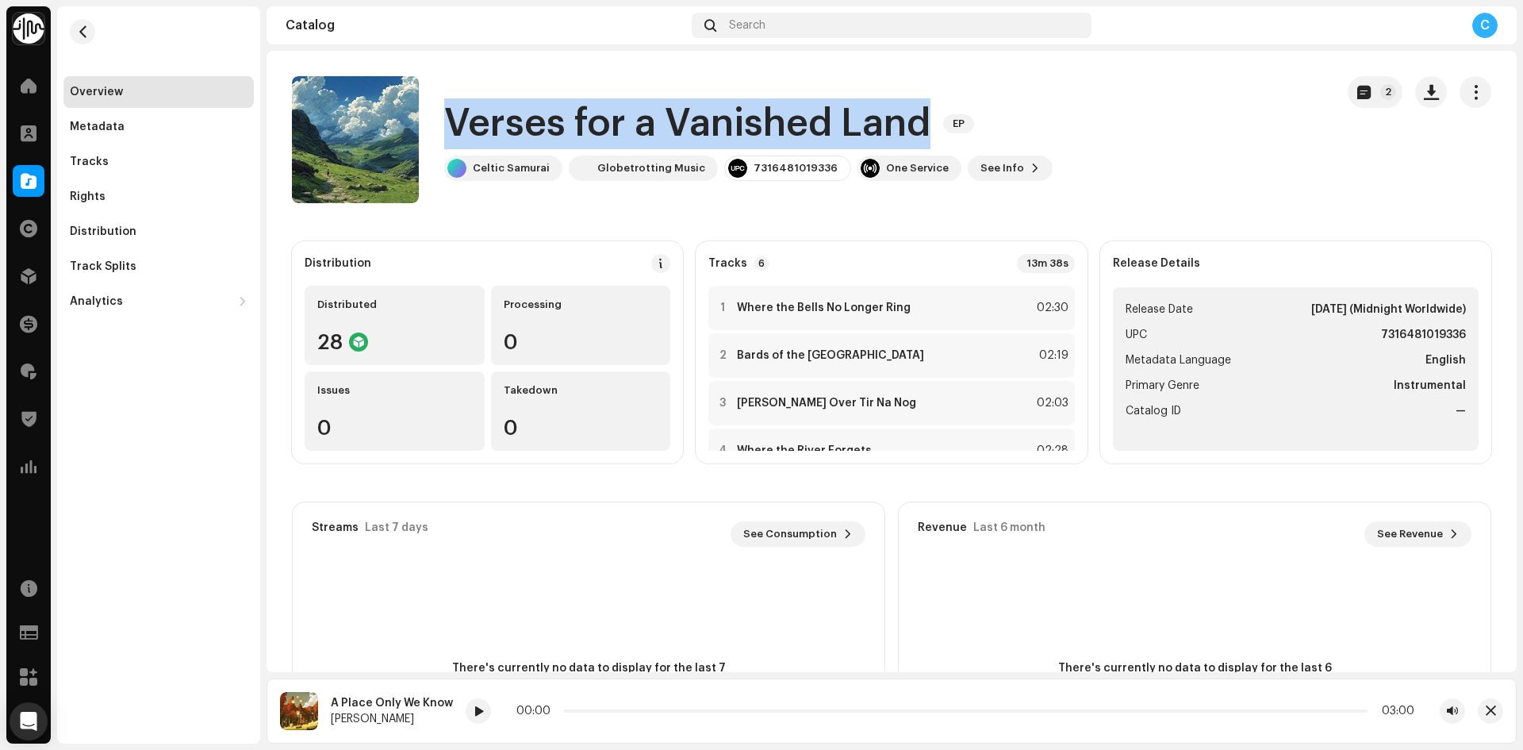
drag, startPoint x: 441, startPoint y: 120, endPoint x: 926, endPoint y: 124, distance: 484.7
click at [926, 124] on div "Verses for a Vanished Land EP Celtic Samurai Globetrotting Music 7316481019336 …" at bounding box center [807, 139] width 1031 height 127
copy h1 "Verses for a Vanished Land"
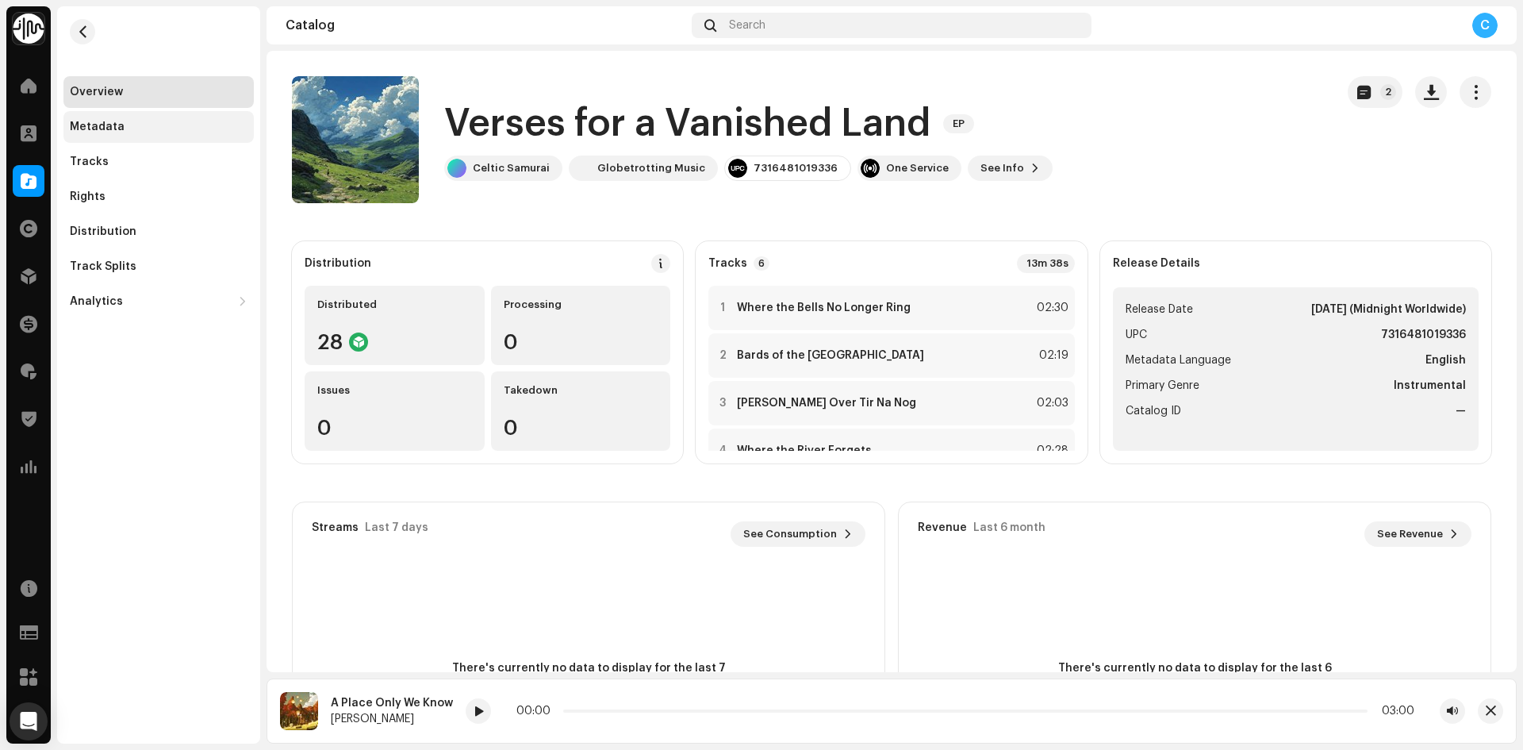
click at [197, 116] on div "Metadata" at bounding box center [158, 127] width 190 height 32
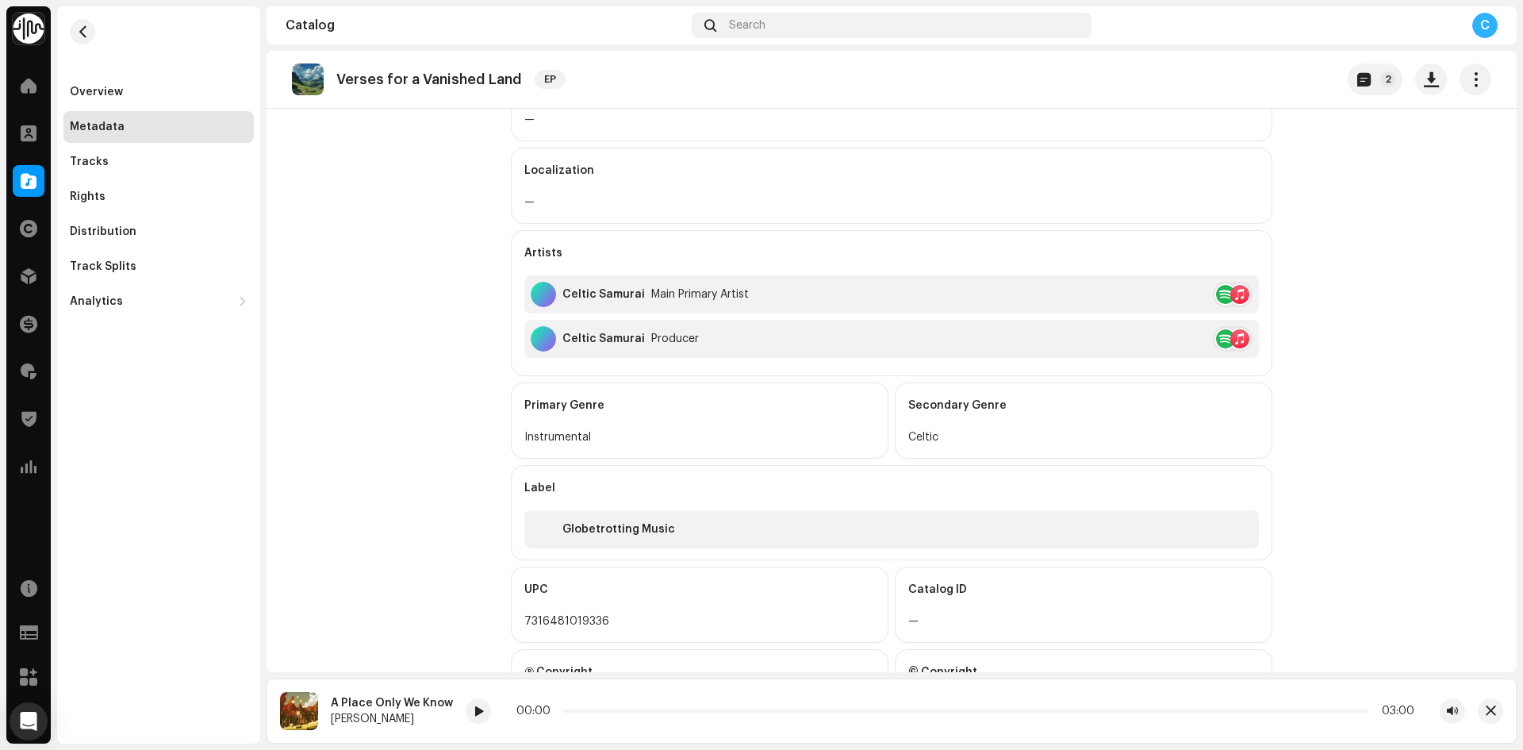
scroll to position [317, 0]
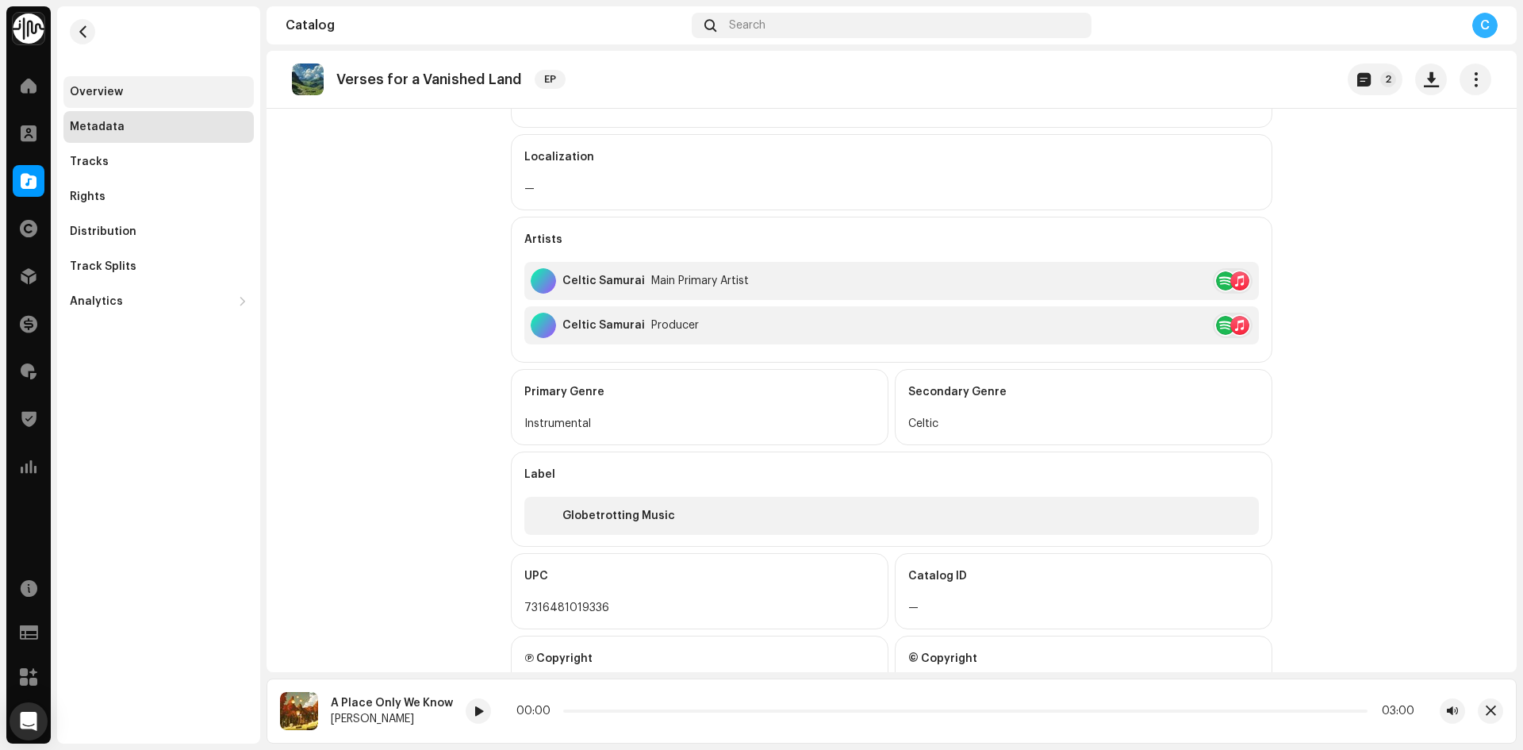
click at [191, 81] on div "Overview" at bounding box center [158, 92] width 190 height 32
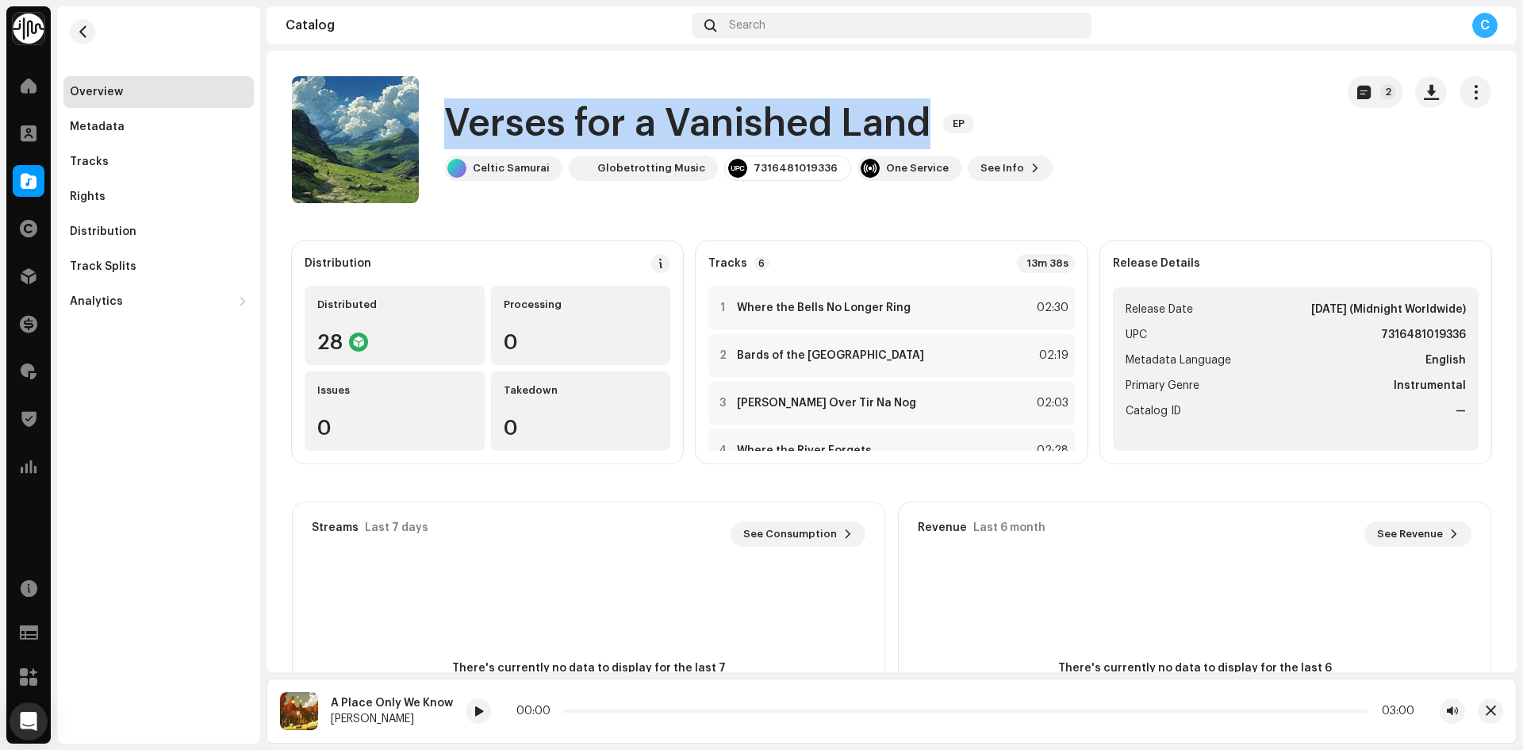
drag, startPoint x: 449, startPoint y: 111, endPoint x: 940, endPoint y: 116, distance: 491.1
click at [940, 116] on div "Verses for a Vanished Land EP" at bounding box center [748, 123] width 608 height 51
copy div "Verses for a Vanished Land EP"
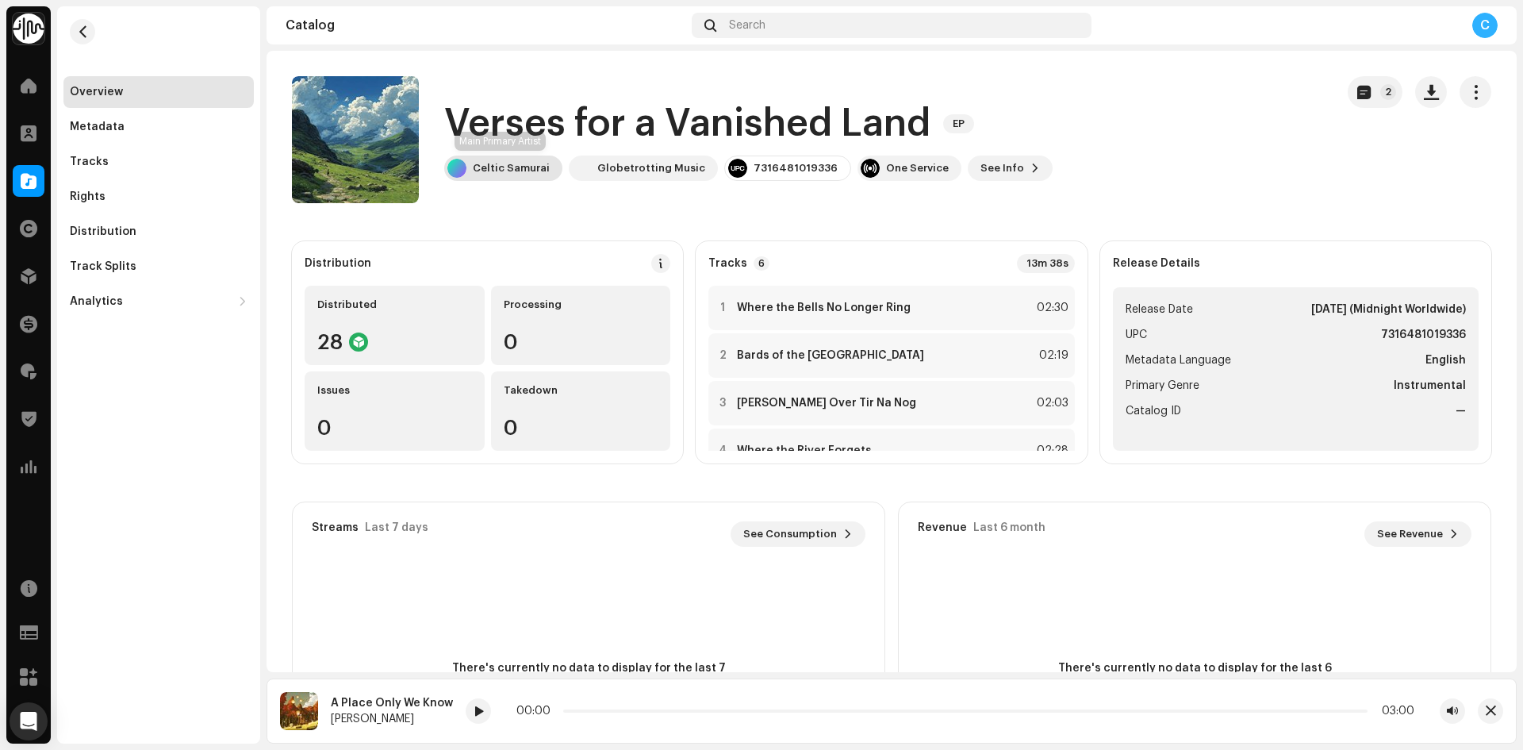
click at [482, 157] on div "Celtic Samurai" at bounding box center [503, 167] width 118 height 25
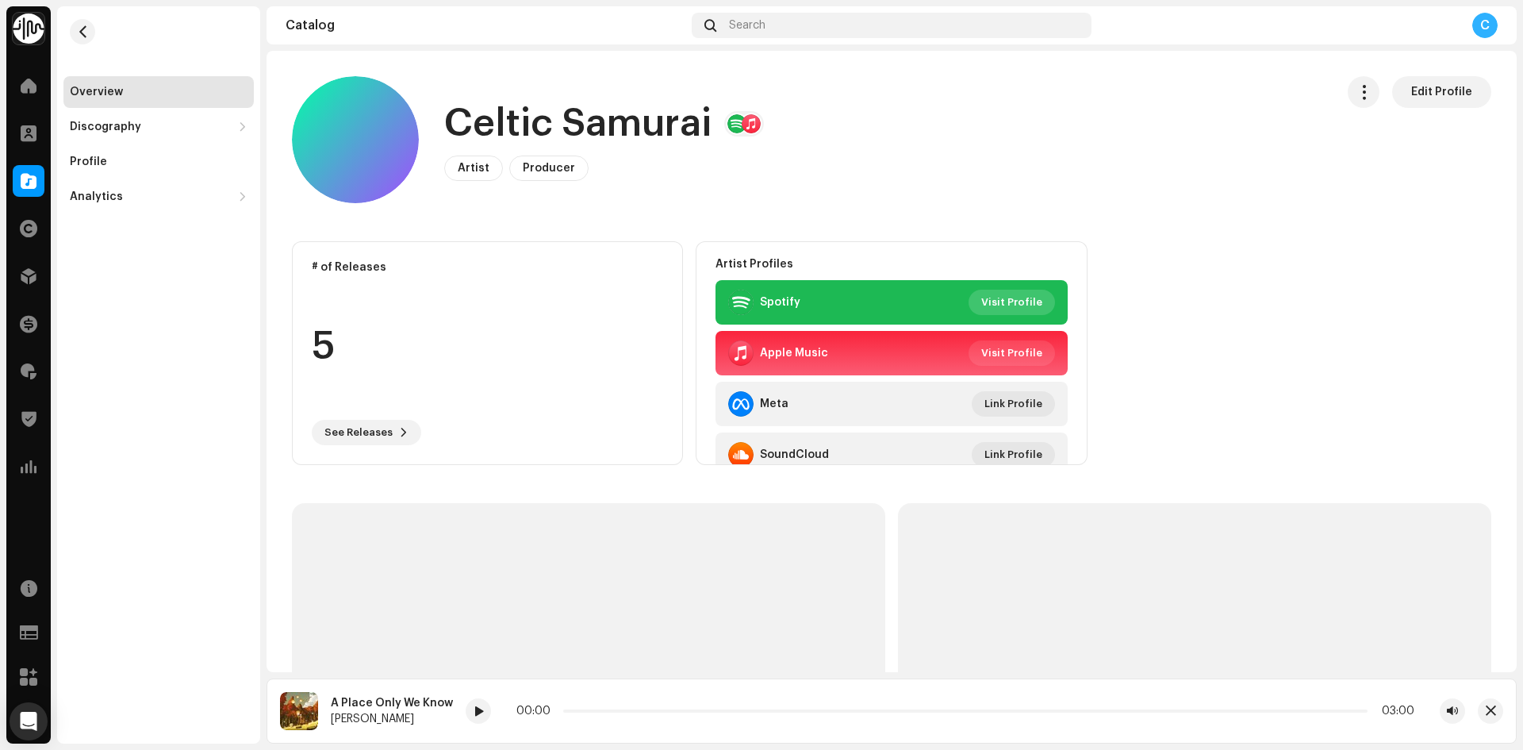
click at [991, 294] on span "Visit Profile" at bounding box center [1011, 302] width 61 height 32
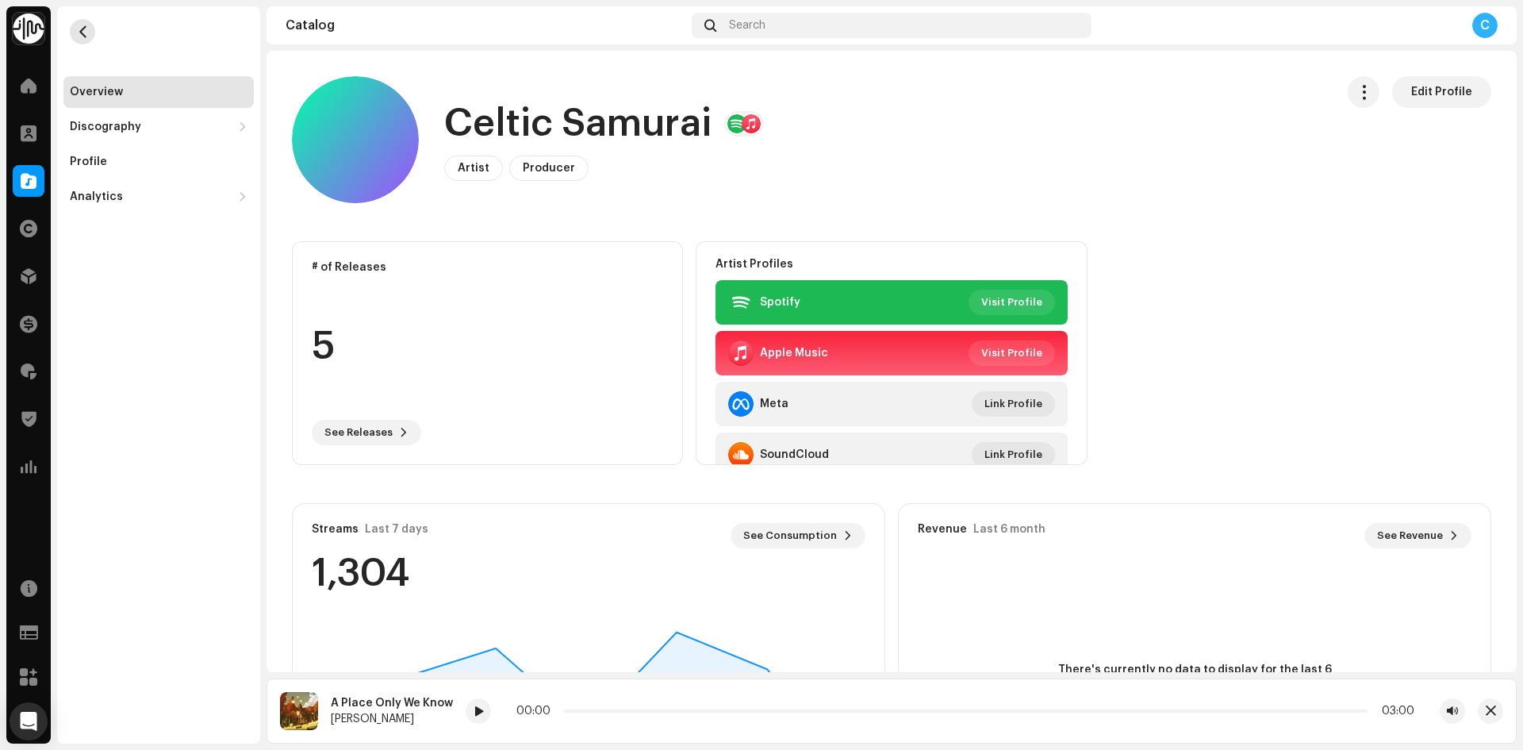
click at [81, 30] on span "button" at bounding box center [83, 31] width 12 height 13
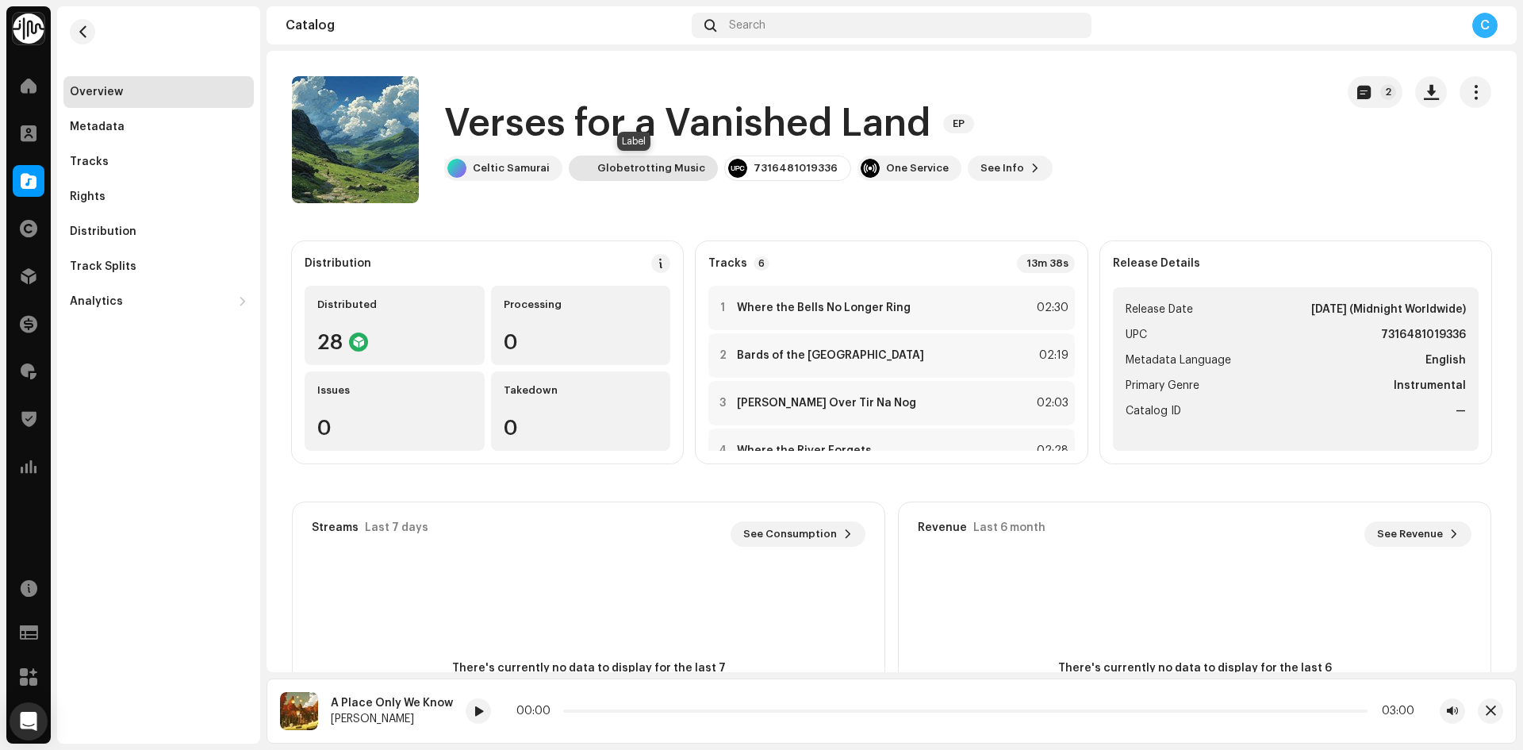
click at [606, 167] on div "Globetrotting Music" at bounding box center [651, 168] width 108 height 13
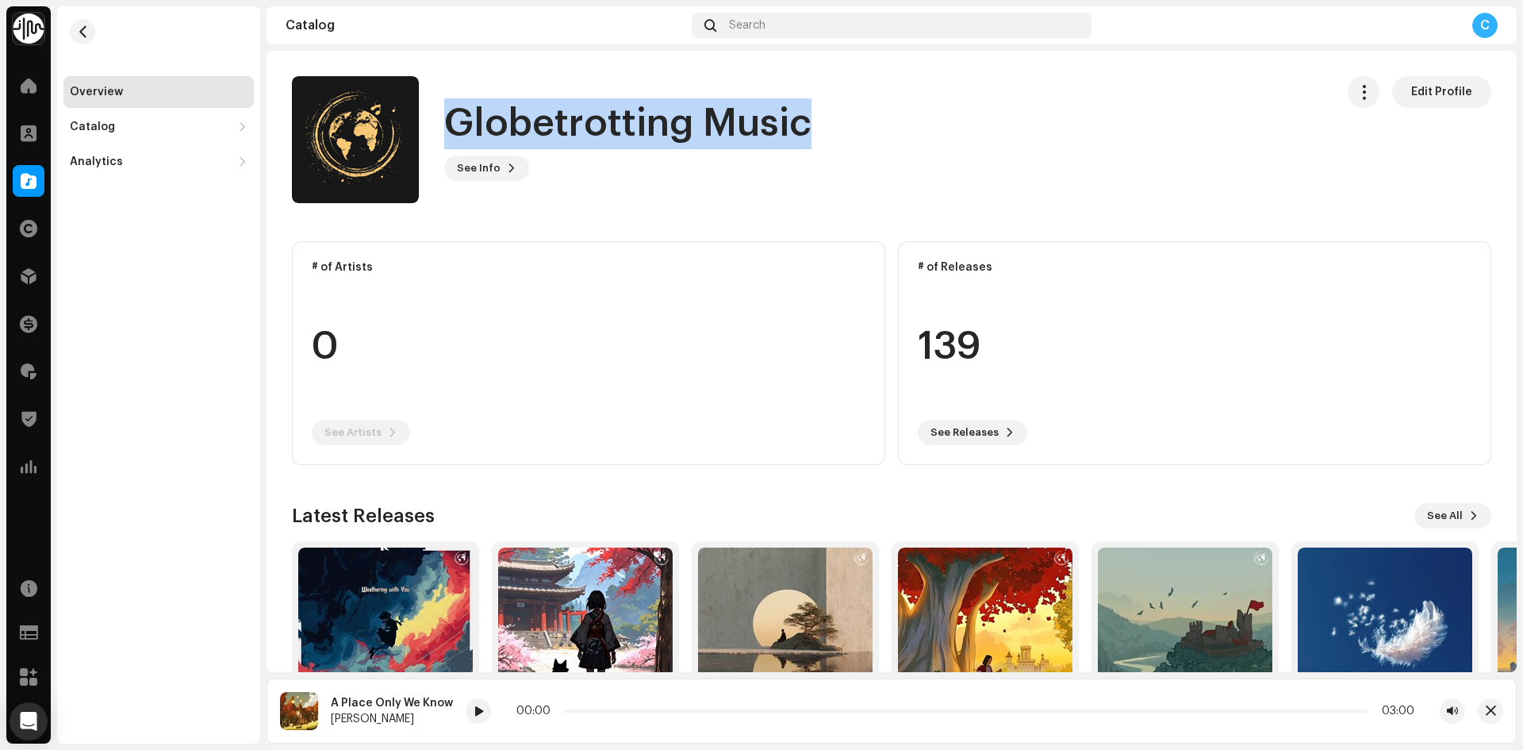
drag, startPoint x: 443, startPoint y: 124, endPoint x: 847, endPoint y: 144, distance: 405.1
click at [847, 144] on div "Globetrotting Music See Info Edit Profile" at bounding box center [807, 139] width 1031 height 127
copy h1 "Globetrotting Music"
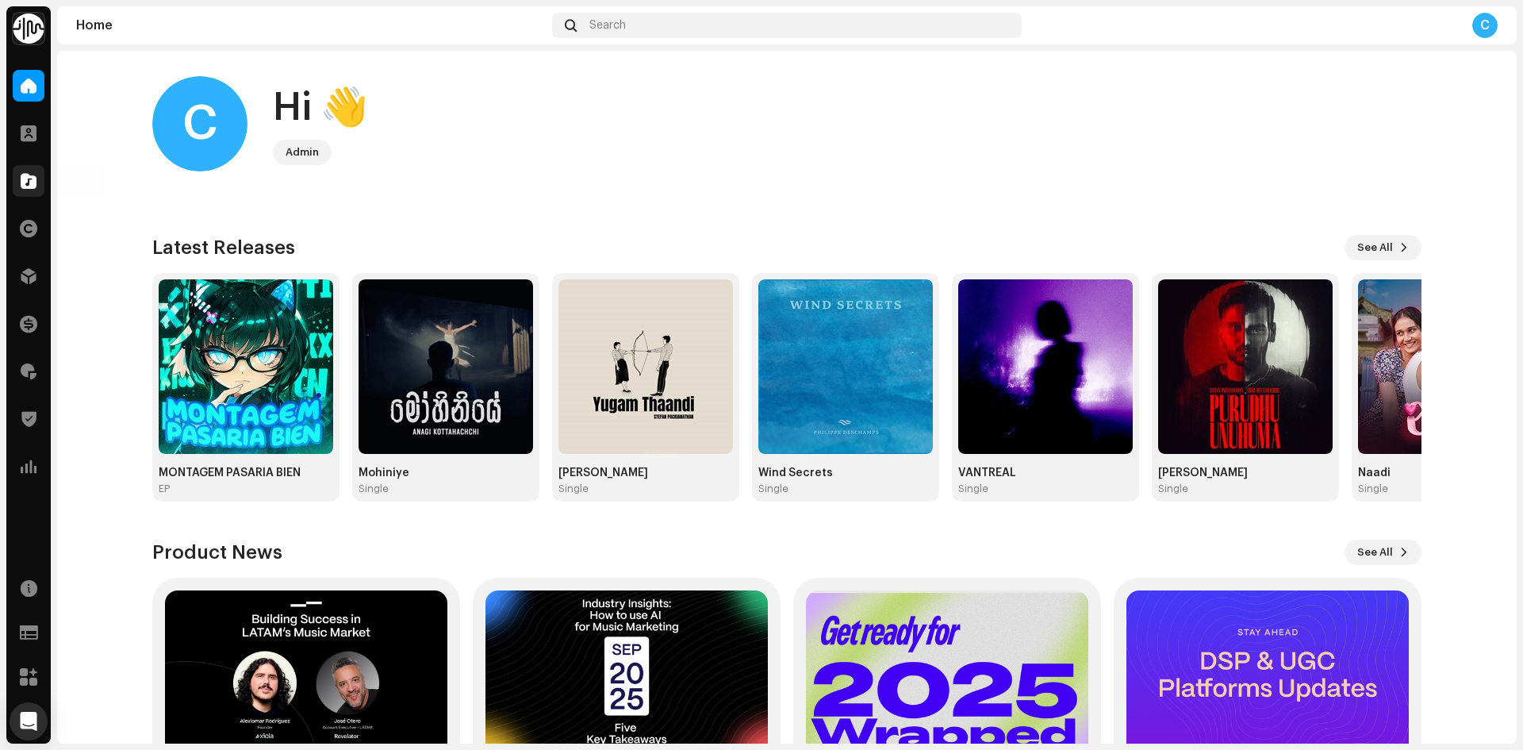
click at [21, 175] on span at bounding box center [29, 181] width 16 height 13
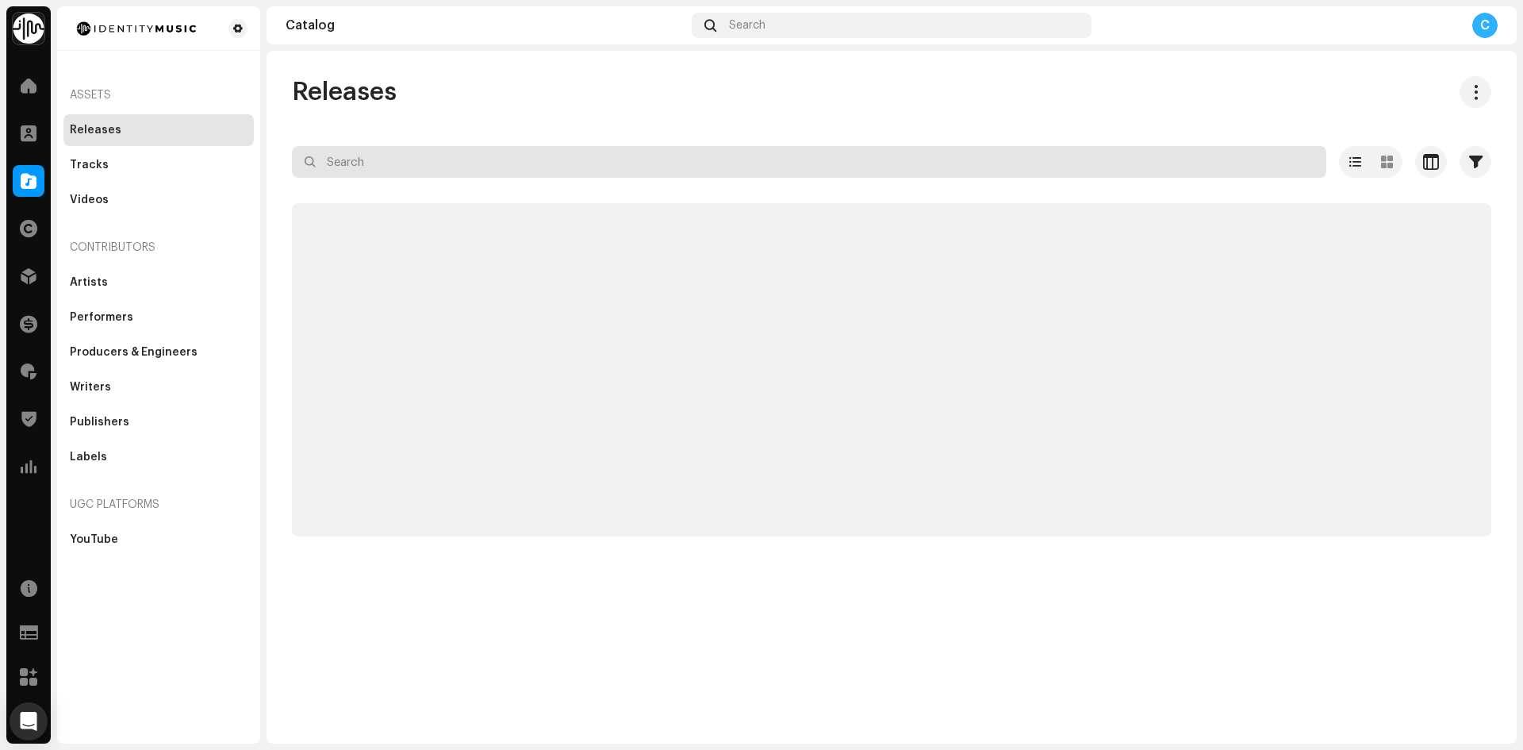
click at [391, 163] on input "text" at bounding box center [809, 162] width 1034 height 32
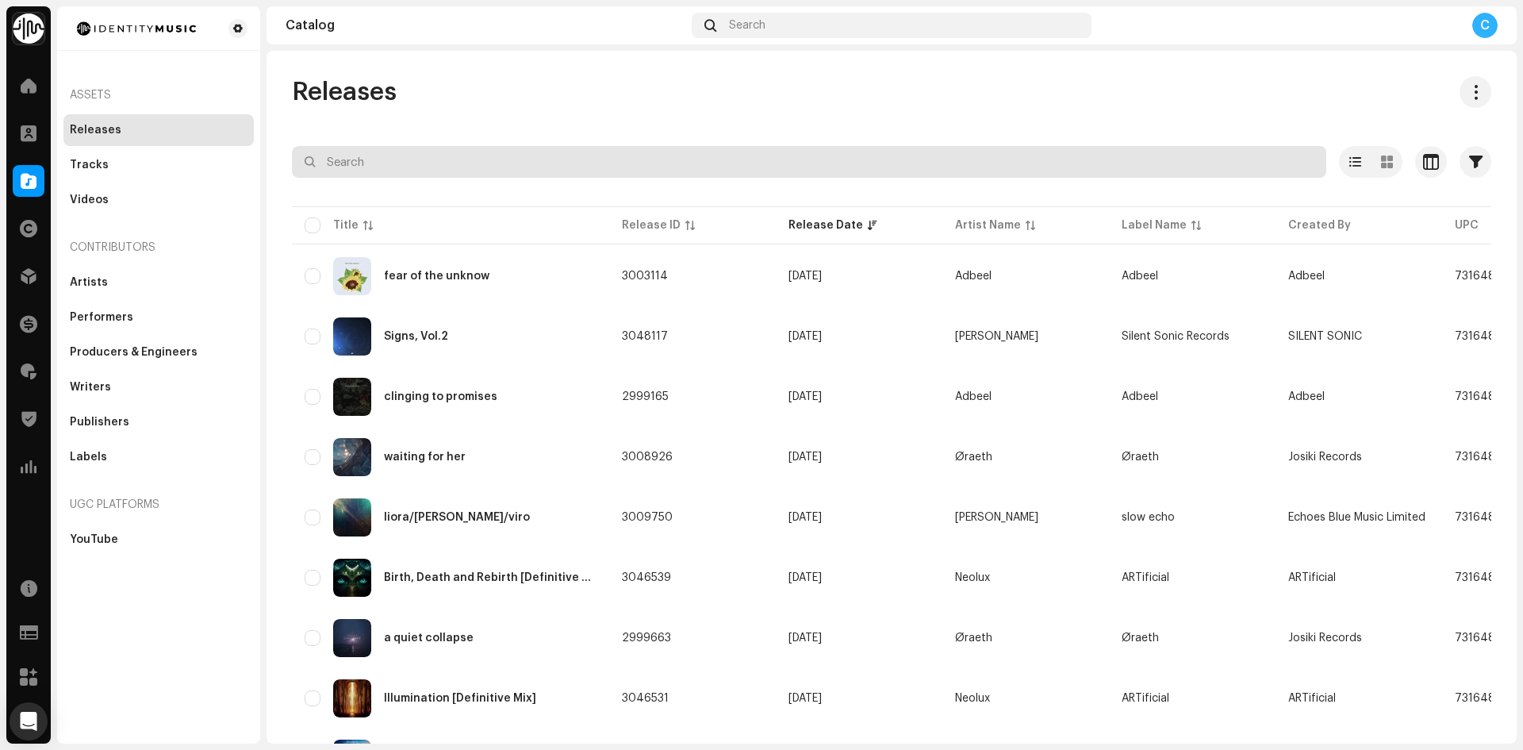
paste input "Ashes of the Pilgrim Song"
type input "Ashes of the Pilgrim Song"
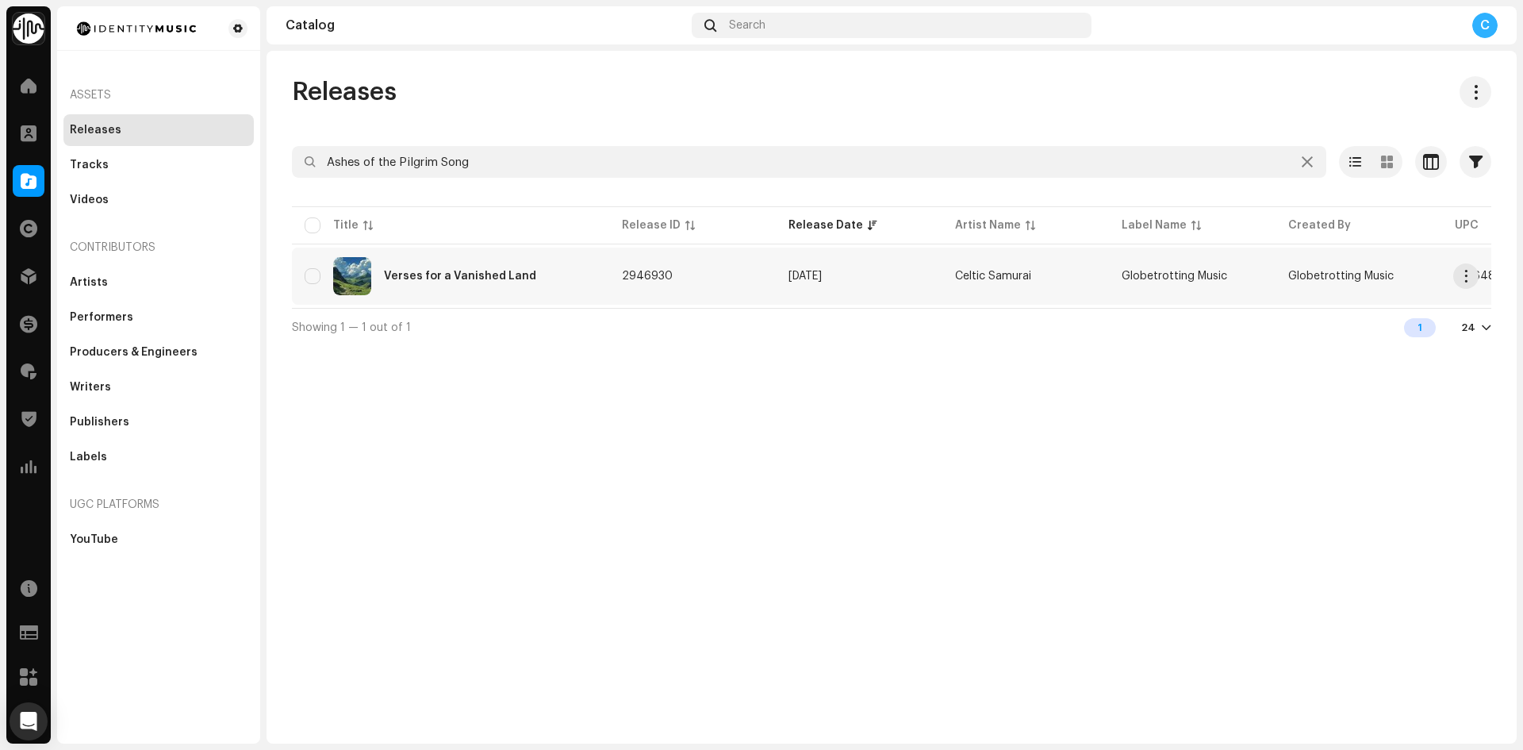
click at [453, 278] on div "Verses for a Vanished Land" at bounding box center [460, 276] width 152 height 11
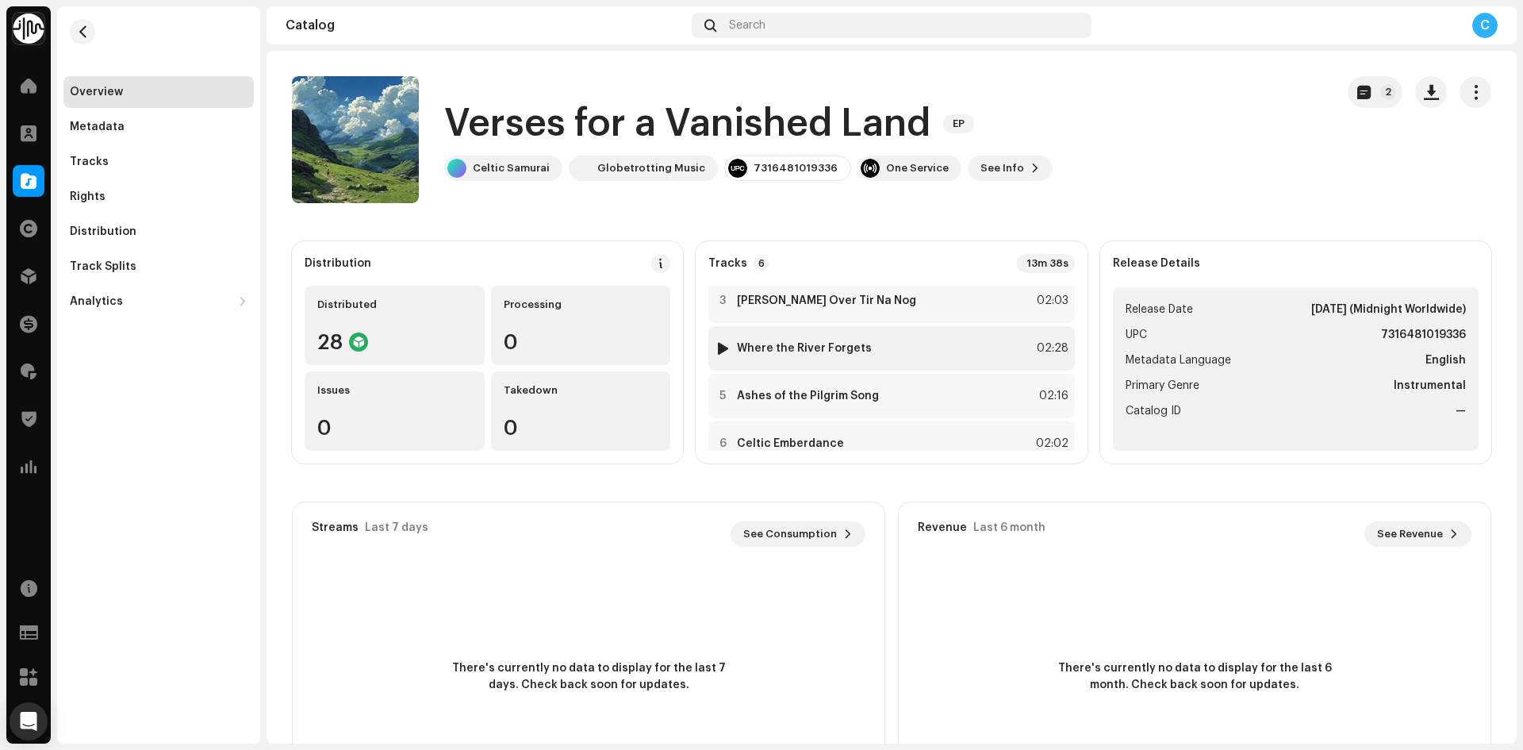
scroll to position [130, 0]
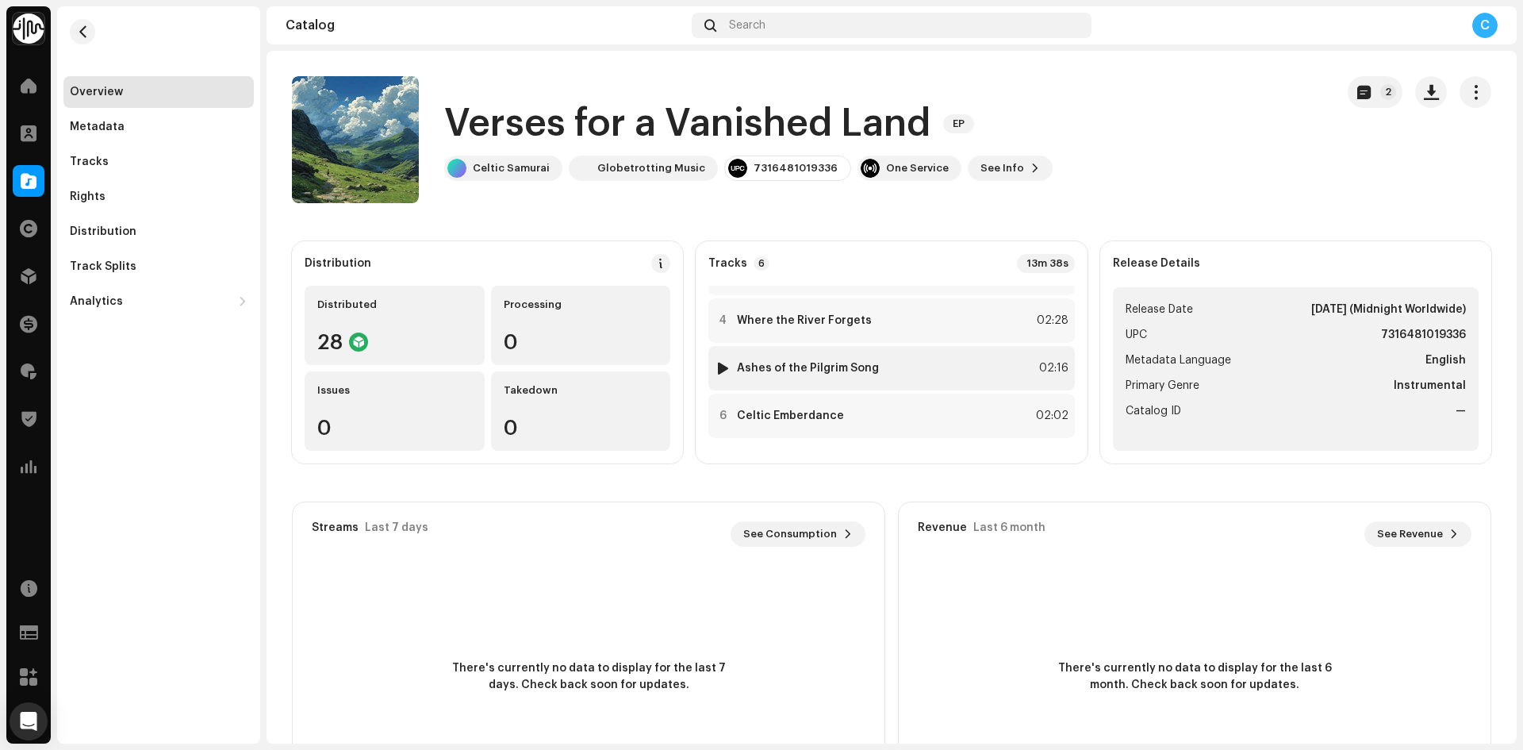
click at [720, 368] on div at bounding box center [723, 368] width 12 height 13
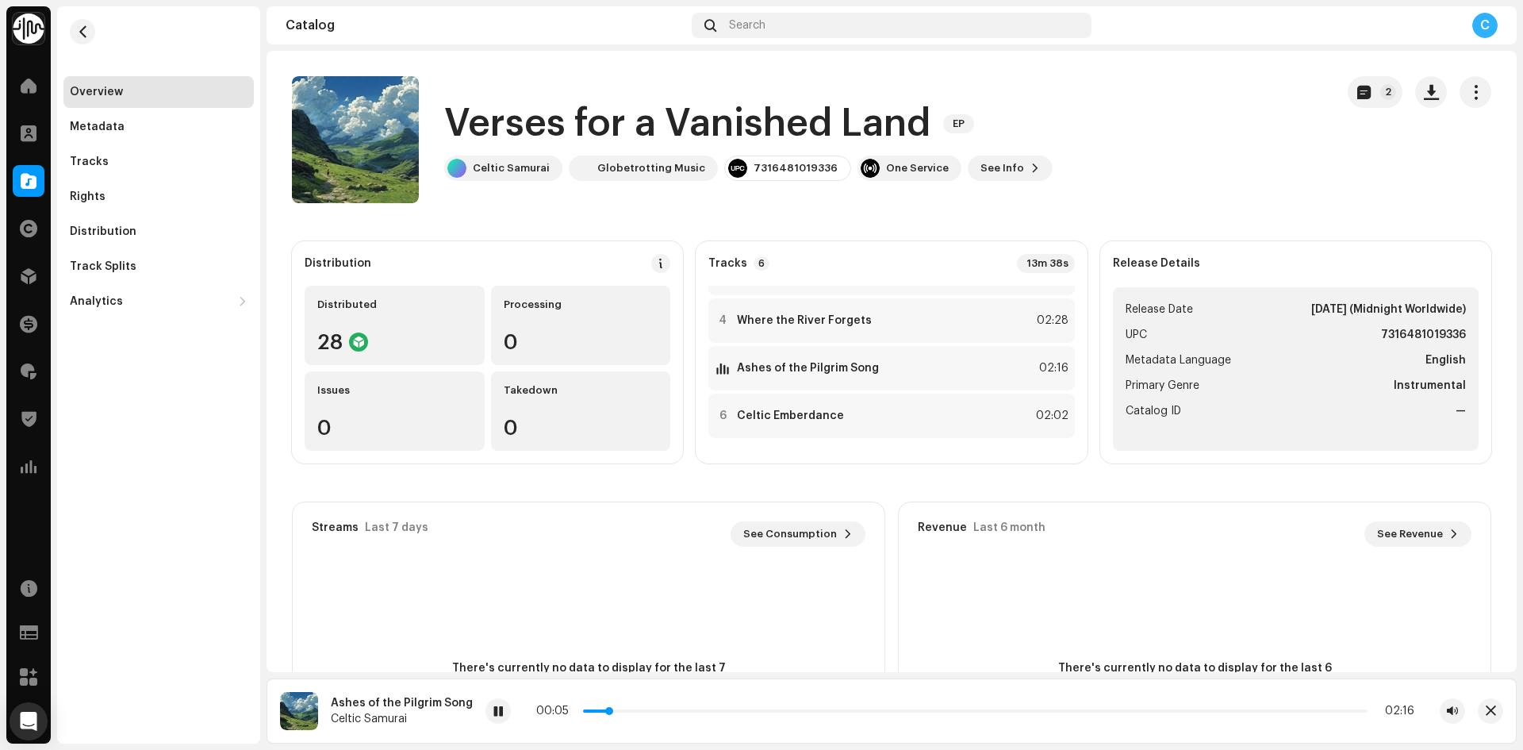
drag, startPoint x: 602, startPoint y: 710, endPoint x: 669, endPoint y: 710, distance: 66.6
click at [669, 710] on p-slider at bounding box center [975, 710] width 785 height 3
click at [493, 716] on span at bounding box center [498, 711] width 10 height 13
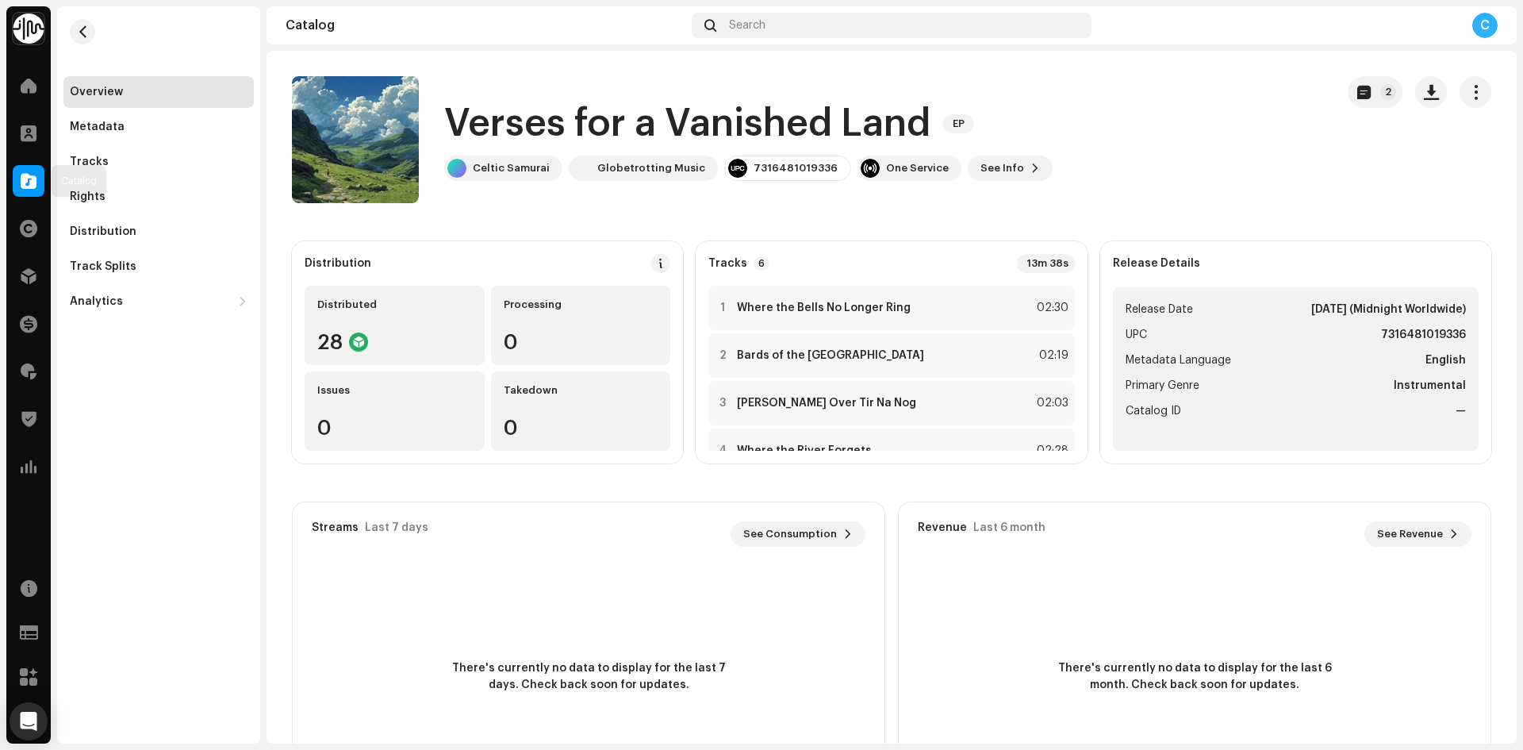
click at [25, 187] on span at bounding box center [29, 181] width 16 height 13
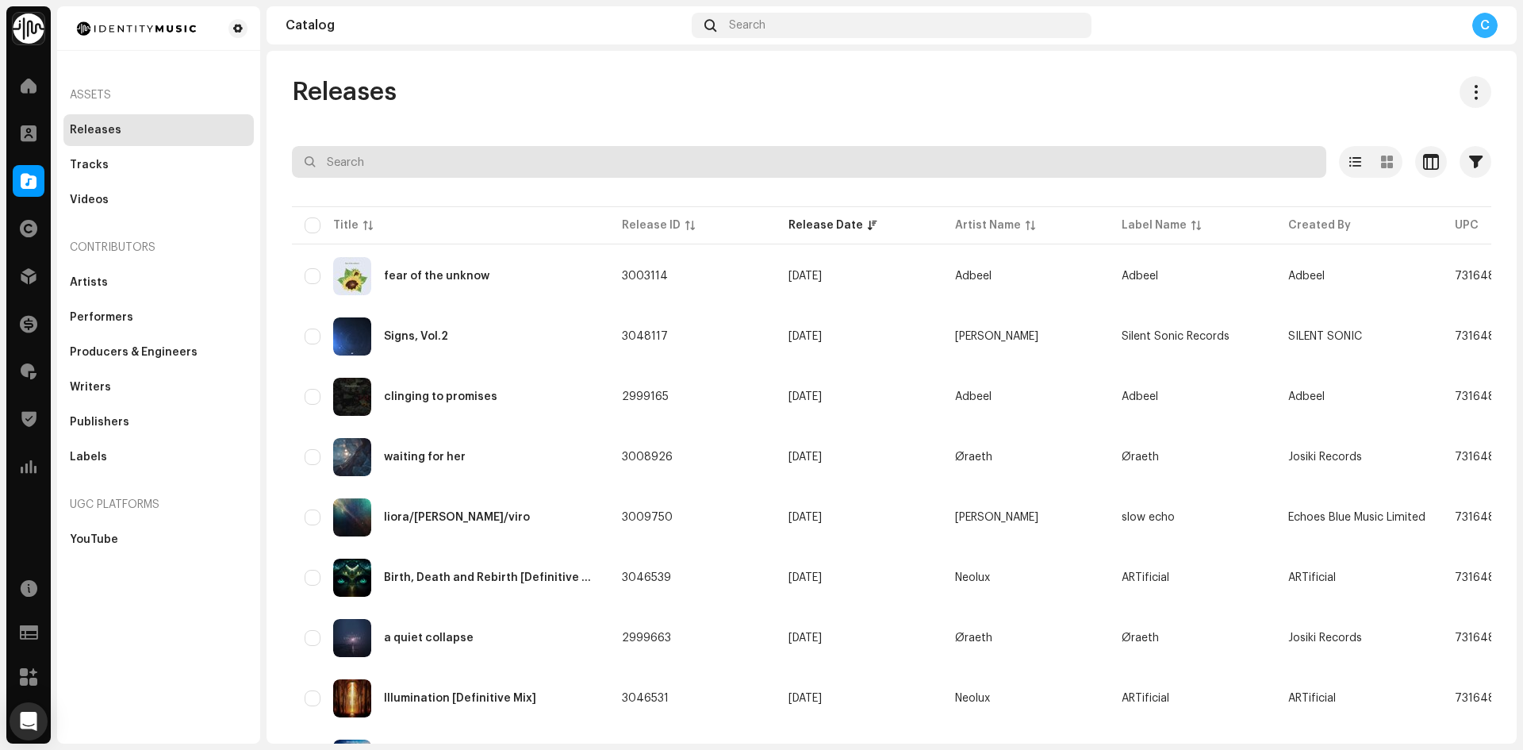
click at [393, 159] on input "text" at bounding box center [809, 162] width 1034 height 32
paste input "7316481384502"
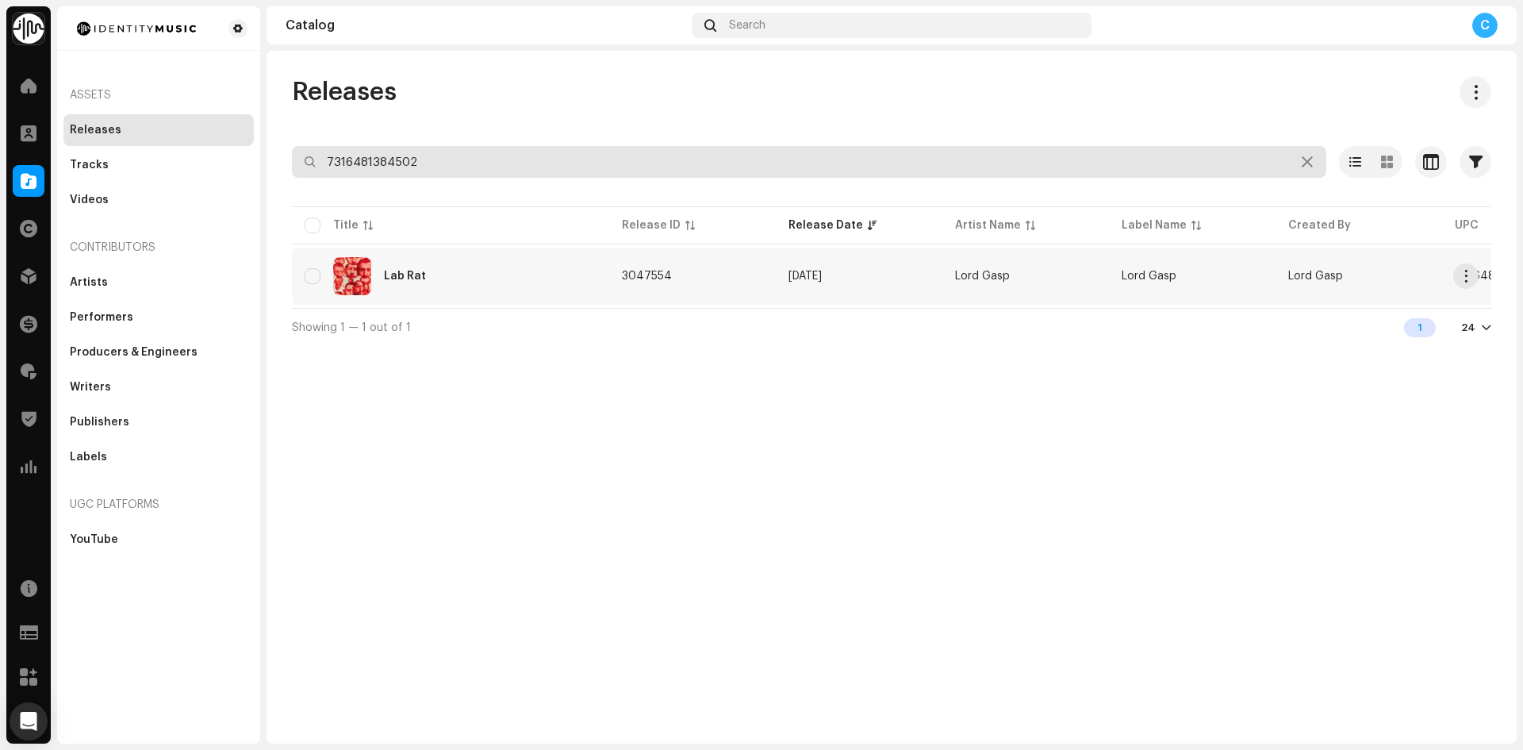
type input "7316481384502"
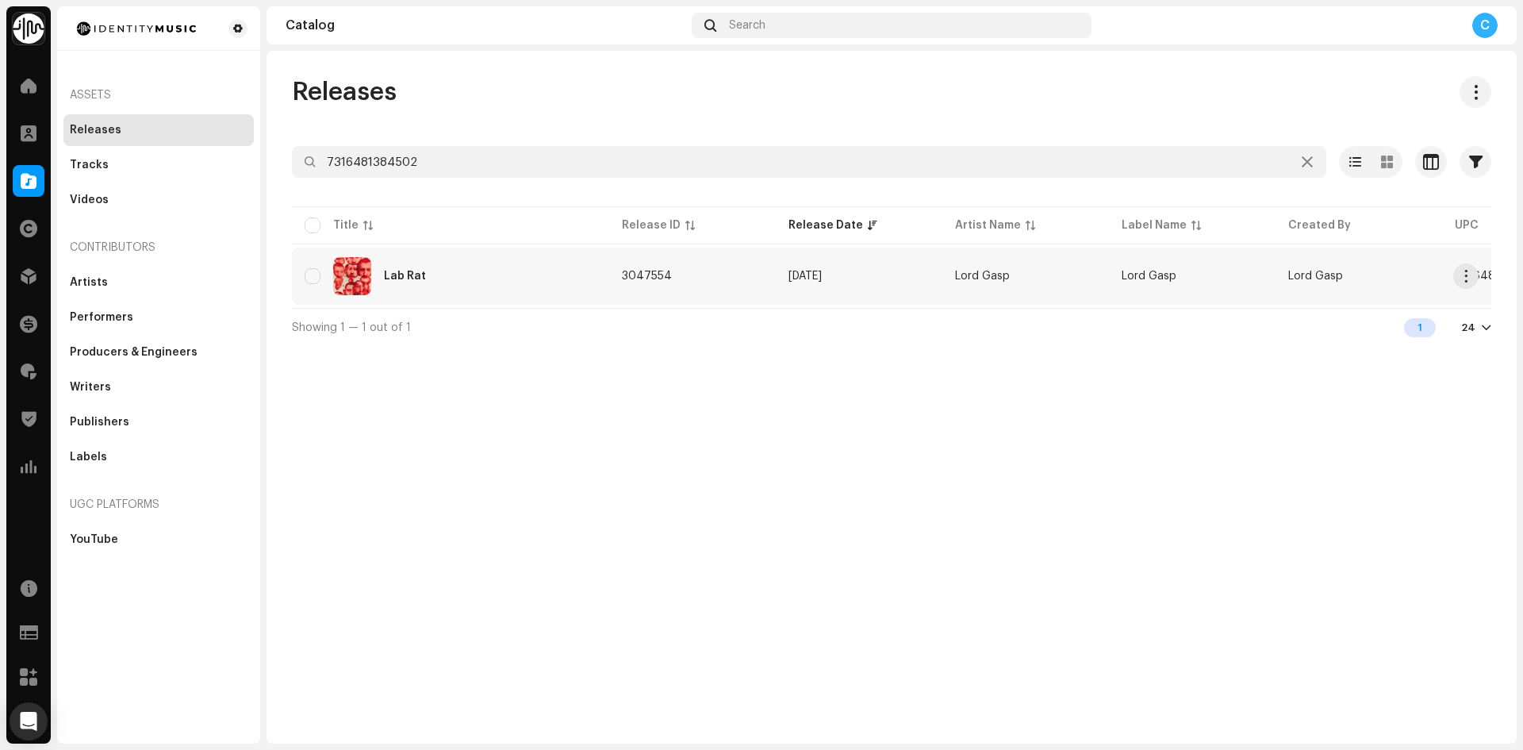
click at [511, 271] on div "Lab Rat" at bounding box center [451, 276] width 292 height 38
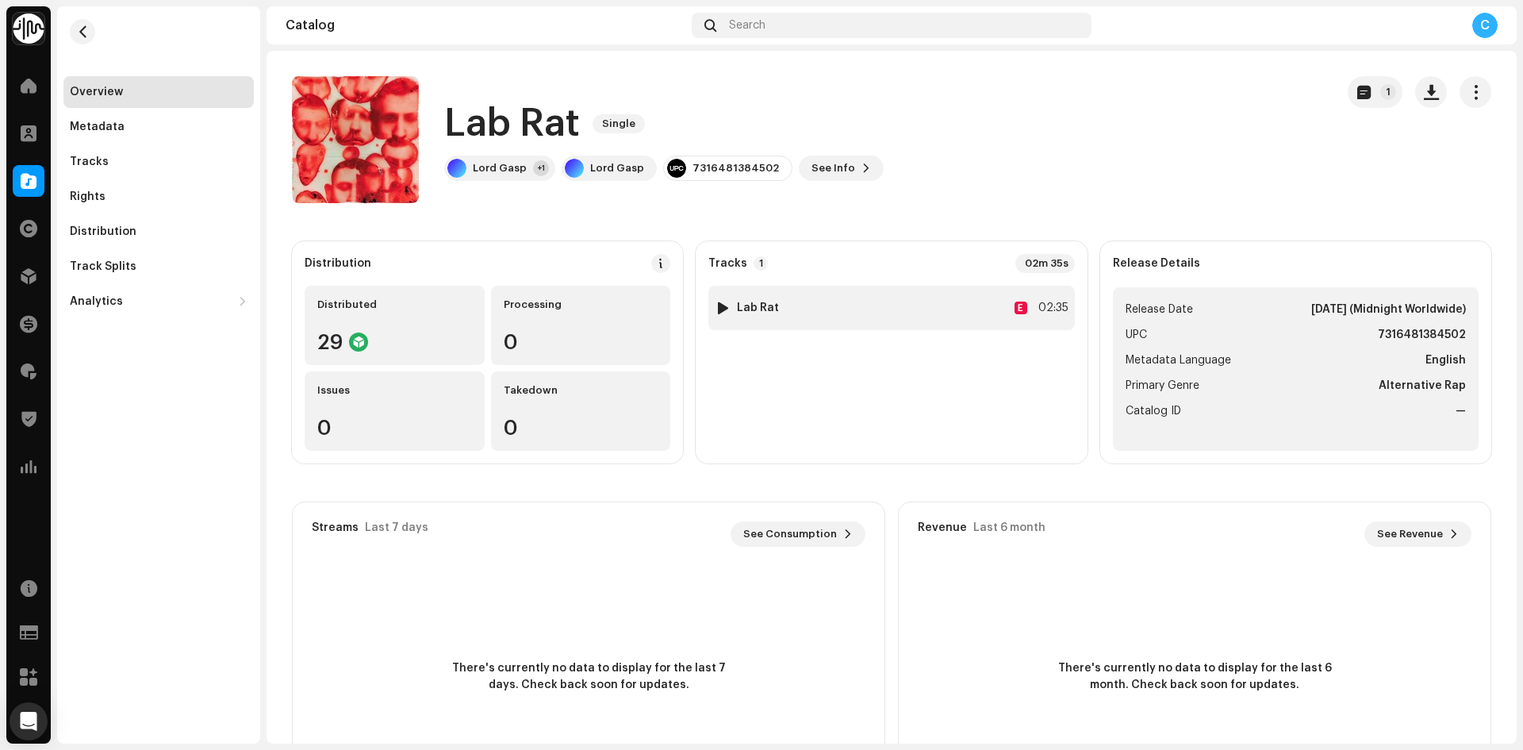
click at [710, 305] on div "1 Lab Rat E 02:35" at bounding box center [891, 308] width 366 height 44
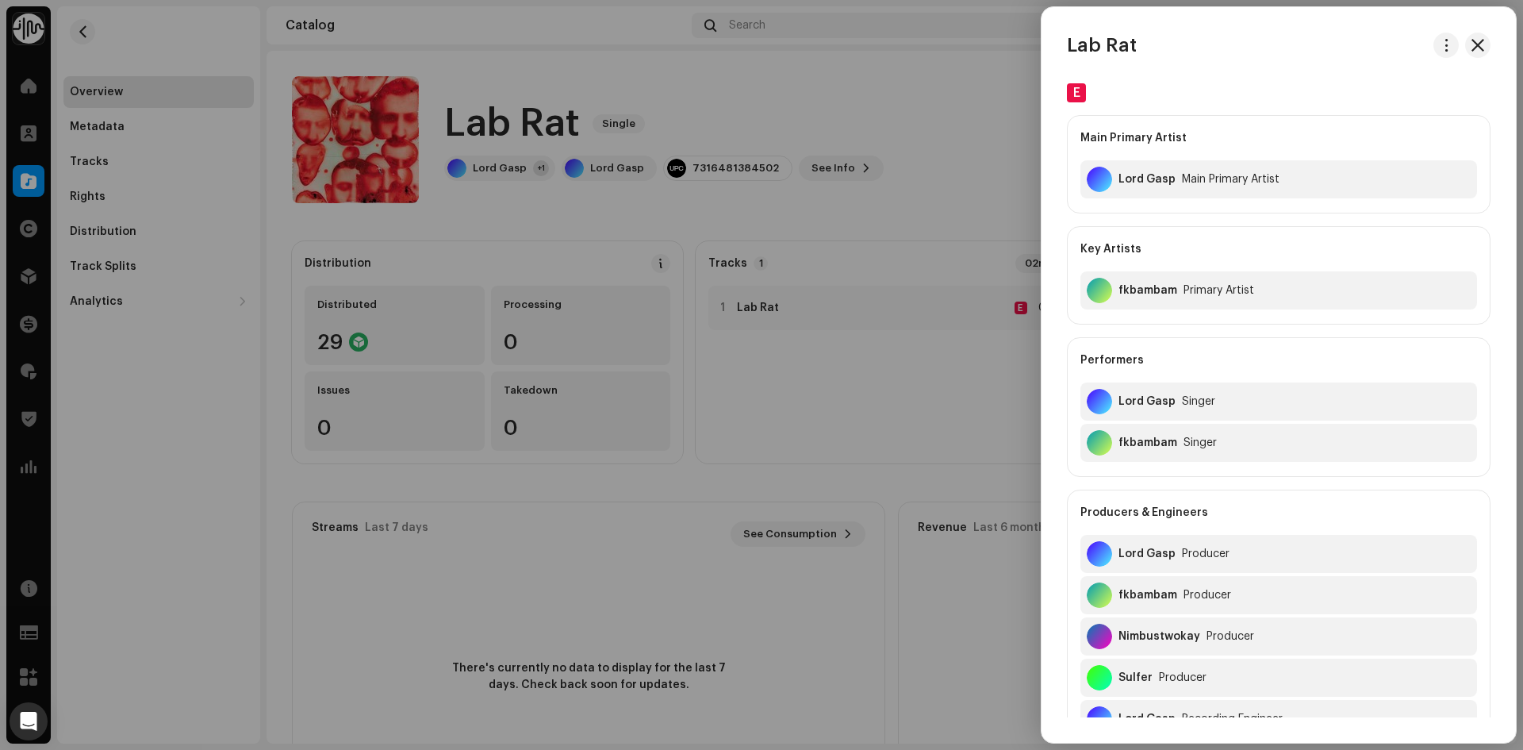
click at [714, 306] on div at bounding box center [761, 375] width 1523 height 750
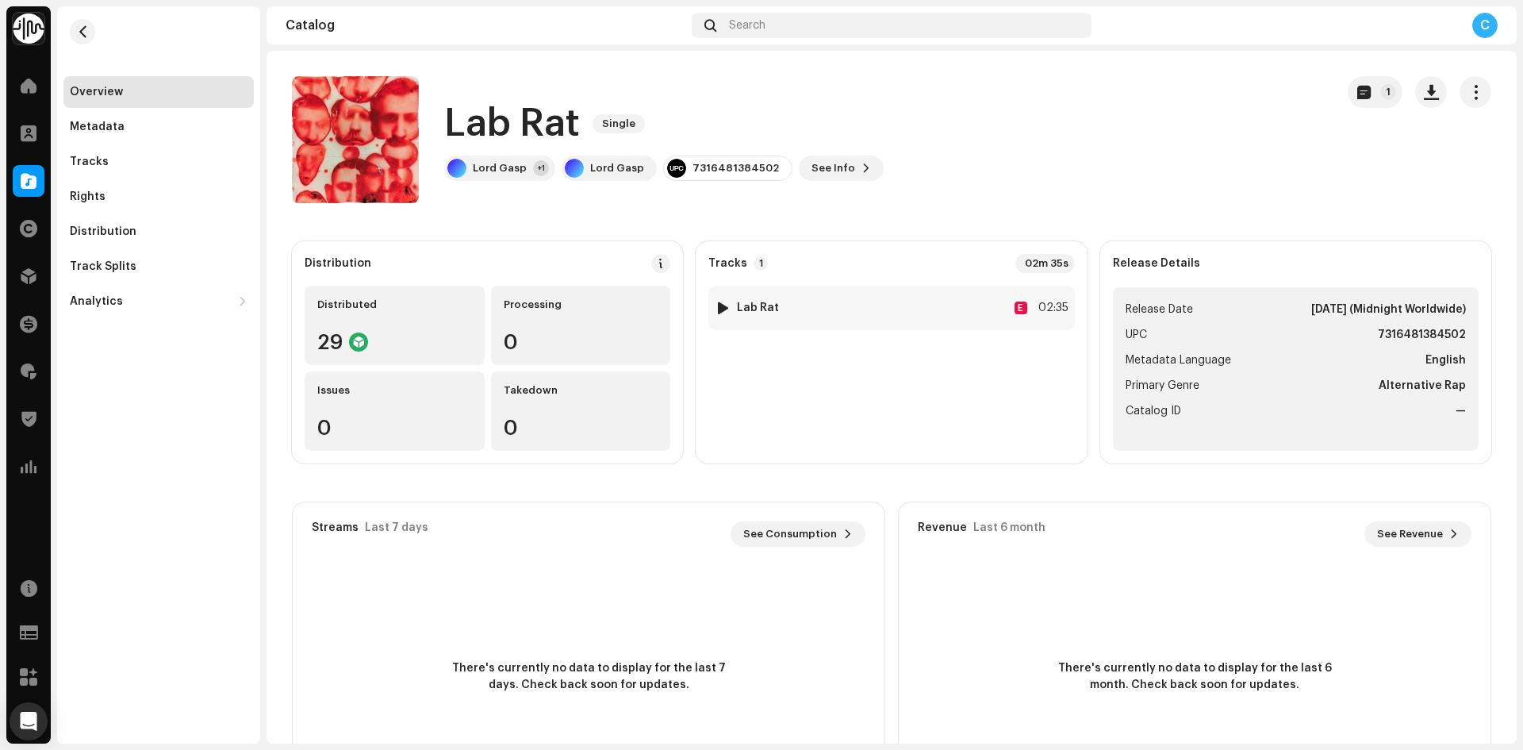
click at [717, 306] on div at bounding box center [723, 307] width 12 height 13
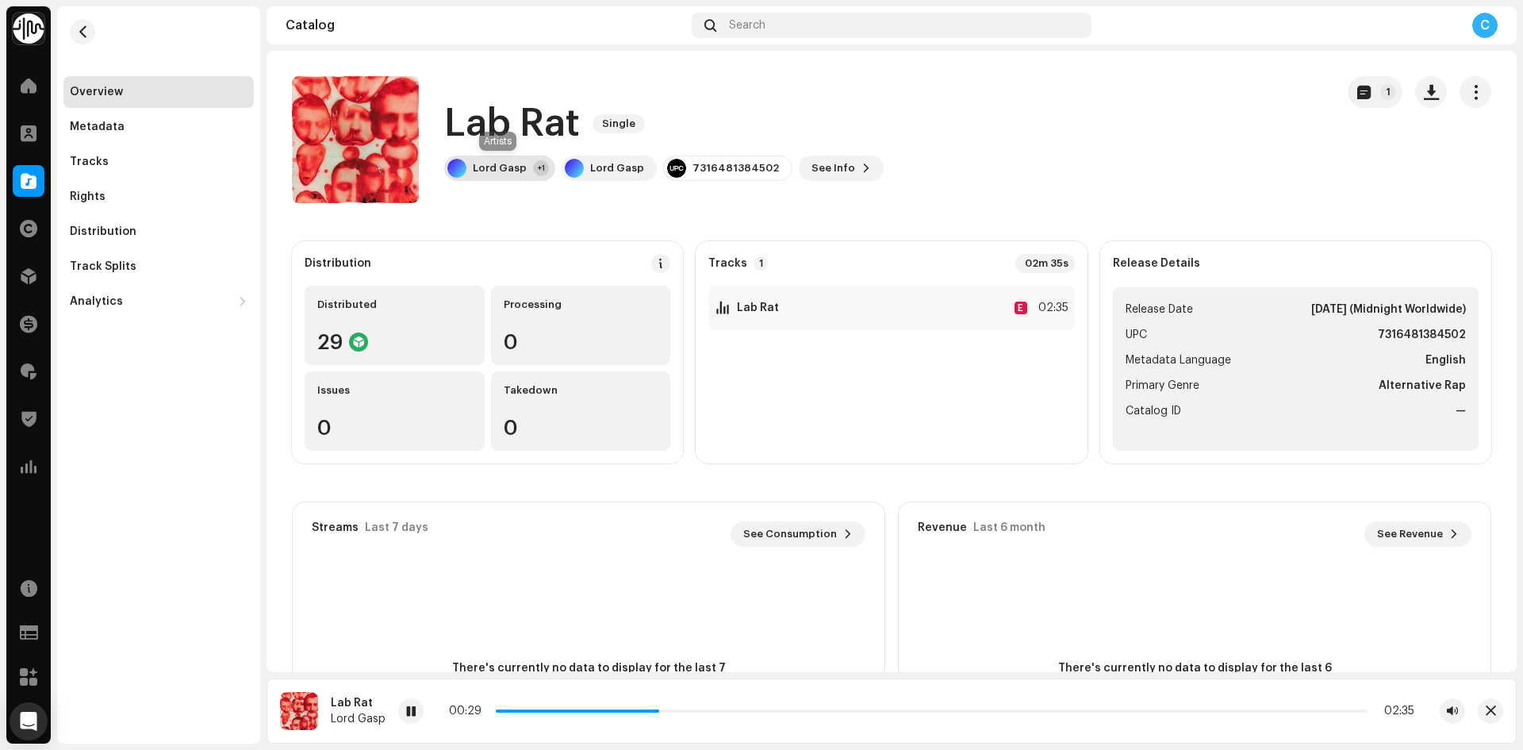
click at [516, 163] on div "Lord Gasp" at bounding box center [500, 168] width 54 height 13
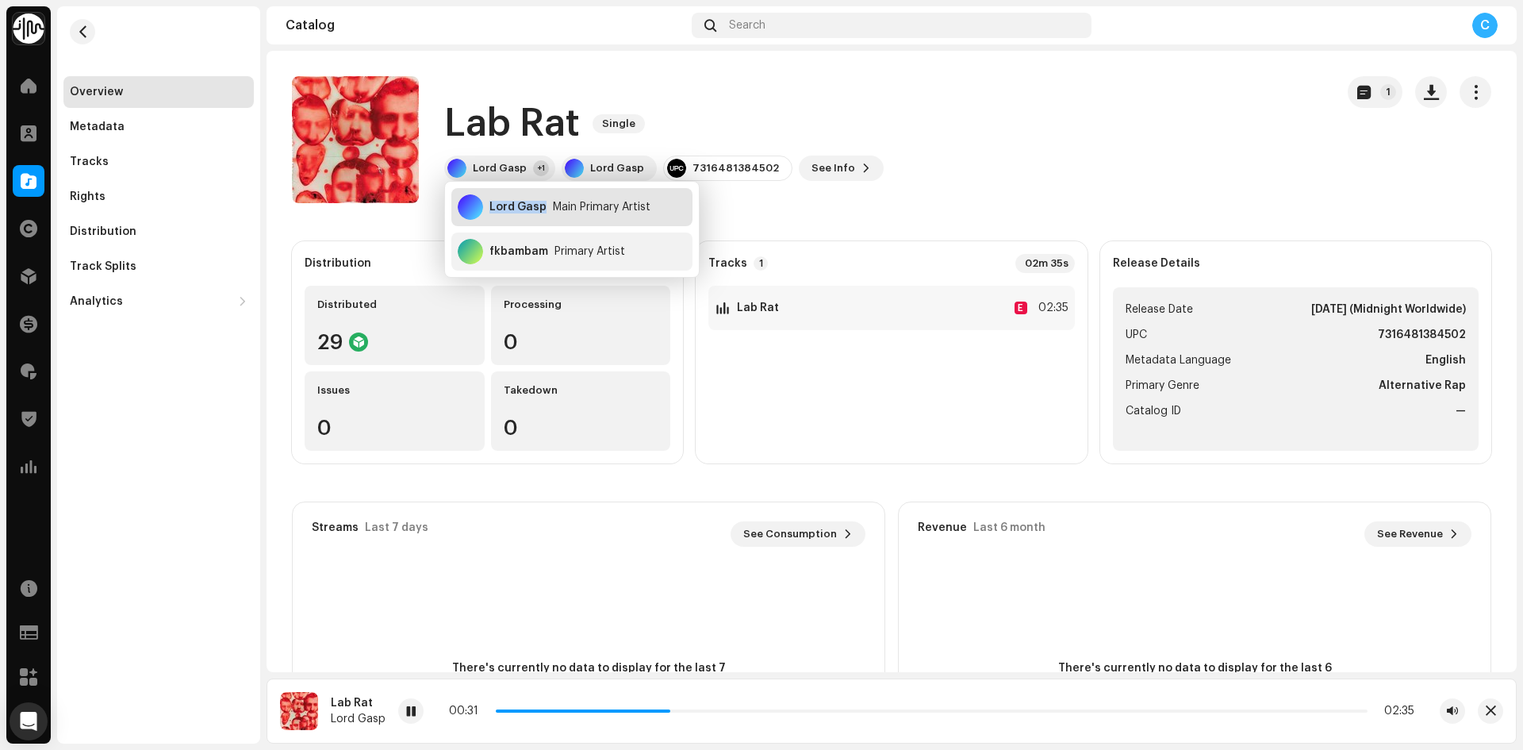
drag, startPoint x: 545, startPoint y: 212, endPoint x: 486, endPoint y: 213, distance: 58.7
click at [486, 213] on div "Lord Gasp Main Primary Artist" at bounding box center [571, 207] width 241 height 38
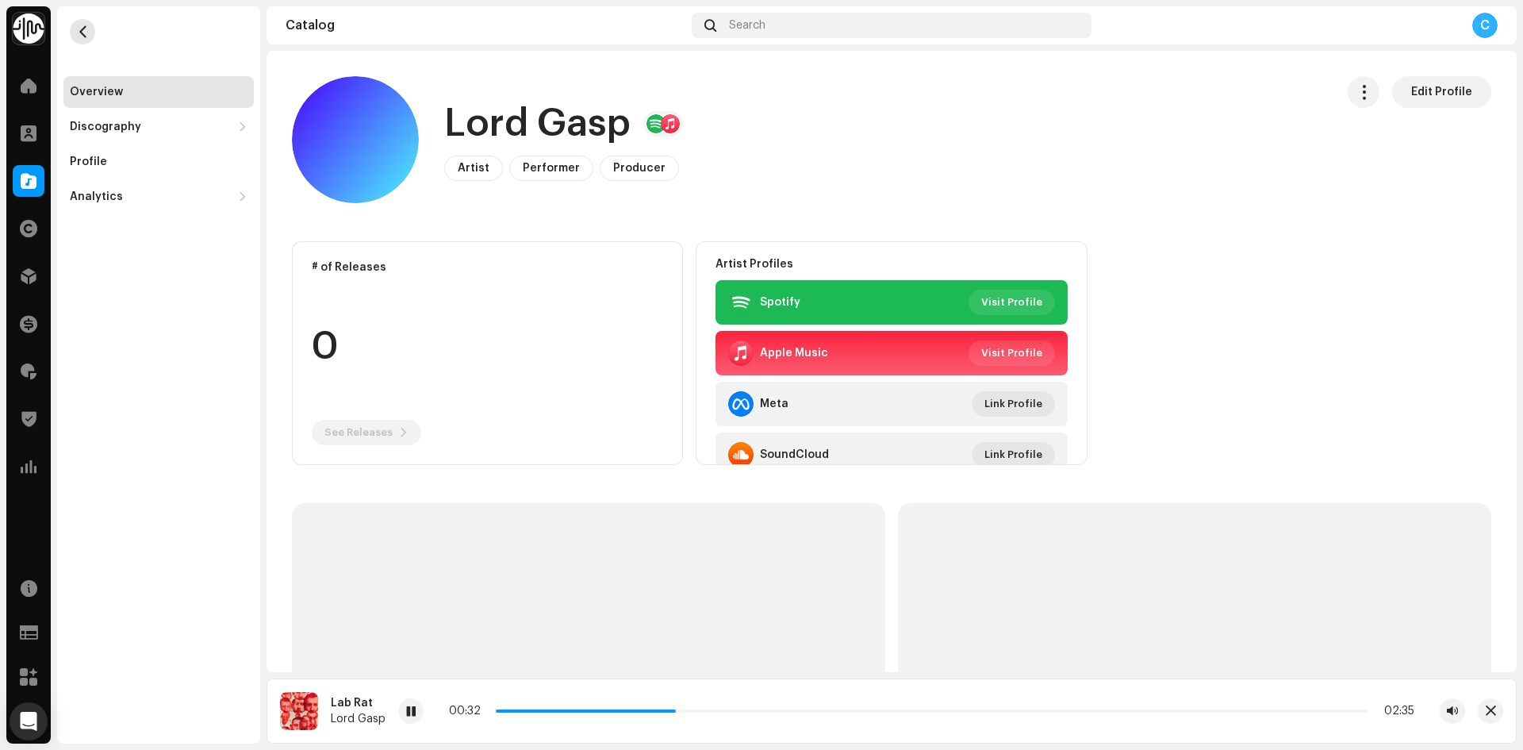
click at [81, 32] on span "button" at bounding box center [83, 31] width 12 height 13
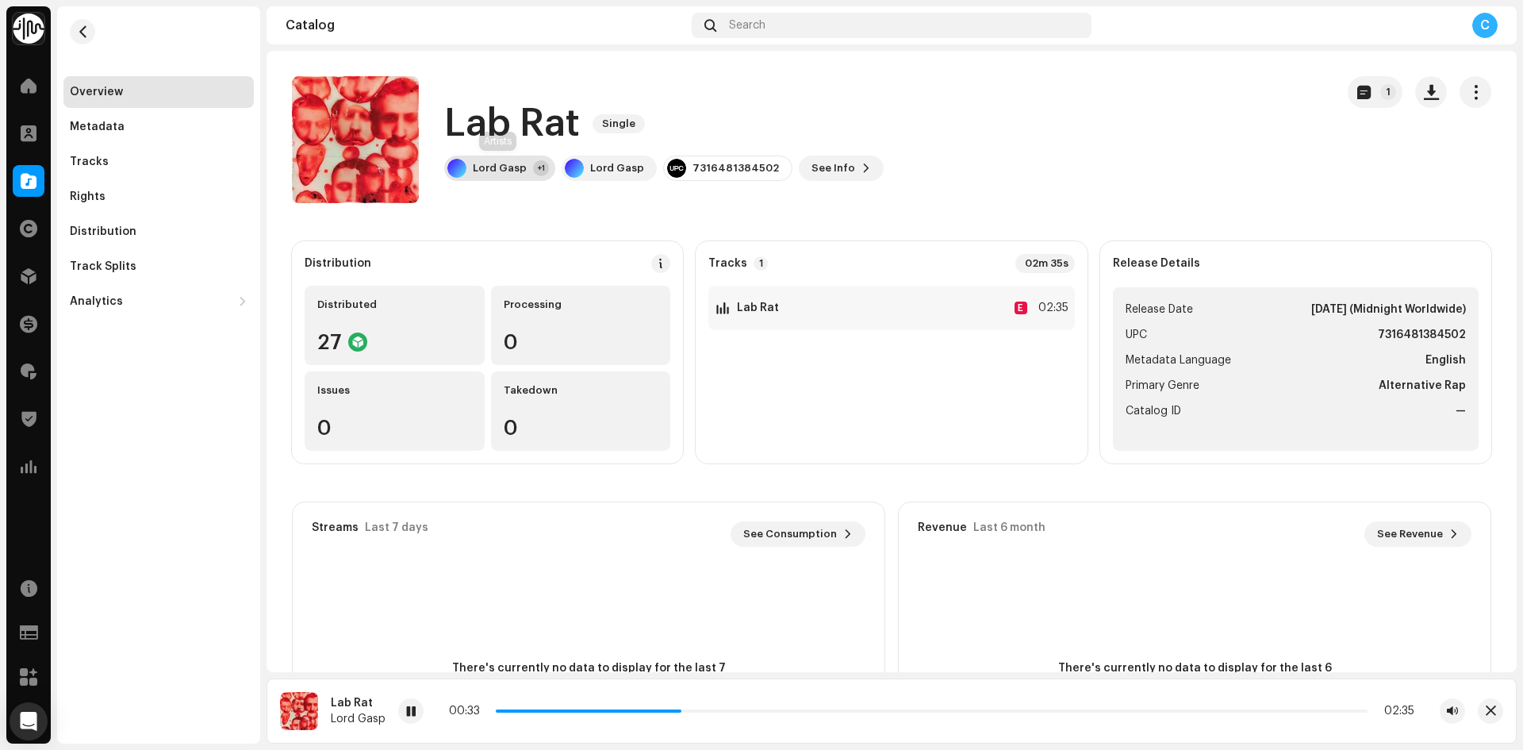
click at [499, 164] on div "Lord Gasp" at bounding box center [500, 168] width 54 height 13
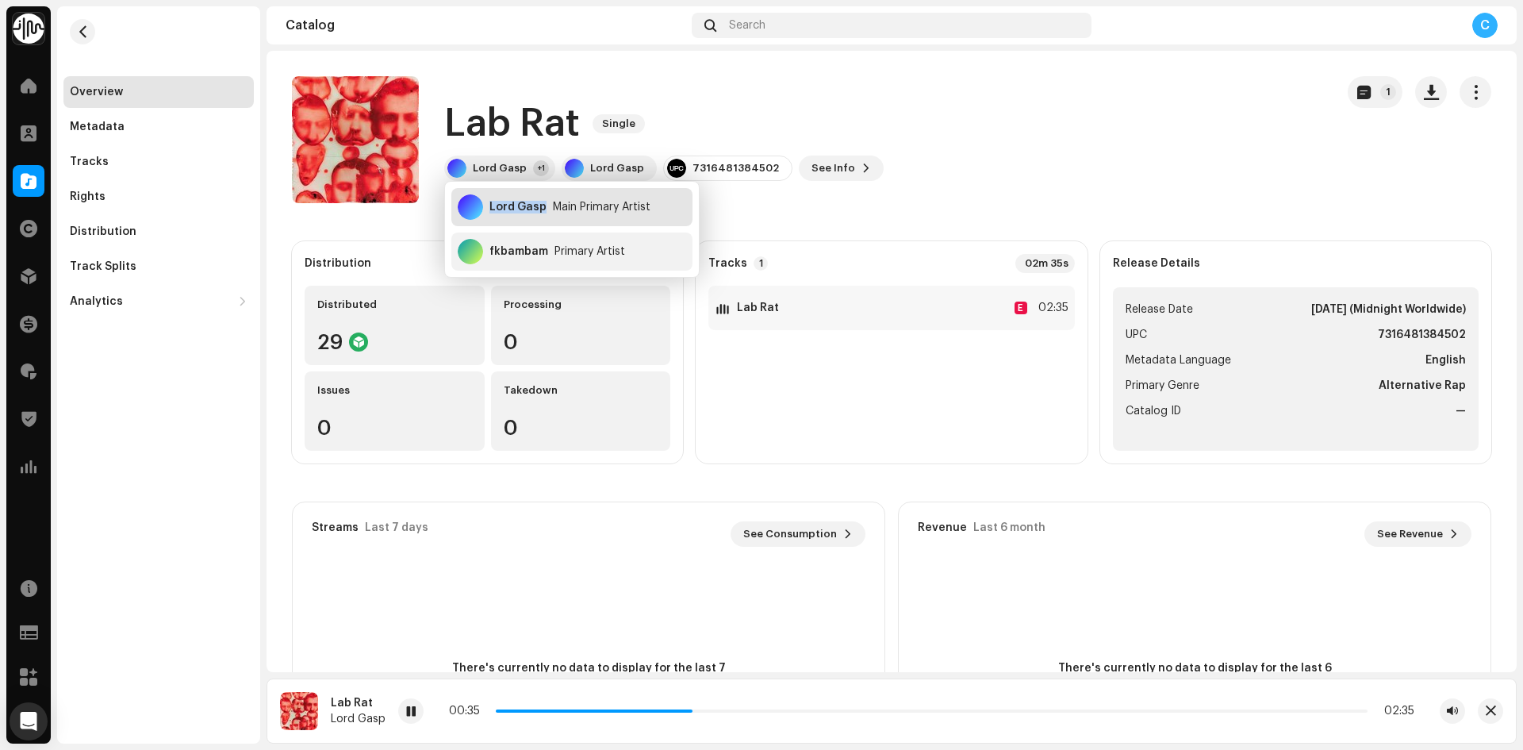
copy div "Lord Gasp"
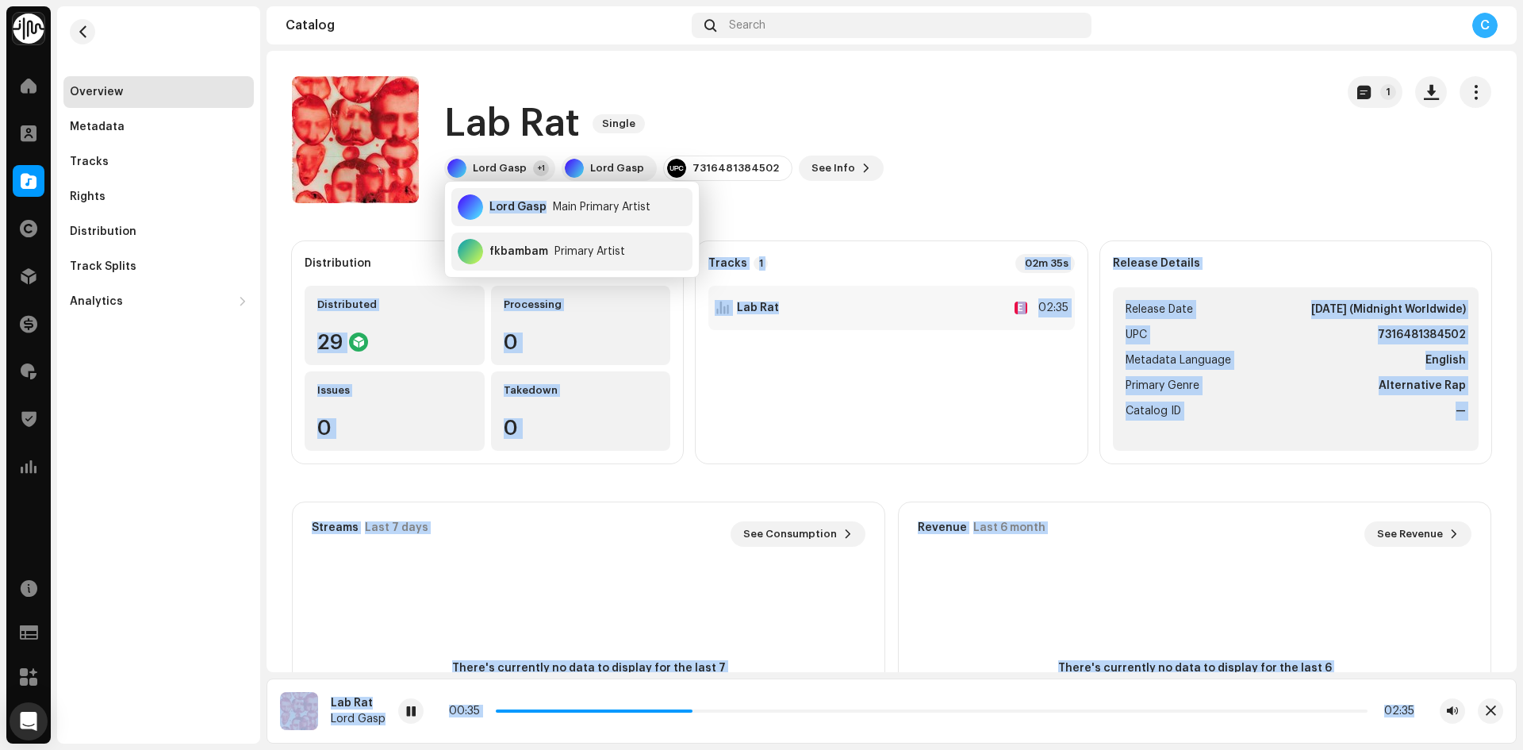
drag, startPoint x: 545, startPoint y: 208, endPoint x: 413, endPoint y: 209, distance: 132.5
click at [410, 210] on body "Identity Music Home Clients Catalog Rights Distribution Finance Royalties Trust…" at bounding box center [761, 375] width 1523 height 750
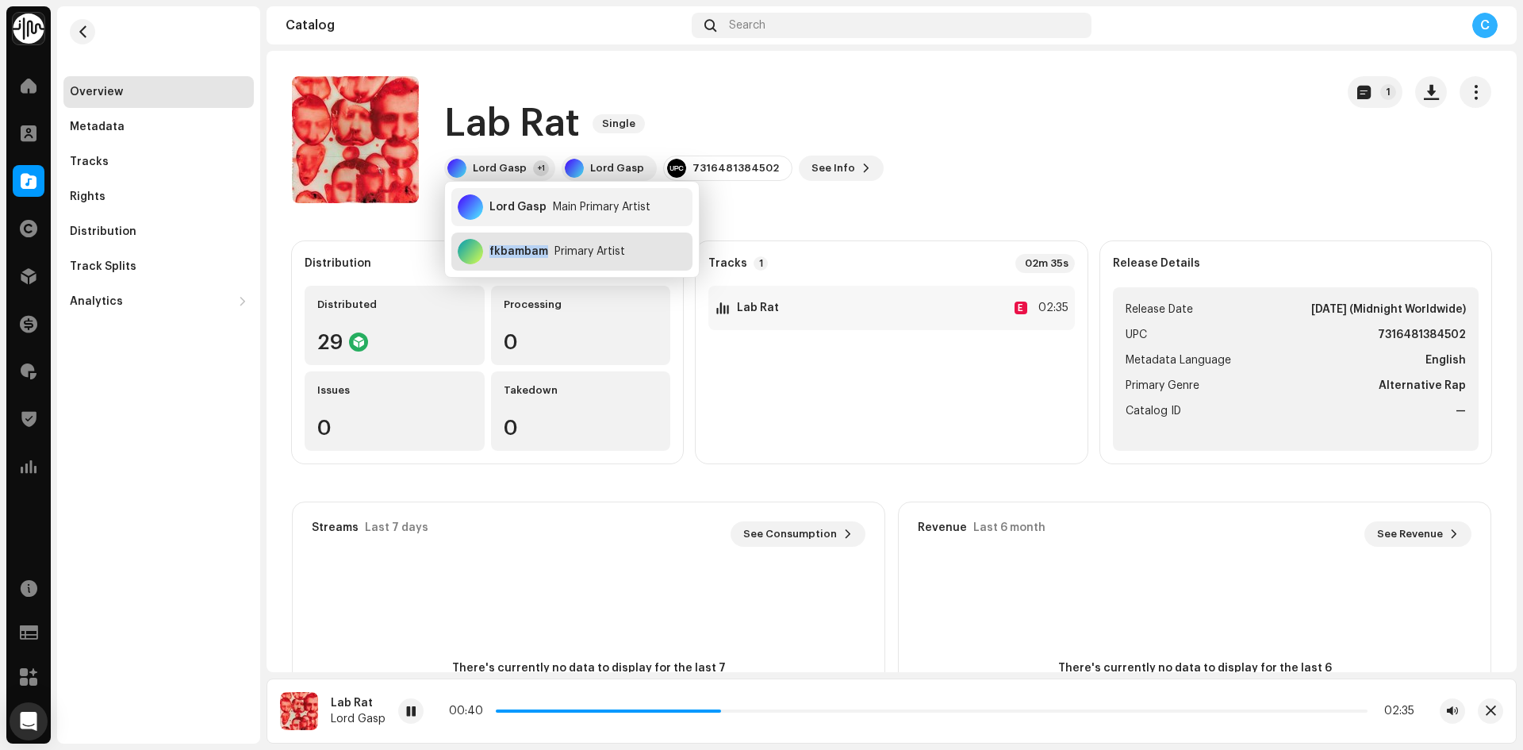
copy div "fkbambam"
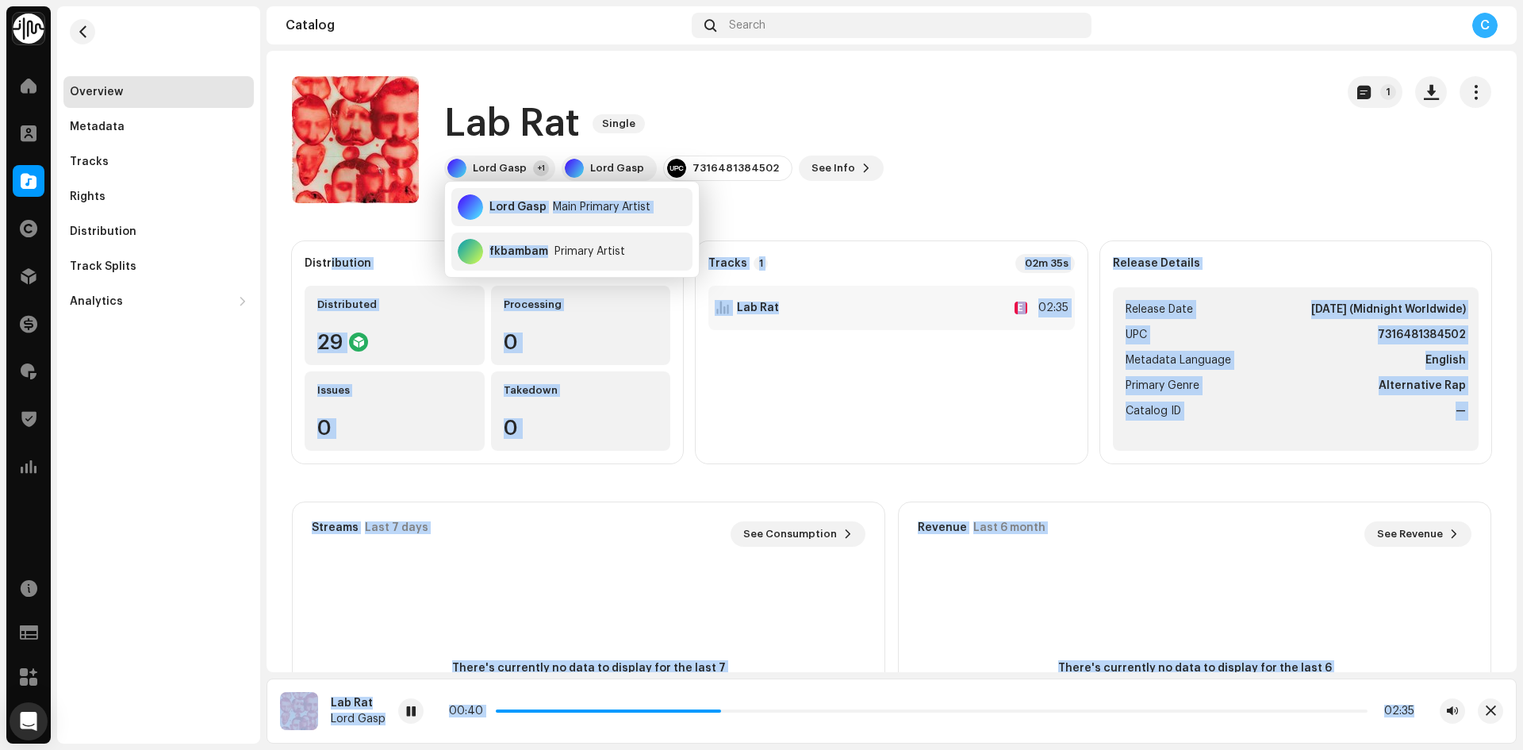
drag, startPoint x: 545, startPoint y: 251, endPoint x: 330, endPoint y: 260, distance: 215.2
click at [330, 260] on body "Identity Music Home Clients Catalog Rights Distribution Finance Royalties Trust…" at bounding box center [761, 375] width 1523 height 750
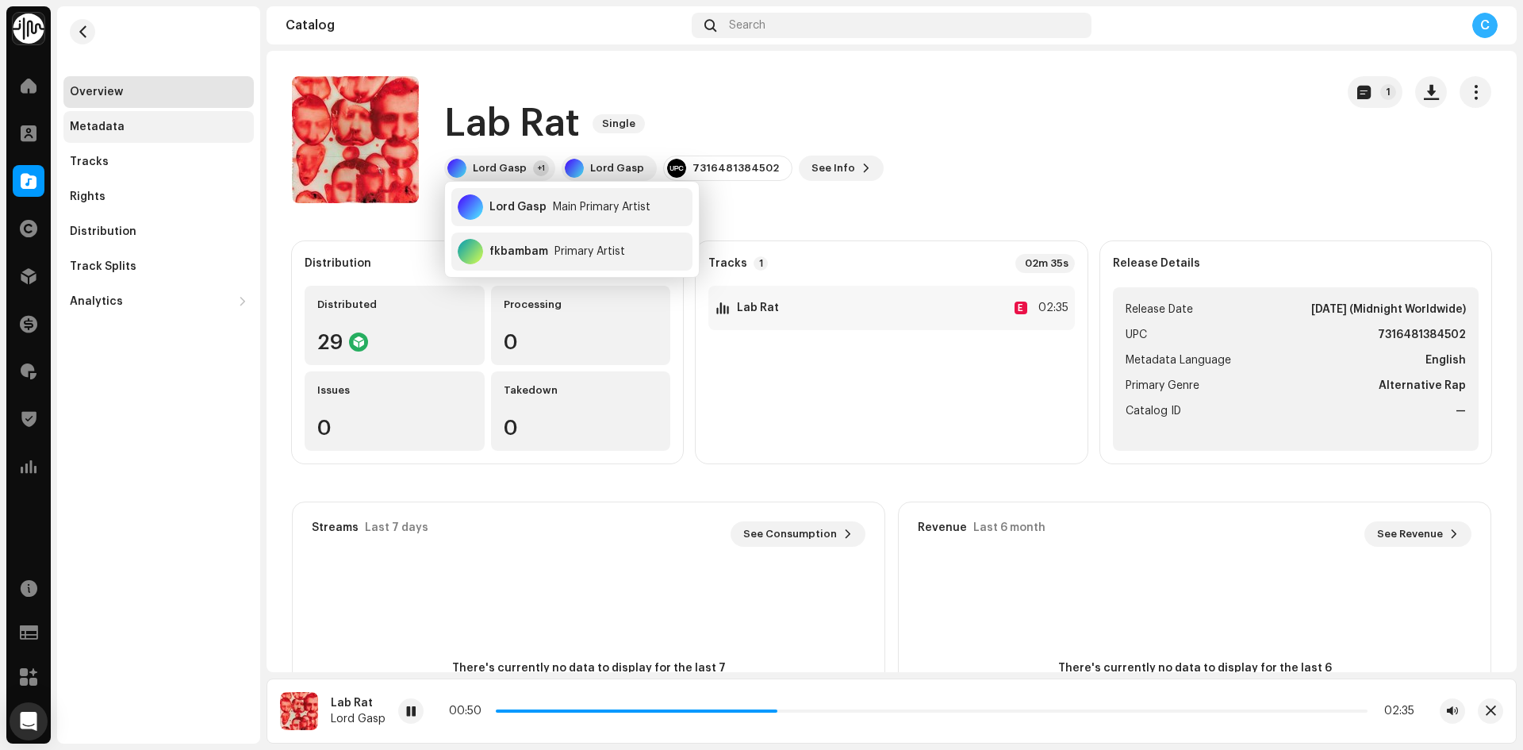
click at [171, 125] on div "Metadata" at bounding box center [159, 127] width 178 height 13
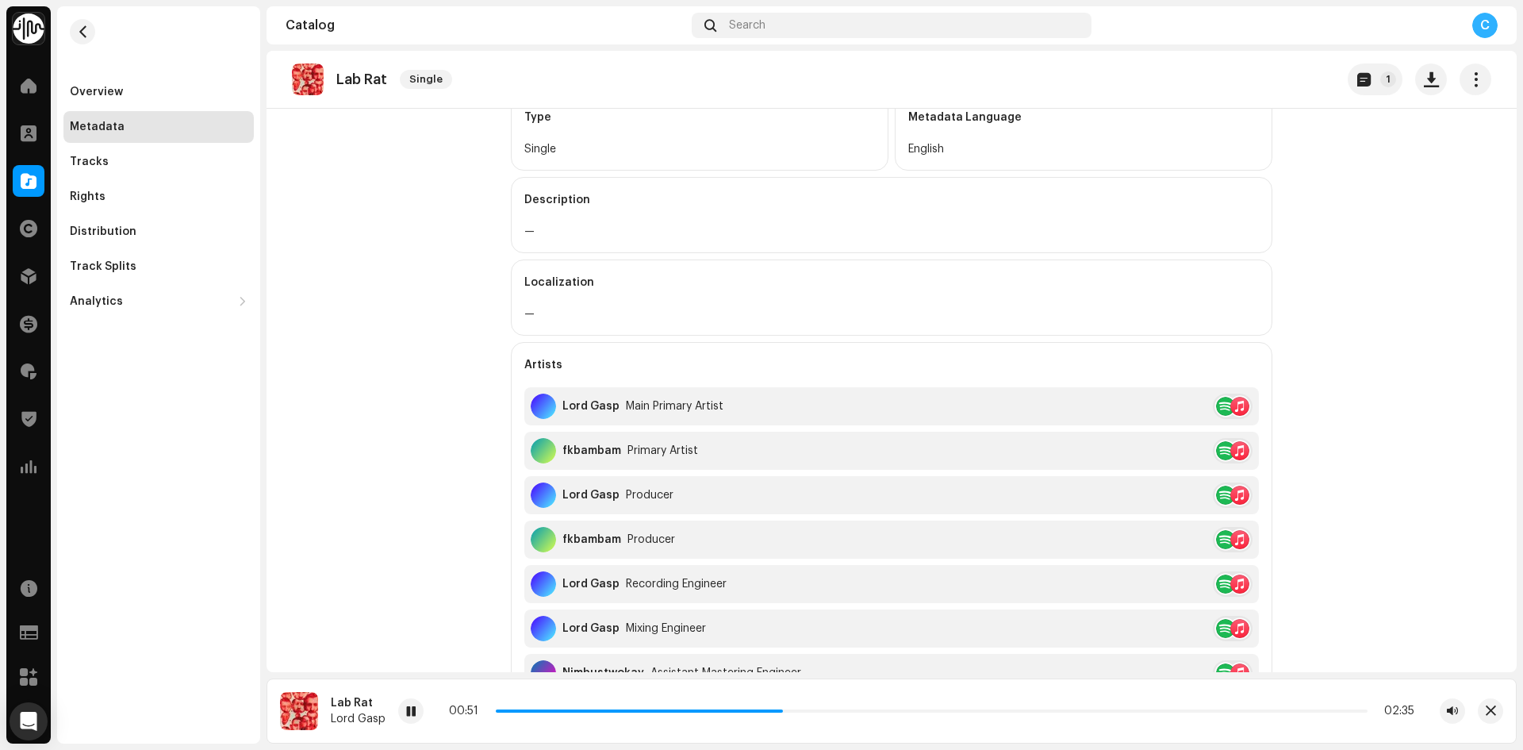
scroll to position [476, 0]
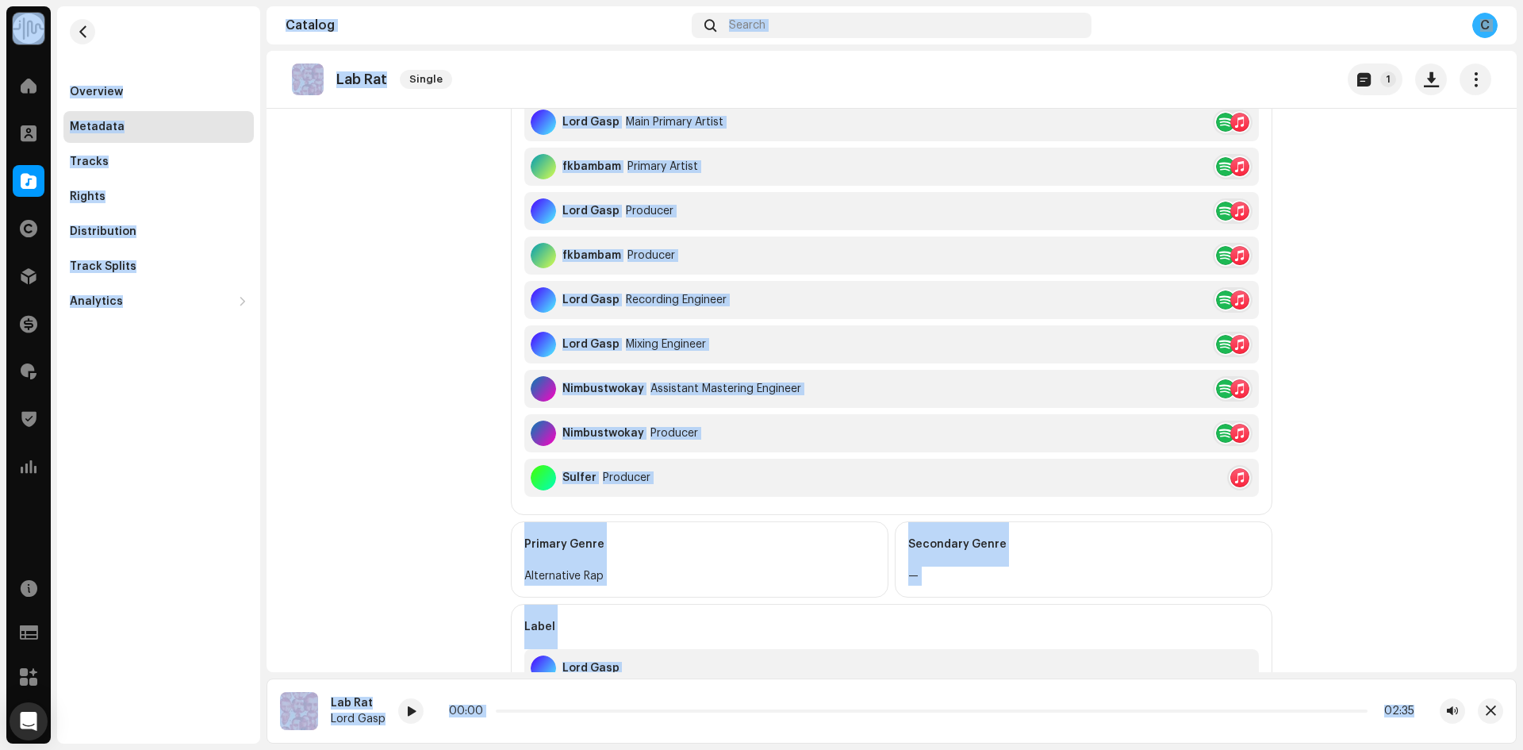
click at [383, 205] on catalog-releases-details-metadata "Lab Rat Single 1 Metadata Release Title Lab Rat Title Version — Type Single Met…" at bounding box center [892, 238] width 1250 height 1327
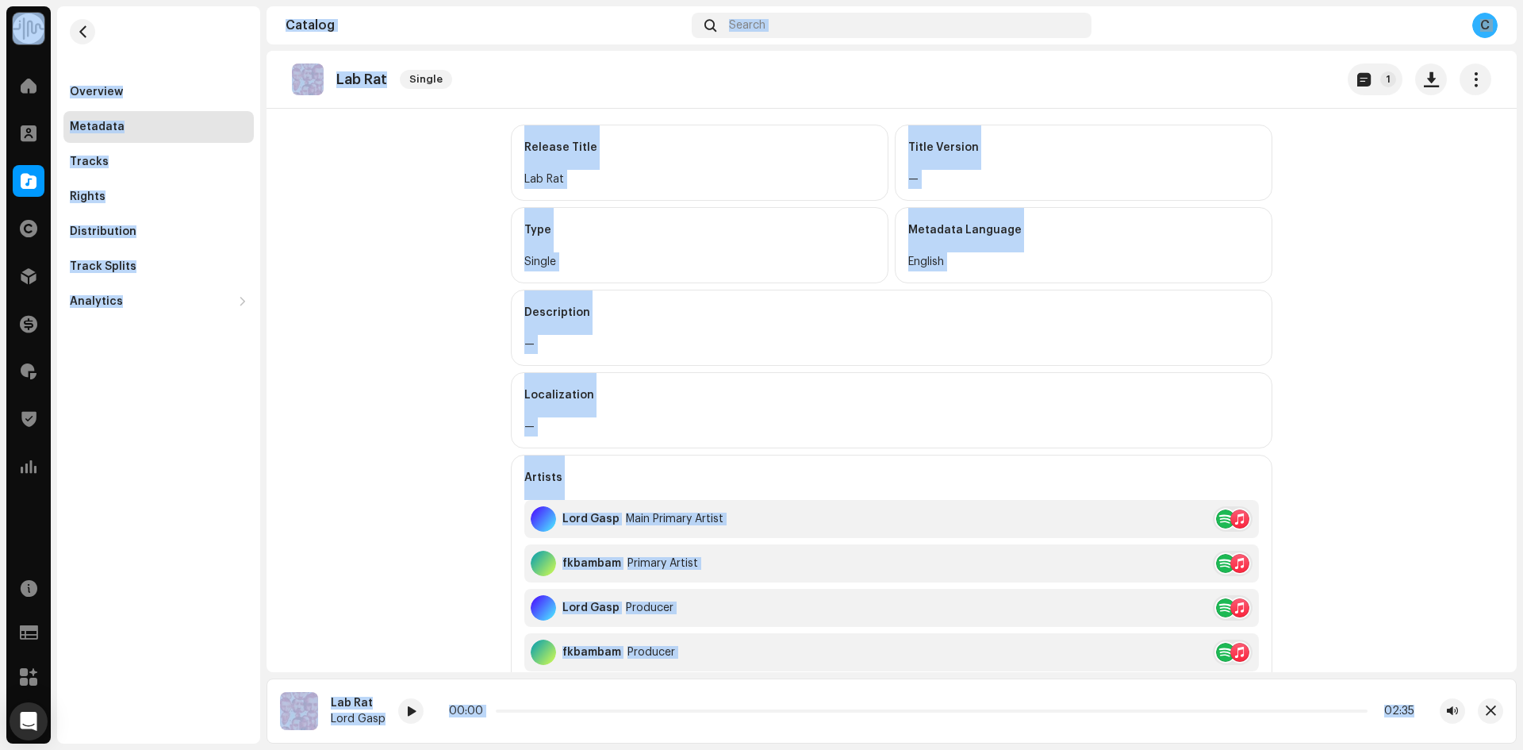
click at [540, 202] on div "Release Title Lab Rat Title Version — Type Single Metadata Language English Des…" at bounding box center [892, 712] width 762 height 1174
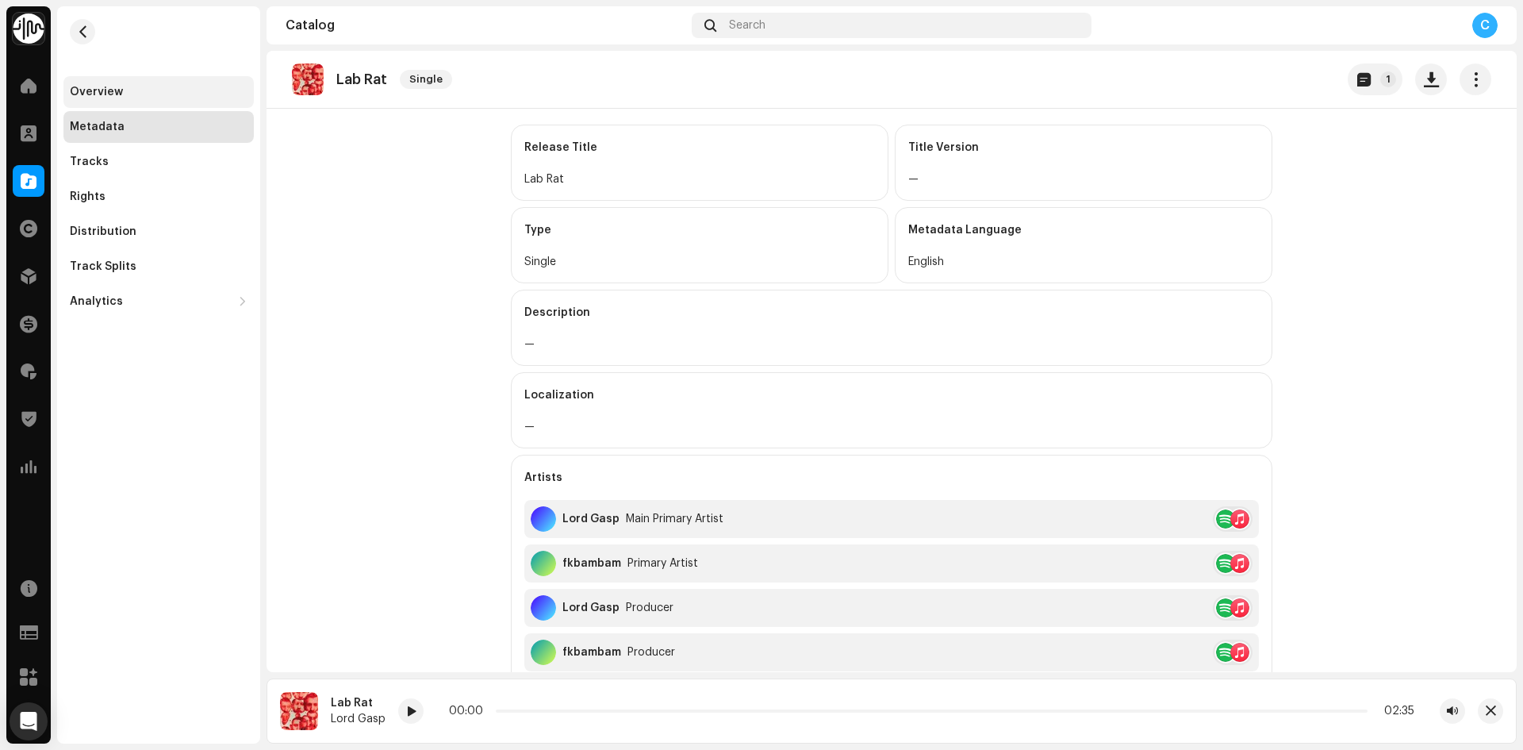
click at [125, 80] on div "Overview" at bounding box center [158, 92] width 190 height 32
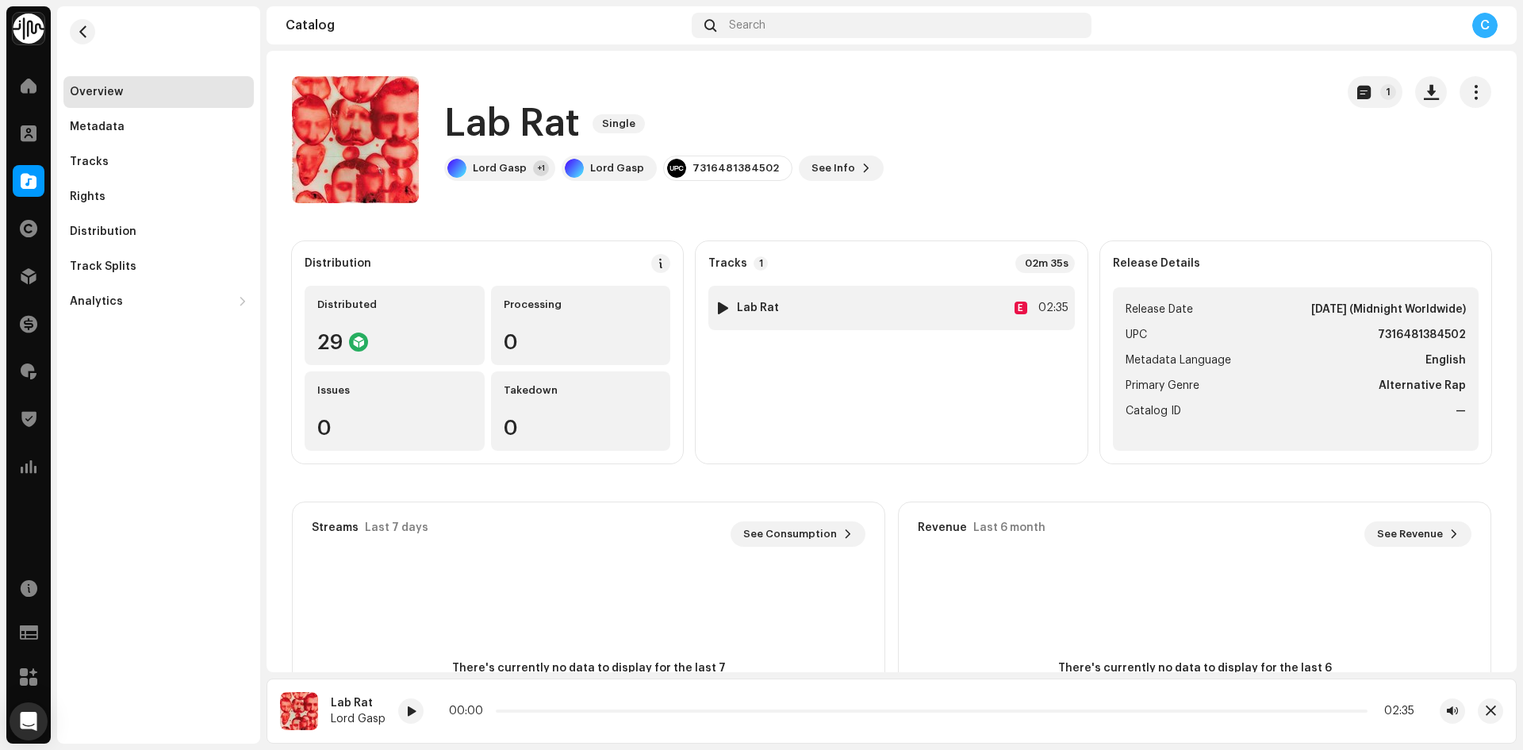
click at [725, 309] on div at bounding box center [723, 307] width 12 height 13
drag, startPoint x: 563, startPoint y: 709, endPoint x: 593, endPoint y: 711, distance: 29.4
click at [593, 711] on p-slider at bounding box center [930, 710] width 874 height 3
drag, startPoint x: 642, startPoint y: 710, endPoint x: 659, endPoint y: 710, distance: 17.5
click at [649, 710] on span at bounding box center [645, 711] width 8 height 8
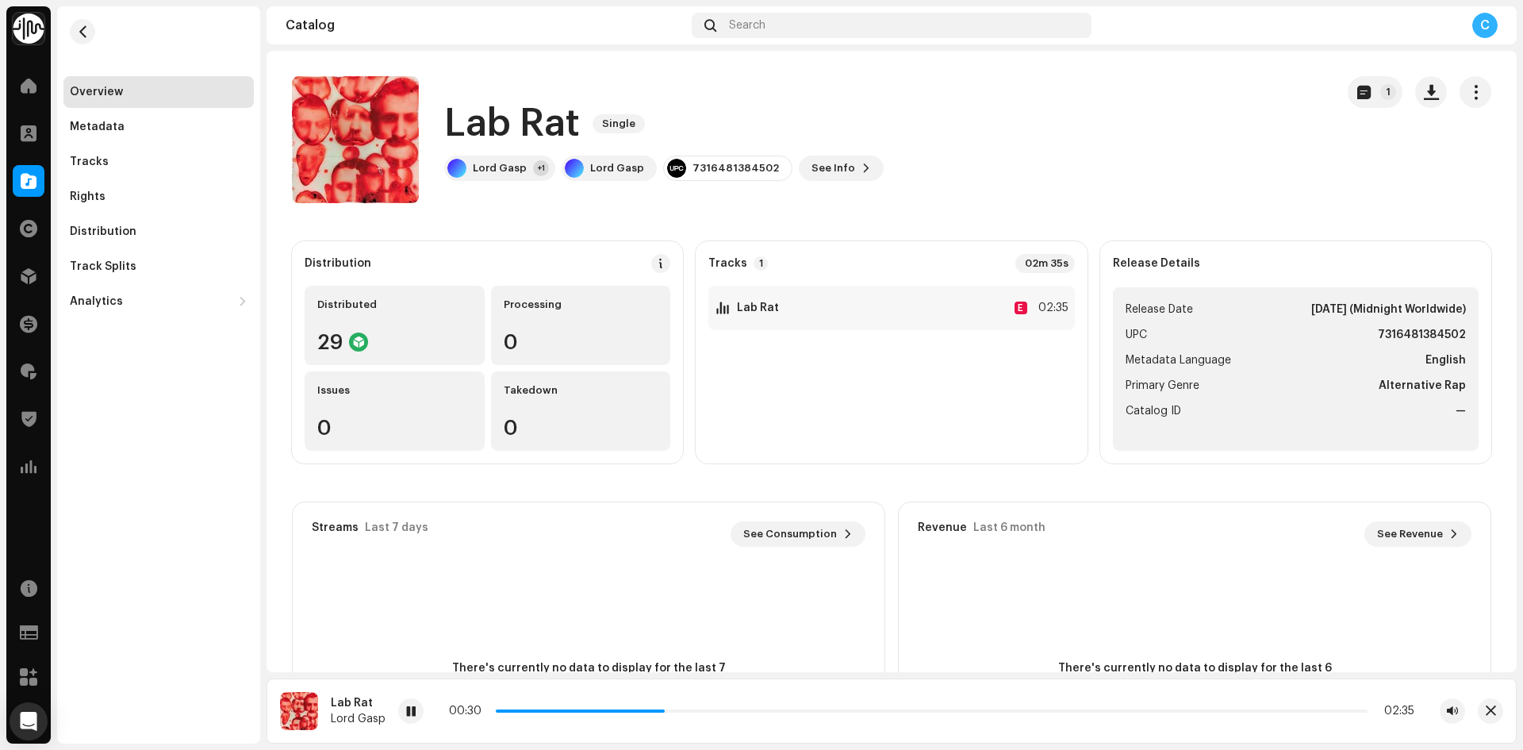
drag, startPoint x: 661, startPoint y: 712, endPoint x: 722, endPoint y: 714, distance: 61.1
click at [722, 714] on div "00:30 02:35" at bounding box center [931, 710] width 965 height 13
click at [489, 166] on div "Lord Gasp" at bounding box center [500, 168] width 54 height 13
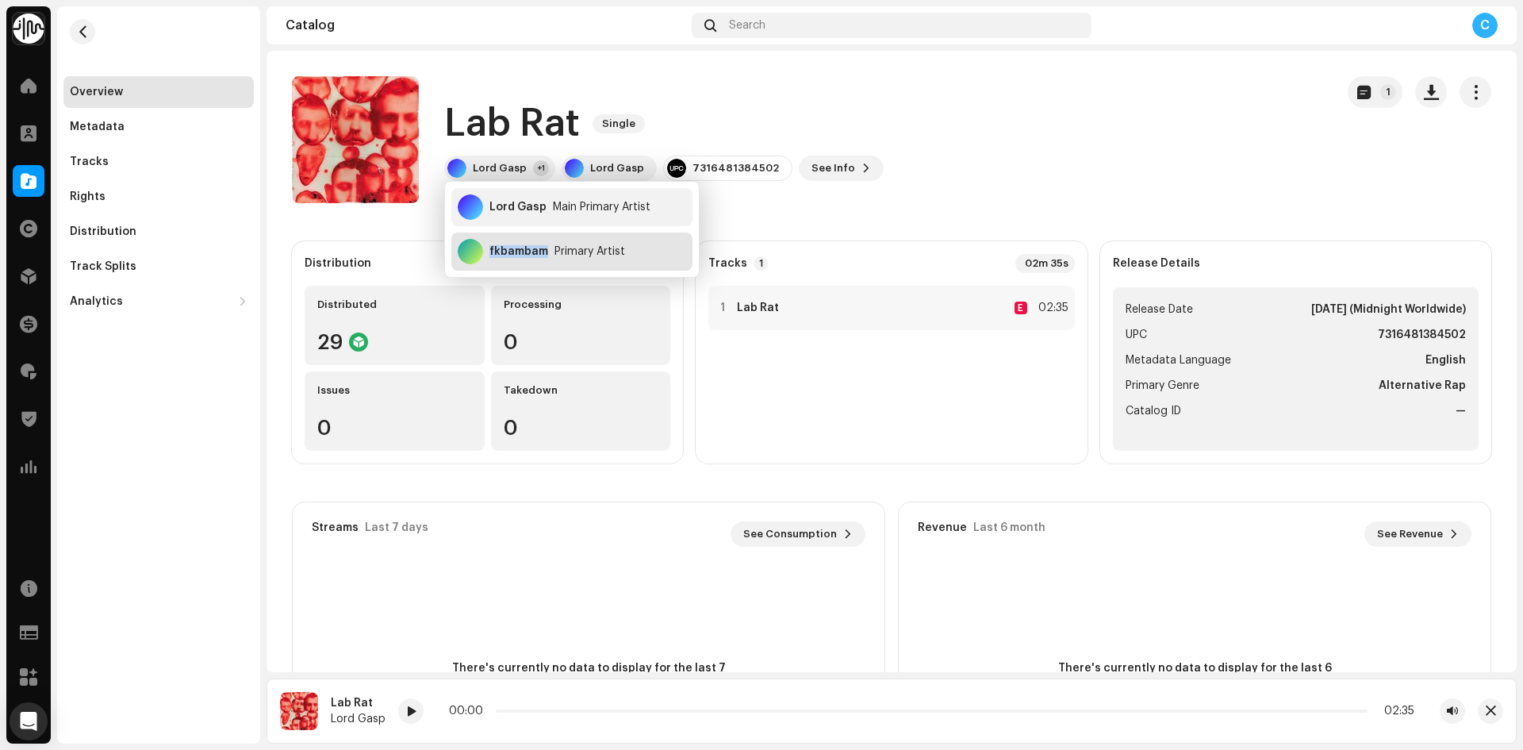
drag, startPoint x: 544, startPoint y: 256, endPoint x: 488, endPoint y: 257, distance: 56.3
click at [488, 257] on div "fkbambam Primary Artist" at bounding box center [571, 251] width 241 height 38
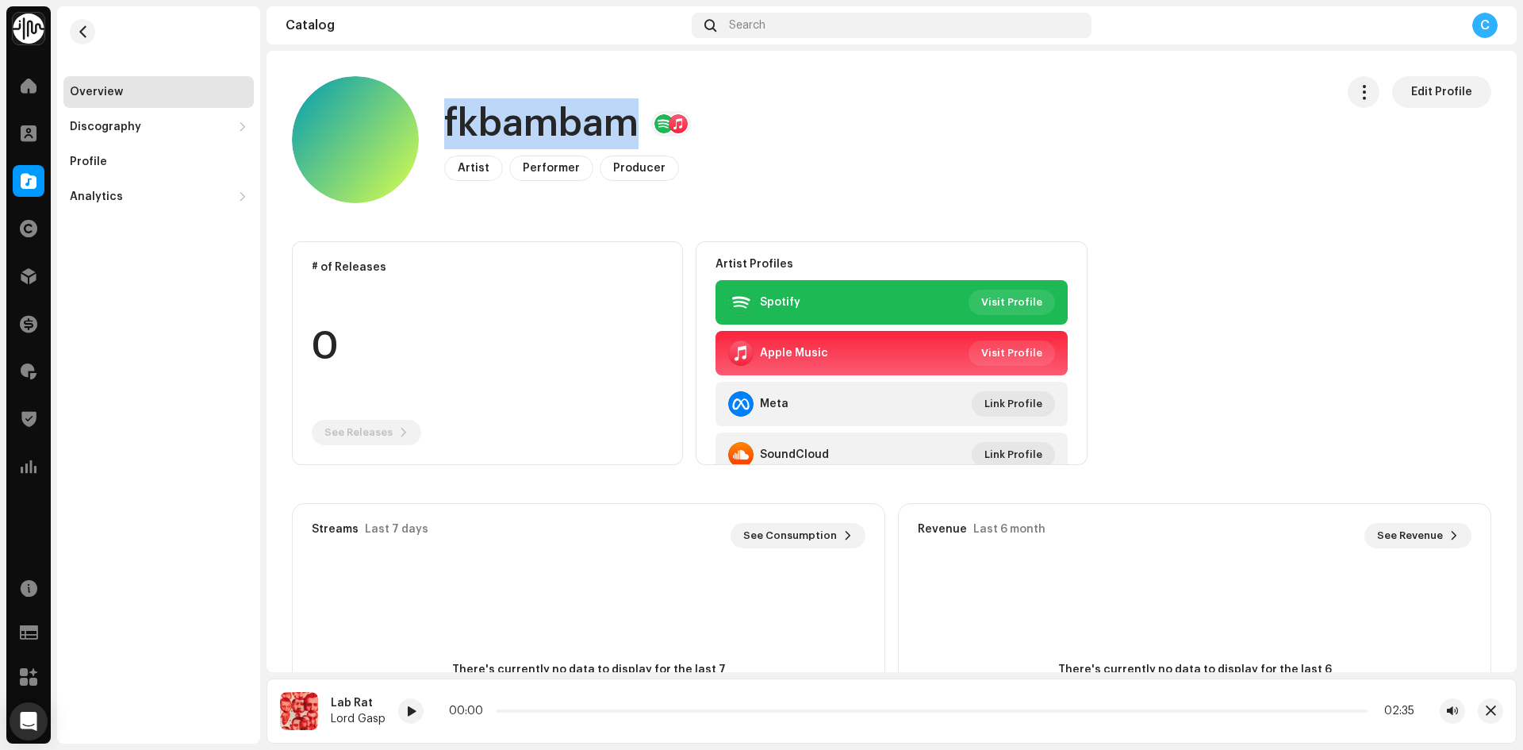
copy h1 "fkbambam"
drag, startPoint x: 601, startPoint y: 133, endPoint x: 152, endPoint y: 128, distance: 449.0
click at [152, 128] on div "Identity Music Home Clients Catalog Rights Distribution Finance Royalties Trust…" at bounding box center [761, 375] width 1523 height 750
drag, startPoint x: 907, startPoint y: 183, endPoint x: 438, endPoint y: 20, distance: 496.5
click at [907, 184] on div "fkbambam Artist Performer Producer Edit Profile" at bounding box center [807, 139] width 1031 height 127
